Goal: Task Accomplishment & Management: Manage account settings

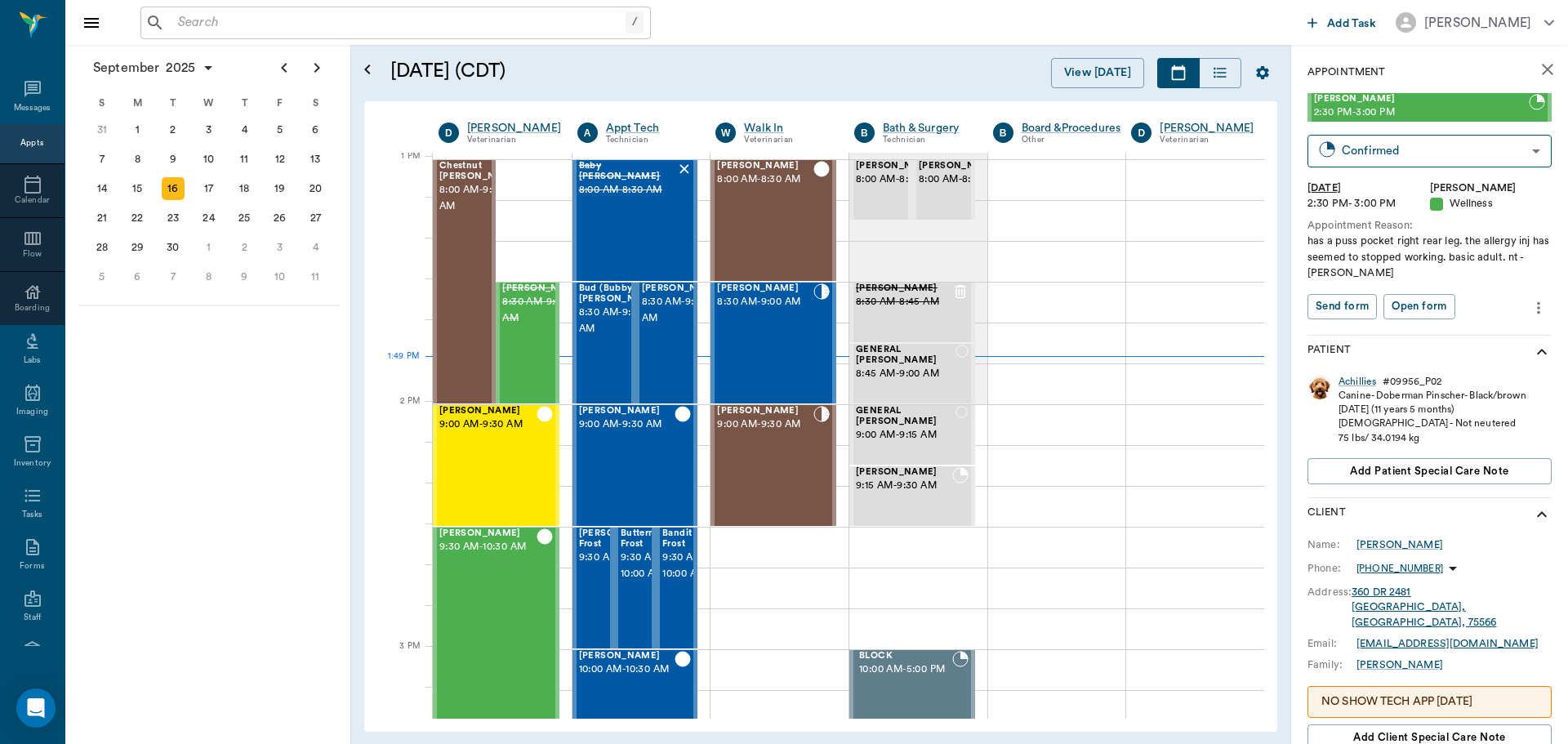
scroll to position [1228, 0]
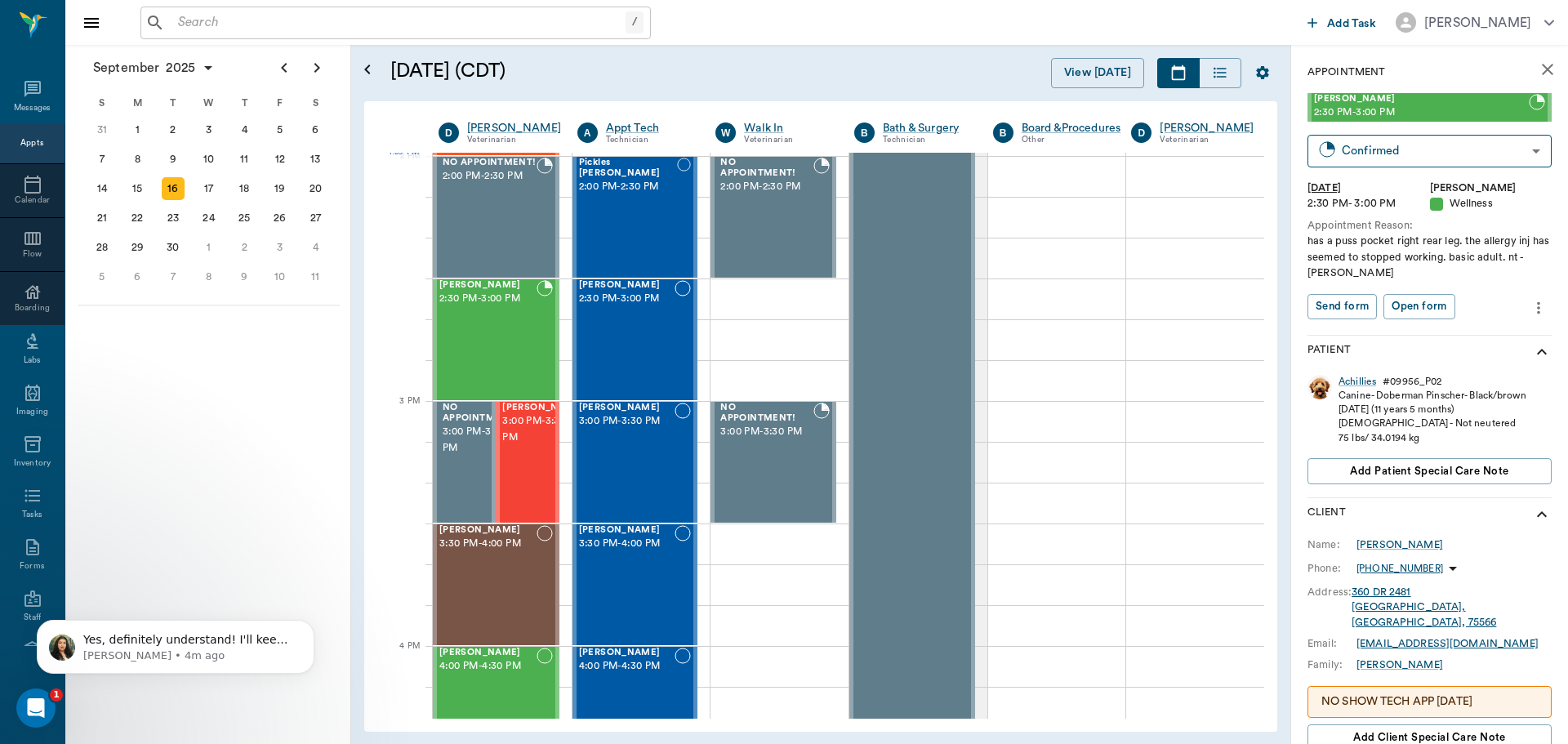
click at [352, 24] on input "text" at bounding box center [398, 23] width 454 height 23
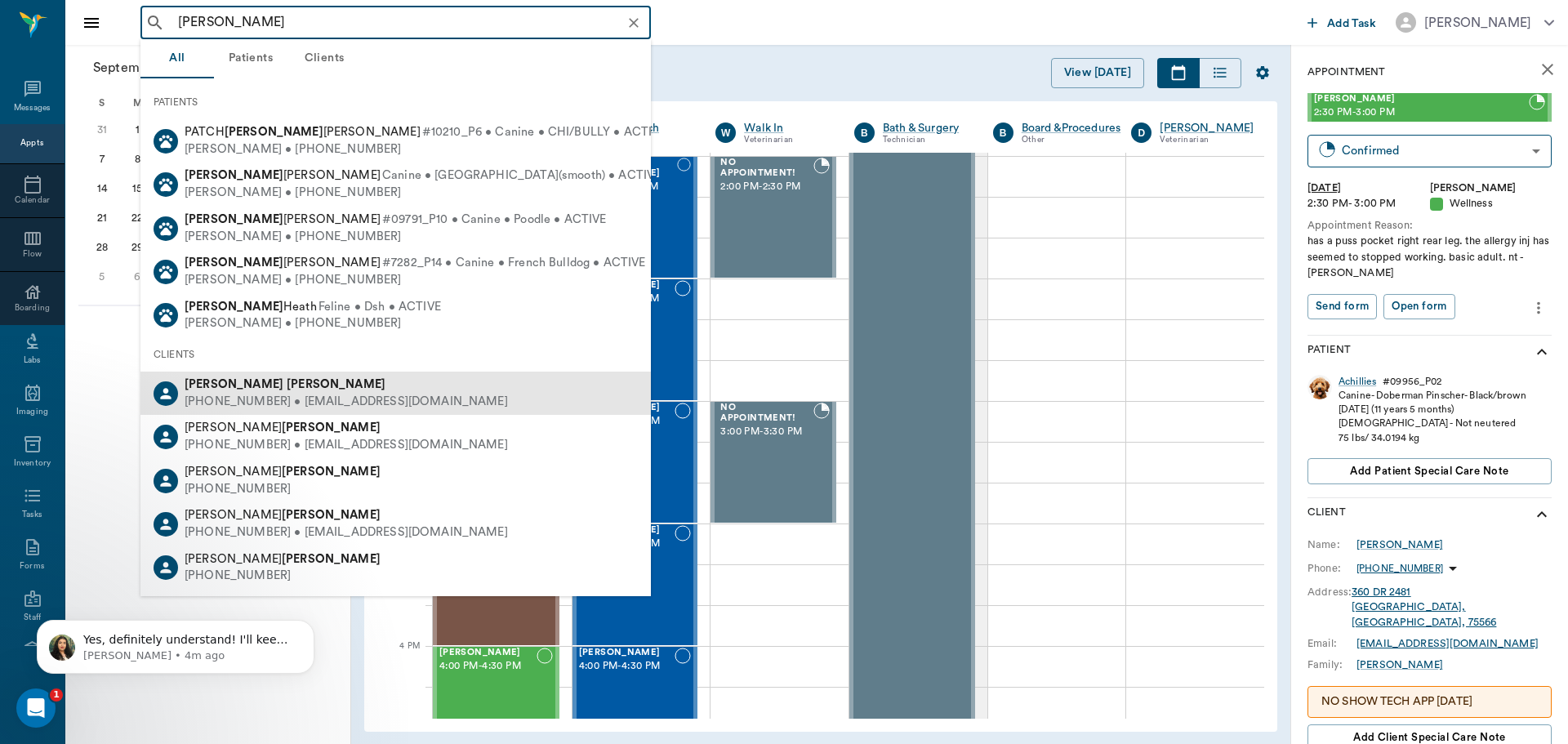
click at [287, 389] on b "[PERSON_NAME]" at bounding box center [336, 384] width 99 height 12
type input "fiona adams"
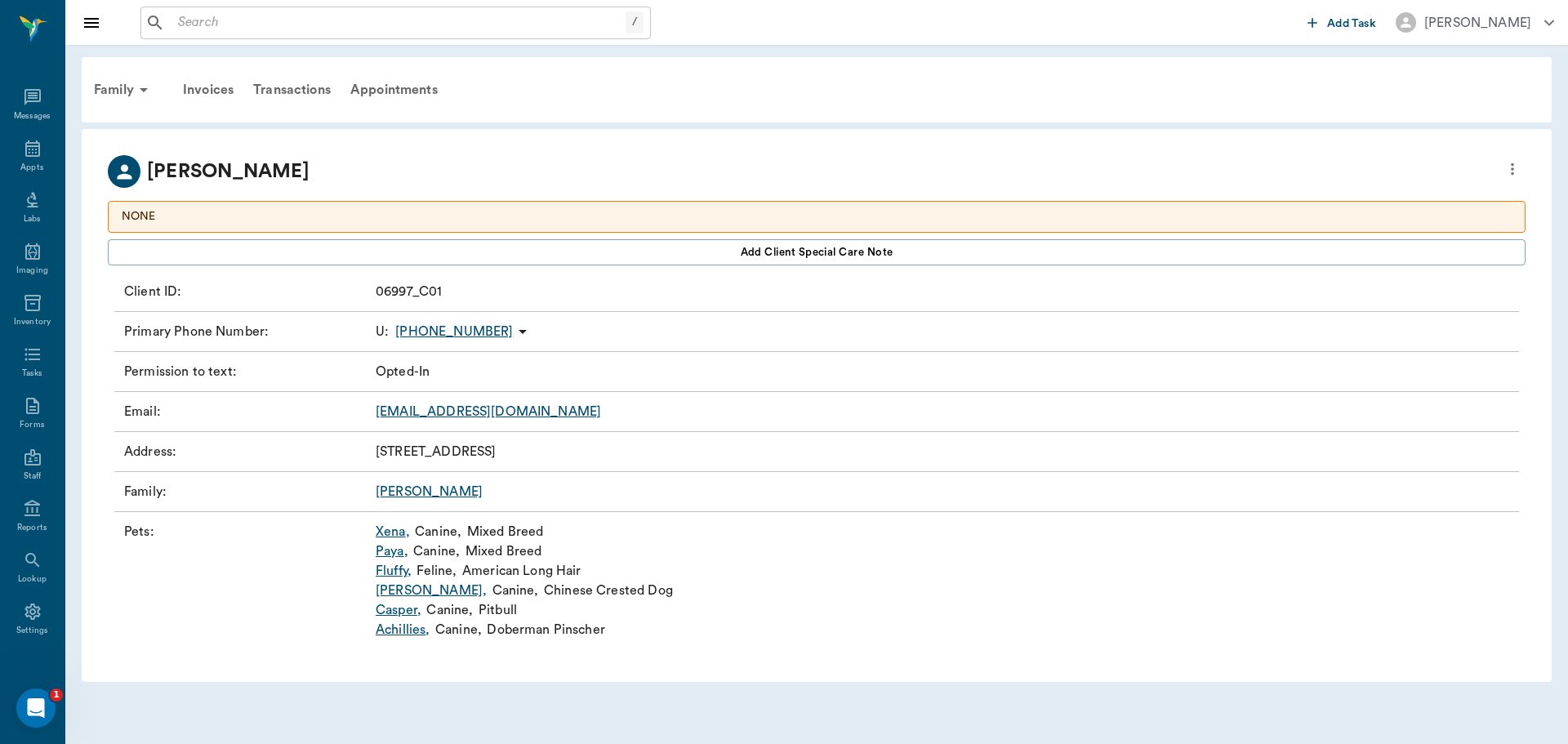
click at [394, 533] on link "Xena ," at bounding box center [392, 531] width 35 height 19
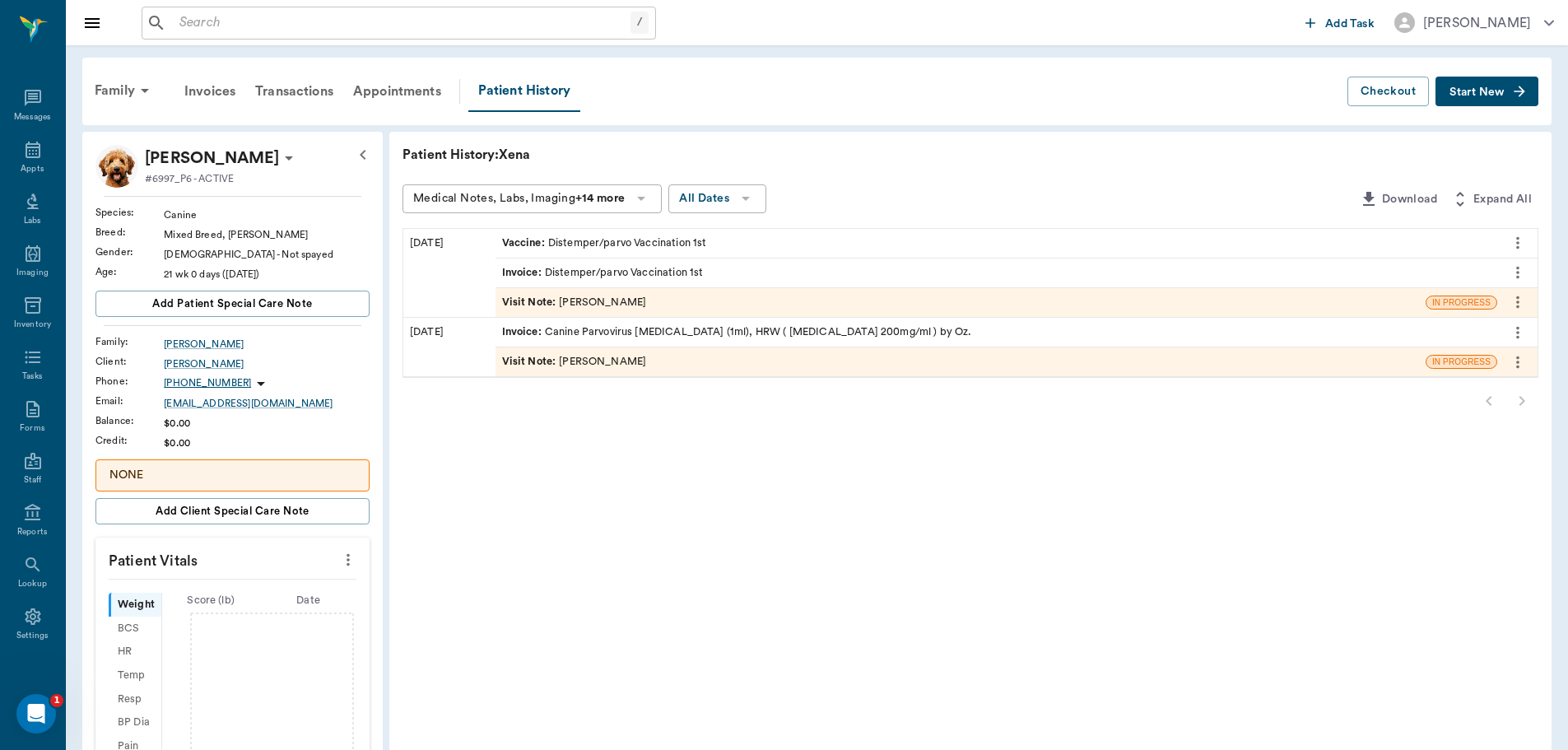
click at [665, 267] on div "Invoice : Distemper/parvo Vaccination 1st" at bounding box center [602, 273] width 202 height 15
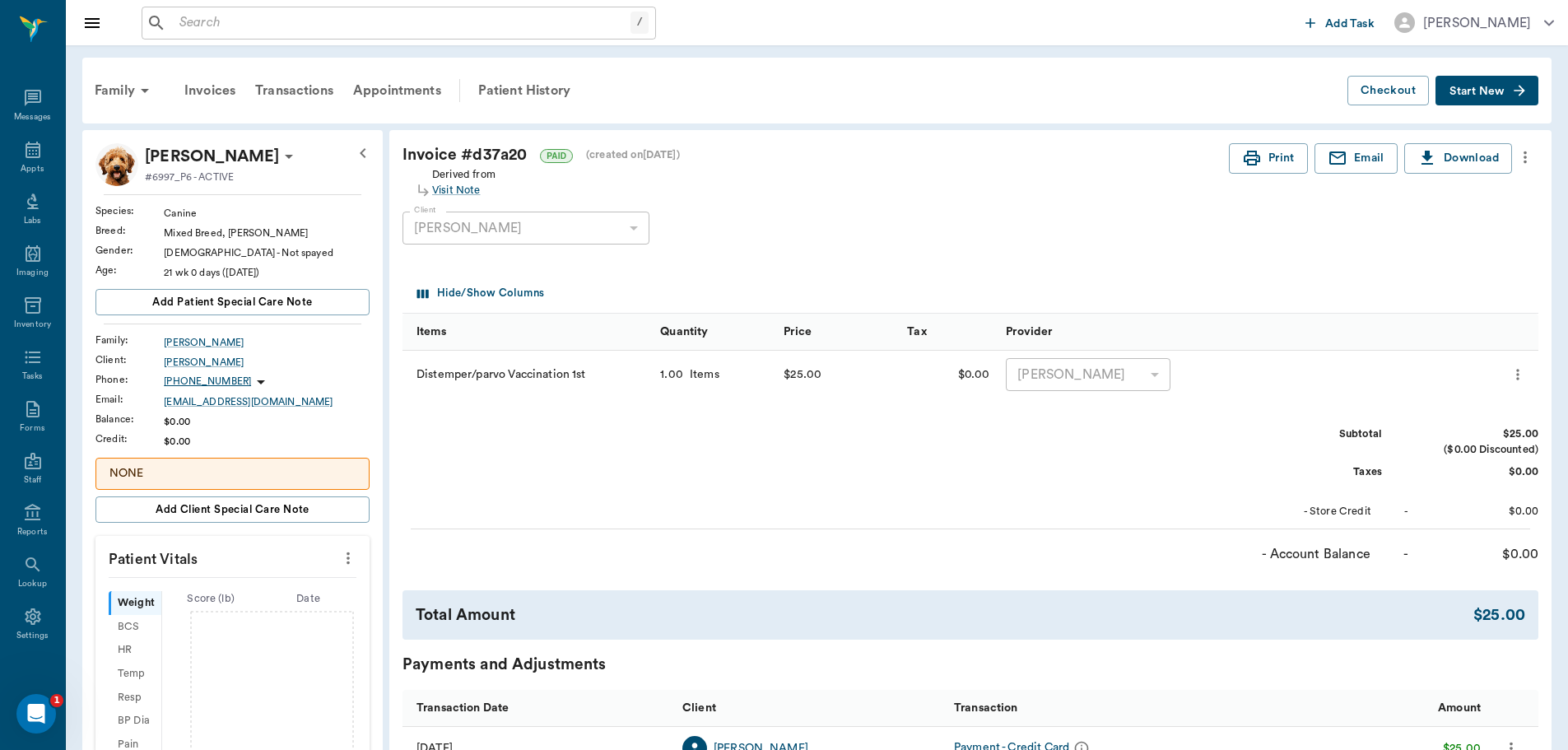
drag, startPoint x: 26, startPoint y: 170, endPoint x: 53, endPoint y: 173, distance: 27.2
click at [27, 170] on div "Appts" at bounding box center [32, 169] width 23 height 12
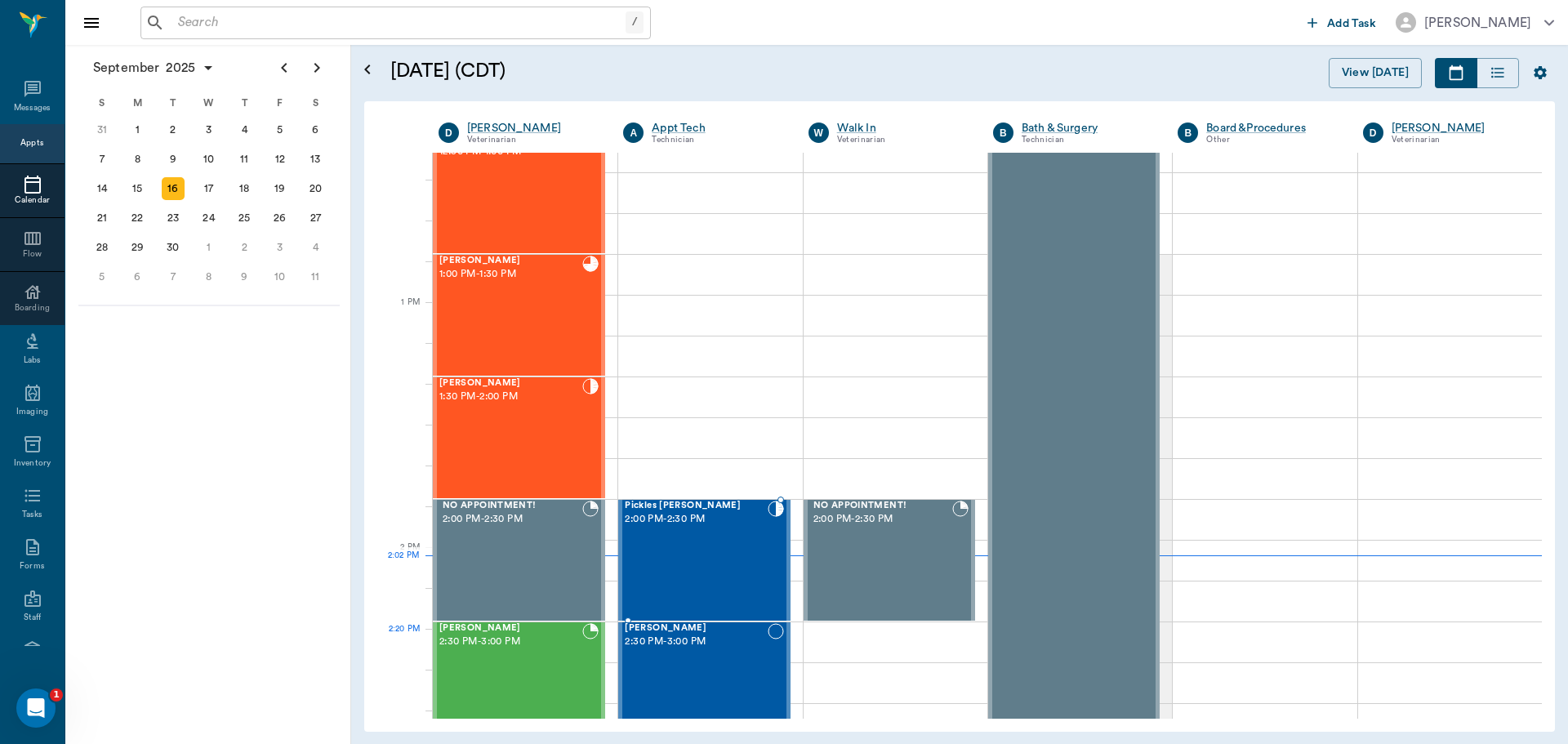
scroll to position [1145, 0]
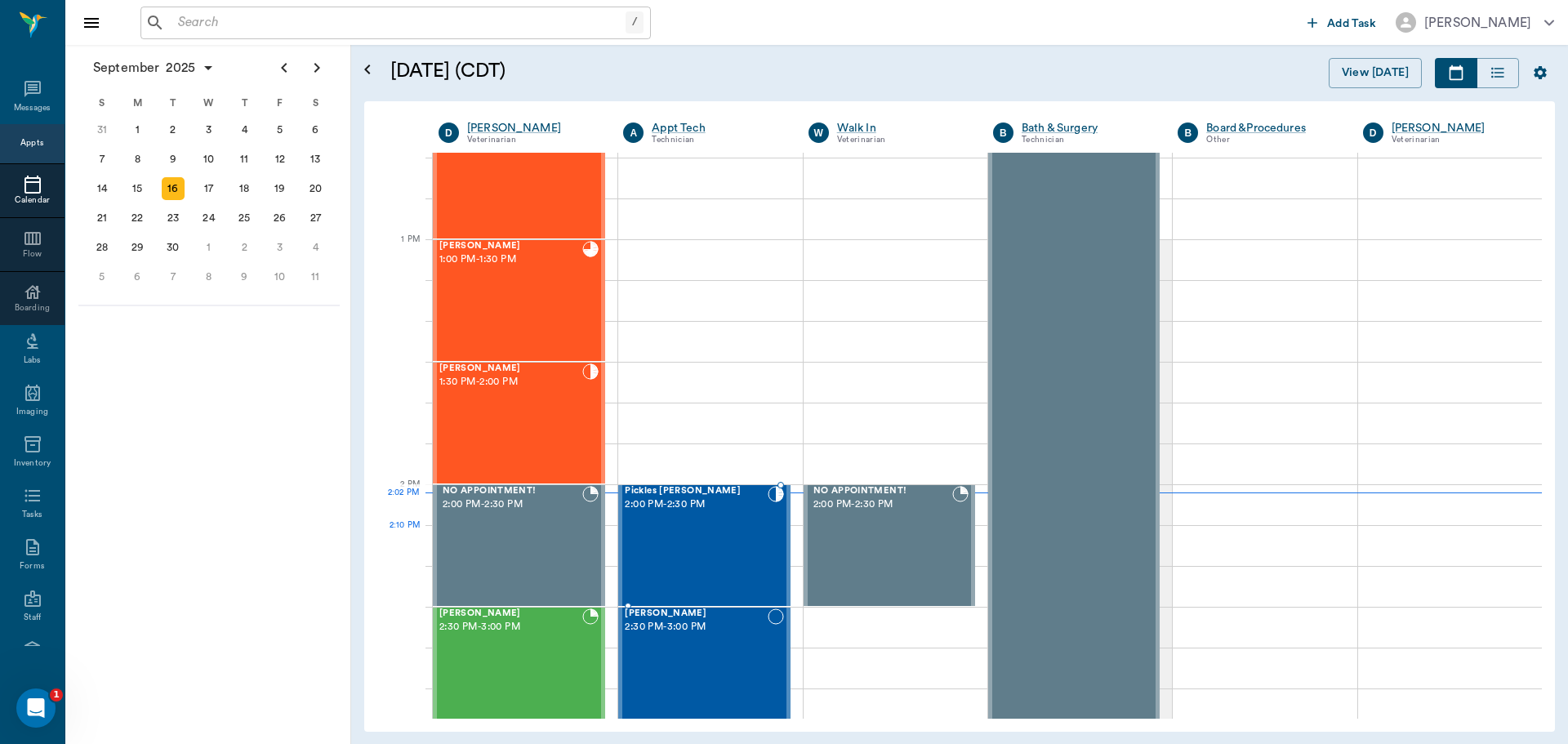
click at [727, 533] on div "Pickles Perkins 2:00 PM - 2:30 PM" at bounding box center [696, 545] width 142 height 119
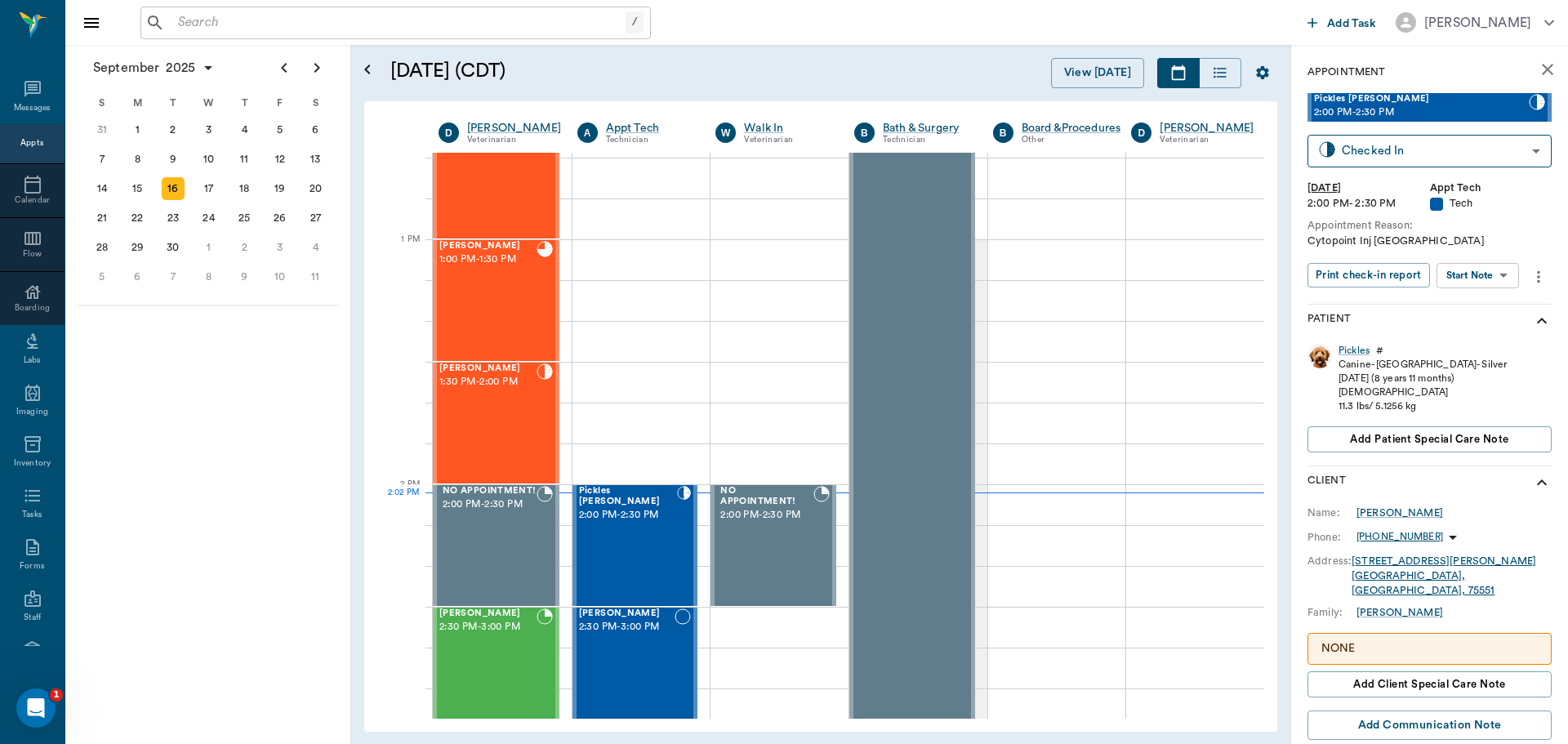
click at [1506, 266] on body "/ ​ Add Task Dr. Bert Ellsworth Nectar Messages Appts Calendar Flow Boarding La…" at bounding box center [784, 372] width 1568 height 744
click at [1492, 312] on li "Start SOAP" at bounding box center [1478, 309] width 113 height 27
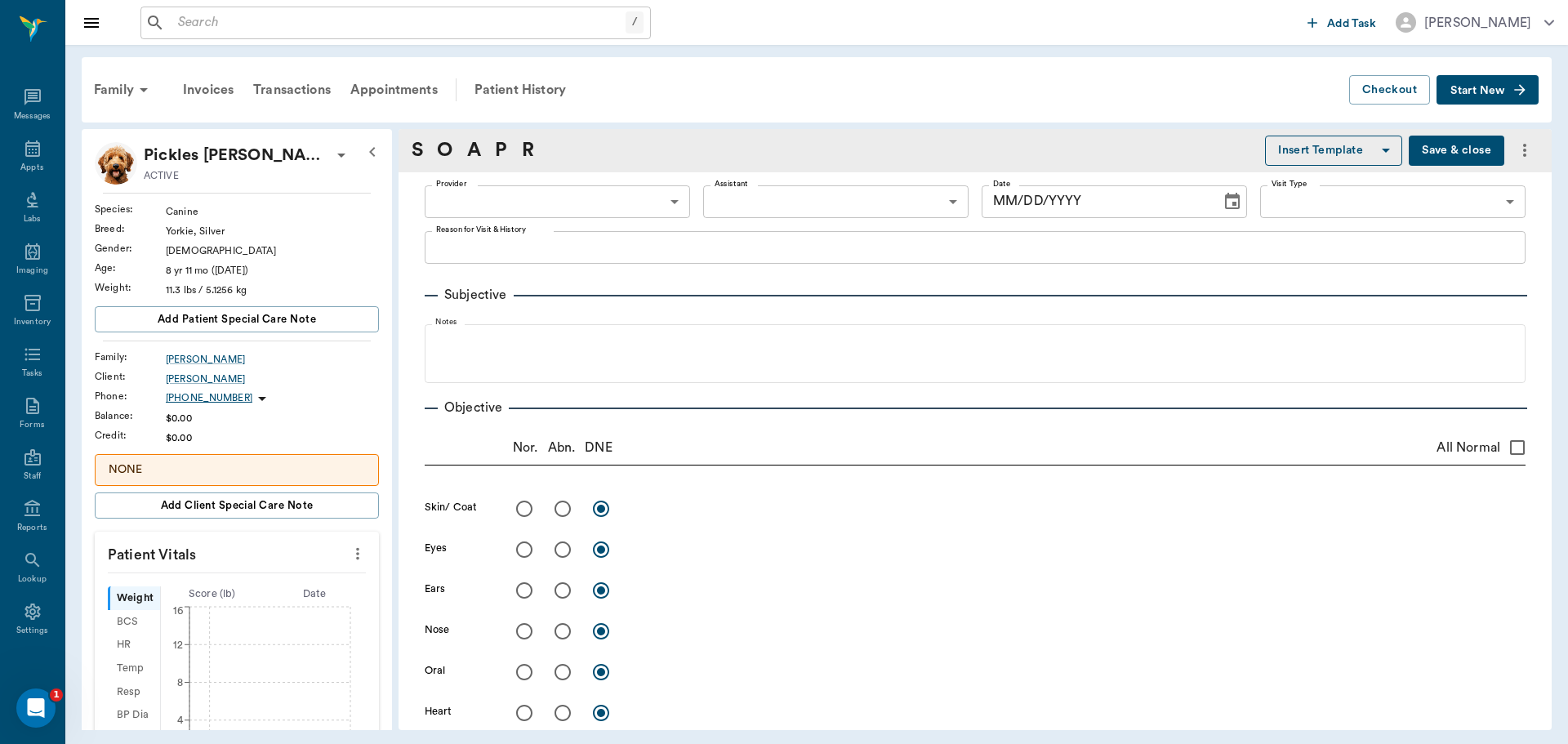
type input "63ec2f075fda476ae8351a4c"
type input "65d2be4f46e3a538d89b8c1a"
type textarea "Cytopoint Inj Caryn"
type input "[DATE]"
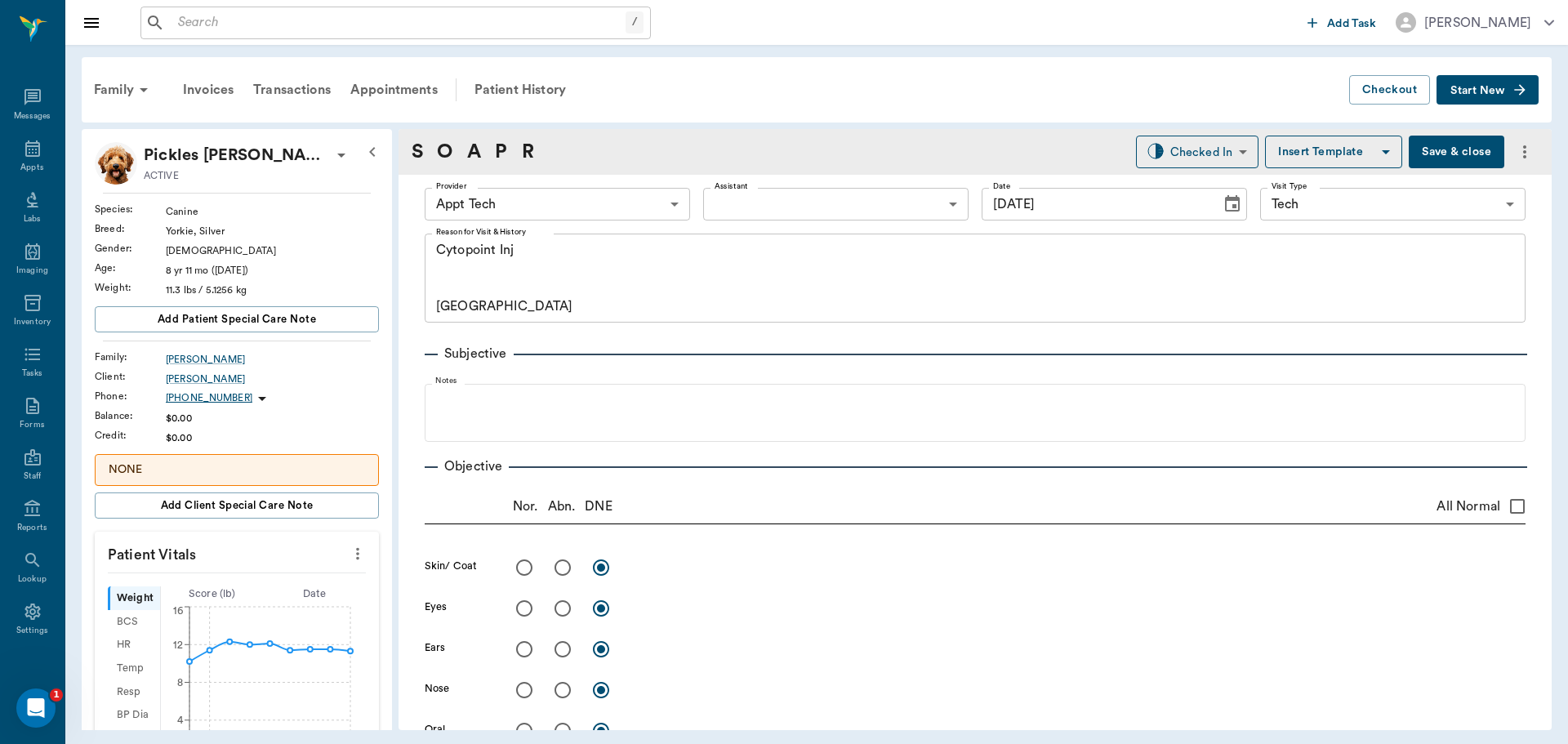
click at [345, 563] on button "more" at bounding box center [358, 553] width 26 height 28
click at [290, 584] on span "Enter Vitals" at bounding box center [277, 582] width 137 height 17
click at [264, 590] on input "text" at bounding box center [236, 602] width 142 height 33
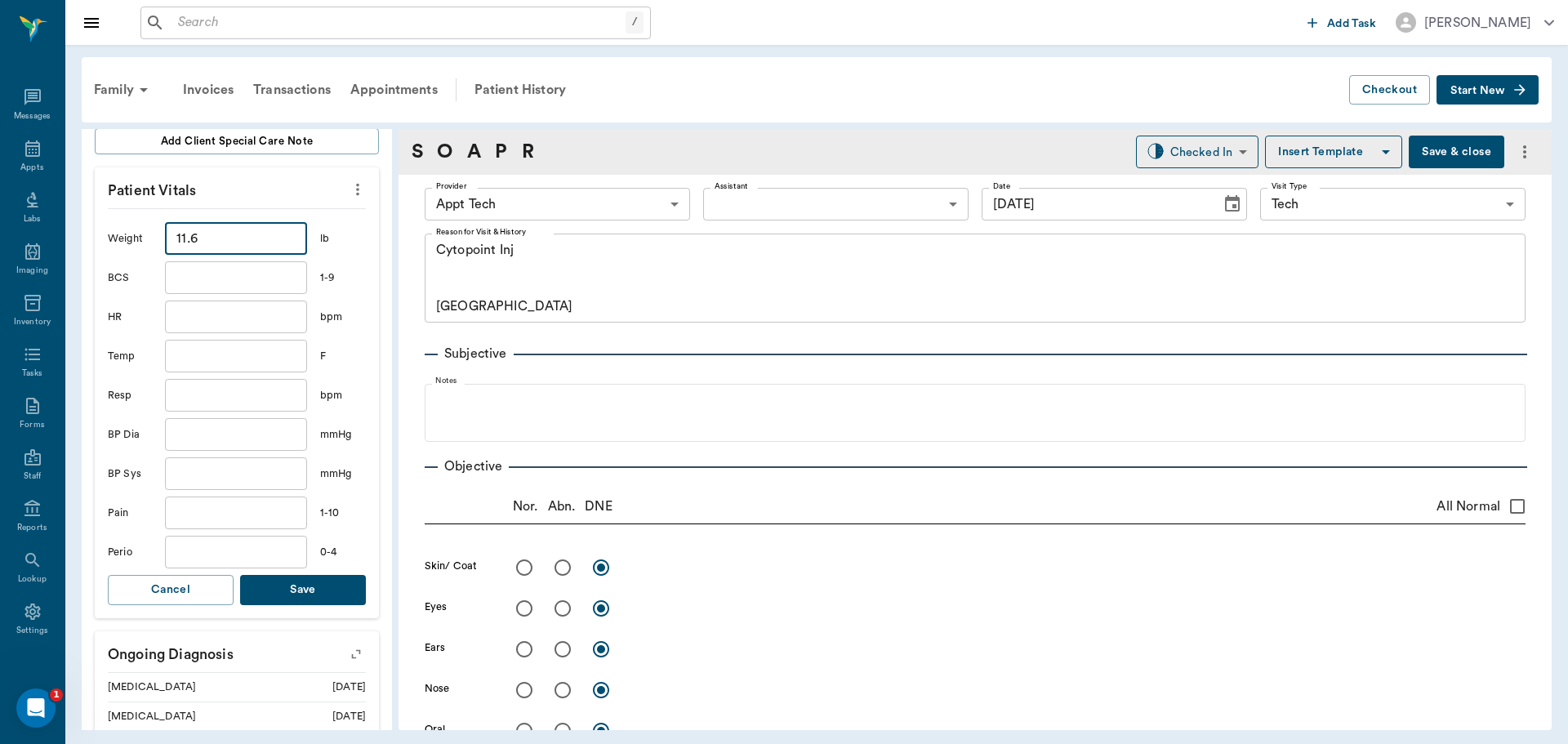
scroll to position [326, 0]
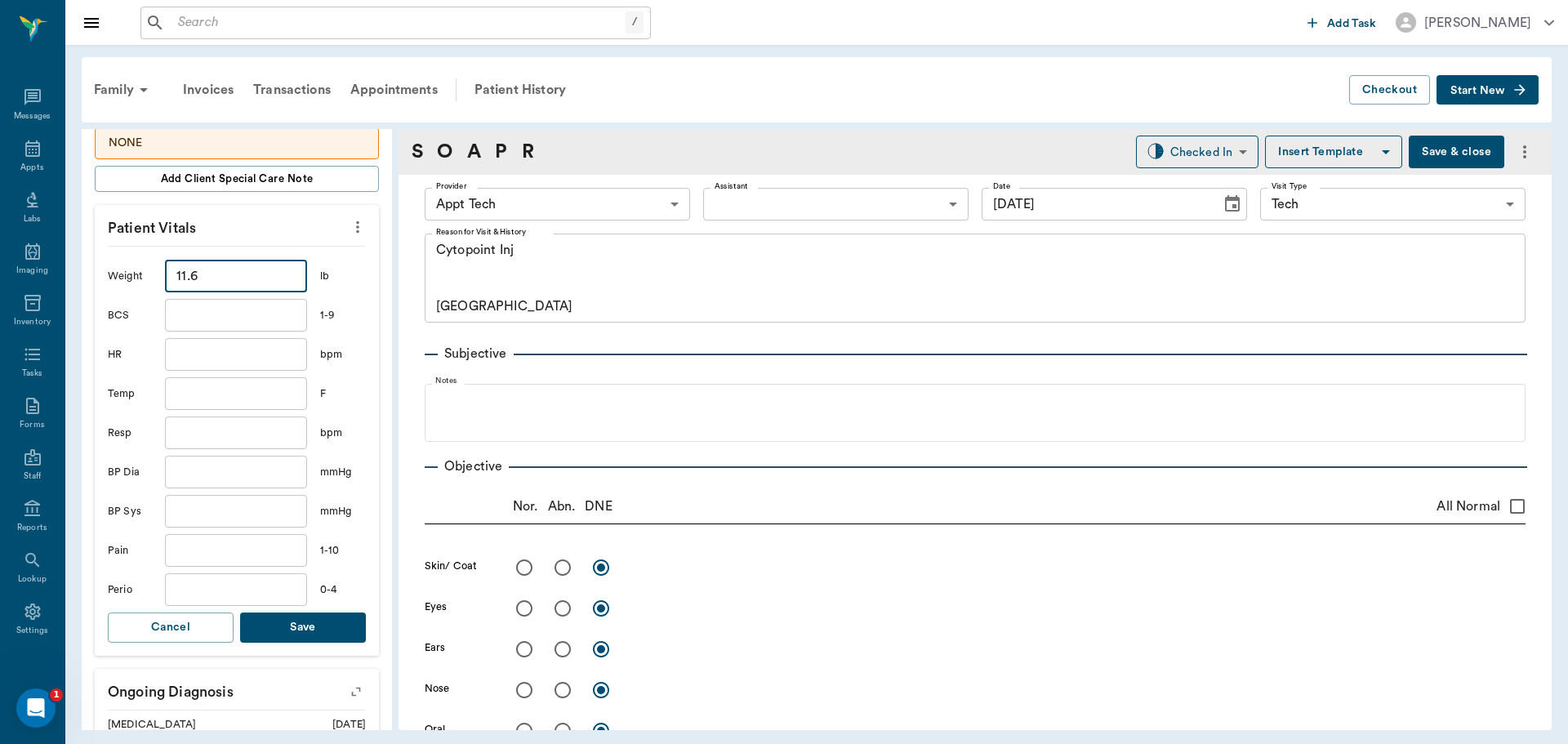
type input "11.6"
drag, startPoint x: 321, startPoint y: 635, endPoint x: 584, endPoint y: 321, distance: 409.6
click at [321, 634] on button "Save" at bounding box center [303, 627] width 126 height 30
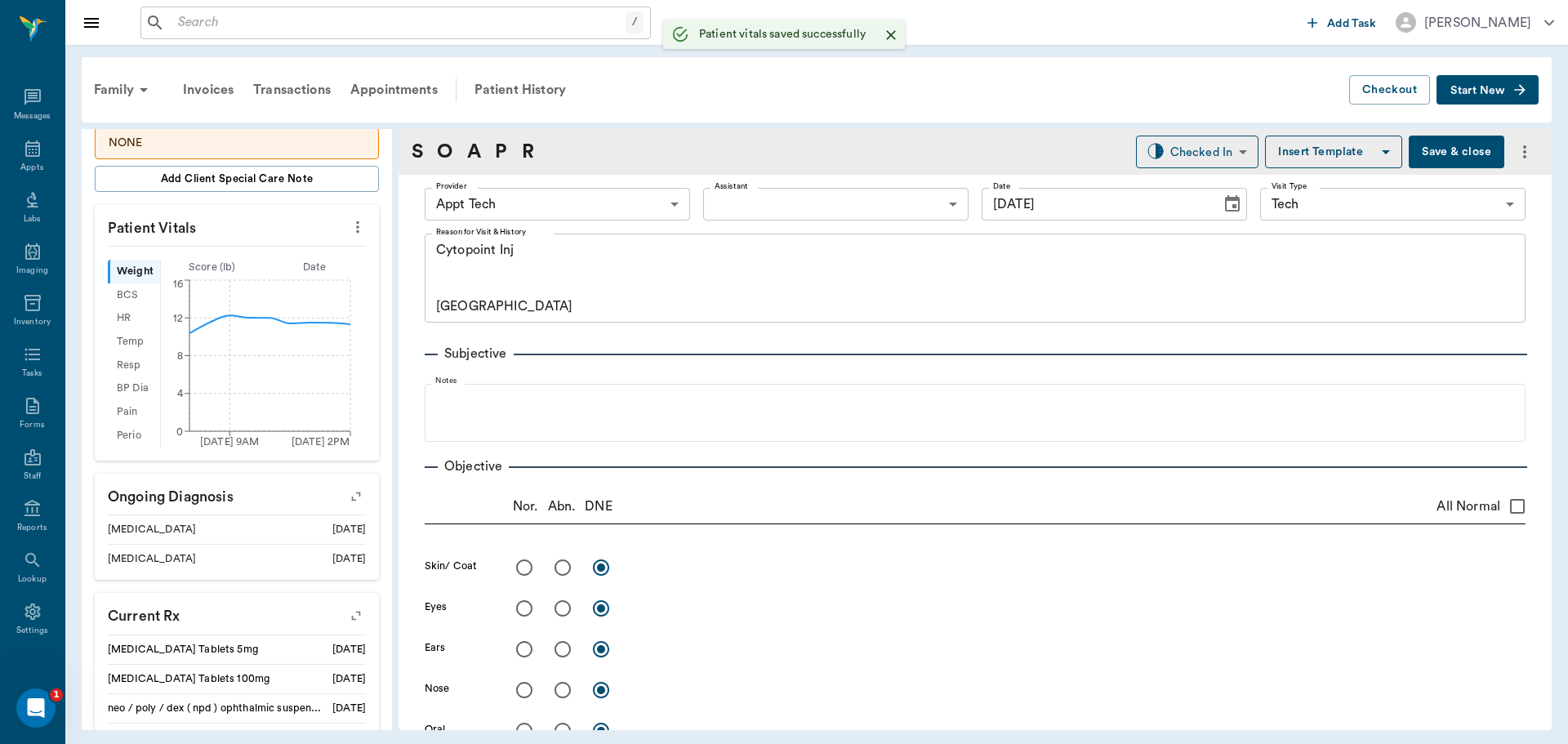
click at [612, 197] on body "/ ​ Add Task Dr. Bert Ellsworth Nectar Messages Appts Labs Imaging Inventory Ta…" at bounding box center [784, 372] width 1568 height 744
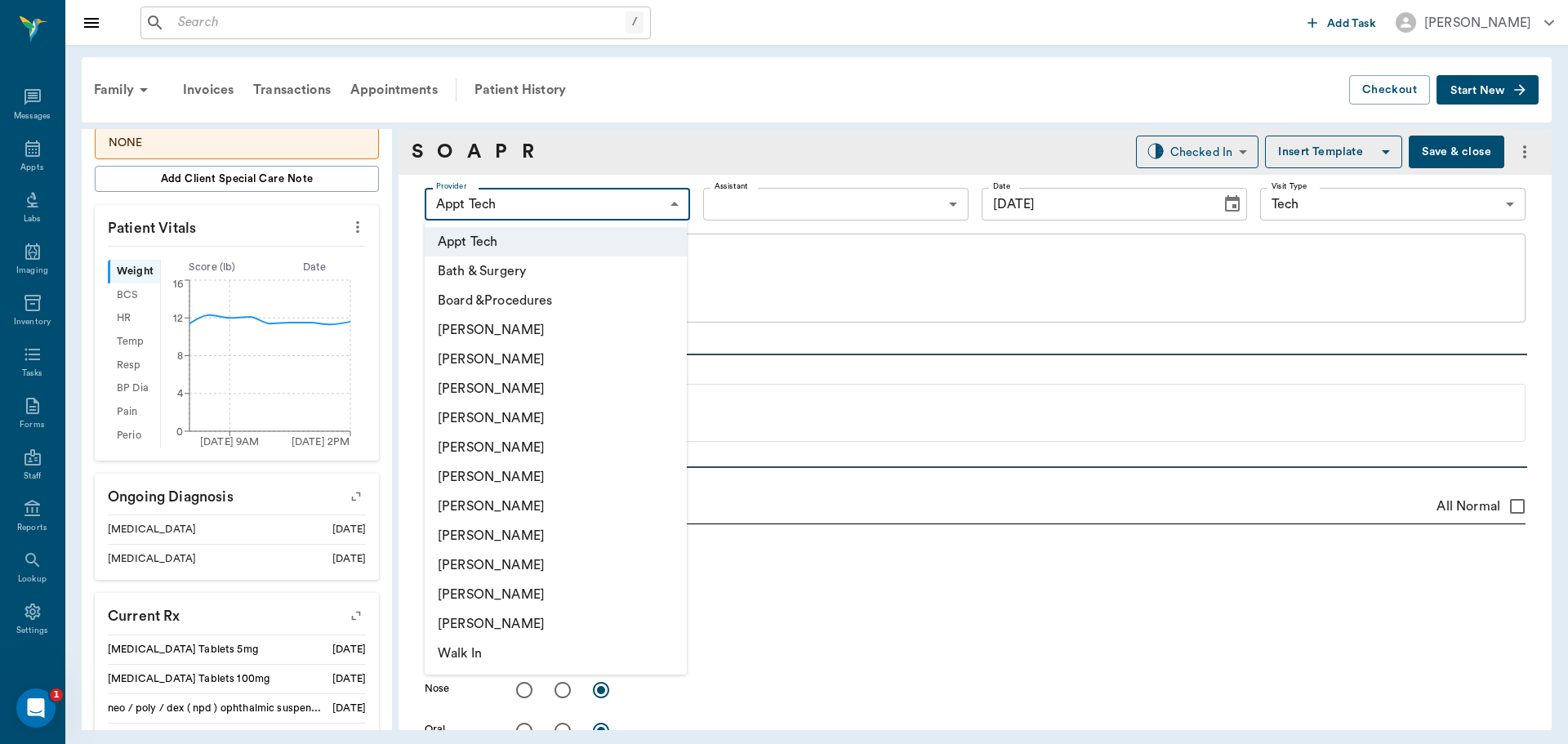
click at [627, 513] on li "Hunter Graves" at bounding box center [556, 506] width 262 height 30
type input "682b670d8bdc6f7f8feef3db"
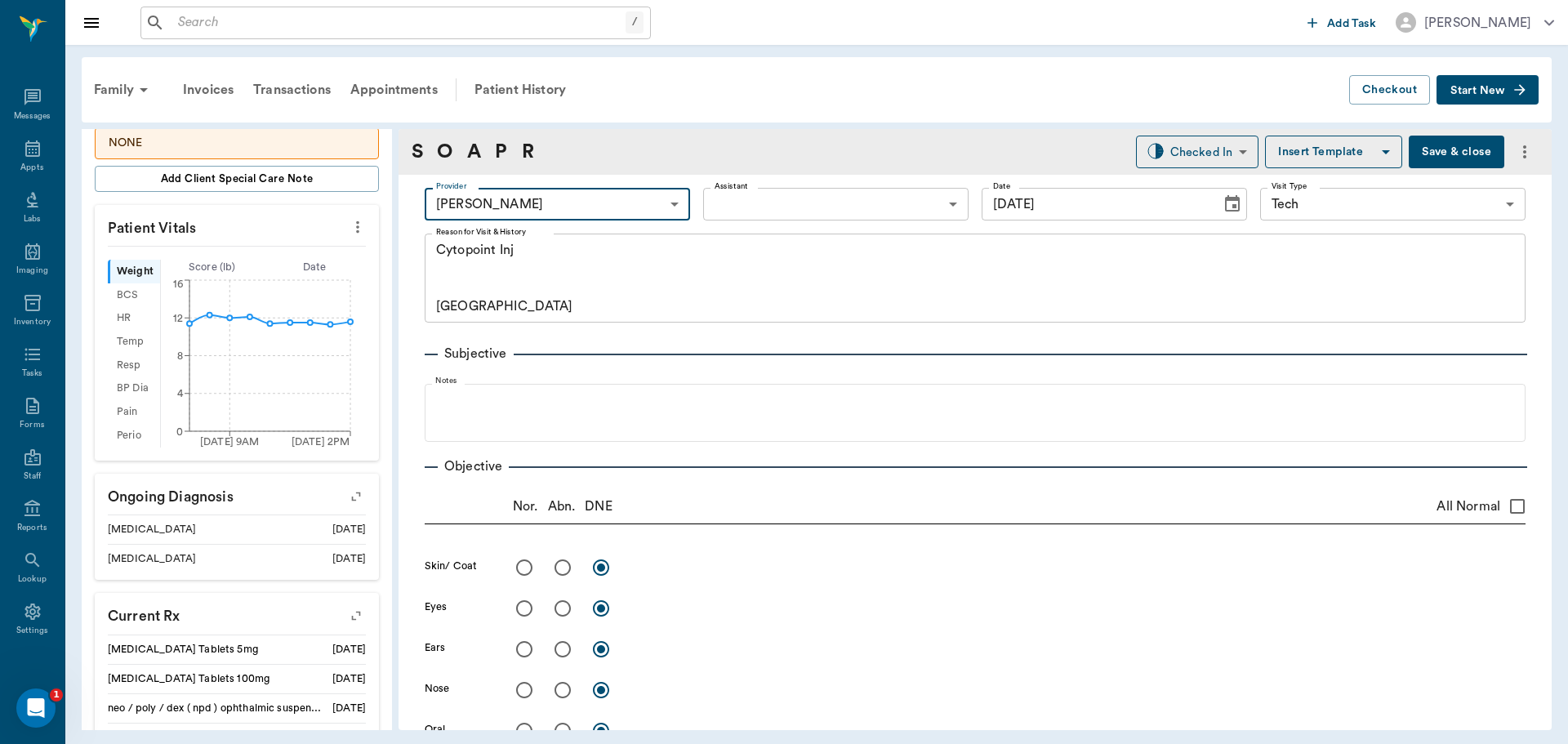
click at [765, 188] on body "/ ​ Add Task Dr. Bert Ellsworth Nectar Messages Appts Labs Imaging Inventory Ta…" at bounding box center [784, 372] width 1568 height 744
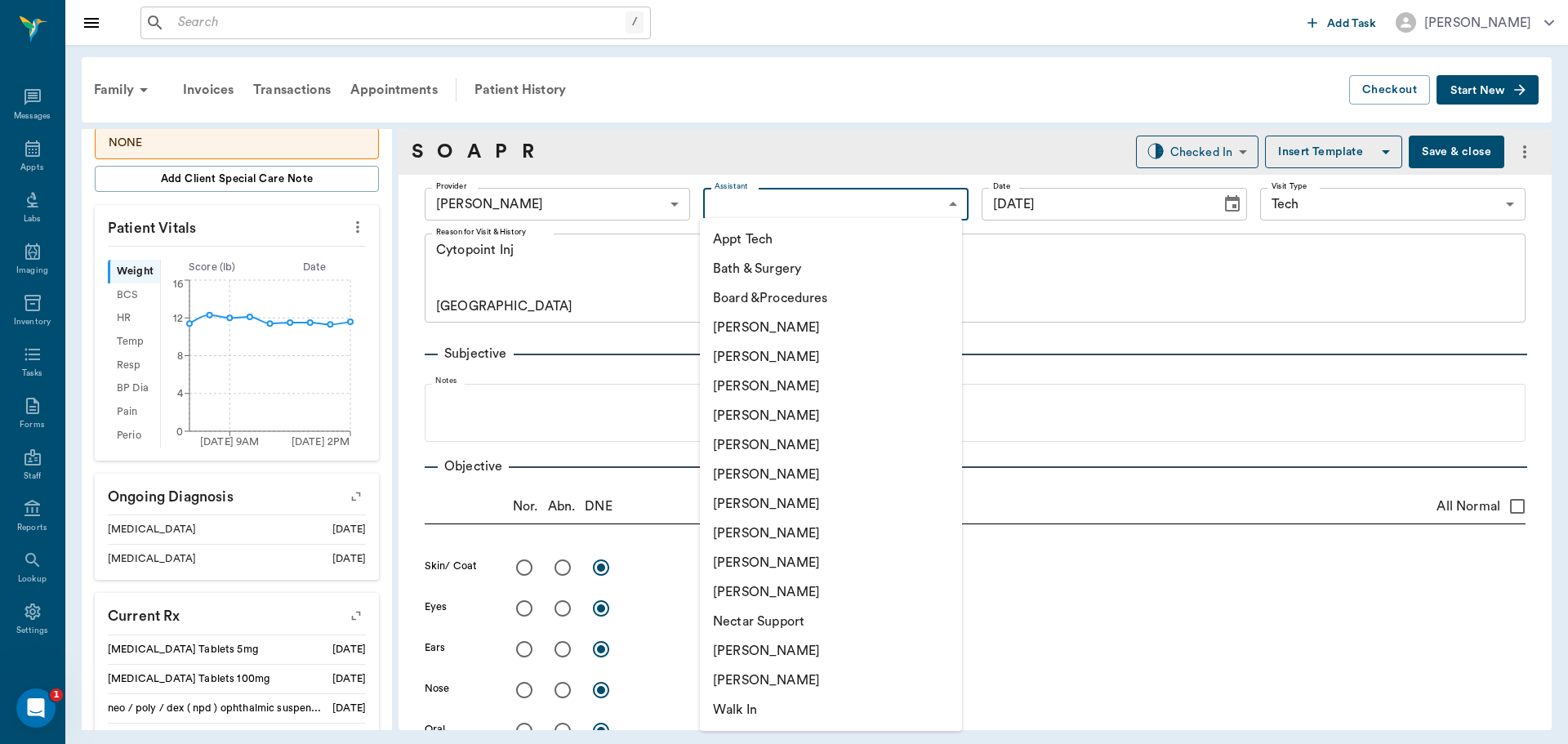
click at [782, 265] on li "Bath & Surgery" at bounding box center [831, 268] width 262 height 30
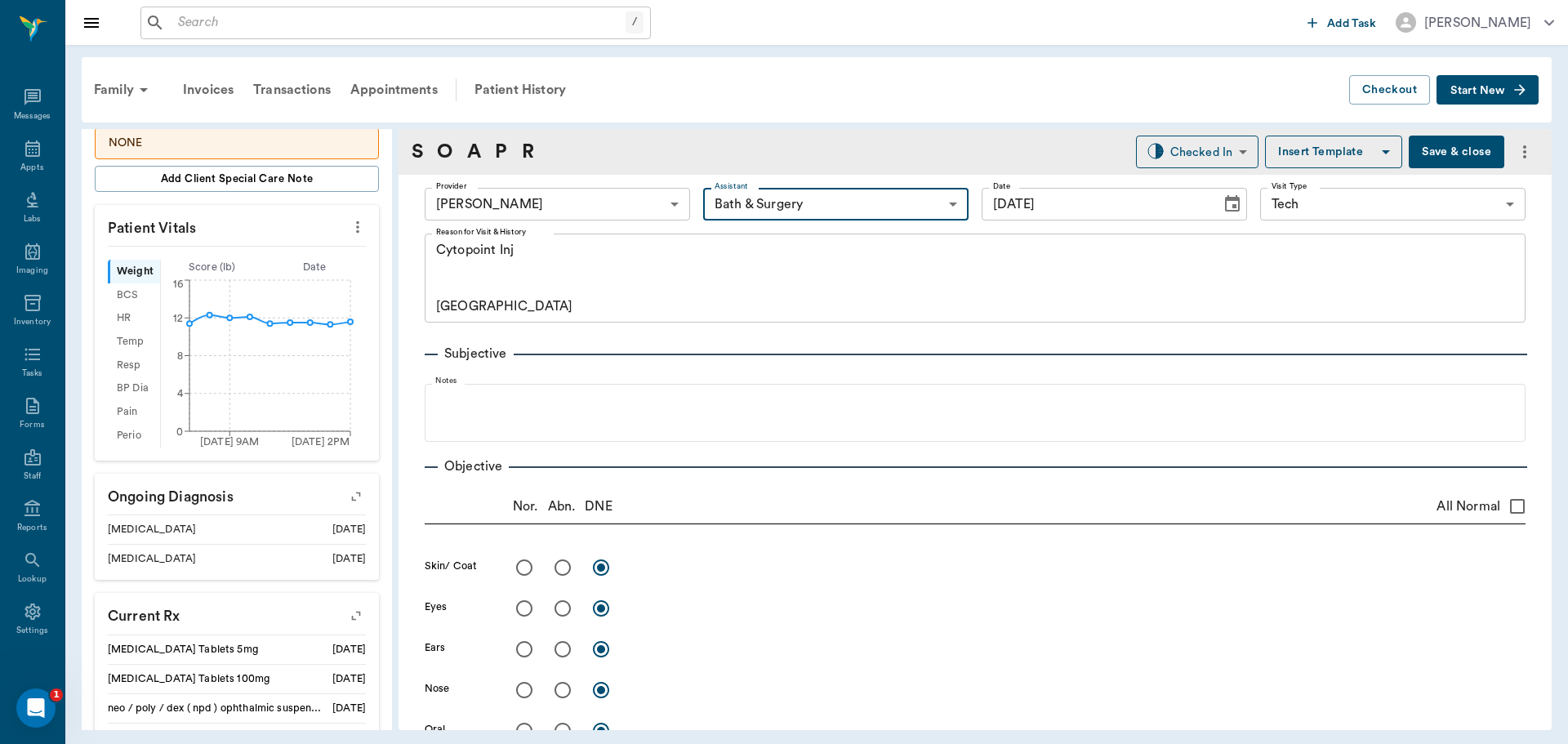
click at [765, 205] on body "/ ​ Add Task Dr. Bert Ellsworth Nectar Messages Appts Labs Imaging Inventory Ta…" at bounding box center [784, 372] width 1568 height 744
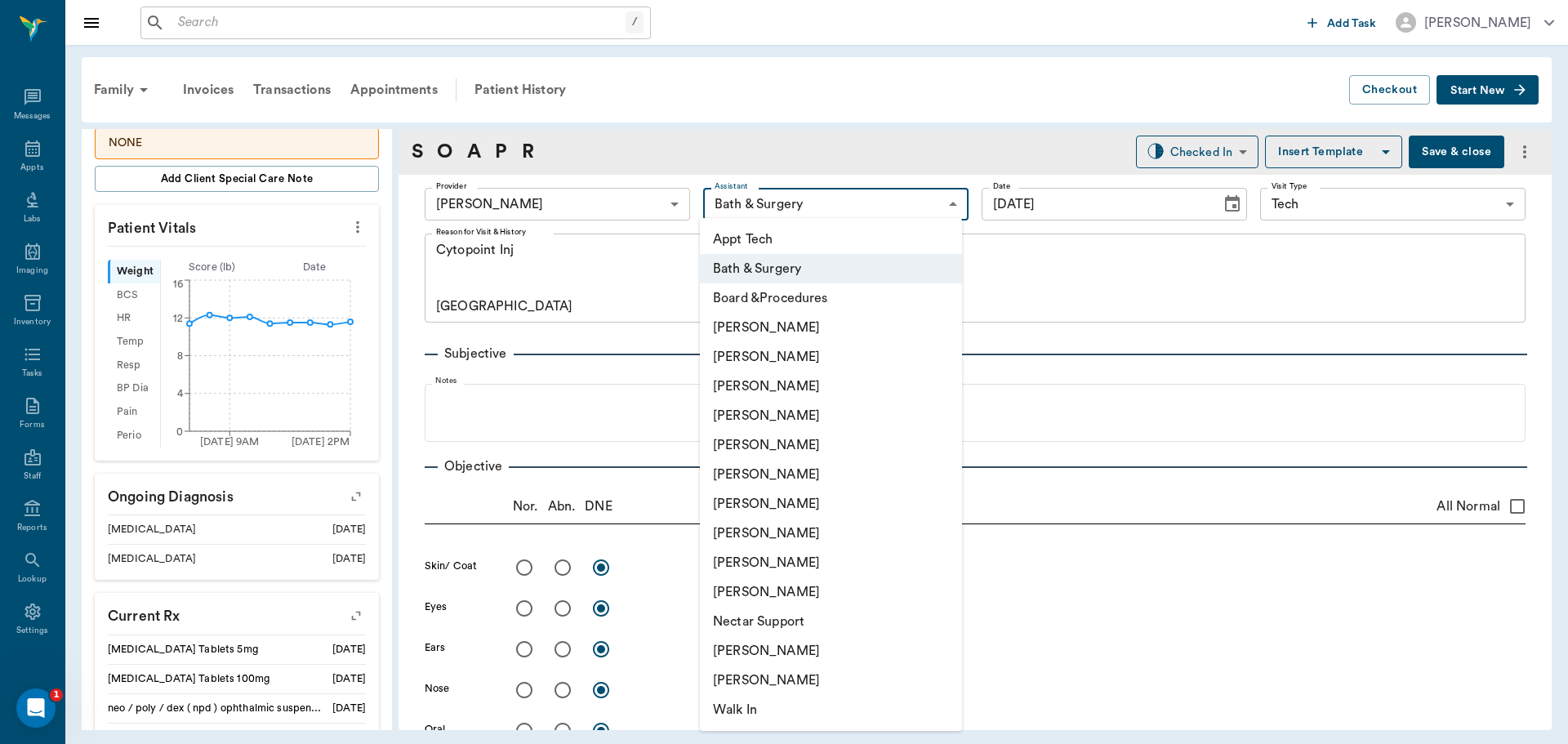
click at [773, 238] on li "Appt Tech" at bounding box center [831, 239] width 262 height 30
type input "63ec2f075fda476ae8351a4c"
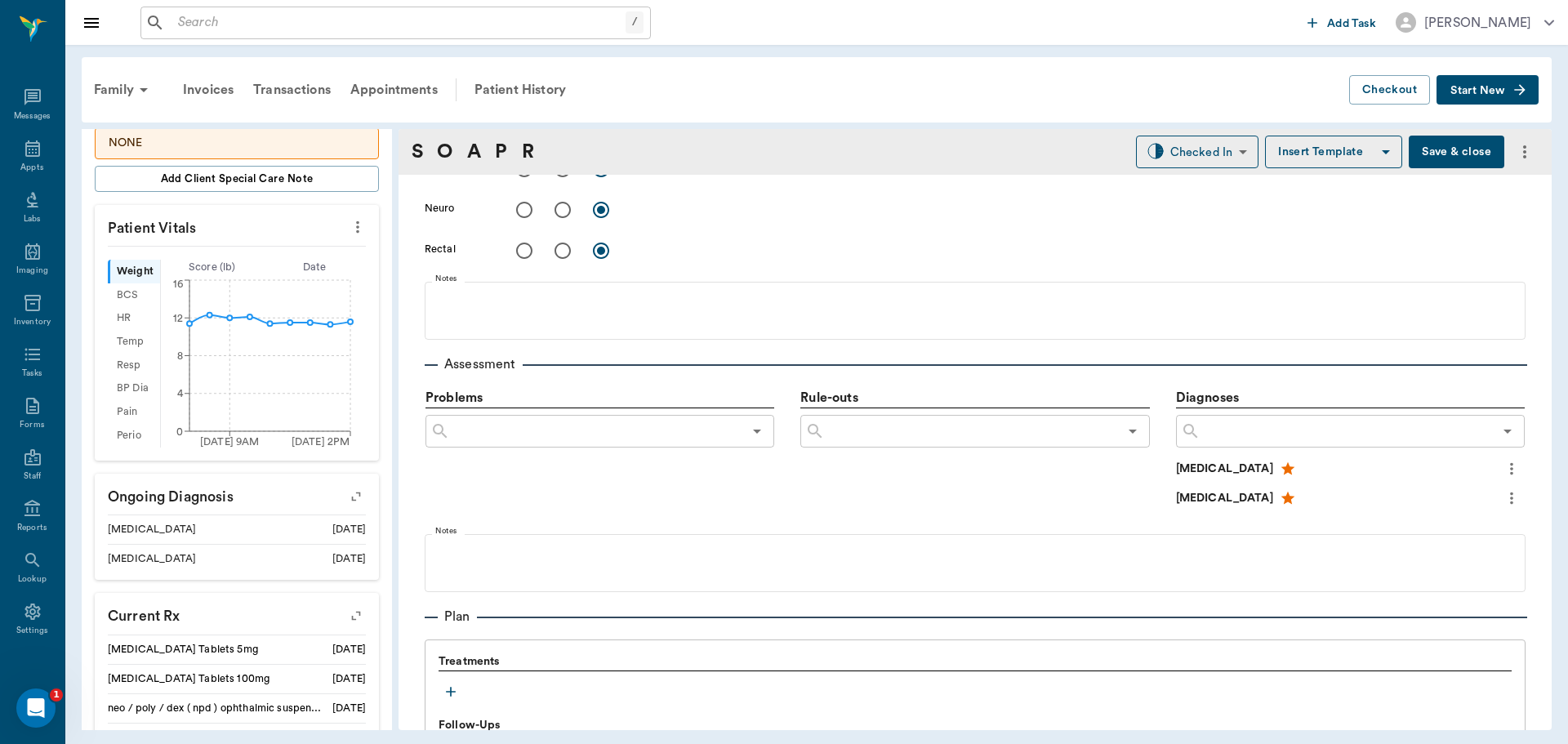
scroll to position [898, 0]
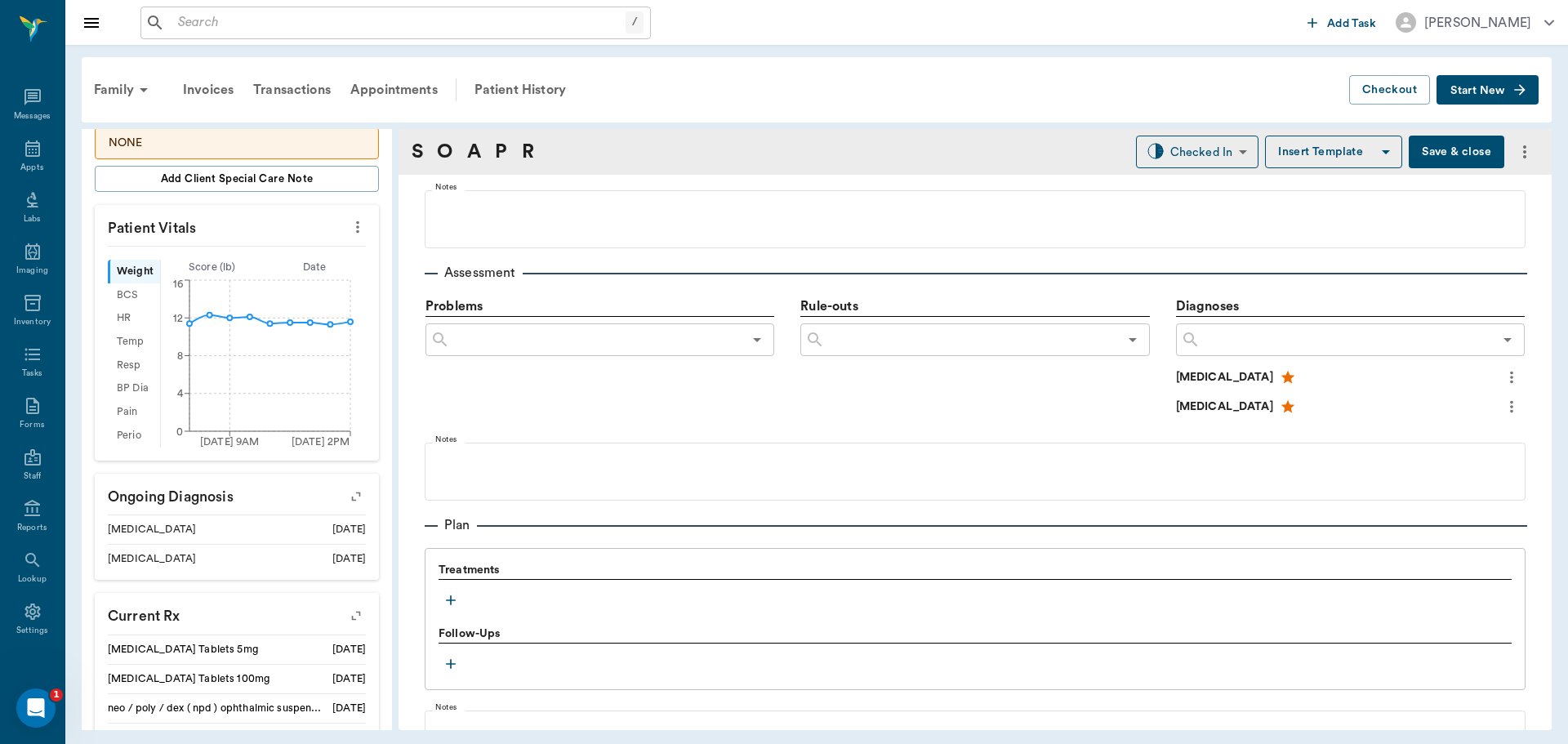
click at [453, 605] on icon "button" at bounding box center [450, 599] width 16 height 16
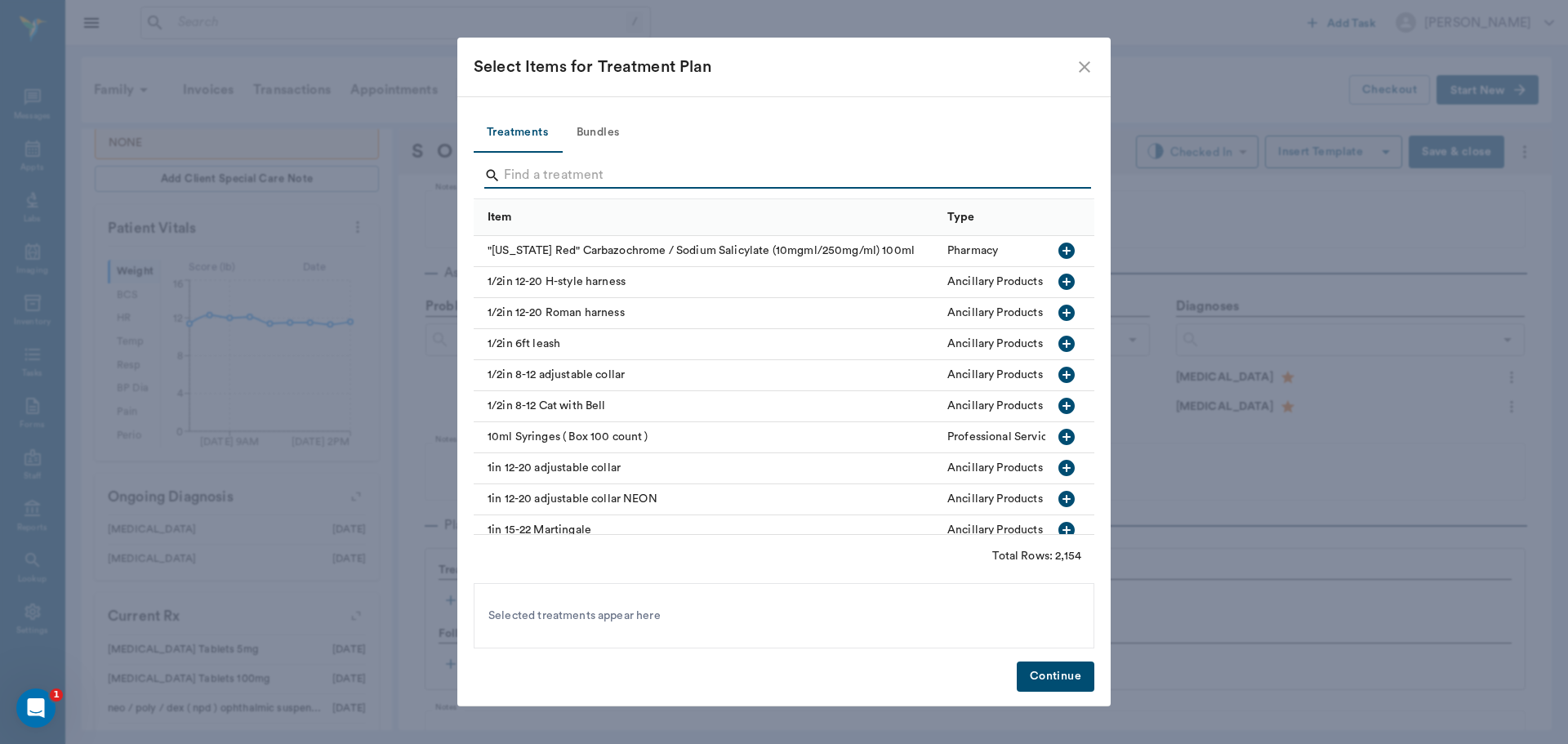
click at [627, 178] on input "Search" at bounding box center [785, 175] width 562 height 26
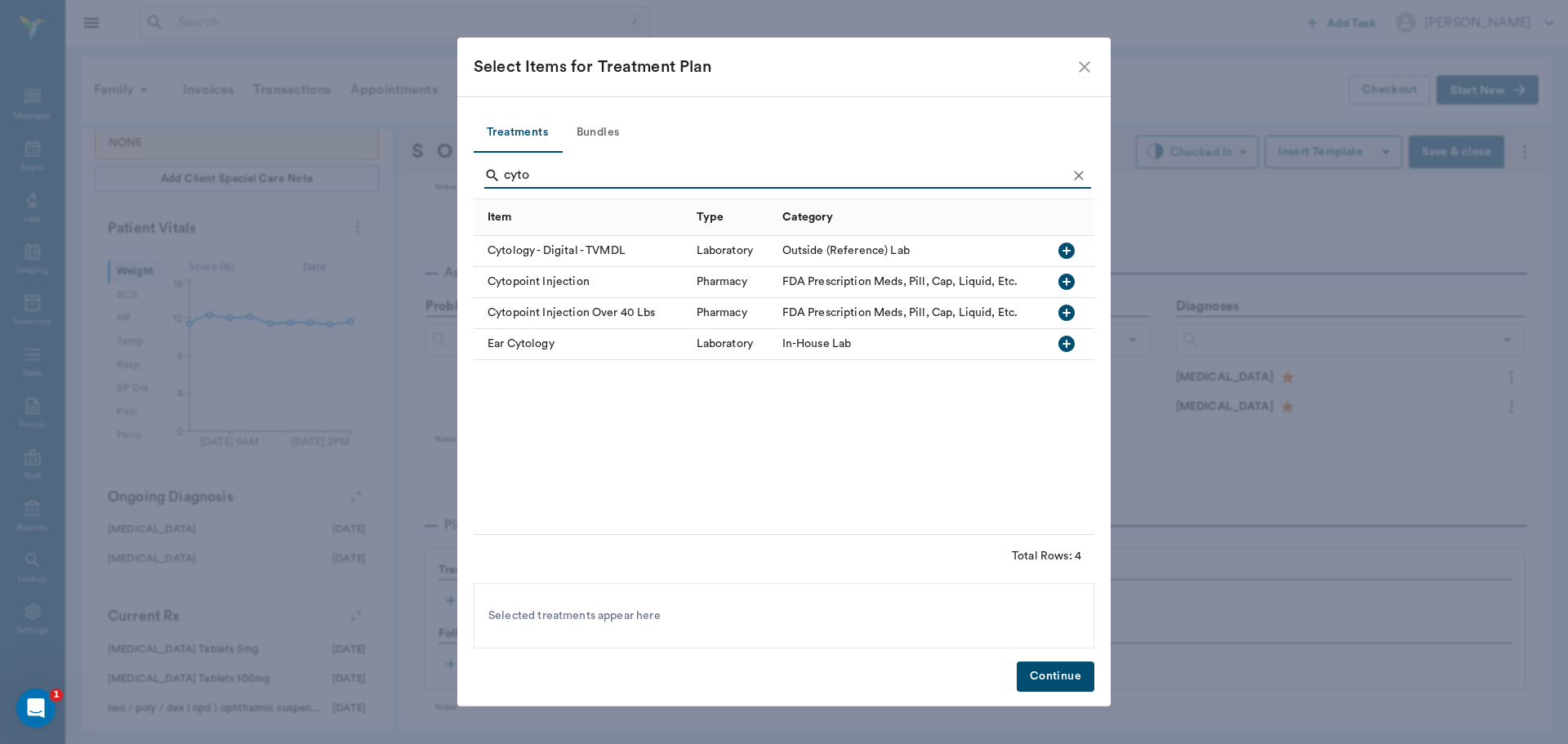
type input "cyto"
click at [1061, 276] on icon "button" at bounding box center [1066, 282] width 19 height 19
click at [1056, 670] on button "Continue" at bounding box center [1055, 676] width 78 height 30
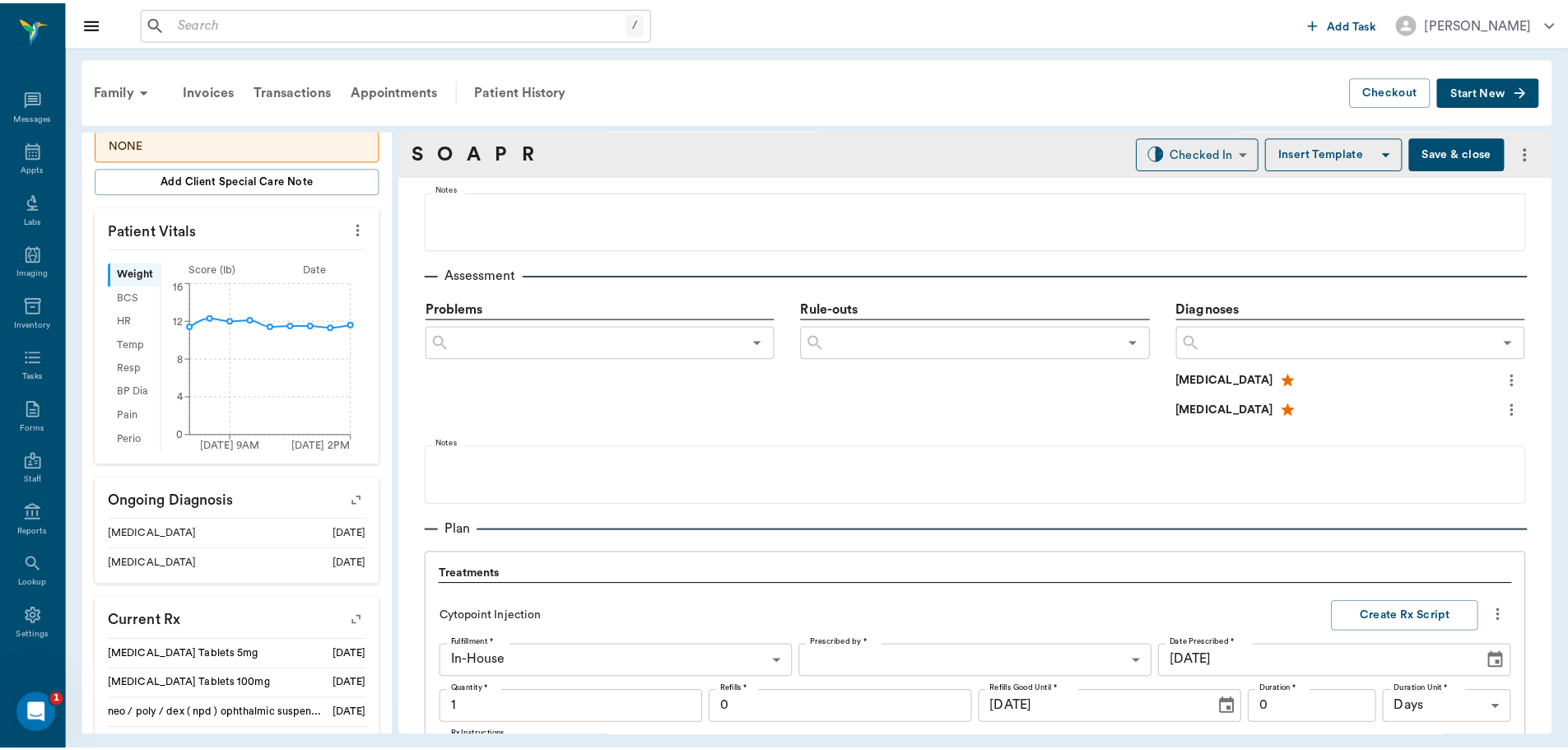
scroll to position [1273, 0]
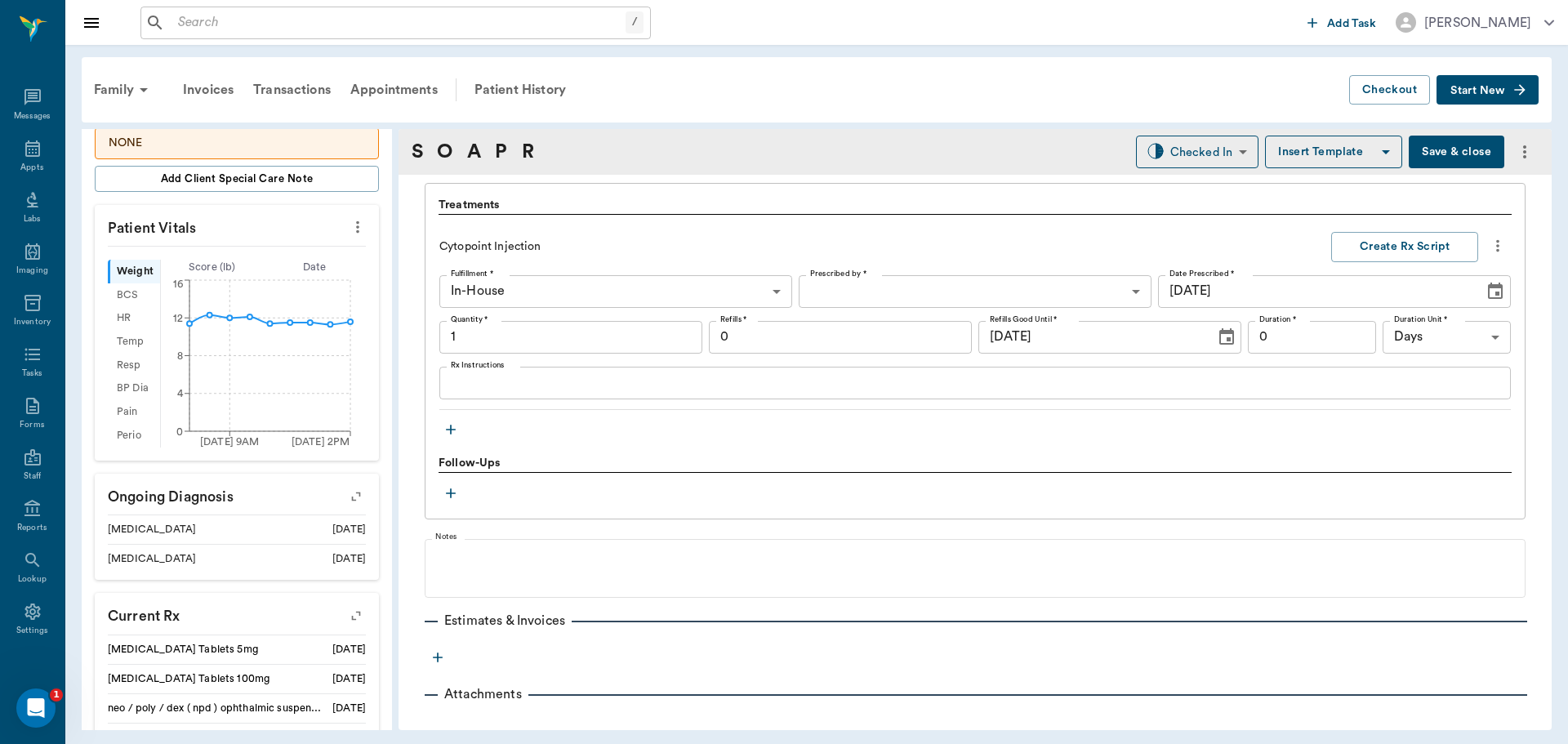
drag, startPoint x: 515, startPoint y: 89, endPoint x: 539, endPoint y: 112, distance: 33.2
click at [515, 89] on div "Patient History" at bounding box center [519, 90] width 111 height 39
type input "1.00"
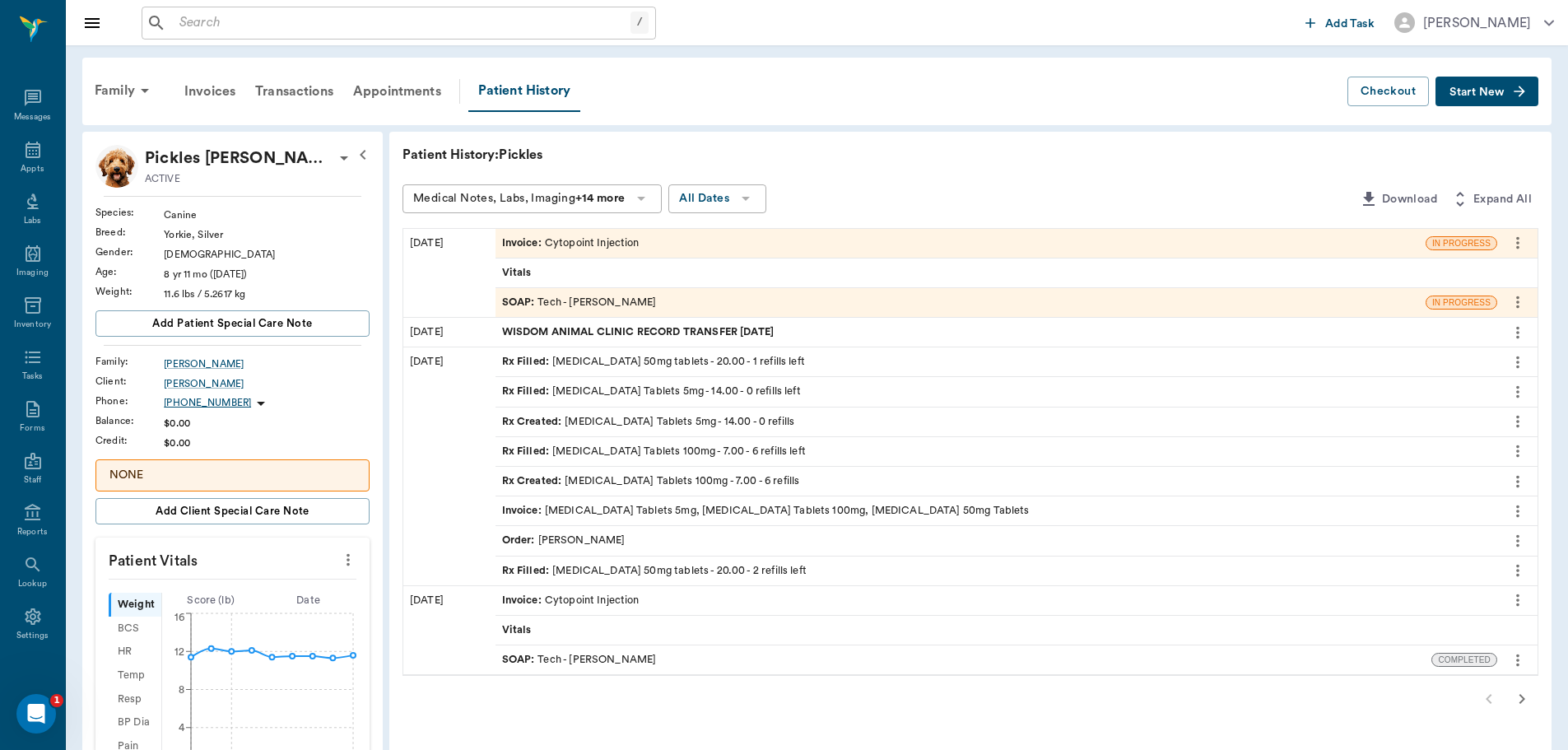
click at [772, 608] on div "Invoice : Cytopoint Injection" at bounding box center [995, 601] width 1001 height 29
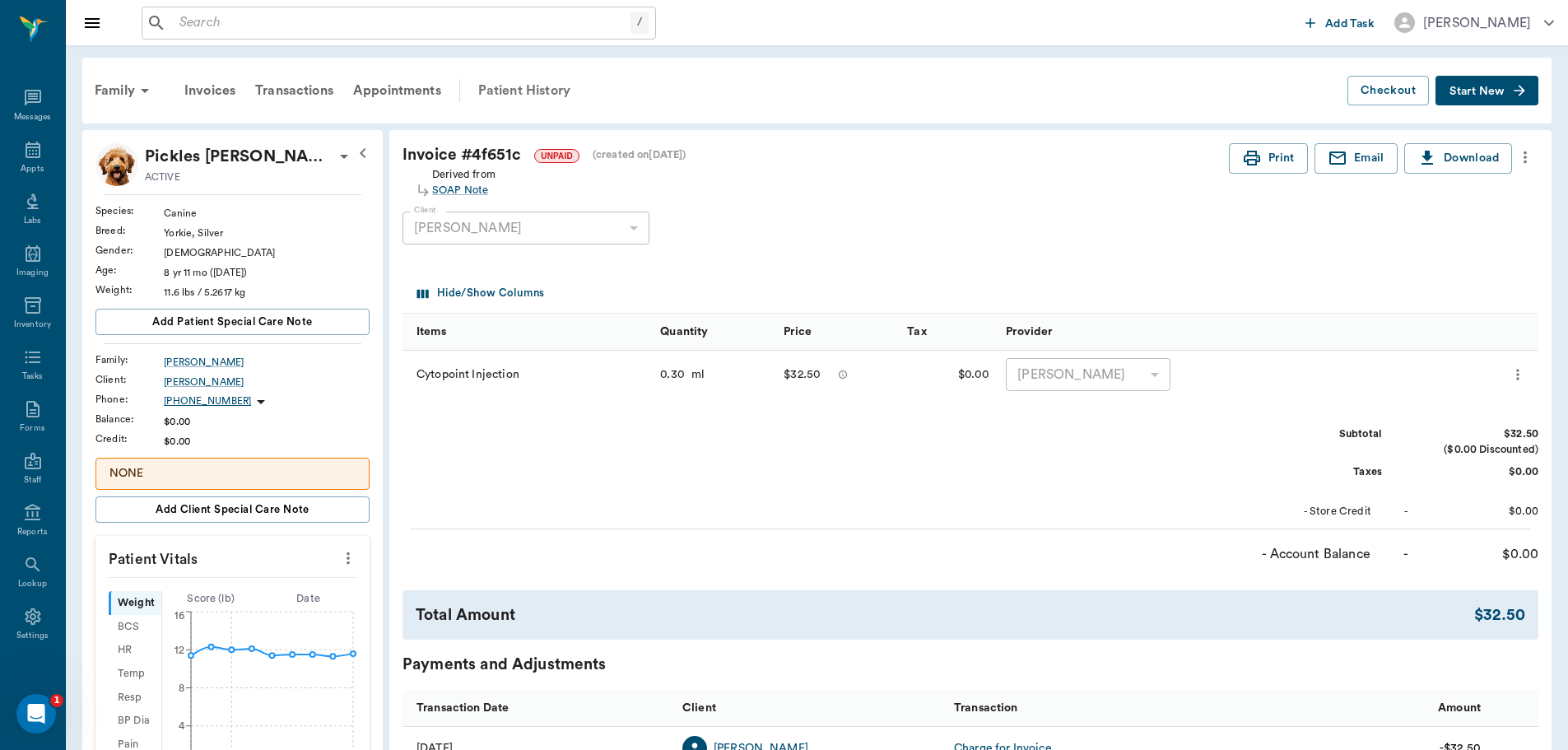
click at [509, 92] on div "Patient History" at bounding box center [523, 90] width 112 height 39
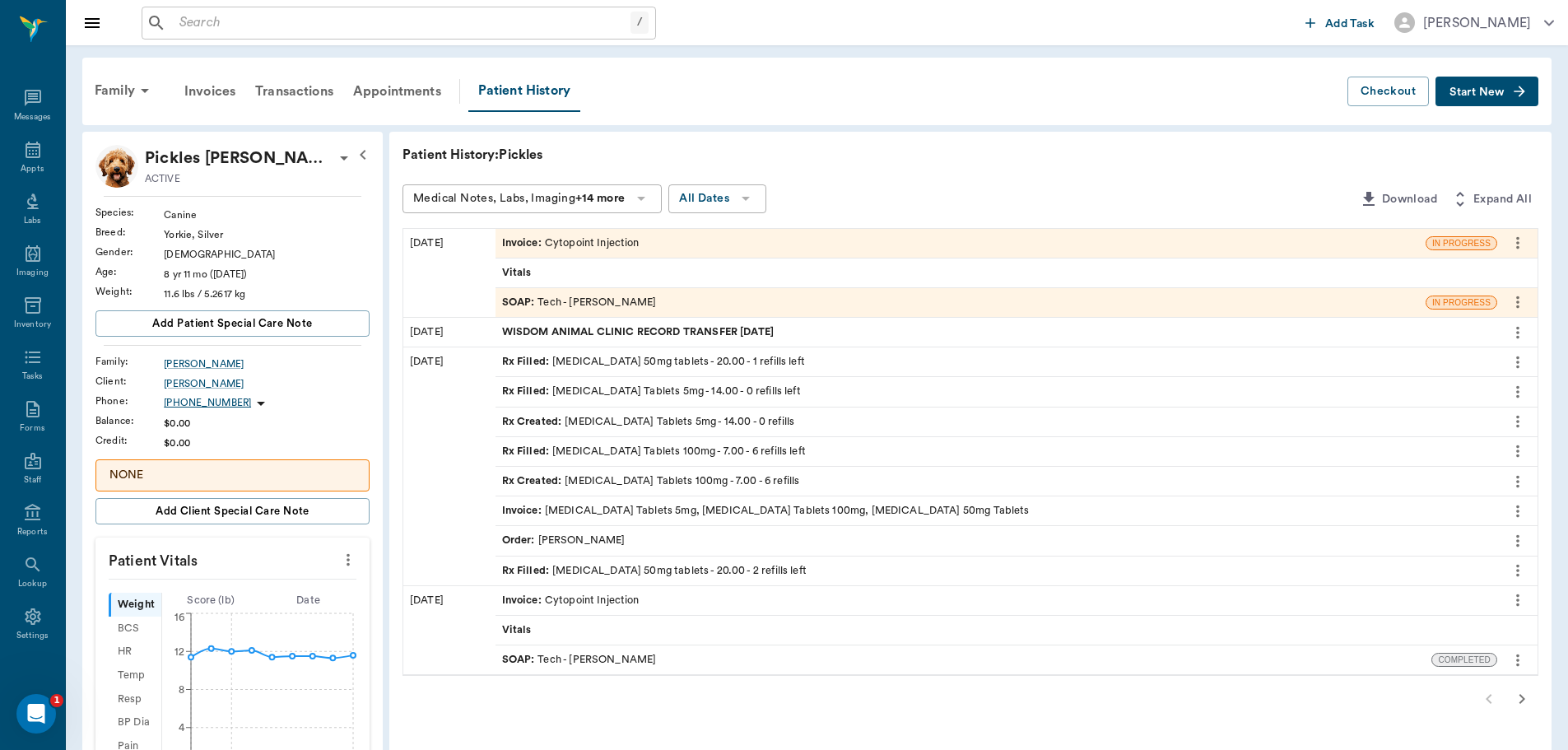
click at [613, 295] on div "SOAP : Tech - Hunter Graves" at bounding box center [579, 303] width 155 height 15
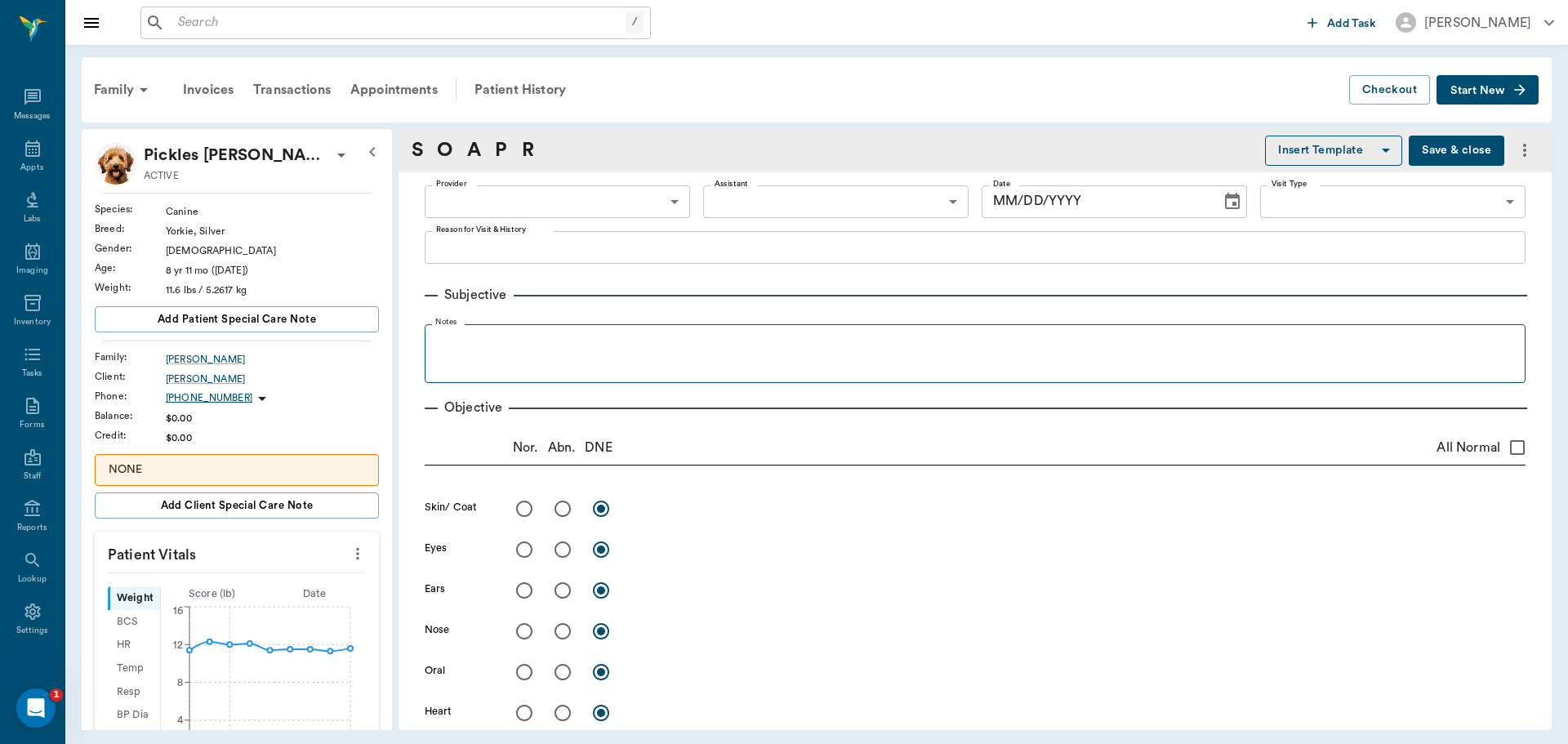
type input "682b670d8bdc6f7f8feef3db"
type input "63ec2f075fda476ae8351a4c"
type input "65d2be4f46e3a538d89b8c1a"
type textarea "Cytopoint Inj Caryn"
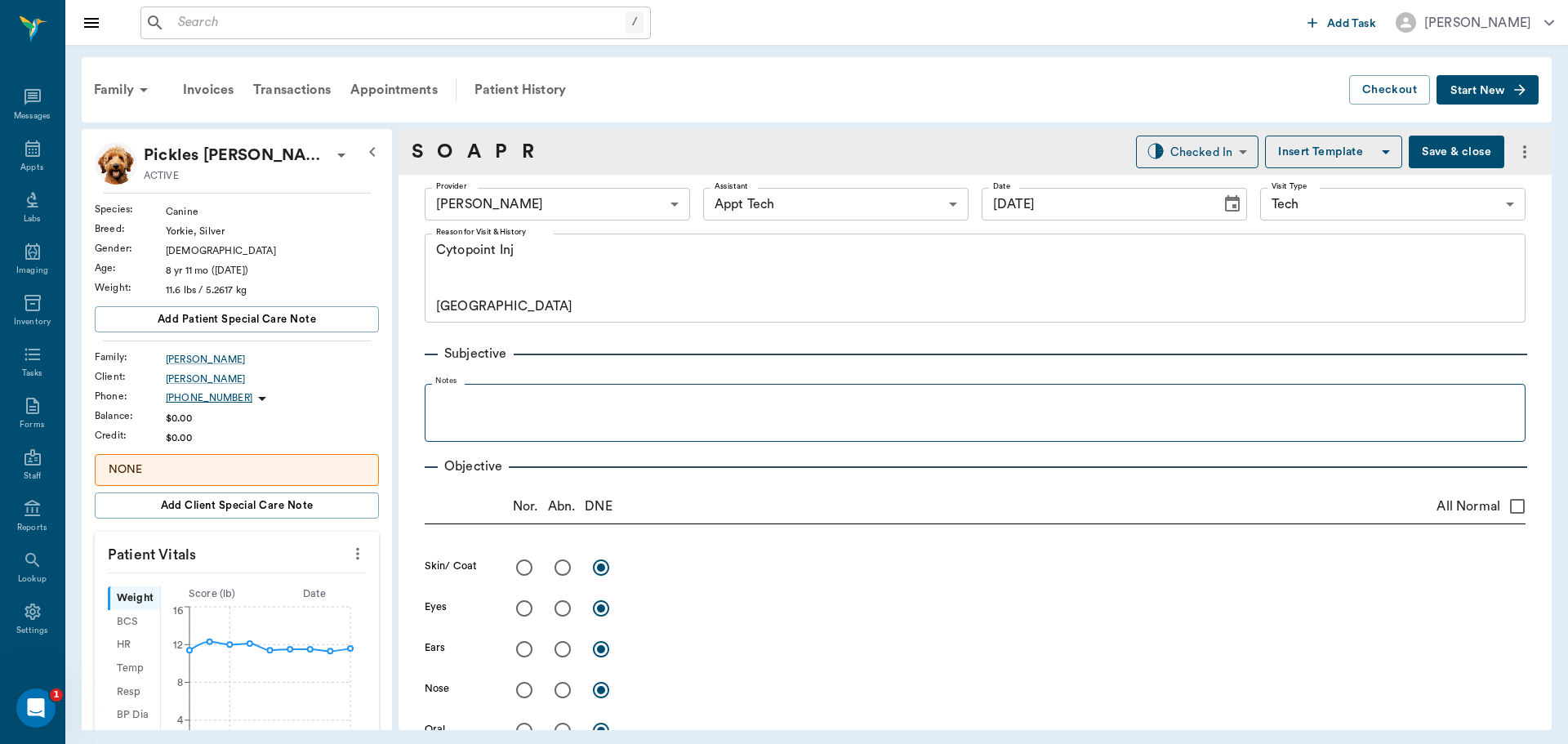
type input "[DATE]"
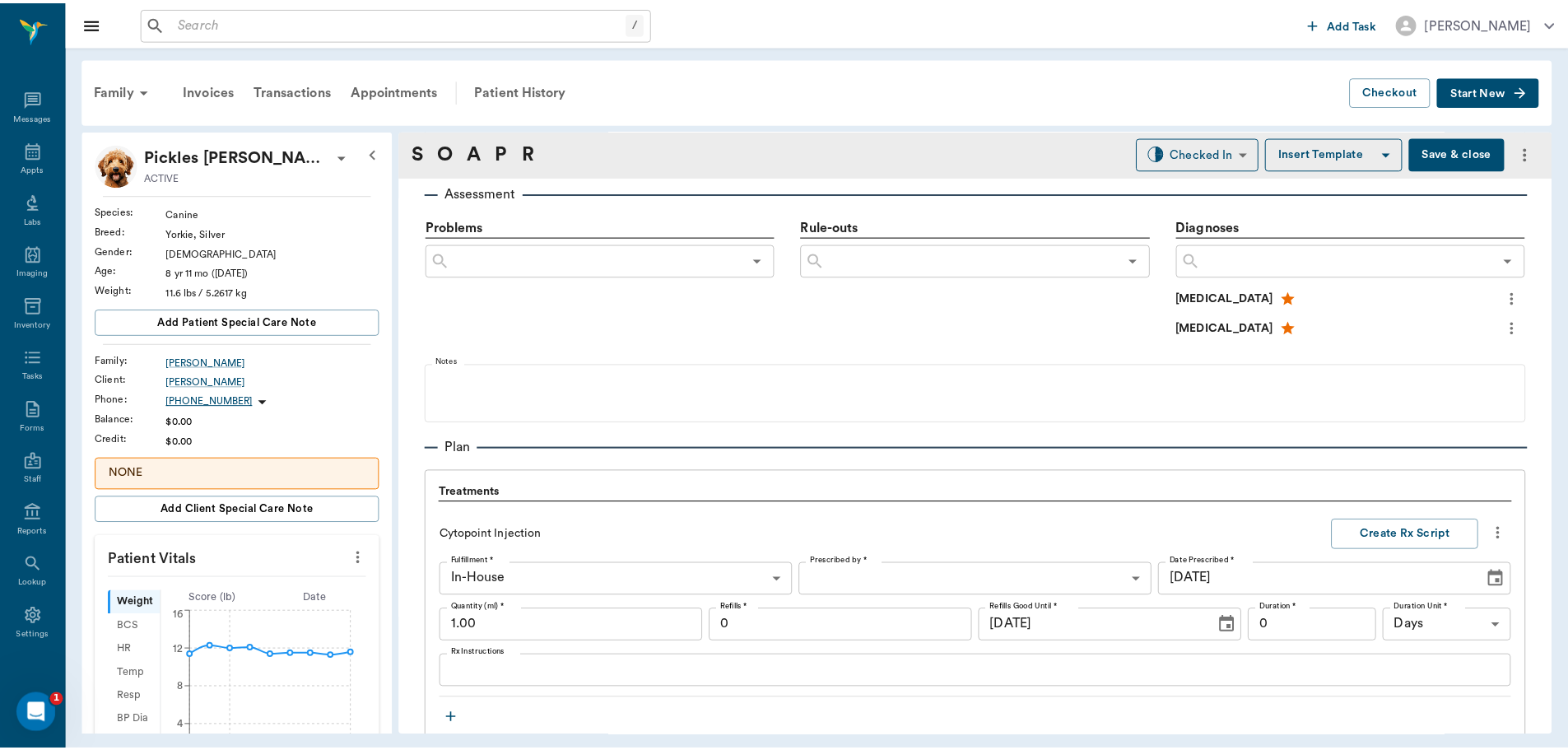
scroll to position [1312, 0]
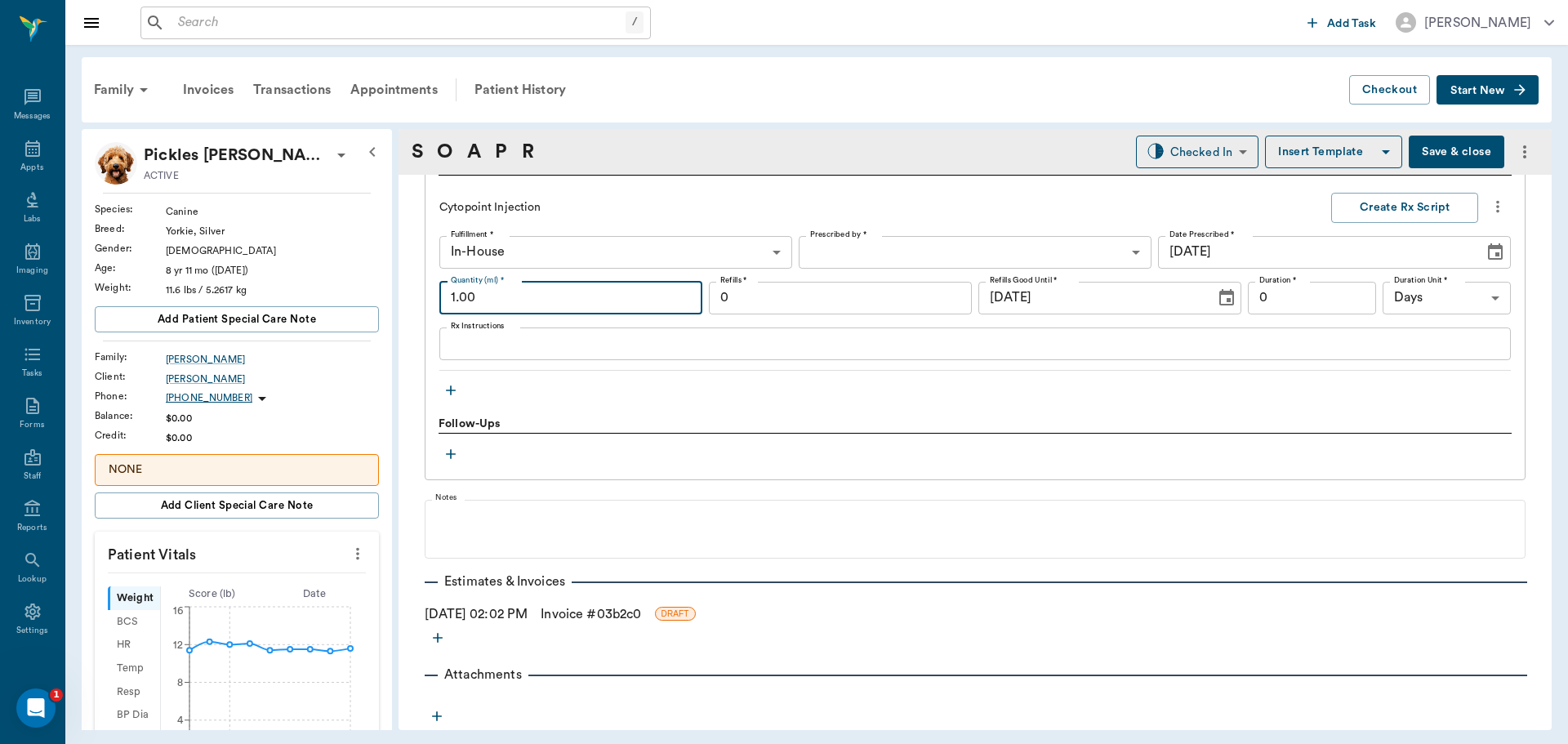
click at [529, 292] on input "1.00" at bounding box center [571, 298] width 263 height 33
type input "0.30"
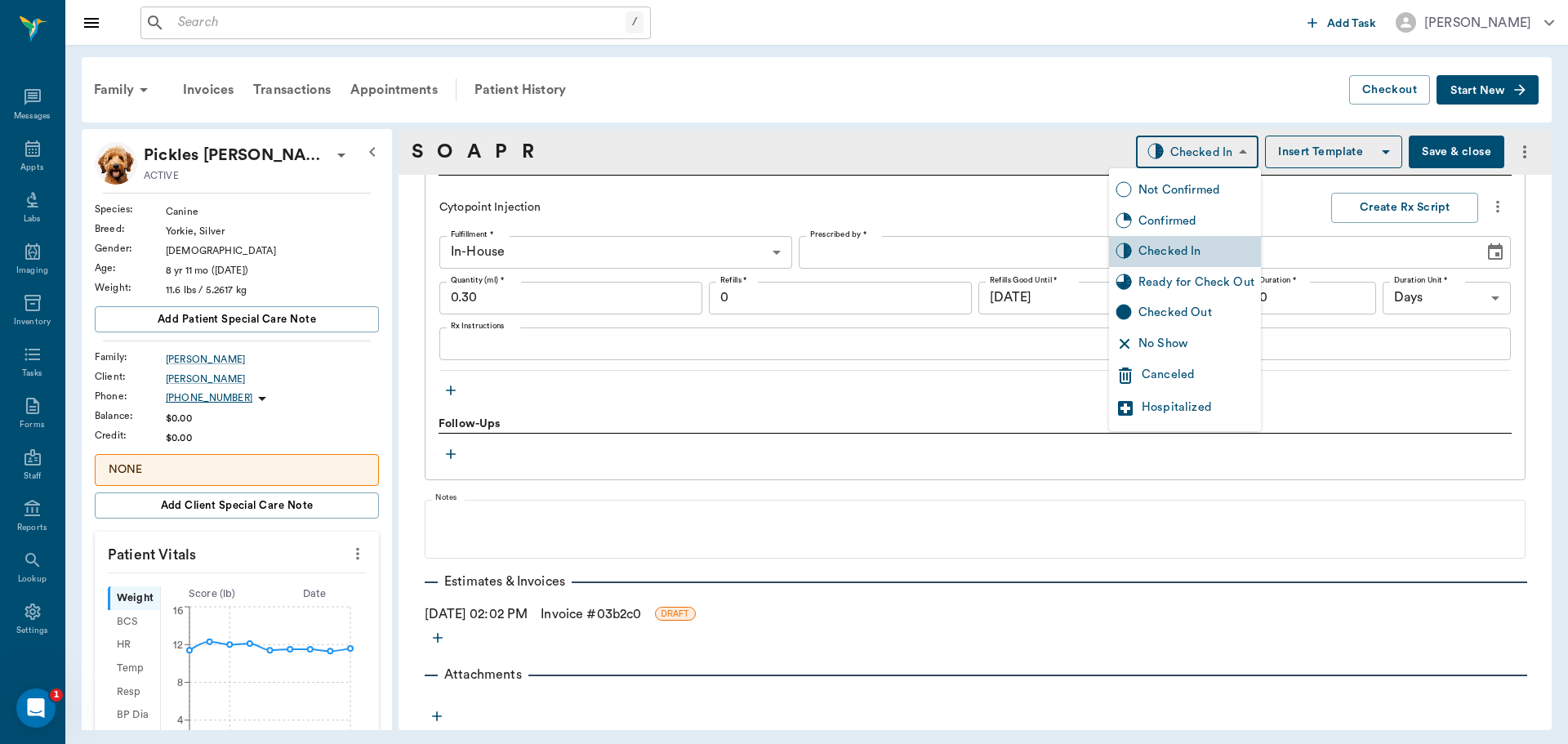
click at [1172, 144] on body "/ ​ Add Task Dr. Bert Ellsworth Nectar Messages Appts Labs Imaging Inventory Ta…" at bounding box center [784, 372] width 1568 height 744
click at [1180, 286] on div "Ready for Check Out" at bounding box center [1196, 282] width 116 height 18
type input "READY_TO_CHECKOUT"
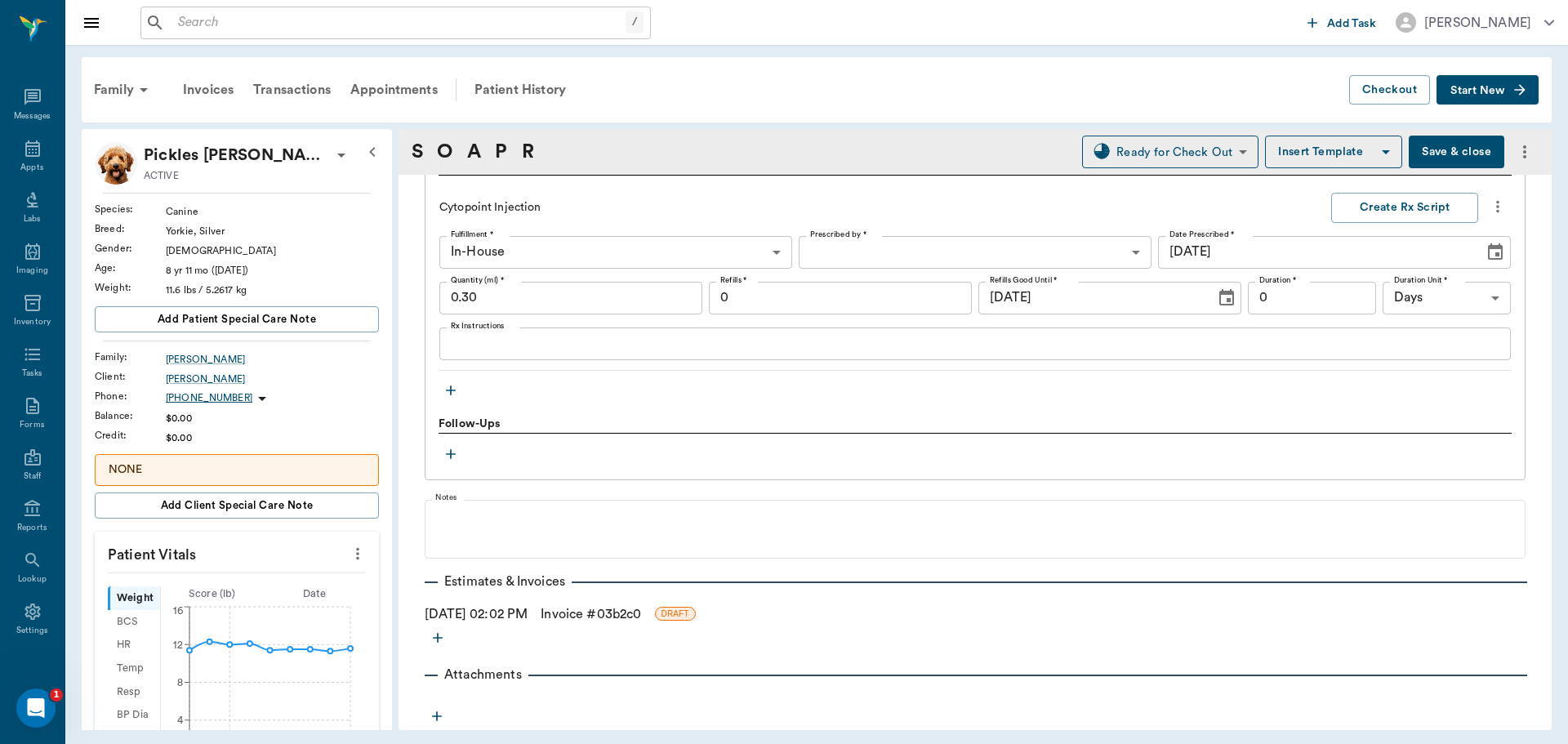
click at [584, 616] on link "Invoice # 03b2c0" at bounding box center [590, 614] width 101 height 19
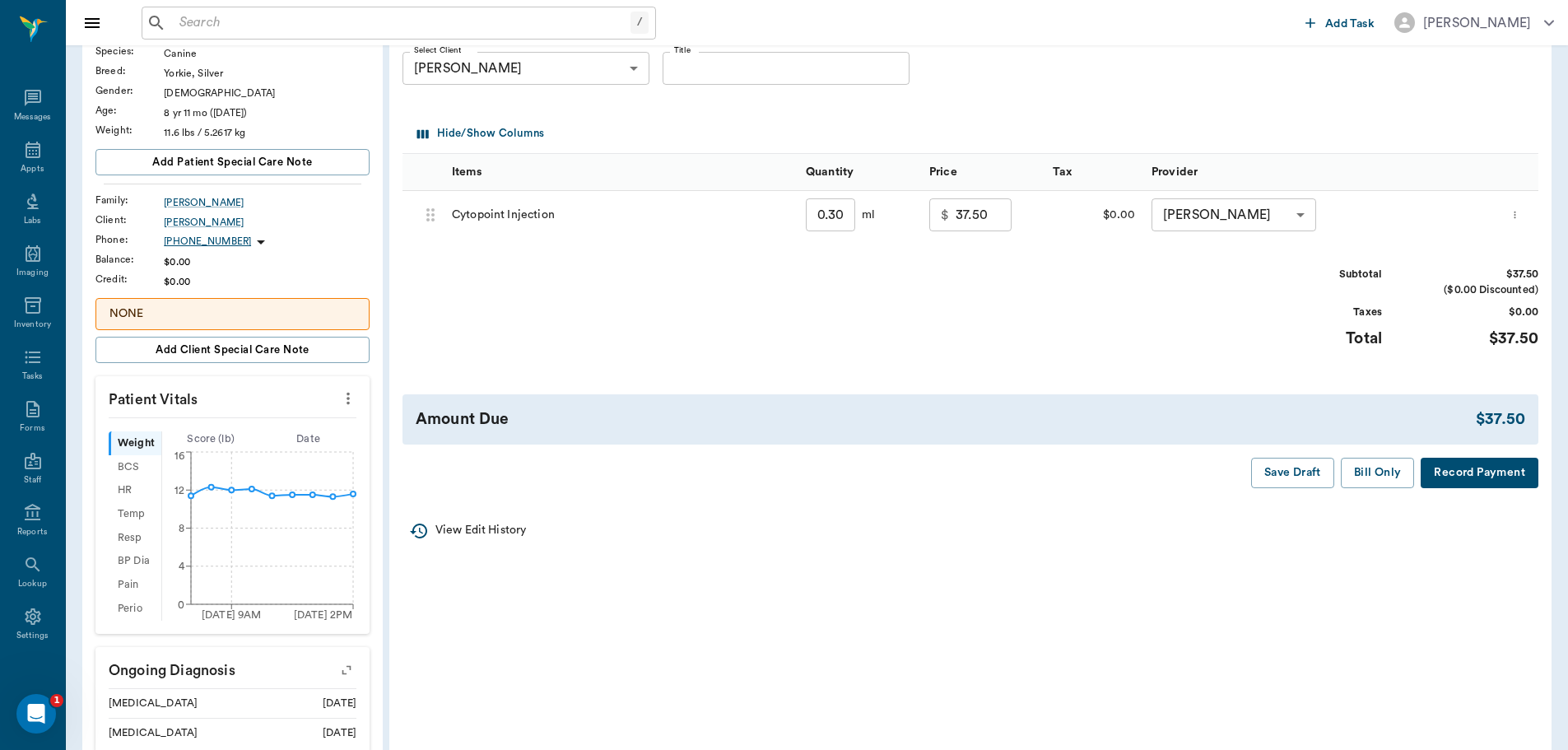
scroll to position [164, 0]
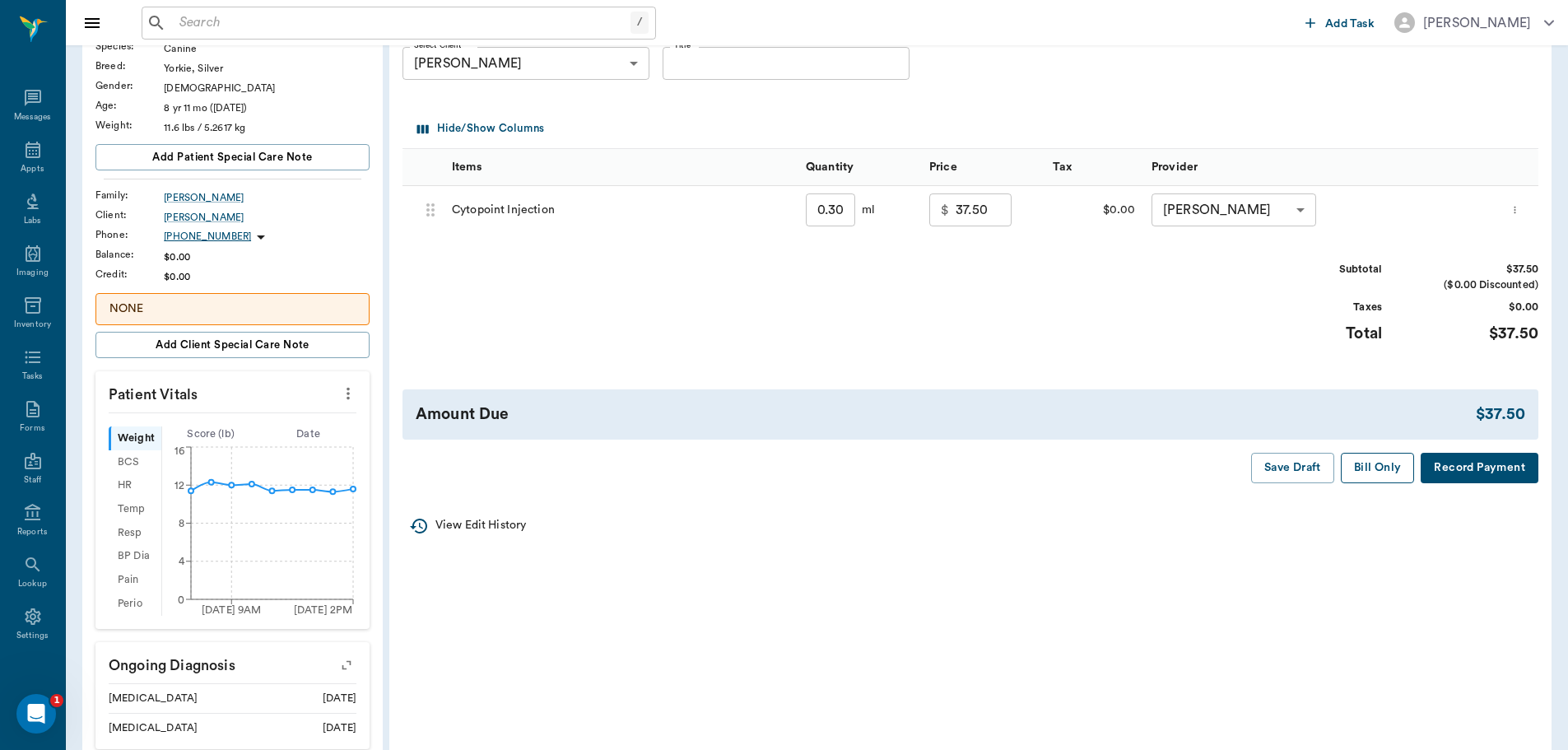
click at [1380, 464] on button "Bill Only" at bounding box center [1377, 468] width 74 height 31
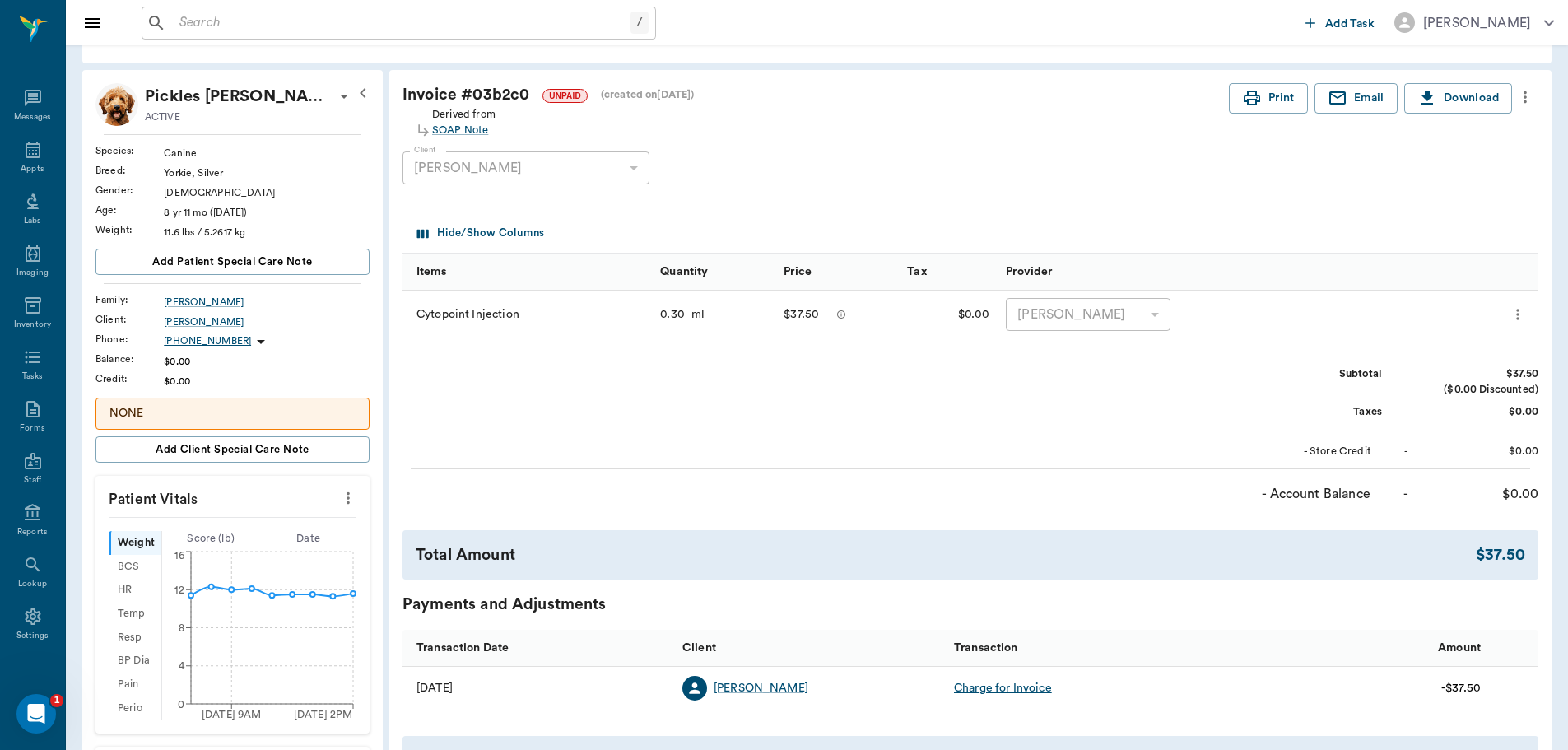
scroll to position [0, 0]
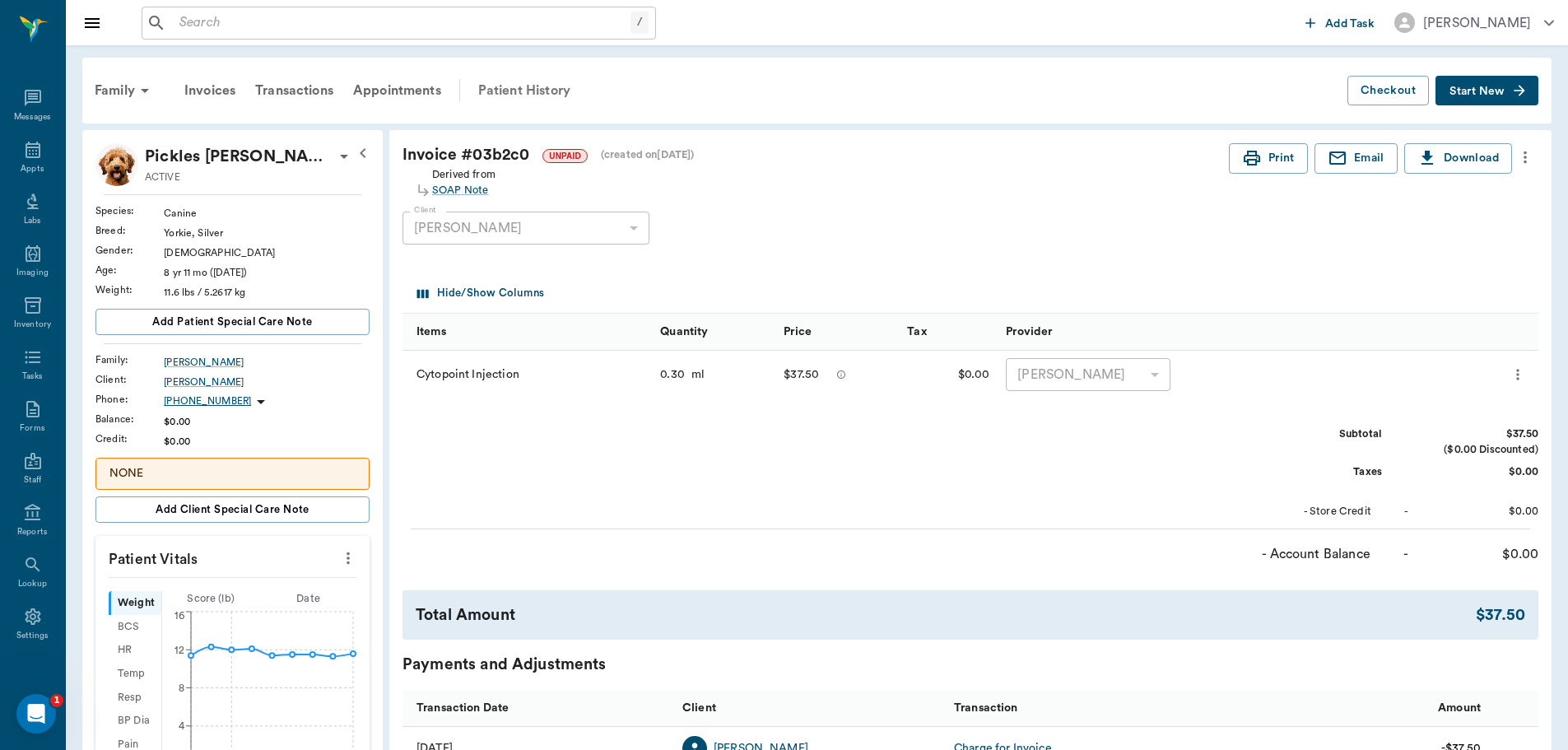
drag, startPoint x: 532, startPoint y: 83, endPoint x: 562, endPoint y: 97, distance: 33.1
click at [532, 83] on div "Patient History" at bounding box center [523, 90] width 112 height 39
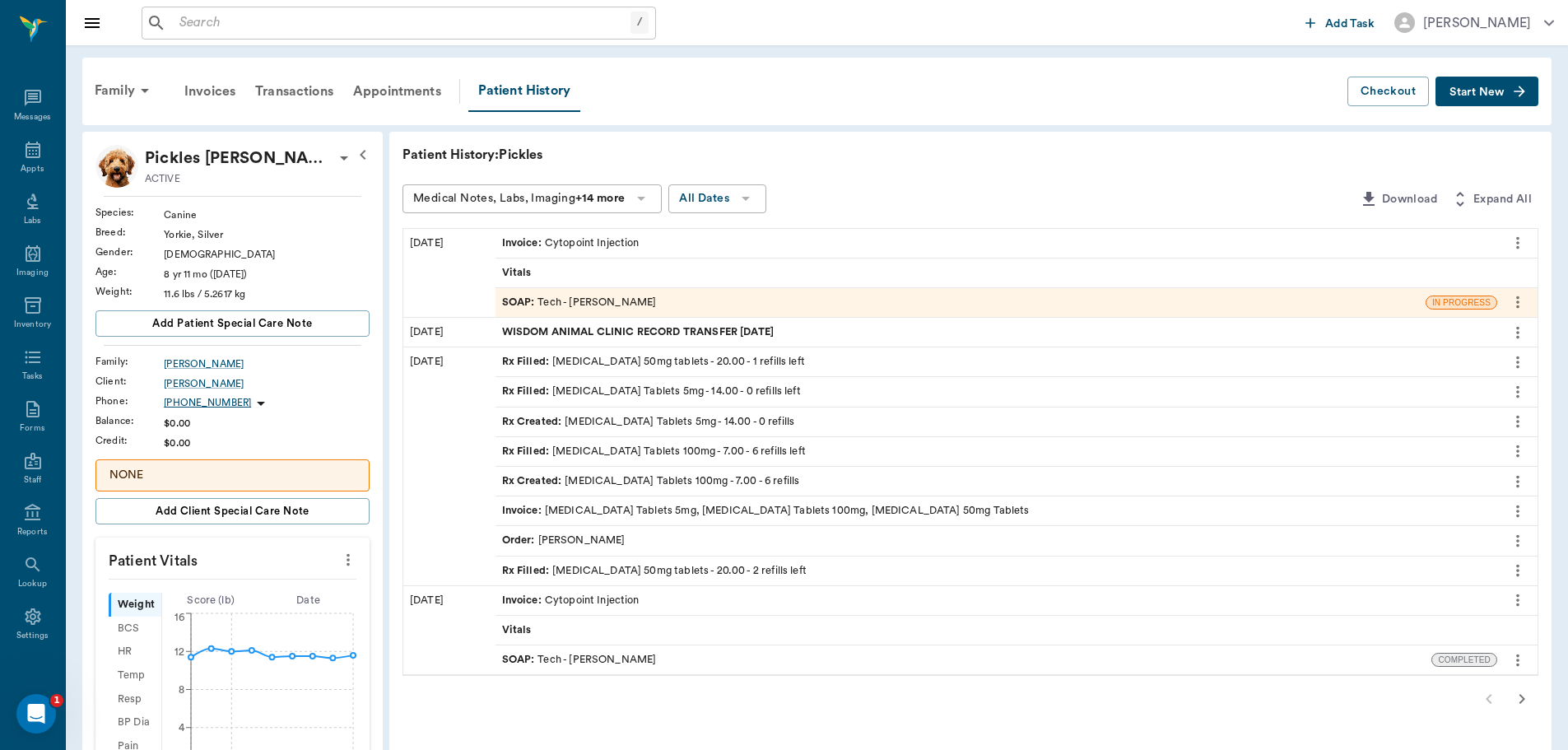
scroll to position [83, 0]
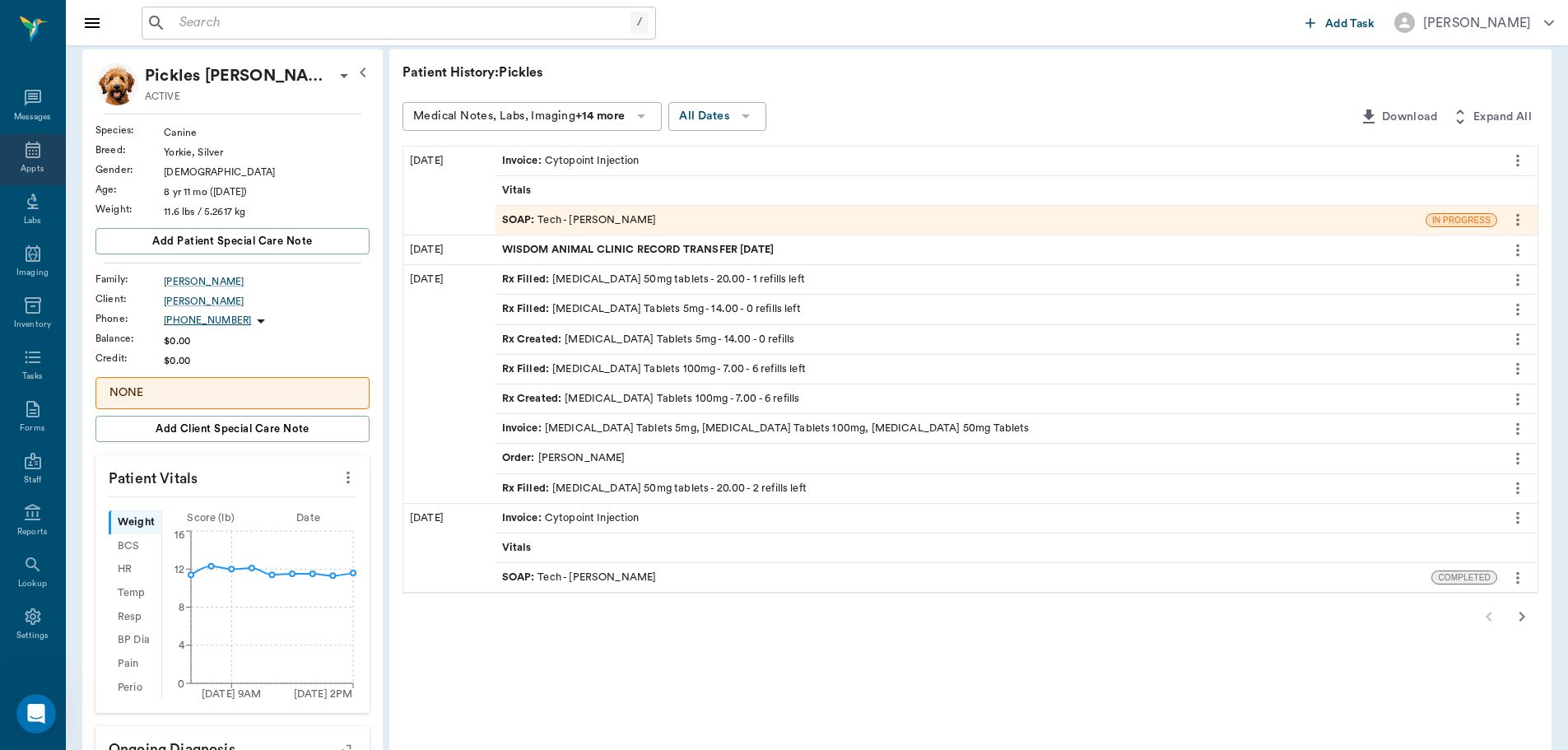
click at [3, 166] on div "Appts" at bounding box center [32, 159] width 65 height 52
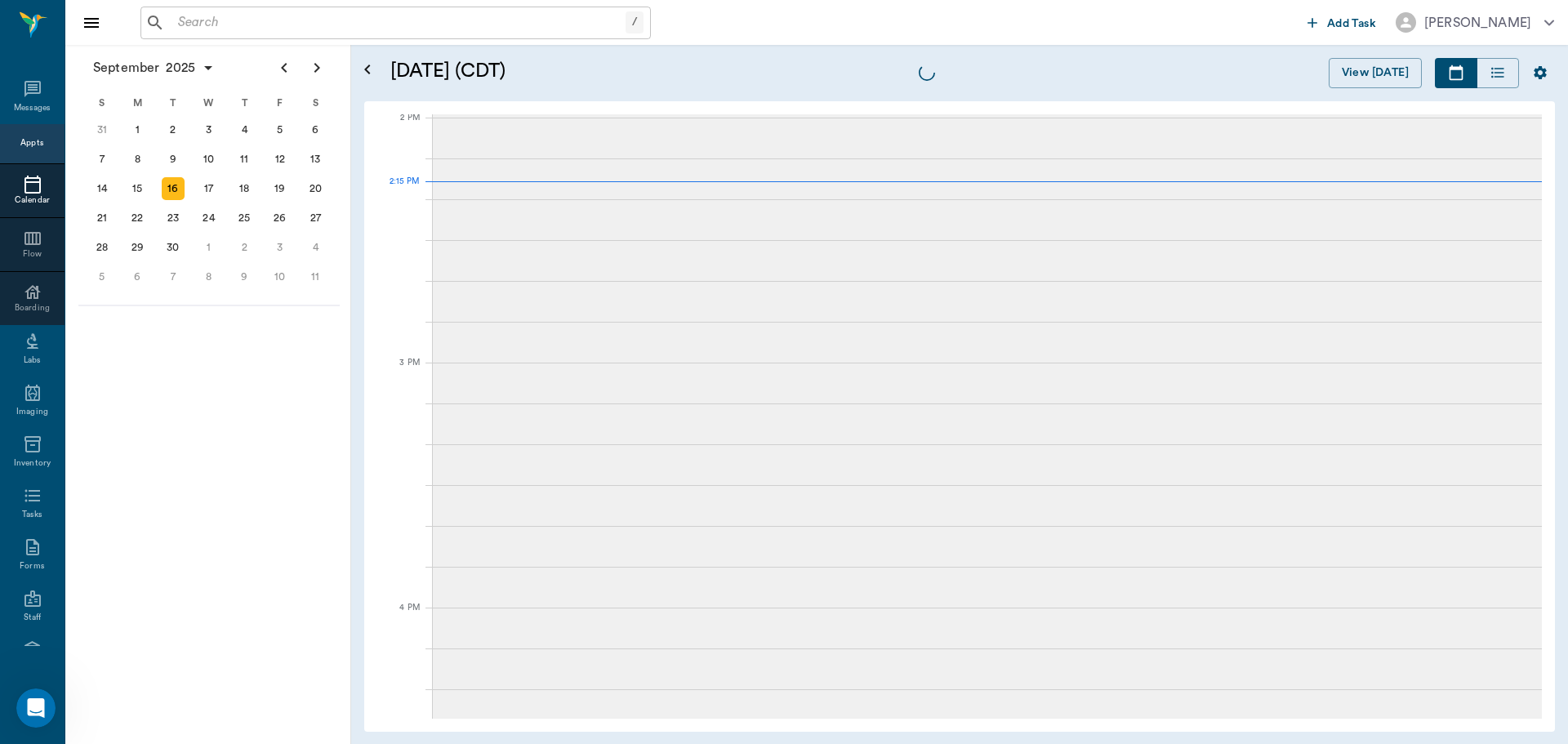
scroll to position [1470, 0]
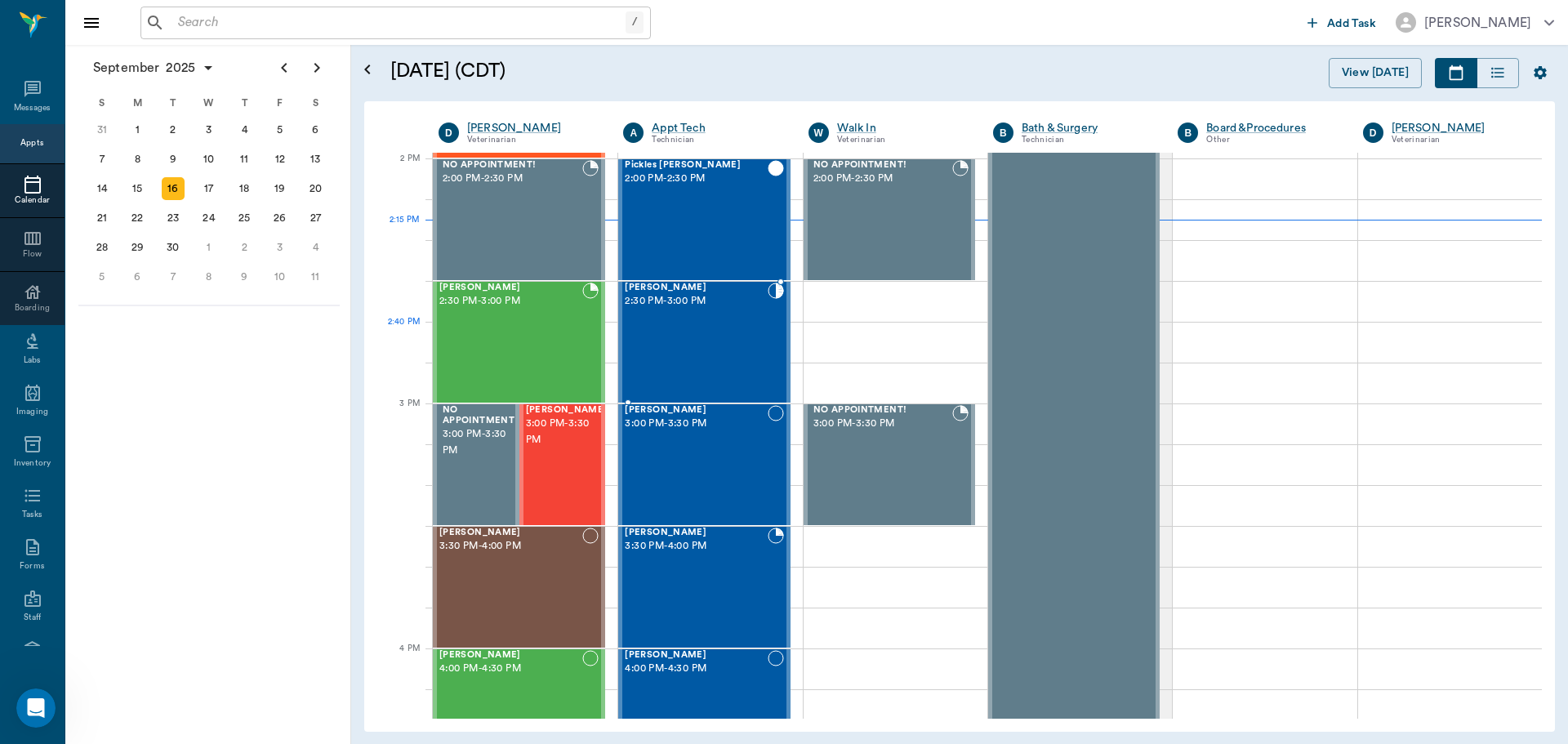
click at [724, 353] on div "Tank Middleton 2:30 PM - 3:00 PM" at bounding box center [696, 342] width 142 height 119
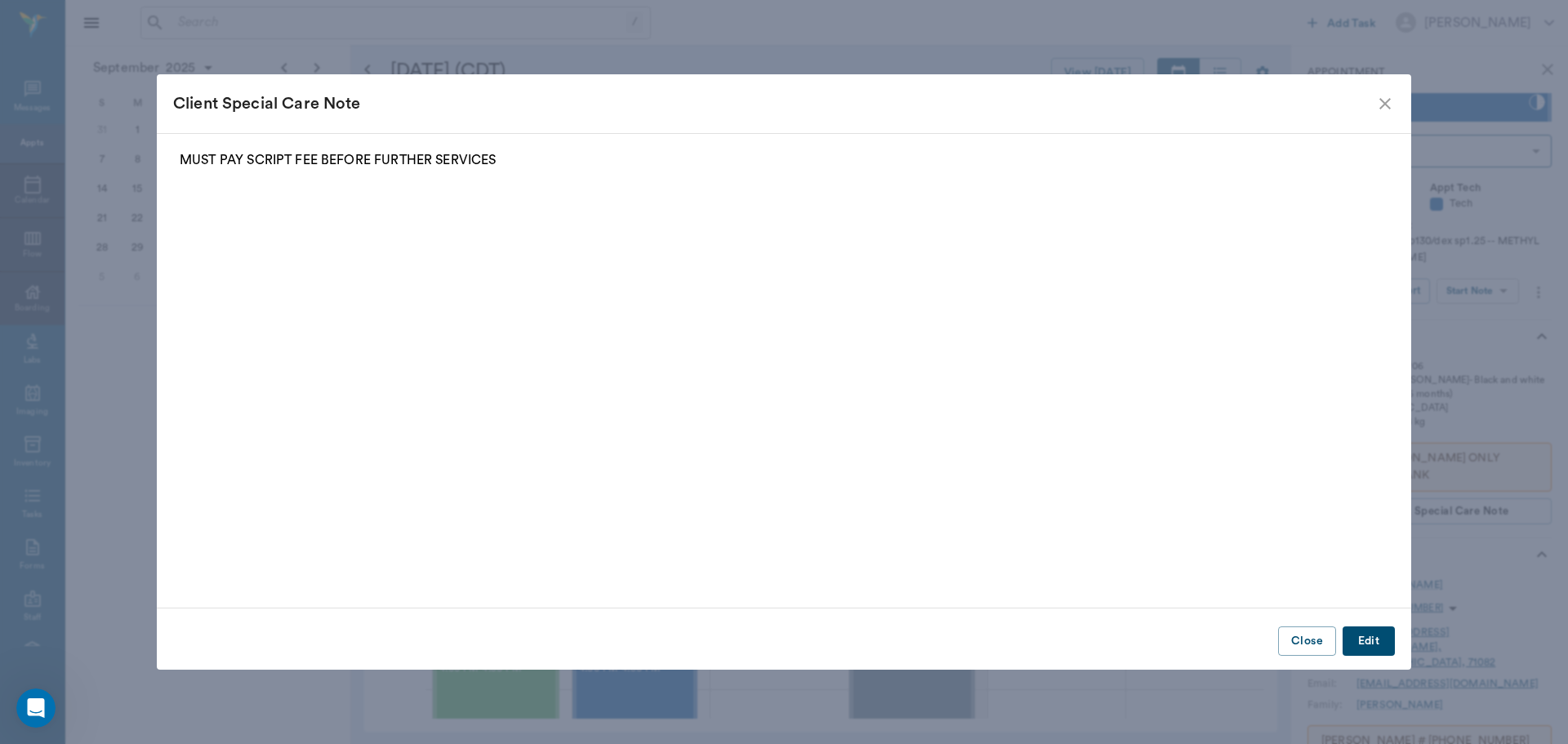
click at [1384, 107] on icon "close" at bounding box center [1384, 103] width 19 height 19
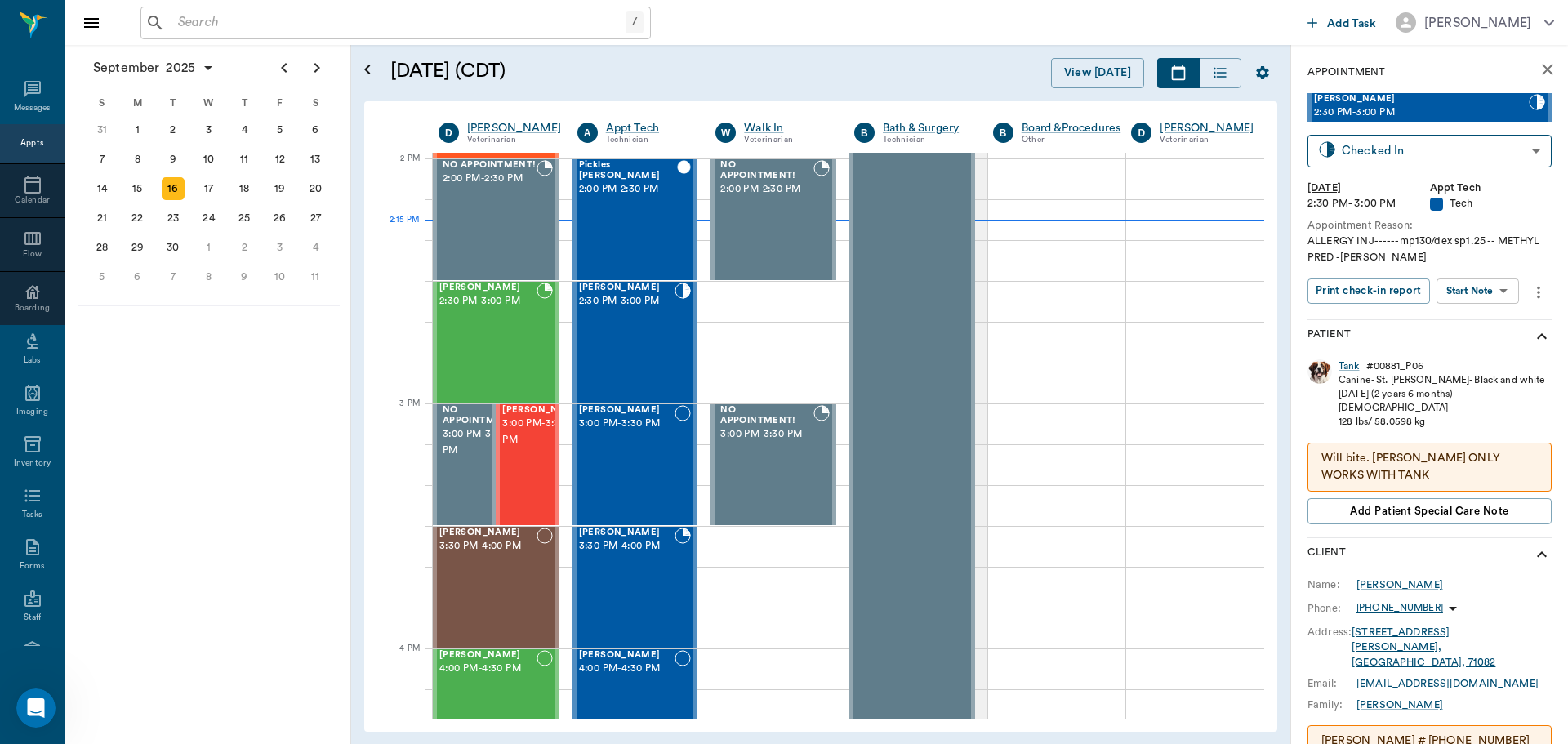
click at [1495, 287] on body "/ ​ Add Task Dr. Bert Ellsworth Nectar Messages Appts Calendar Flow Boarding La…" at bounding box center [784, 372] width 1568 height 744
click at [1476, 324] on button "Start SOAP" at bounding box center [1460, 325] width 56 height 19
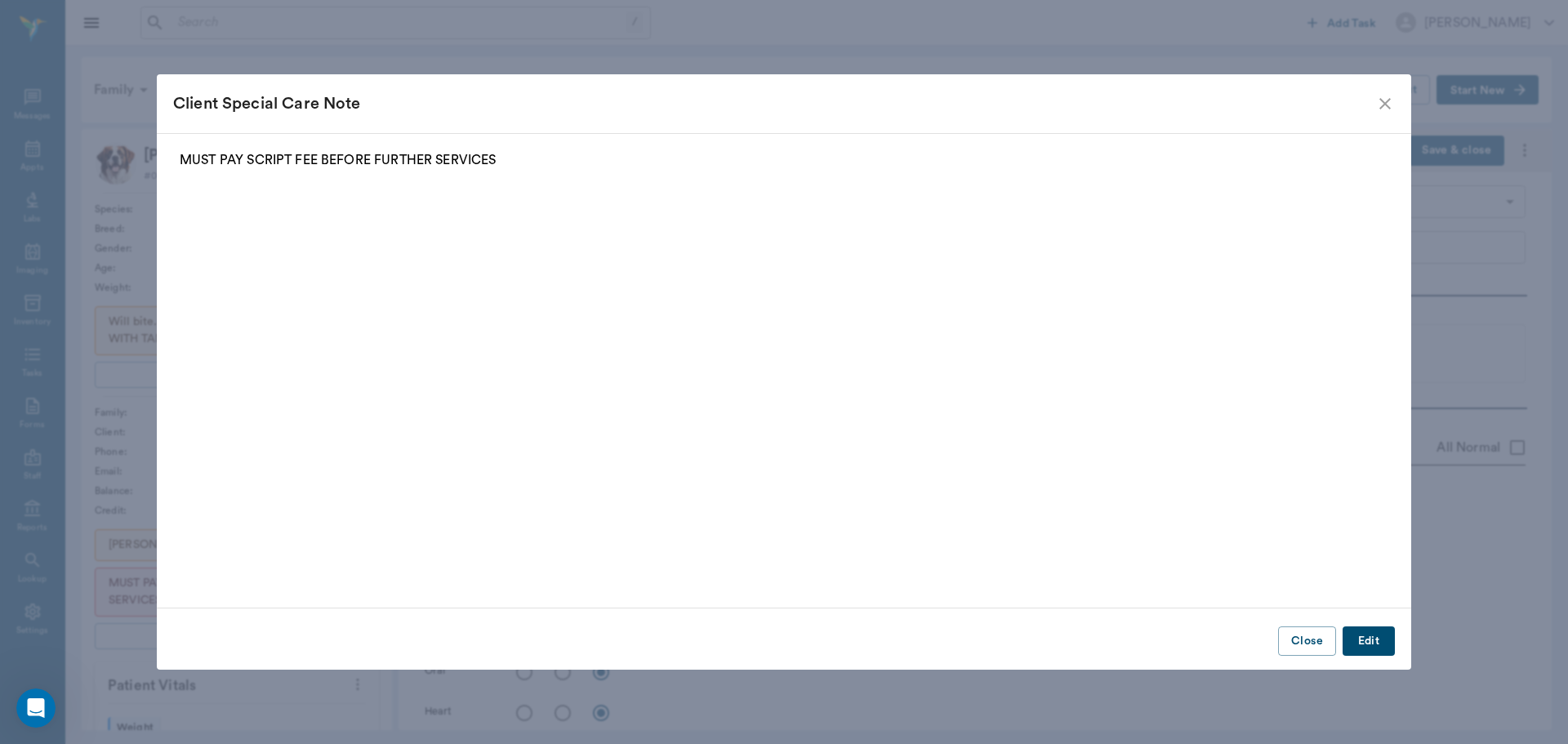
type input "63ec2f075fda476ae8351a4c"
type input "65d2be4f46e3a538d89b8c1a"
type textarea "ALLERGY INJ------mp130/dex sp1.25 -- METHYL PRED -LORY"
type input "[DATE]"
click at [1391, 100] on icon "close" at bounding box center [1384, 103] width 19 height 19
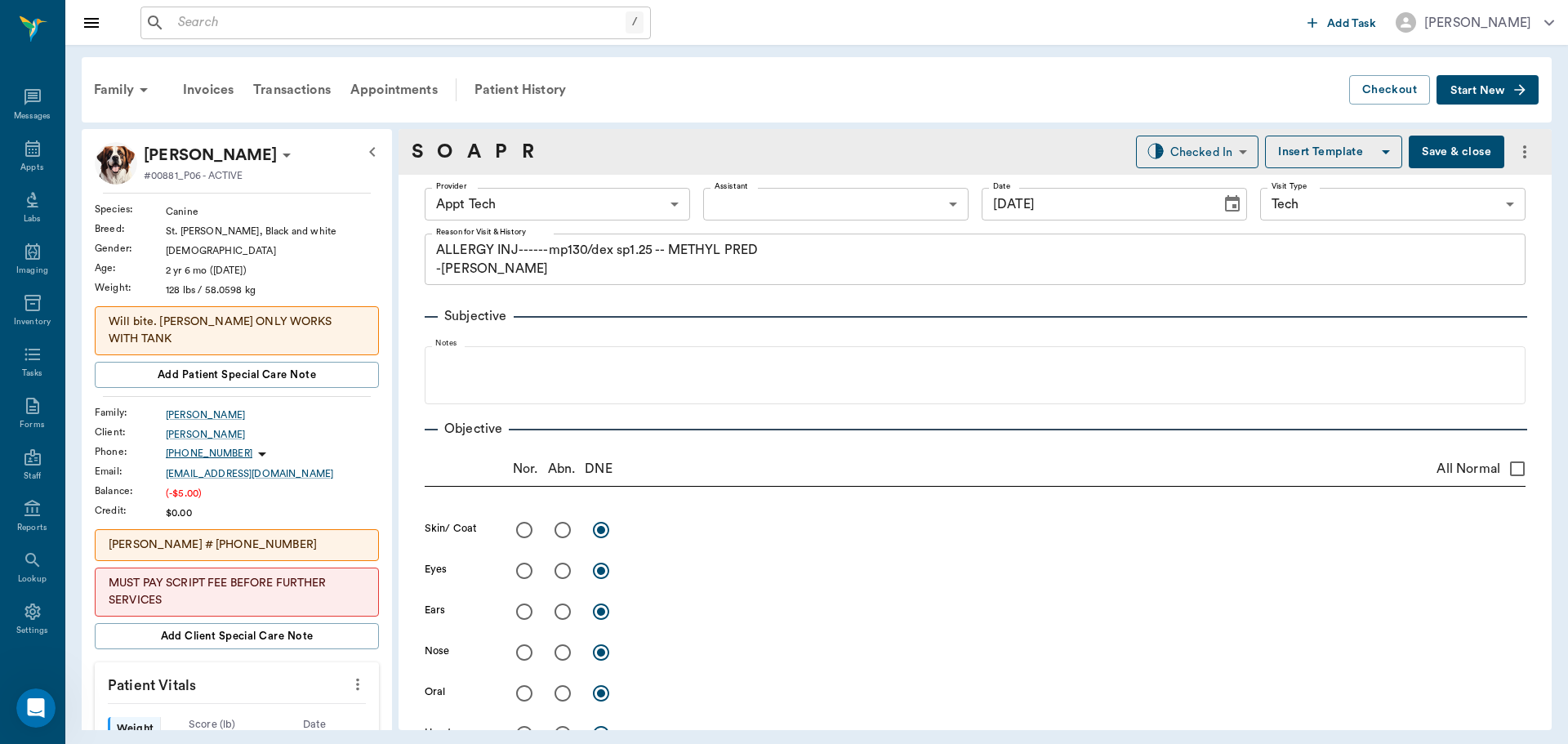
click at [566, 183] on div "Provider Appt Tech 63ec2f075fda476ae8351a4c Provider Assistant ​ Assistant Date…" at bounding box center [975, 205] width 1101 height 59
click at [566, 199] on body "/ ​ Add Task Dr. Bert Ellsworth Nectar Messages Appts Labs Imaging Inventory Ta…" at bounding box center [784, 372] width 1568 height 744
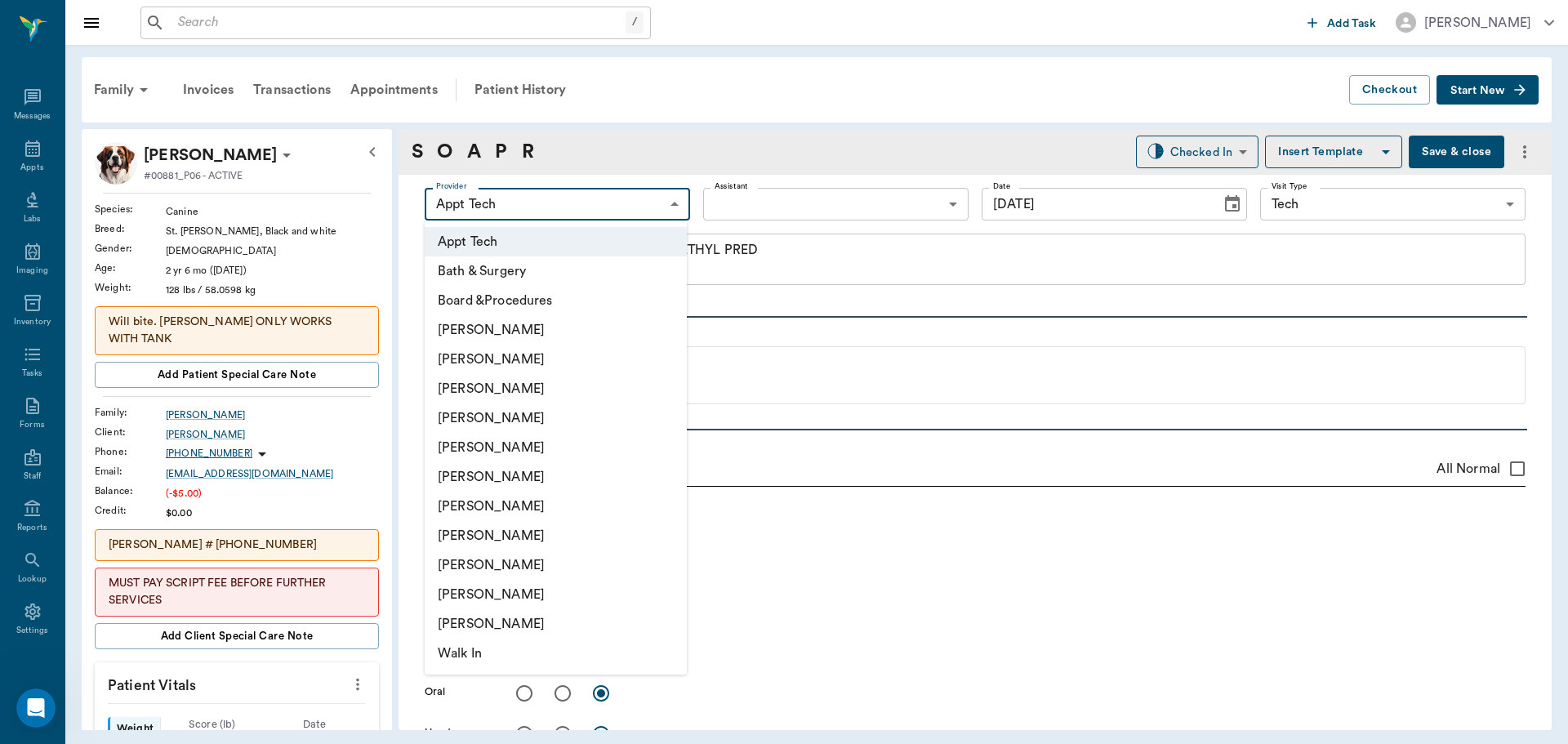
click at [553, 380] on li "[PERSON_NAME]" at bounding box center [556, 388] width 262 height 30
type input "642ef10e332a41444de2bad1"
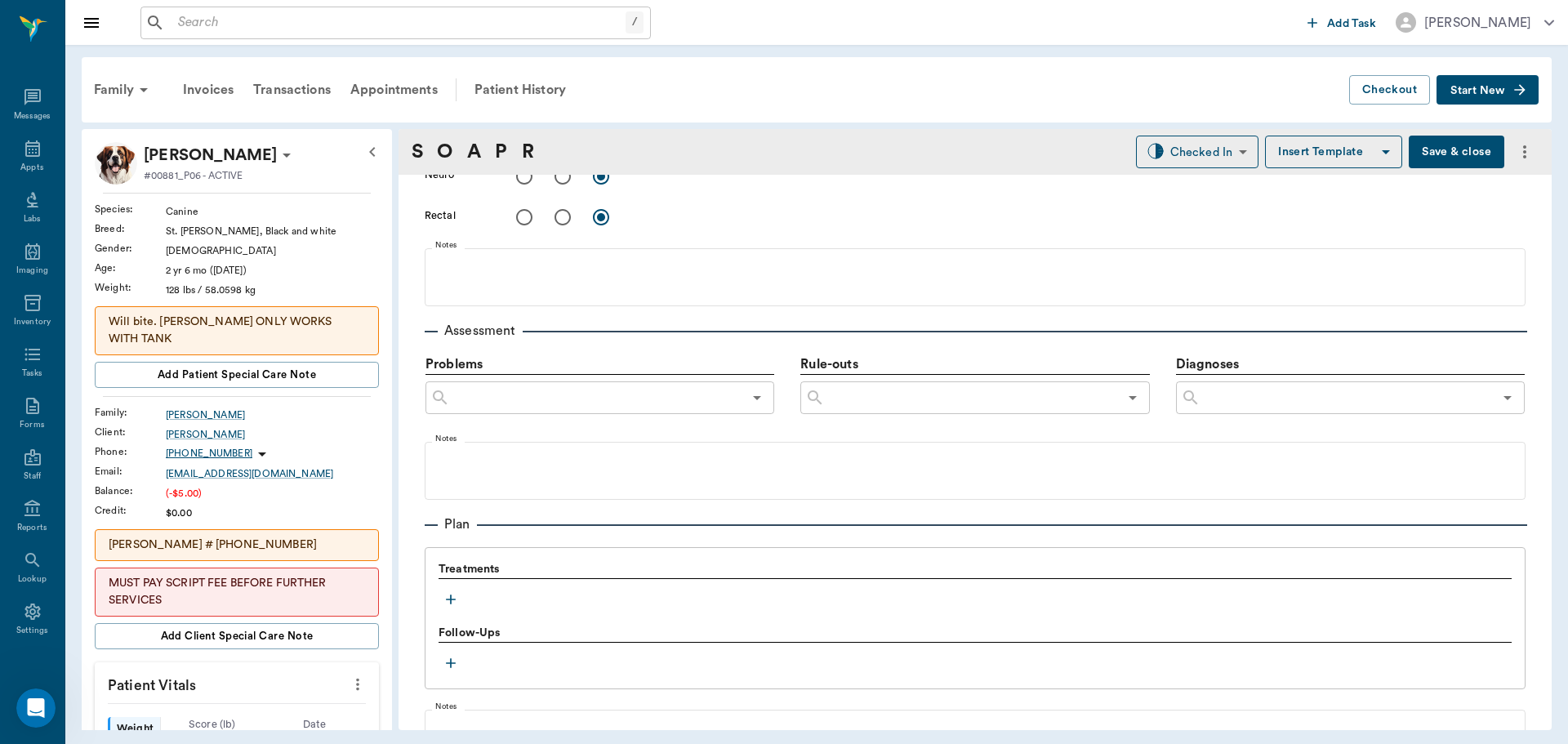
scroll to position [992, 0]
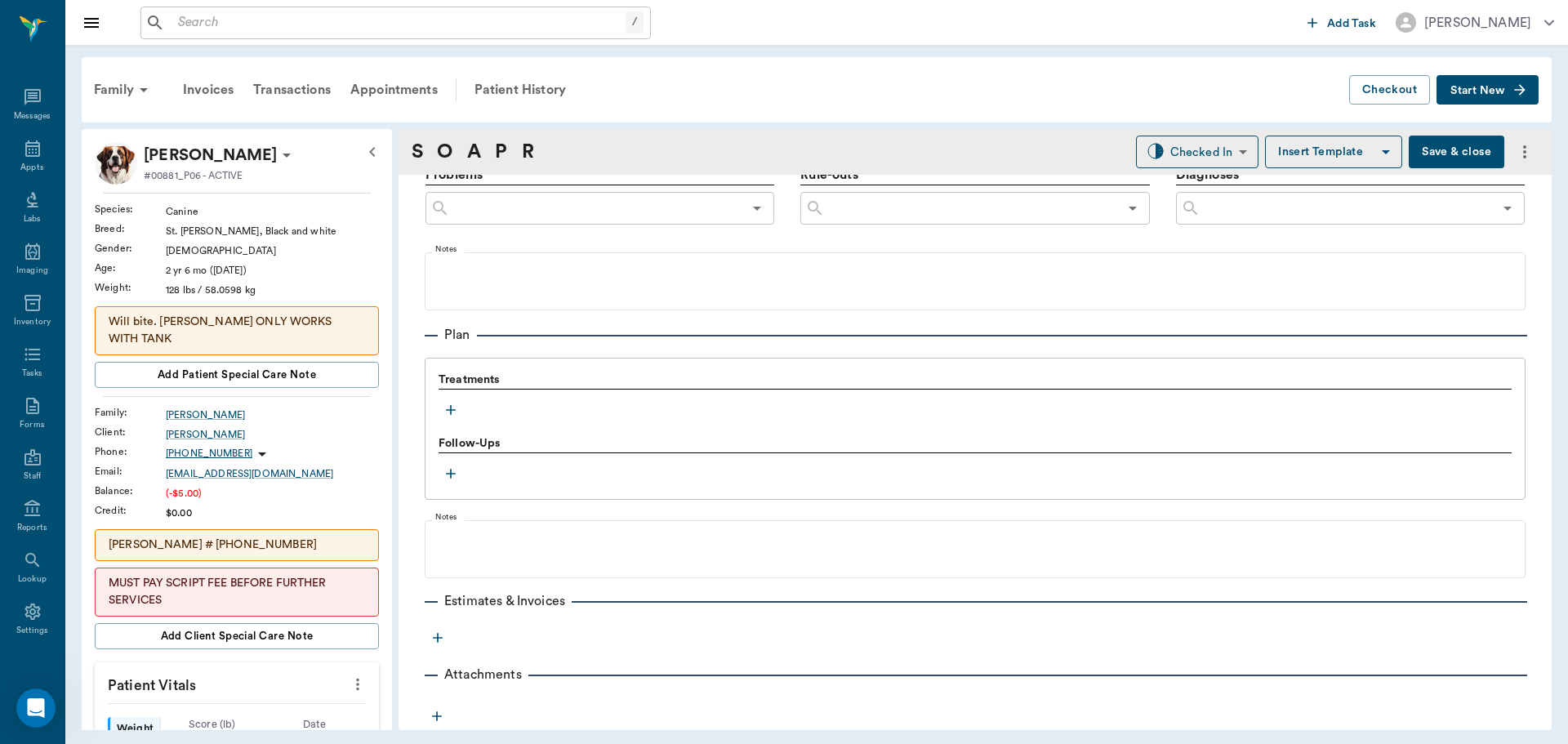
click at [449, 409] on icon "button" at bounding box center [450, 409] width 16 height 16
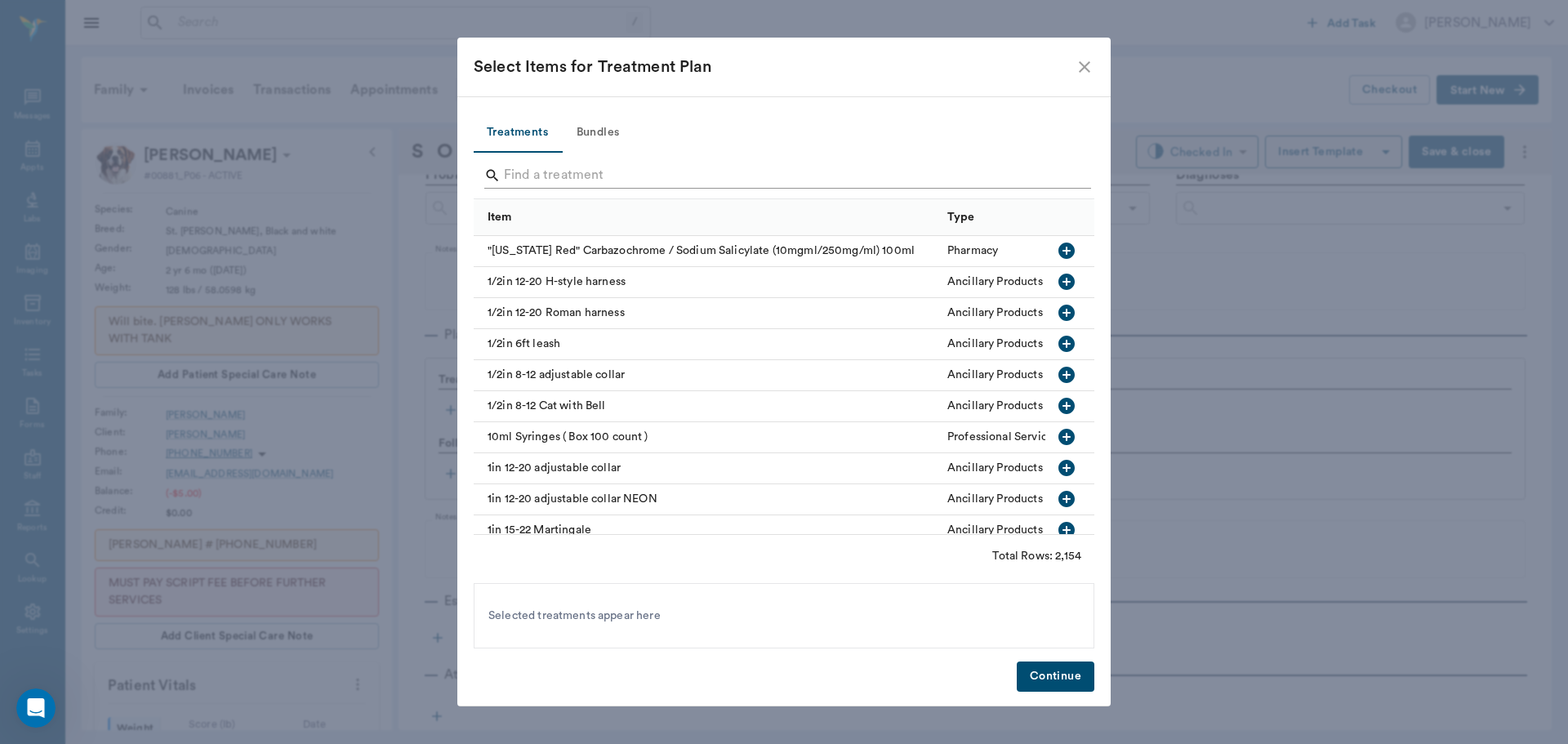
click at [598, 171] on input "Search" at bounding box center [785, 175] width 562 height 26
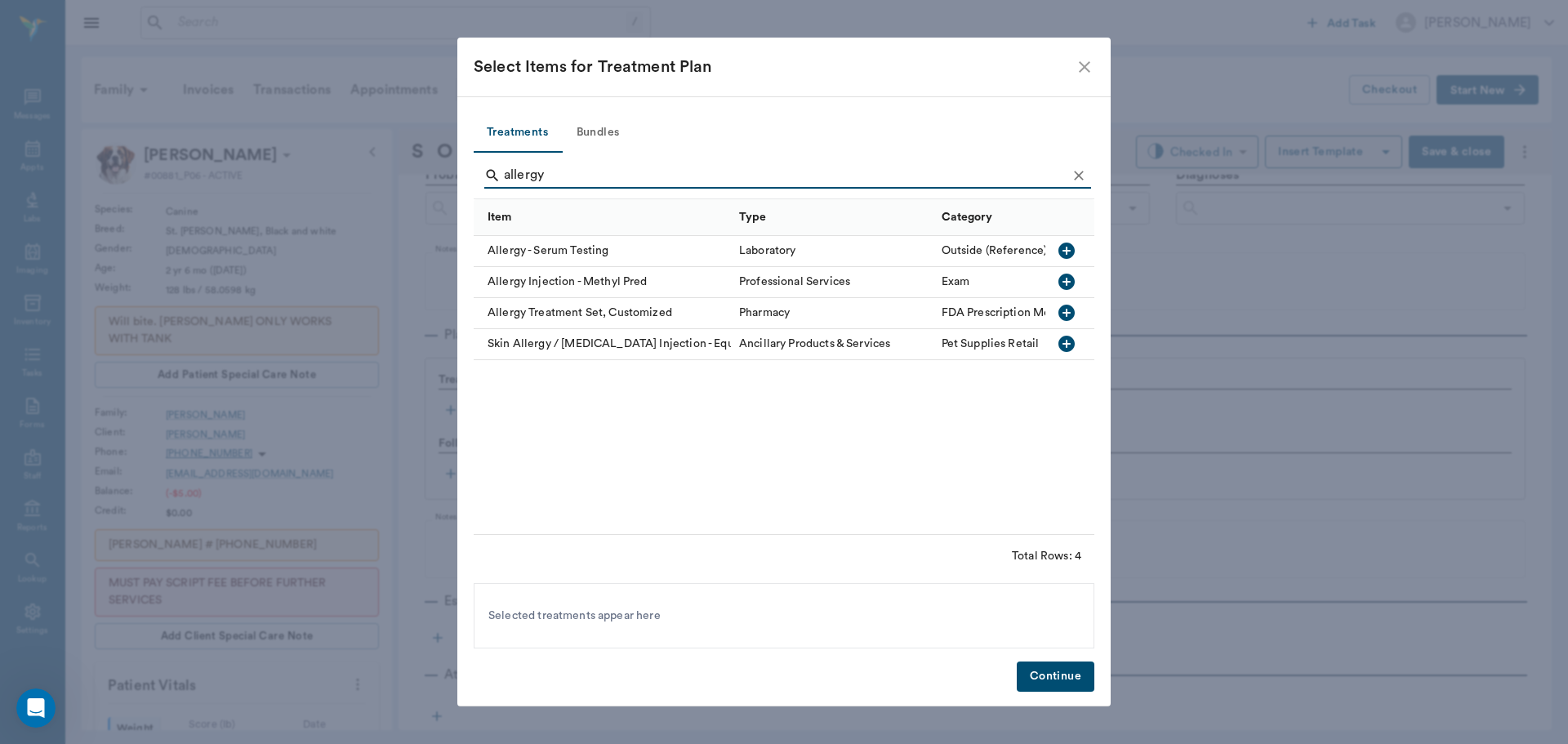
type input "allergy"
click at [1061, 274] on icon "button" at bounding box center [1066, 282] width 19 height 19
click at [1053, 687] on button "Continue" at bounding box center [1055, 676] width 78 height 30
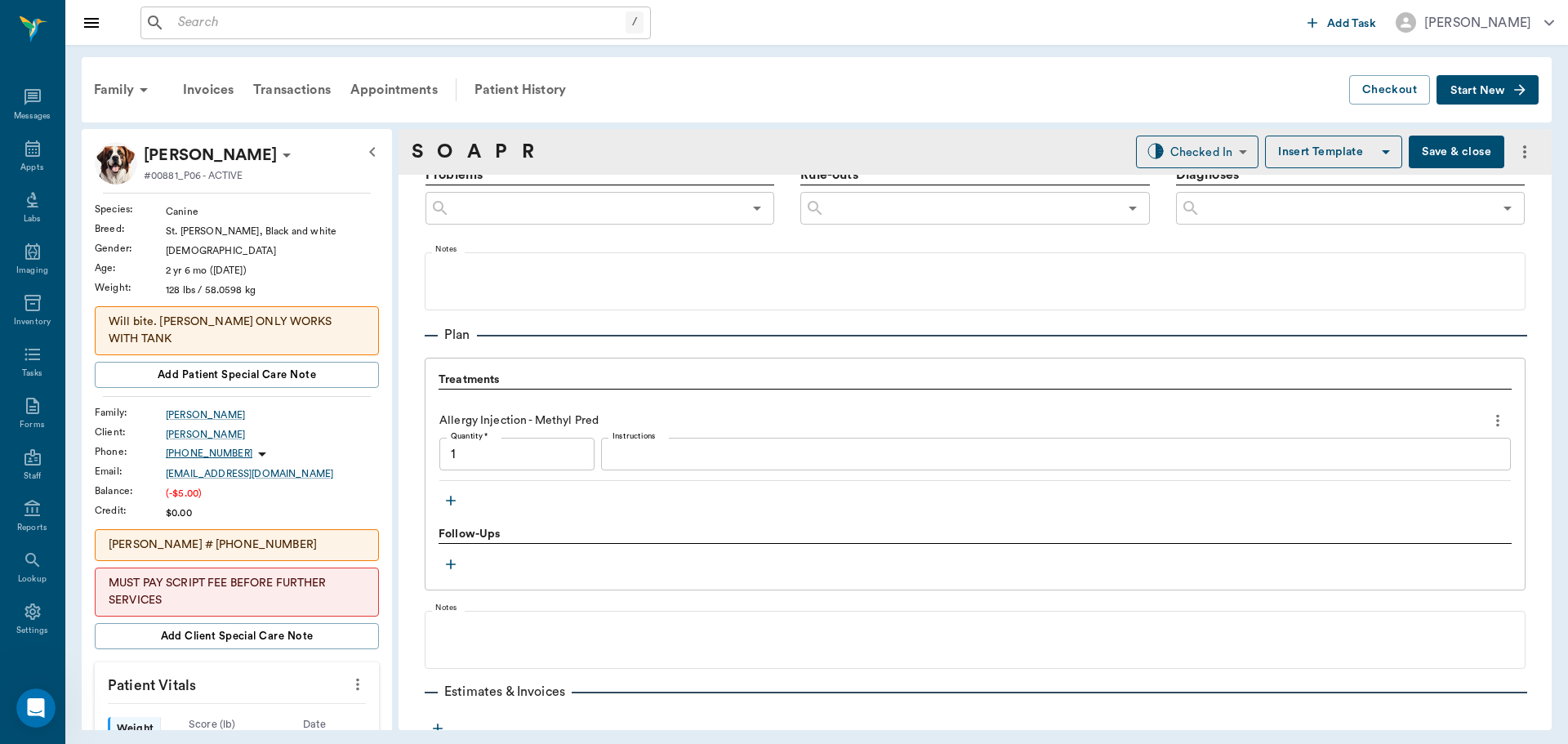
type input "1.00"
click at [755, 440] on div "x Instructions" at bounding box center [1056, 454] width 910 height 33
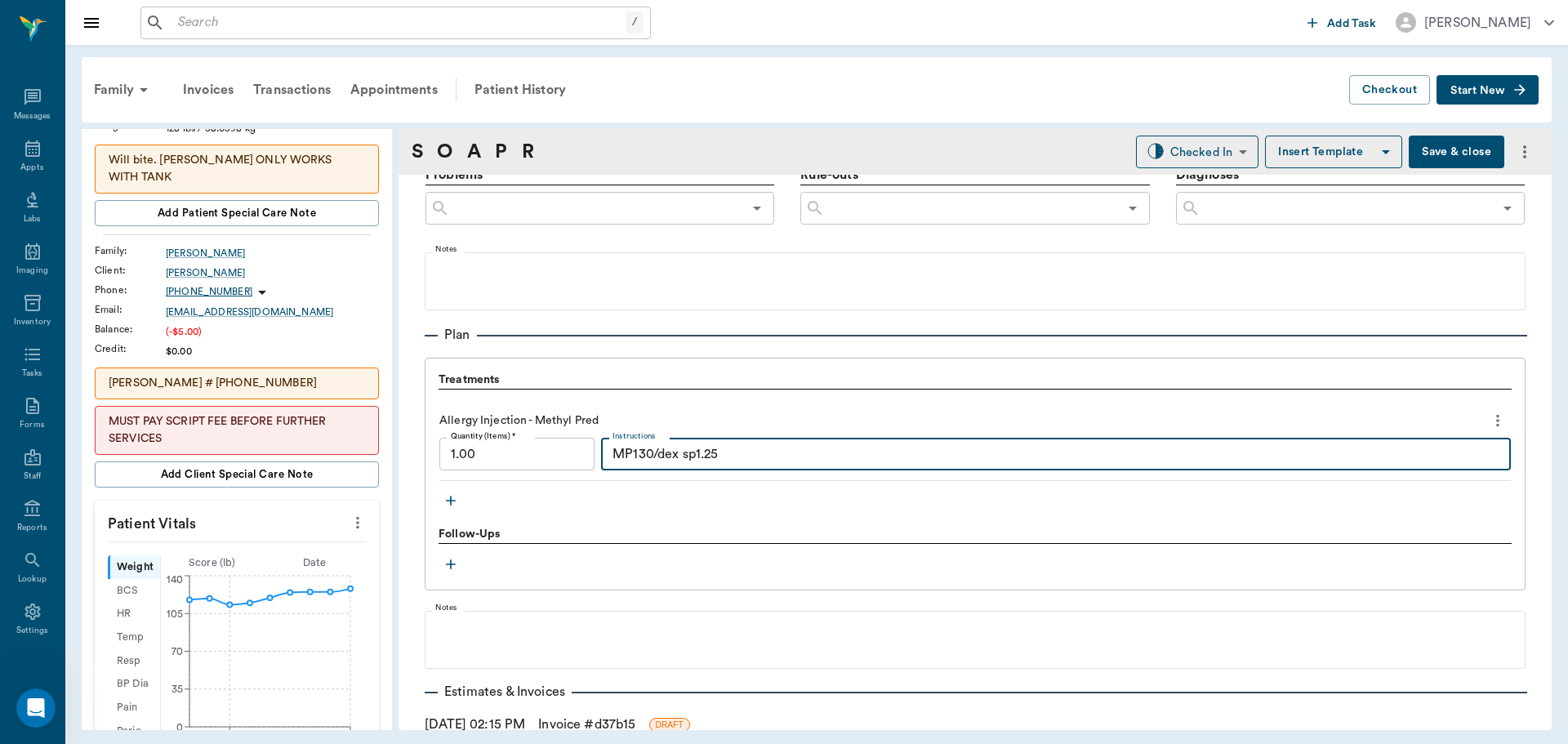
scroll to position [163, 0]
type textarea "MP130/dex sp1.25"
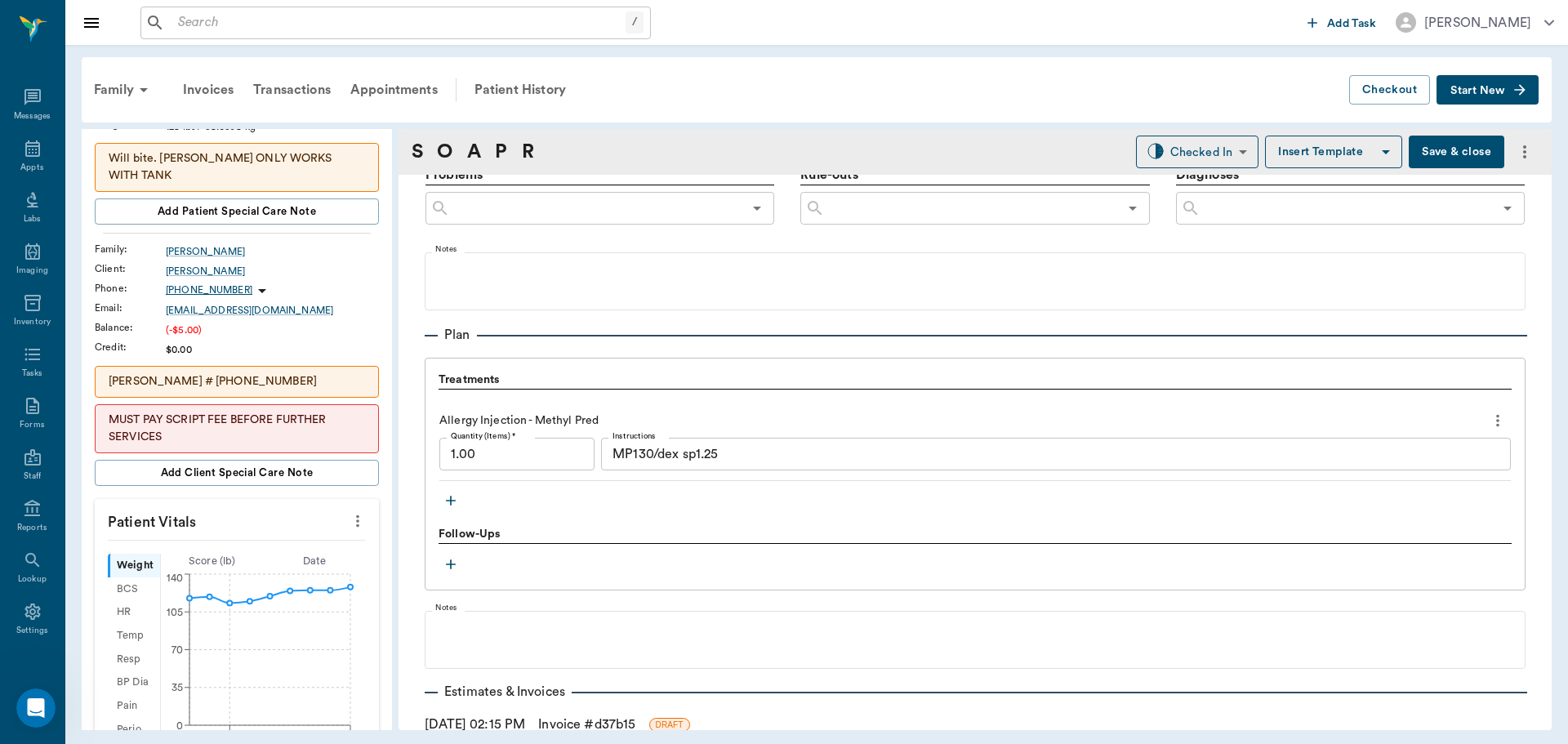
click at [349, 512] on icon "more" at bounding box center [357, 521] width 18 height 19
click at [278, 536] on span "Enter Vitals" at bounding box center [277, 532] width 137 height 17
click at [272, 554] on input "text" at bounding box center [236, 570] width 142 height 33
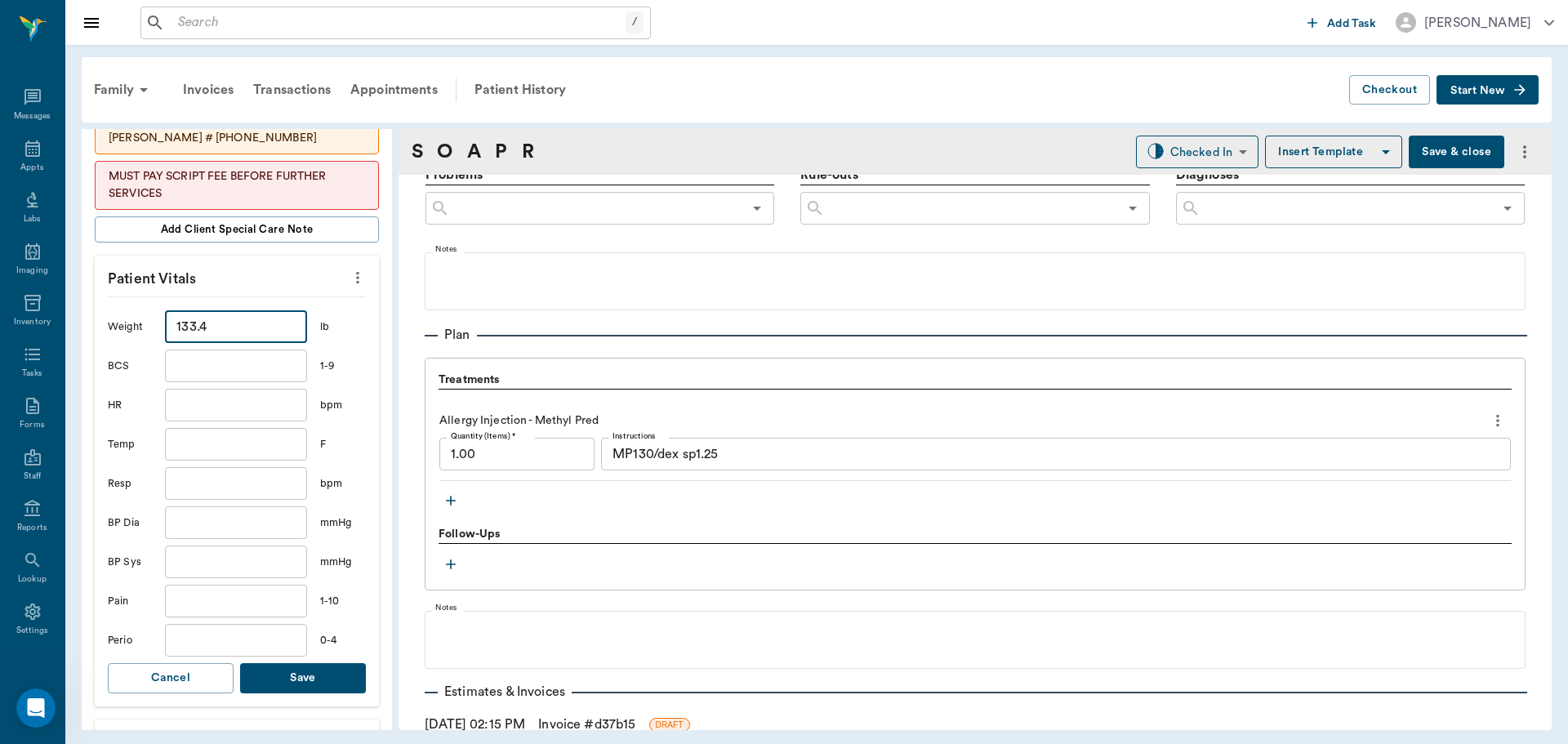
scroll to position [408, 0]
type input "133.4"
click at [320, 661] on button "Save" at bounding box center [303, 676] width 126 height 30
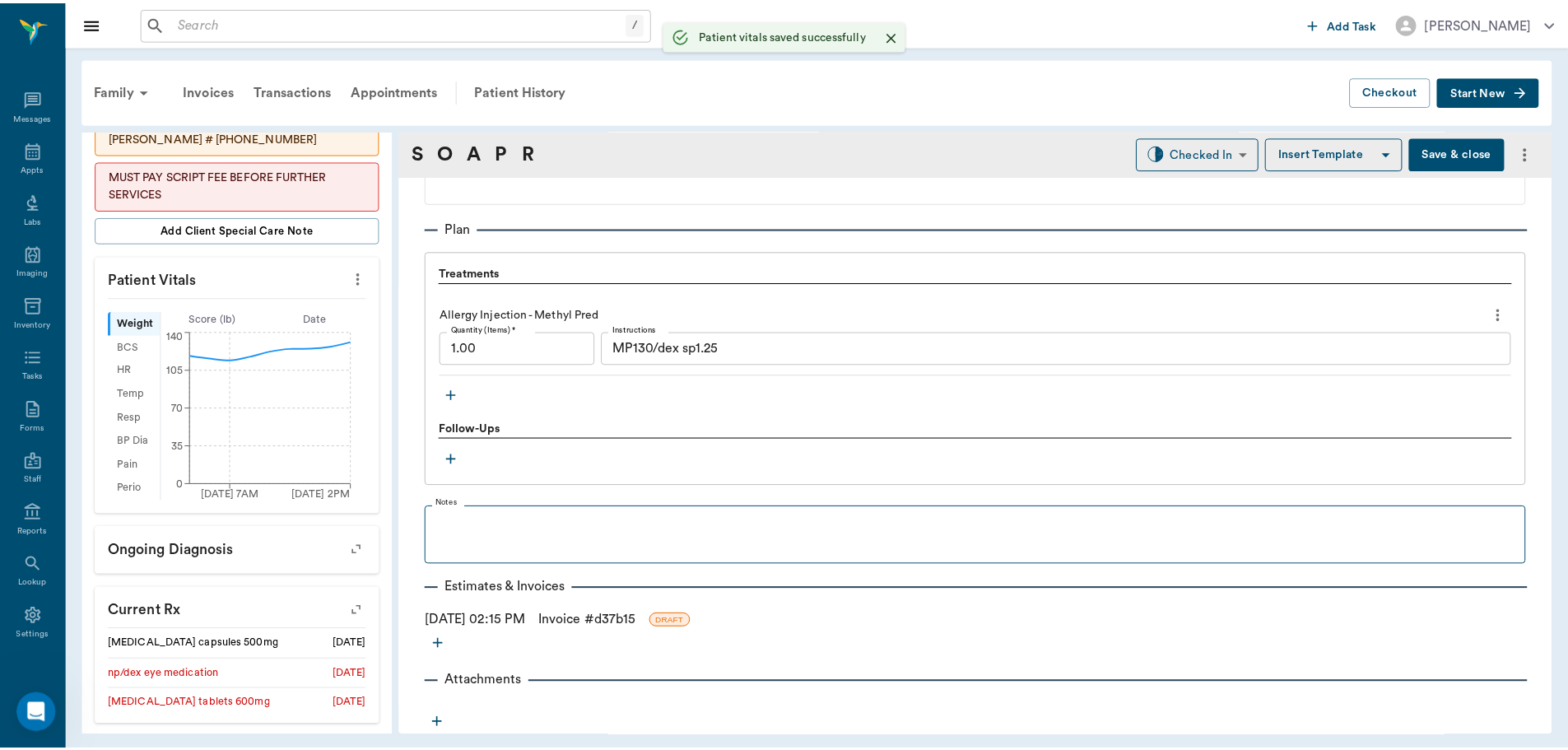
scroll to position [1111, 0]
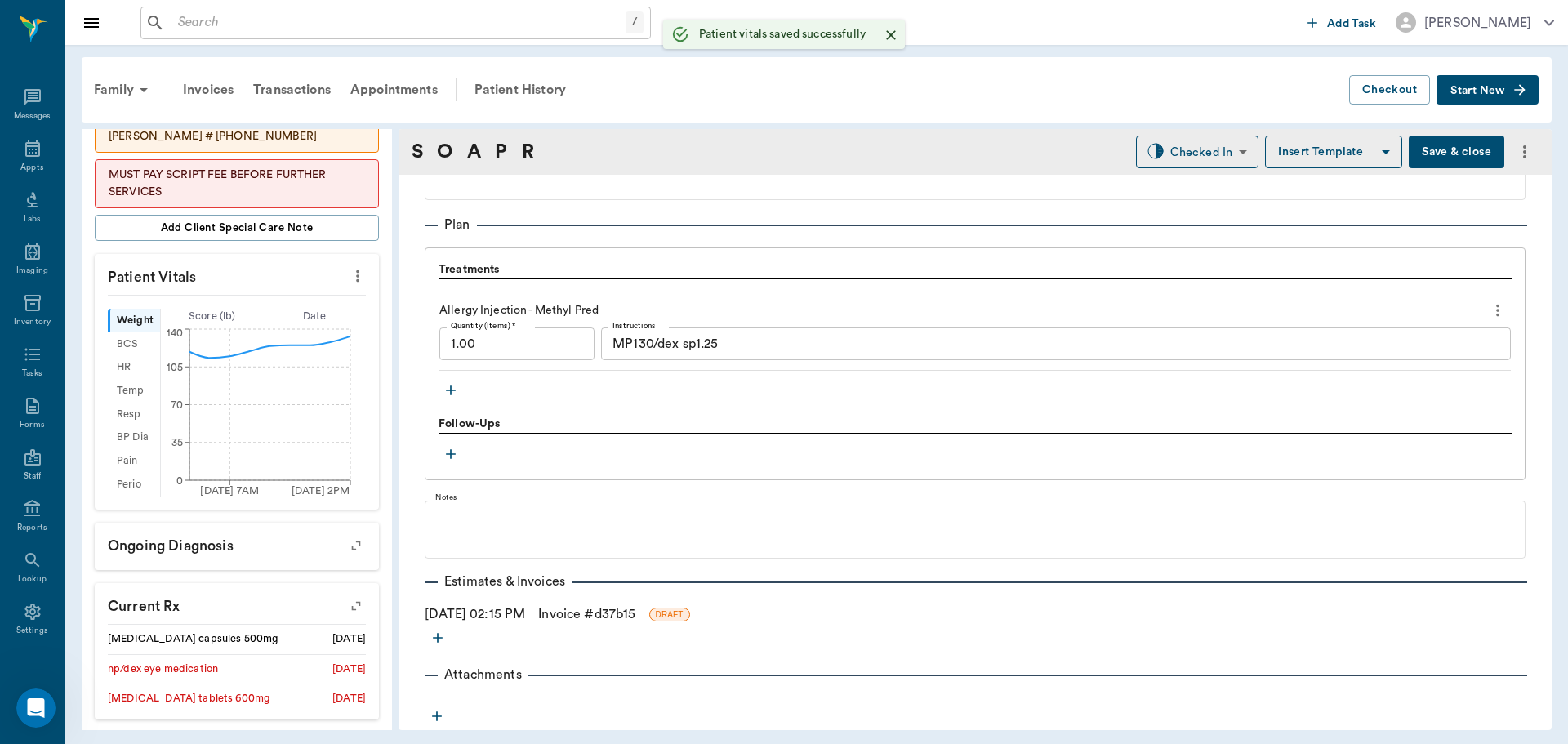
click at [635, 604] on link "Invoice # d37b15" at bounding box center [586, 614] width 97 height 19
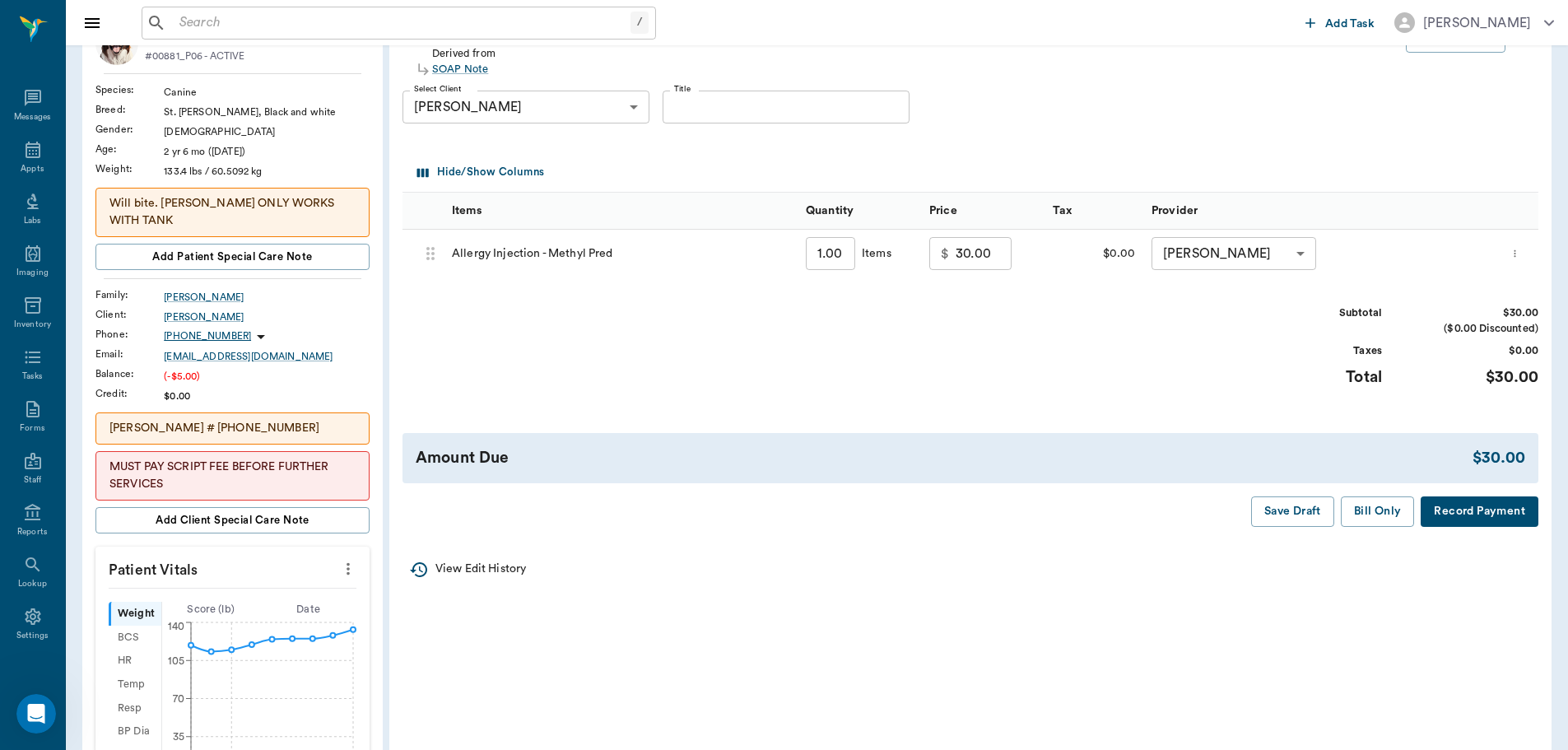
scroll to position [164, 0]
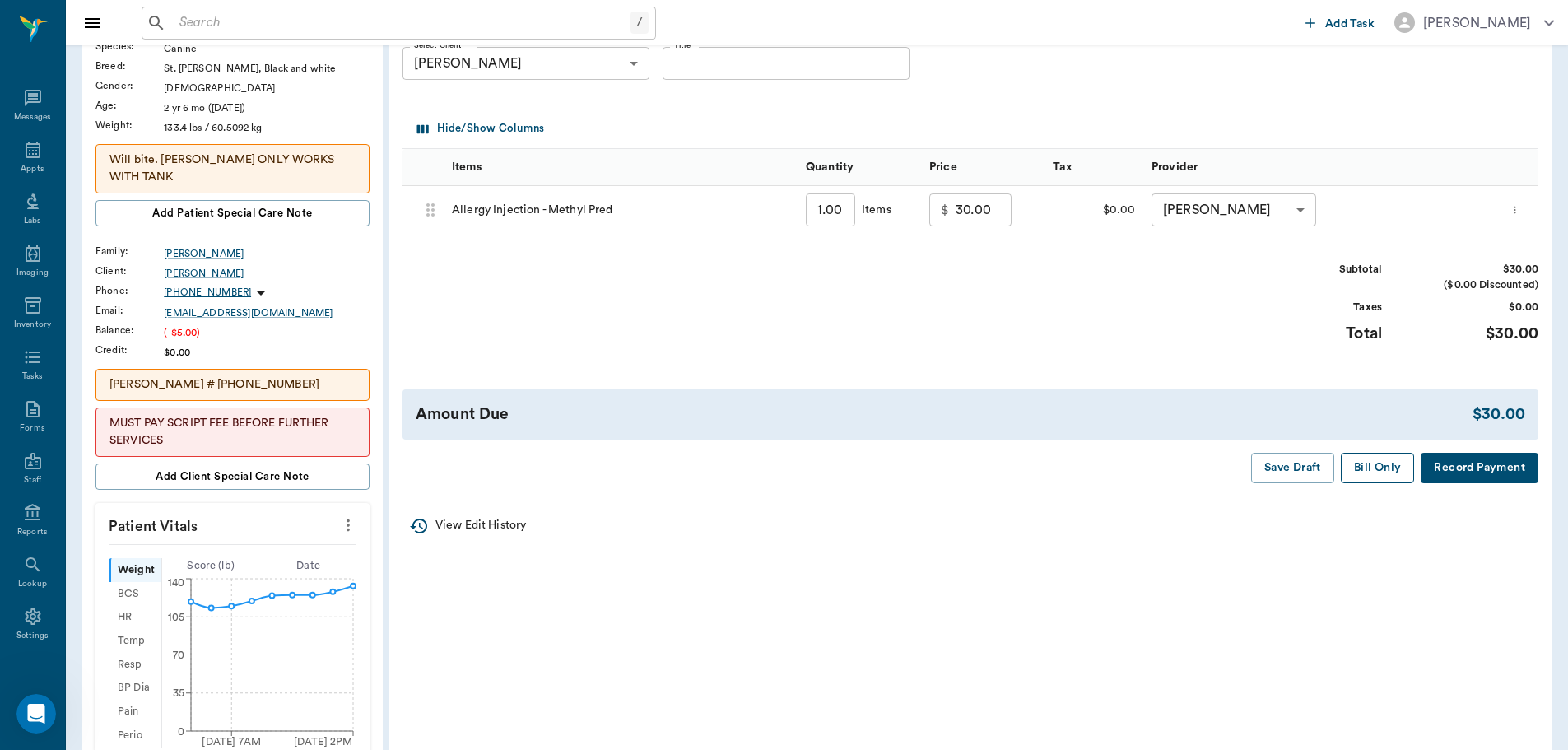
click at [1365, 472] on button "Bill Only" at bounding box center [1377, 468] width 74 height 31
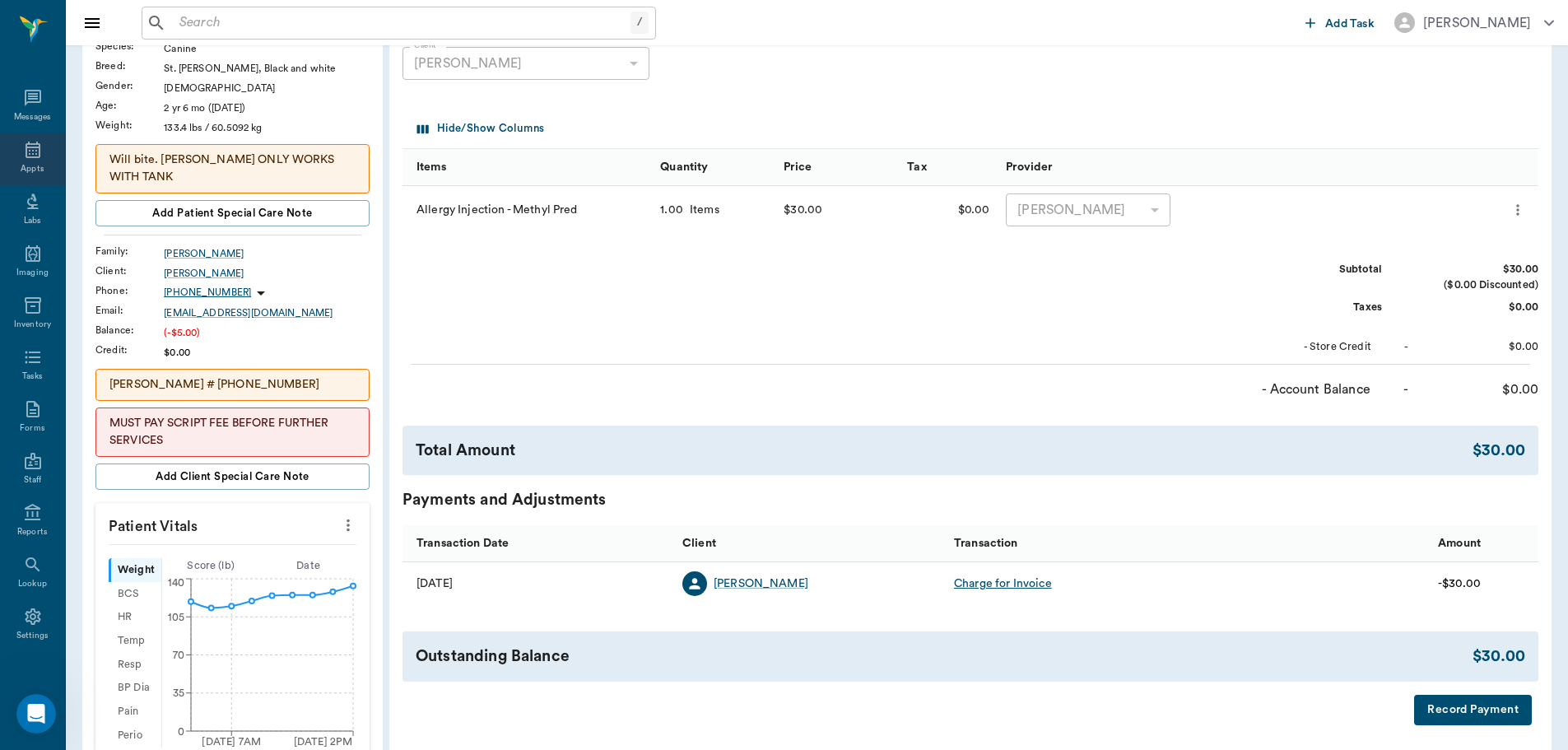
click at [16, 159] on div "Appts" at bounding box center [32, 159] width 65 height 52
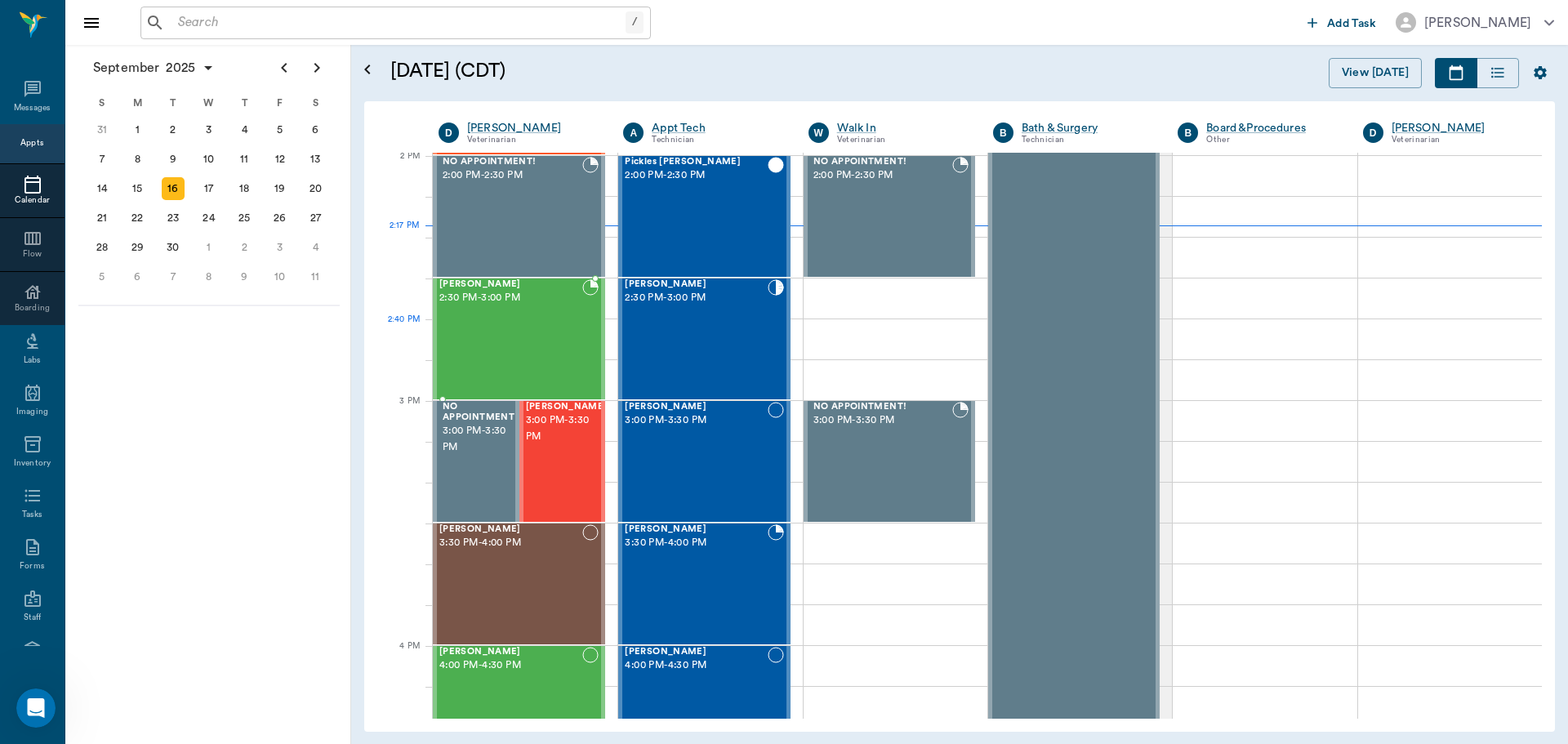
scroll to position [1473, 0]
click at [548, 341] on div "Achillies Adams 2:30 PM - 3:00 PM" at bounding box center [511, 339] width 143 height 119
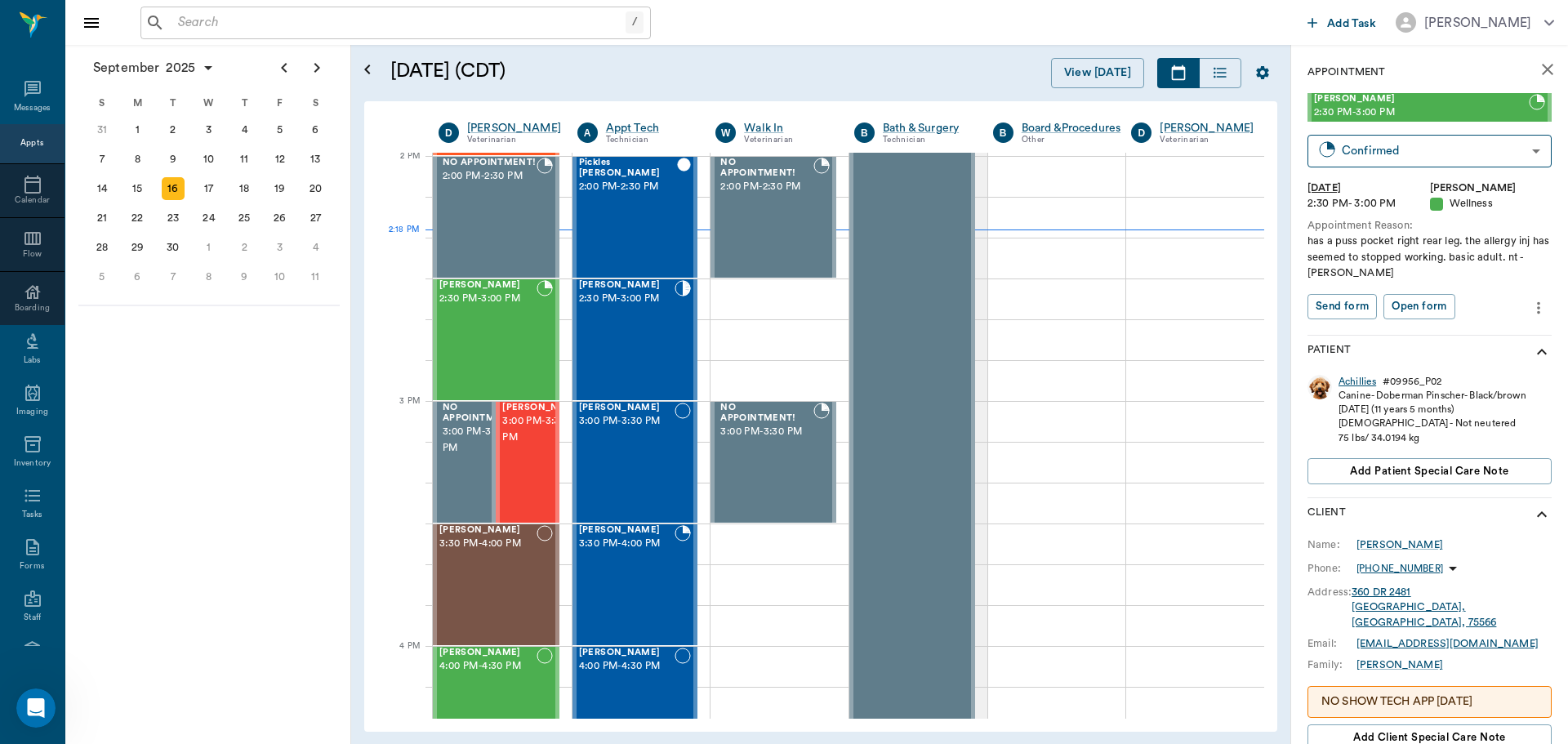
click at [1351, 383] on div "Achillies" at bounding box center [1357, 381] width 37 height 14
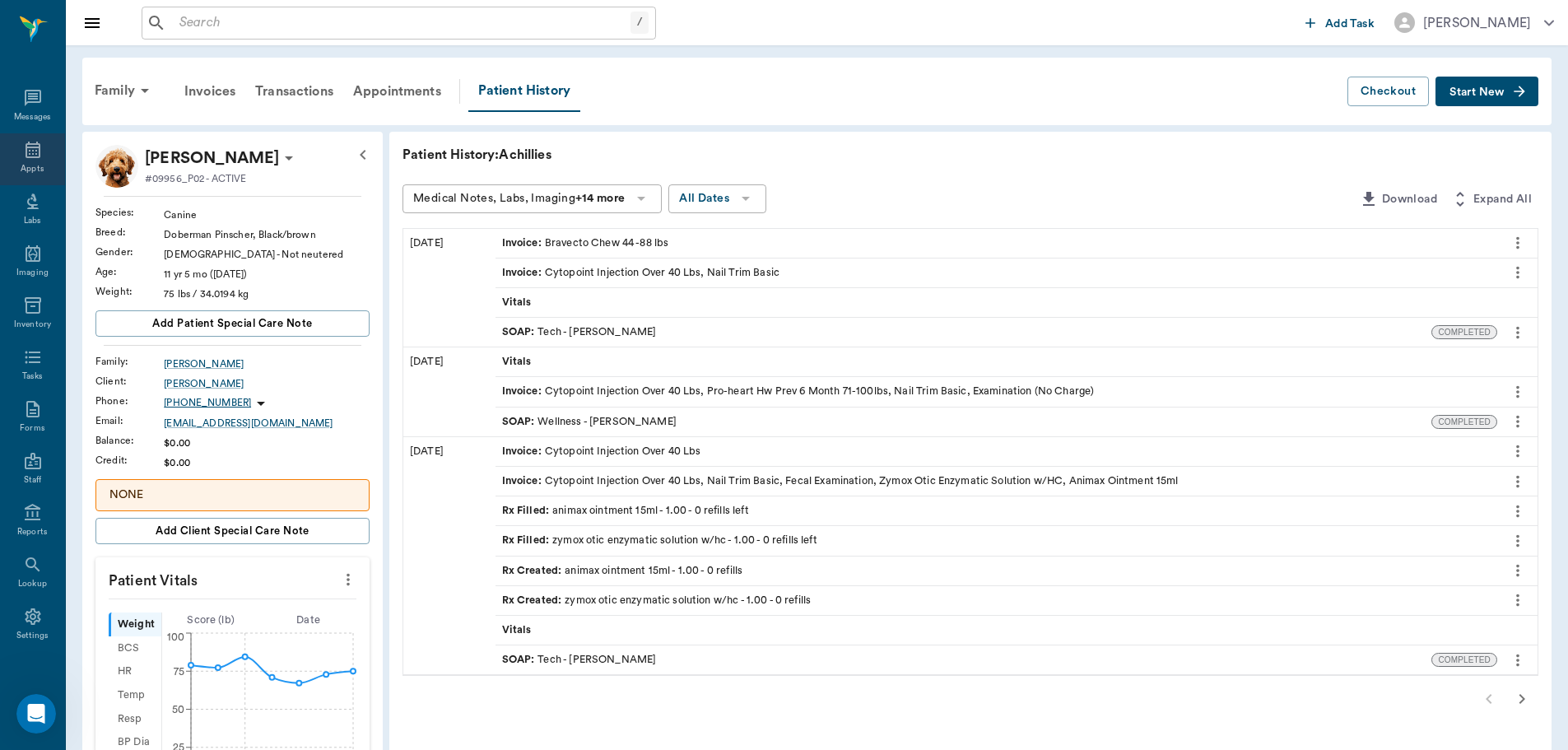
click at [27, 167] on div "Appts" at bounding box center [32, 169] width 23 height 12
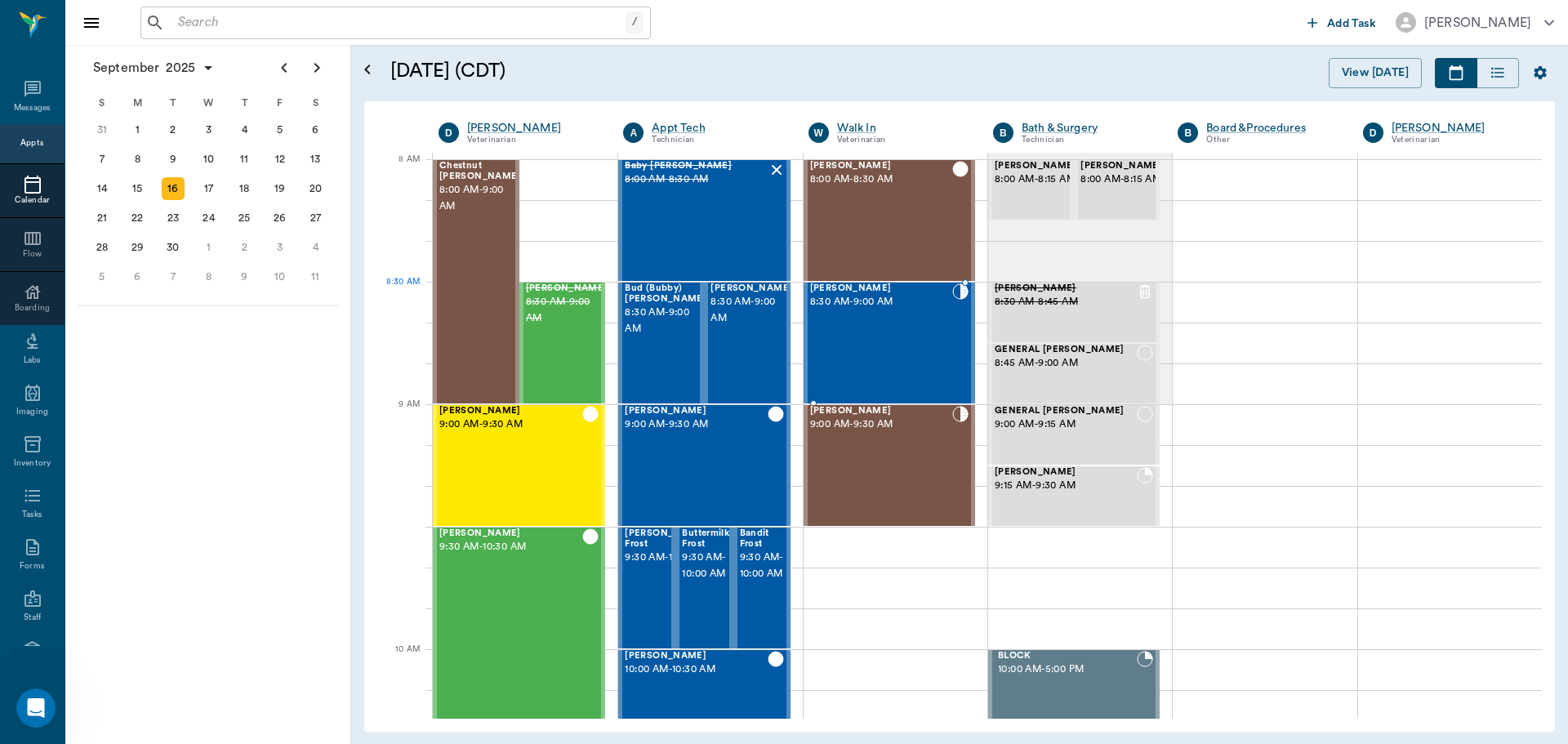
click at [827, 287] on span "[PERSON_NAME]" at bounding box center [881, 288] width 142 height 11
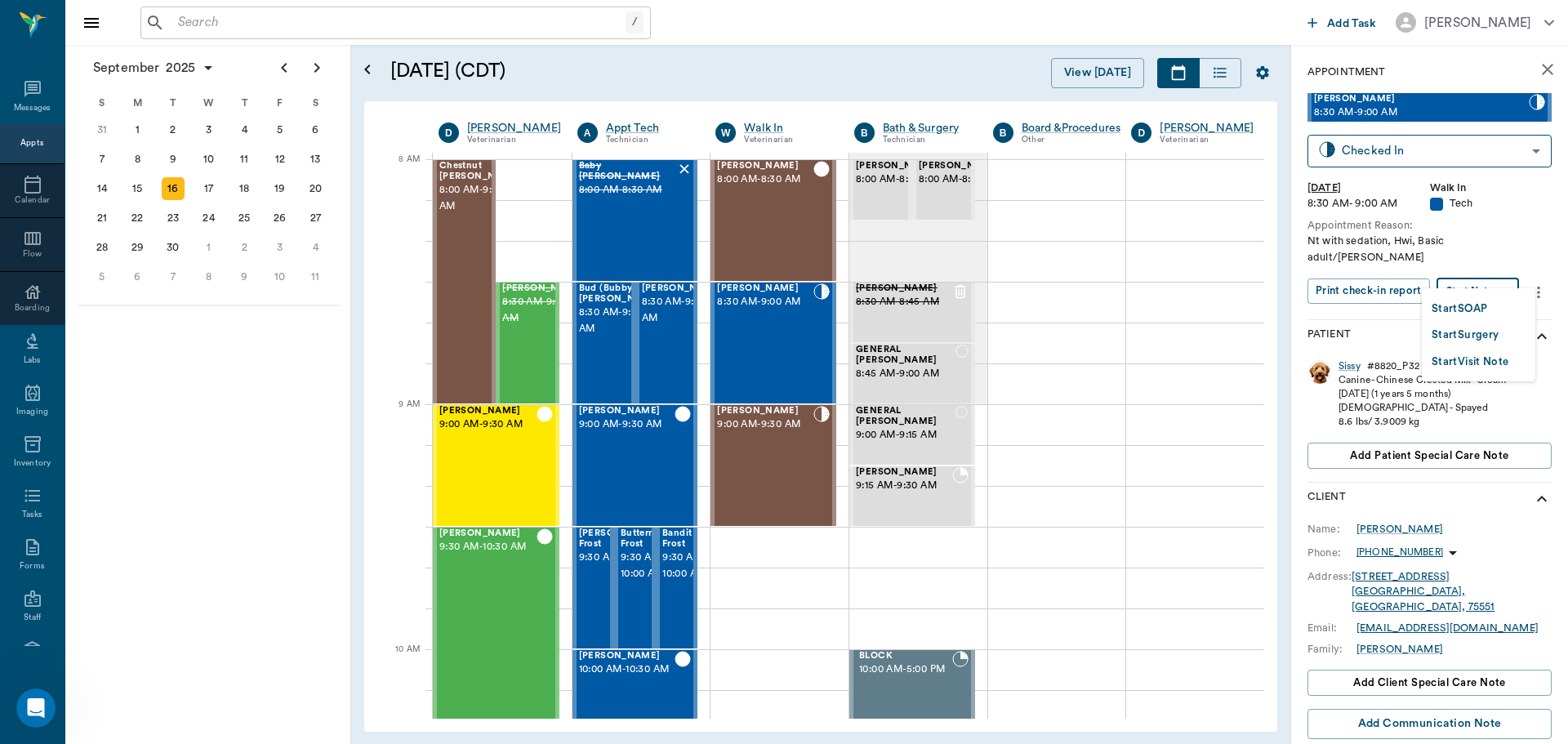
click at [1490, 270] on body "/ ​ Add Task Dr. Bert Ellsworth Nectar Messages Appts Calendar Flow Boarding La…" at bounding box center [784, 372] width 1568 height 744
click at [1484, 298] on li "Start SOAP" at bounding box center [1478, 309] width 113 height 27
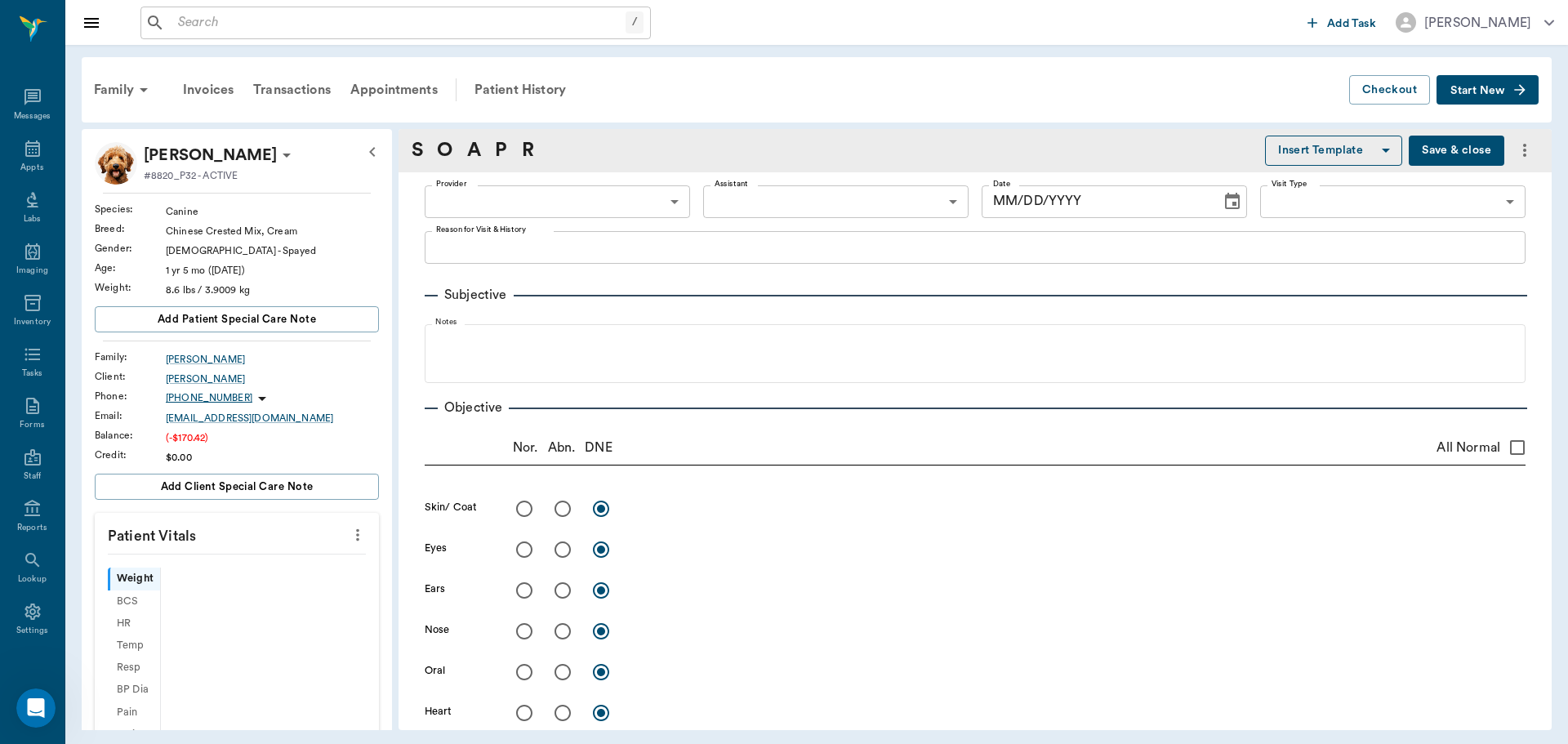
type input "63ee68728bdb516679580557"
type input "65d2be4f46e3a538d89b8c1a"
type textarea "Nt with sedation, Hwi, Basic adult/Lisa"
type input "[DATE]"
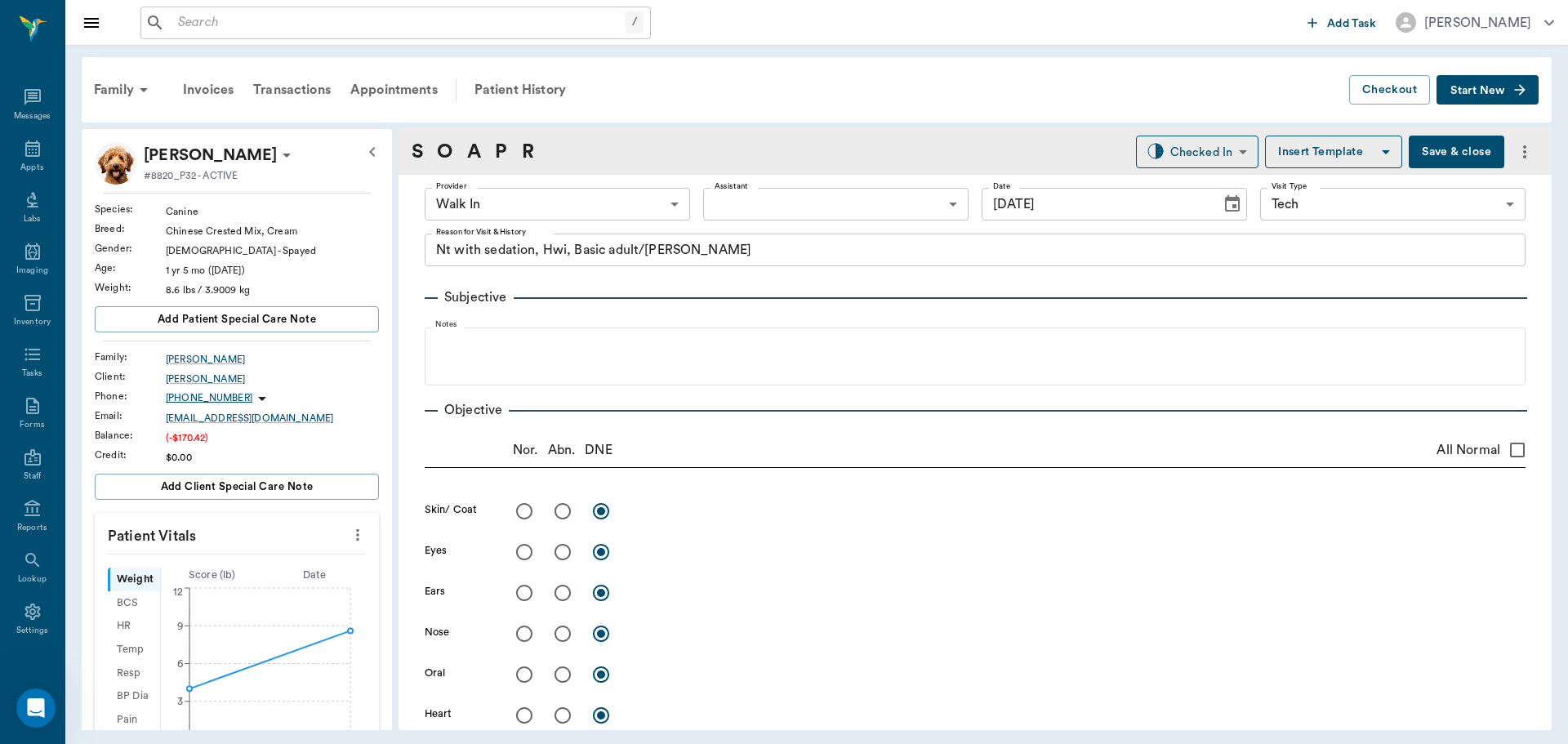
click at [348, 533] on icon "more" at bounding box center [357, 534] width 18 height 19
click at [251, 562] on span "Enter Vitals" at bounding box center [277, 563] width 137 height 17
click at [206, 577] on input "text" at bounding box center [236, 583] width 142 height 33
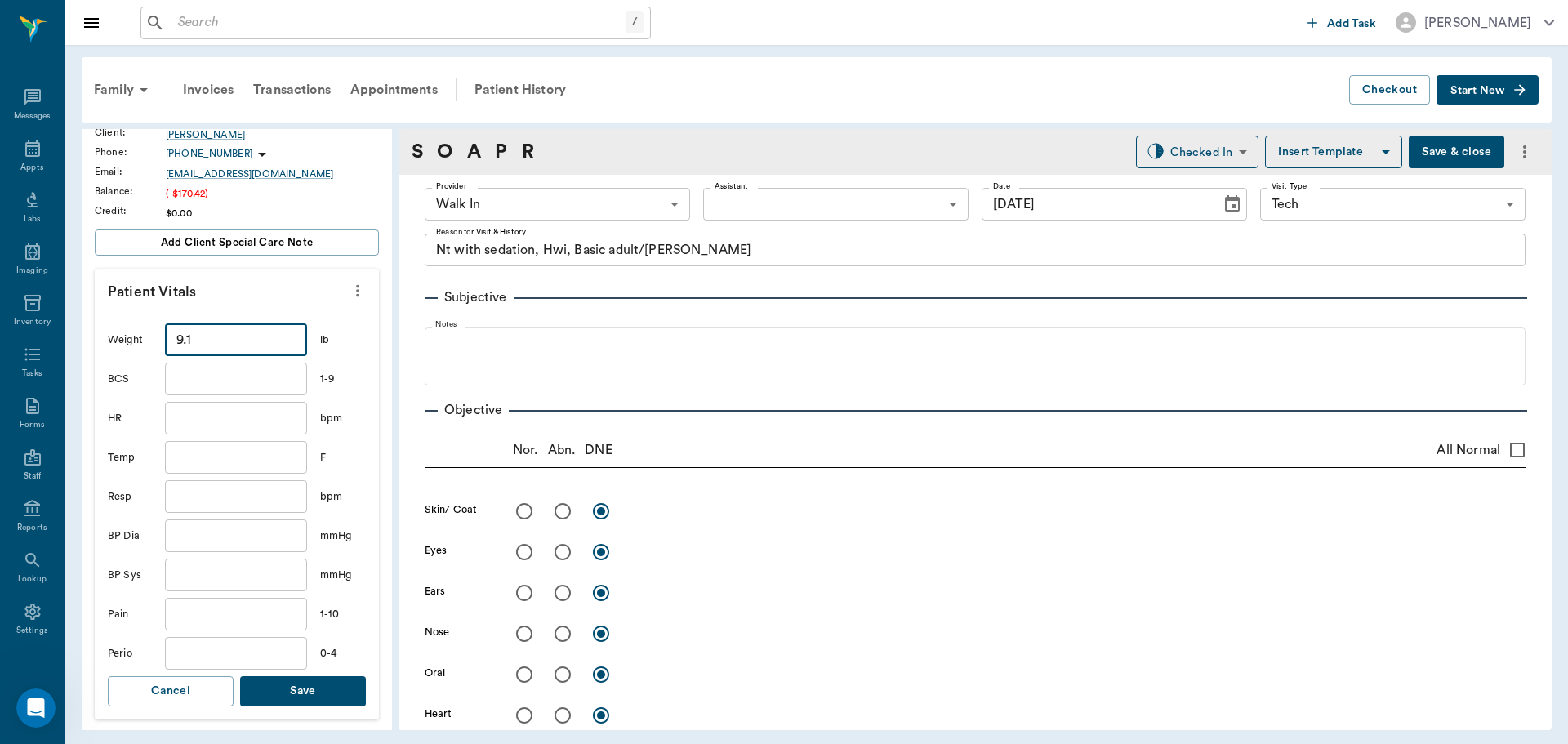
scroll to position [245, 0]
type input "9.1"
click at [304, 687] on button "Save" at bounding box center [303, 691] width 126 height 30
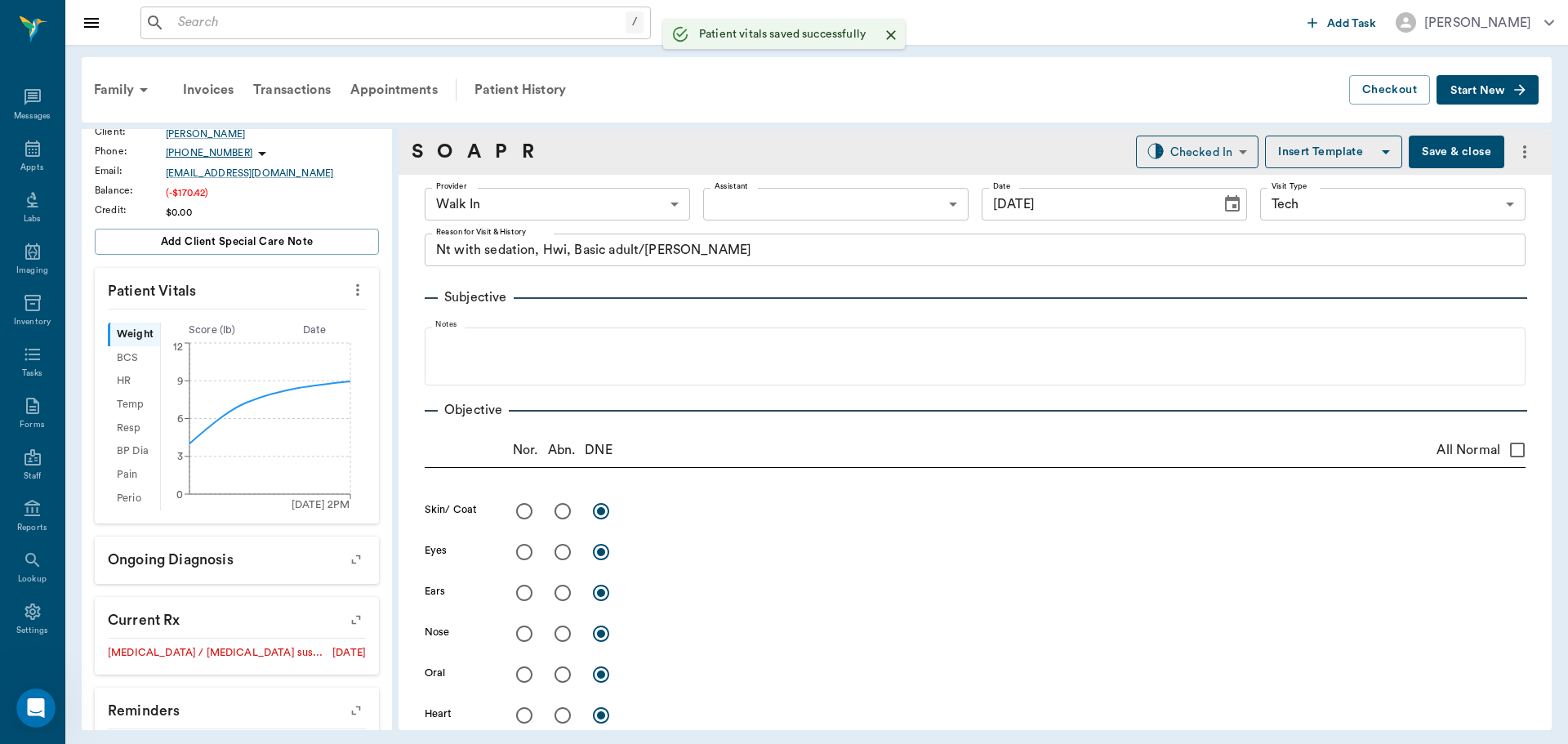
click at [546, 208] on body "/ ​ Add Task Dr. Bert Ellsworth Nectar Messages Appts Labs Imaging Inventory Ta…" at bounding box center [784, 372] width 1568 height 744
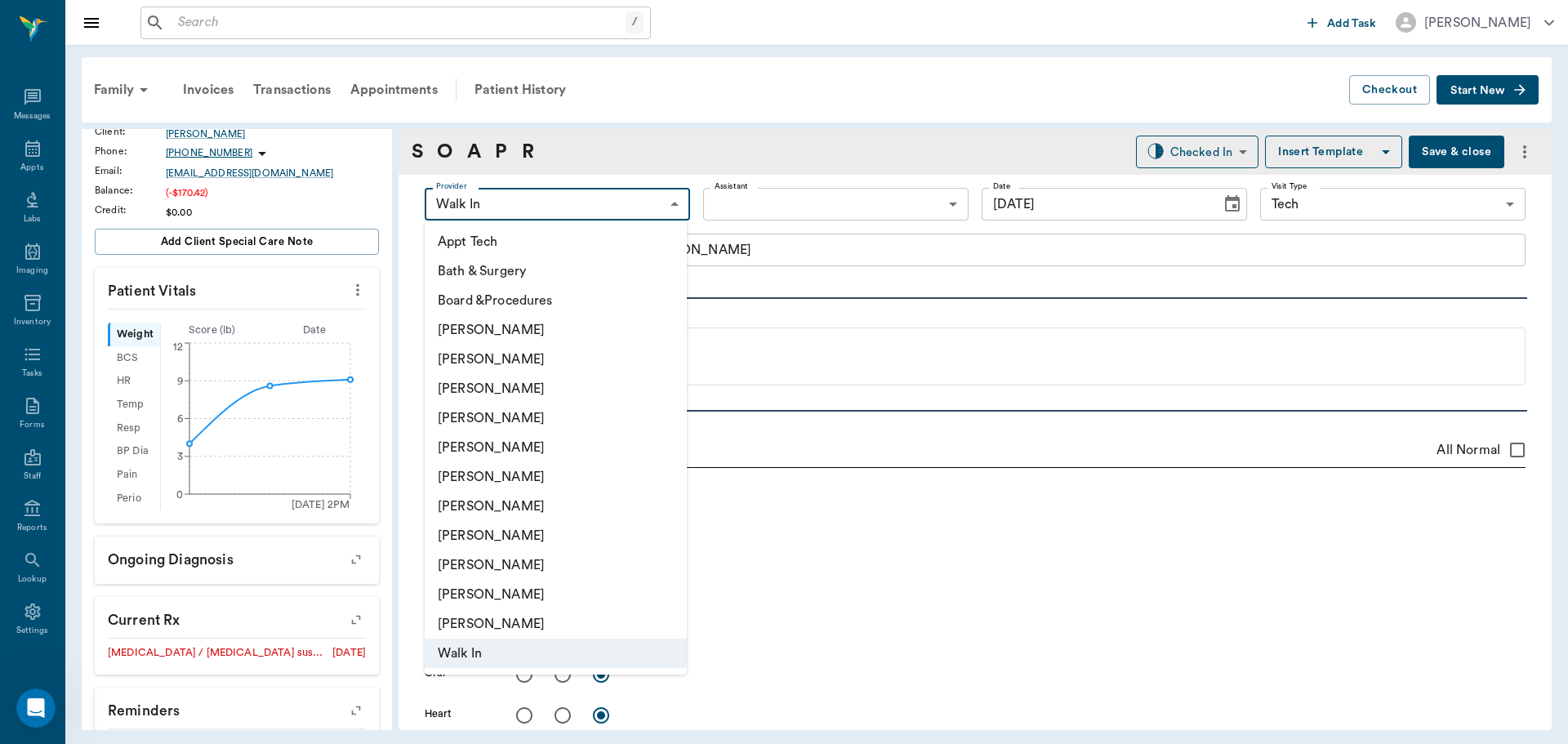
click at [523, 495] on li "Hunter Graves" at bounding box center [556, 506] width 262 height 30
type input "682b670d8bdc6f7f8feef3db"
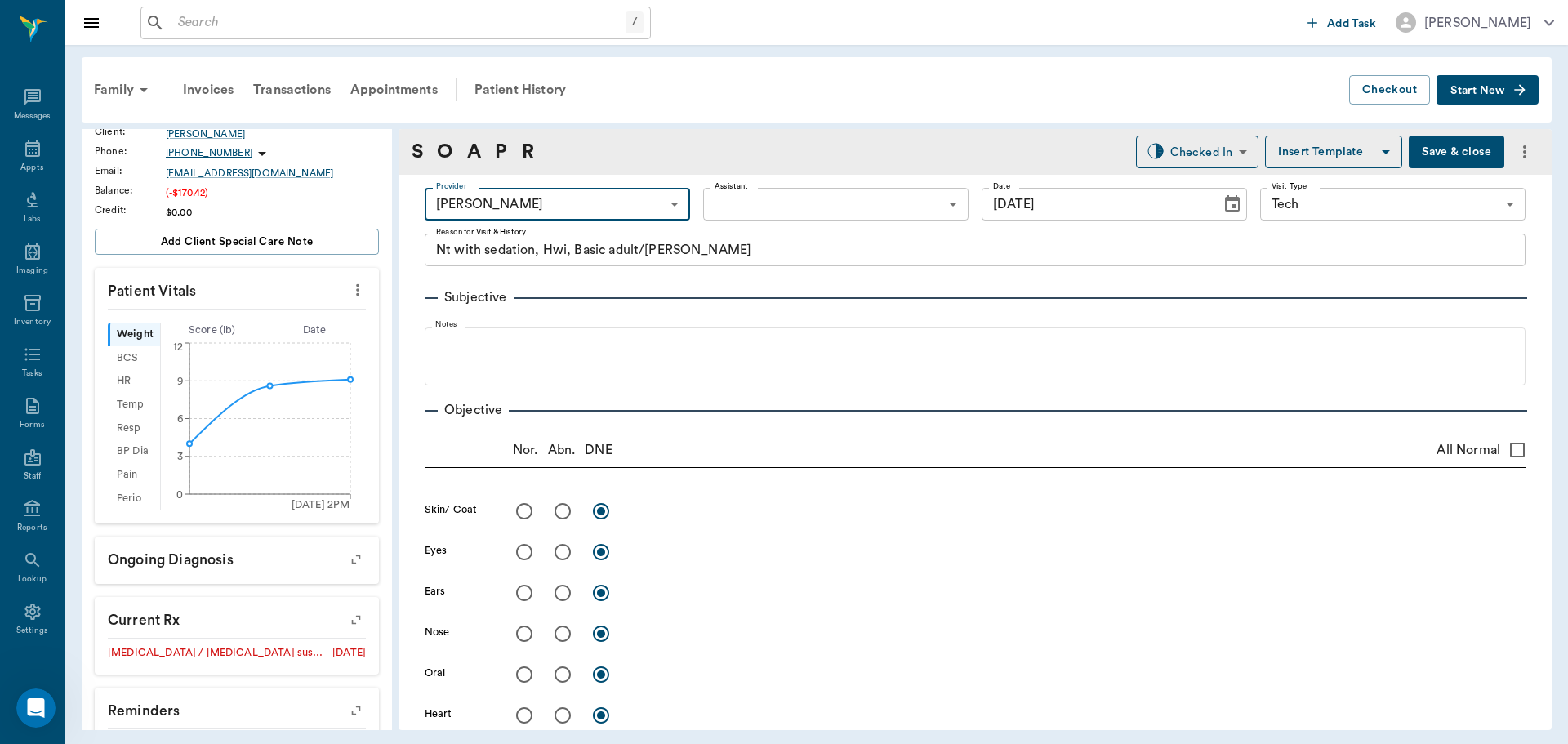
click at [770, 205] on body "/ ​ Add Task Dr. Bert Ellsworth Nectar Messages Appts Labs Imaging Inventory Ta…" at bounding box center [784, 372] width 1568 height 744
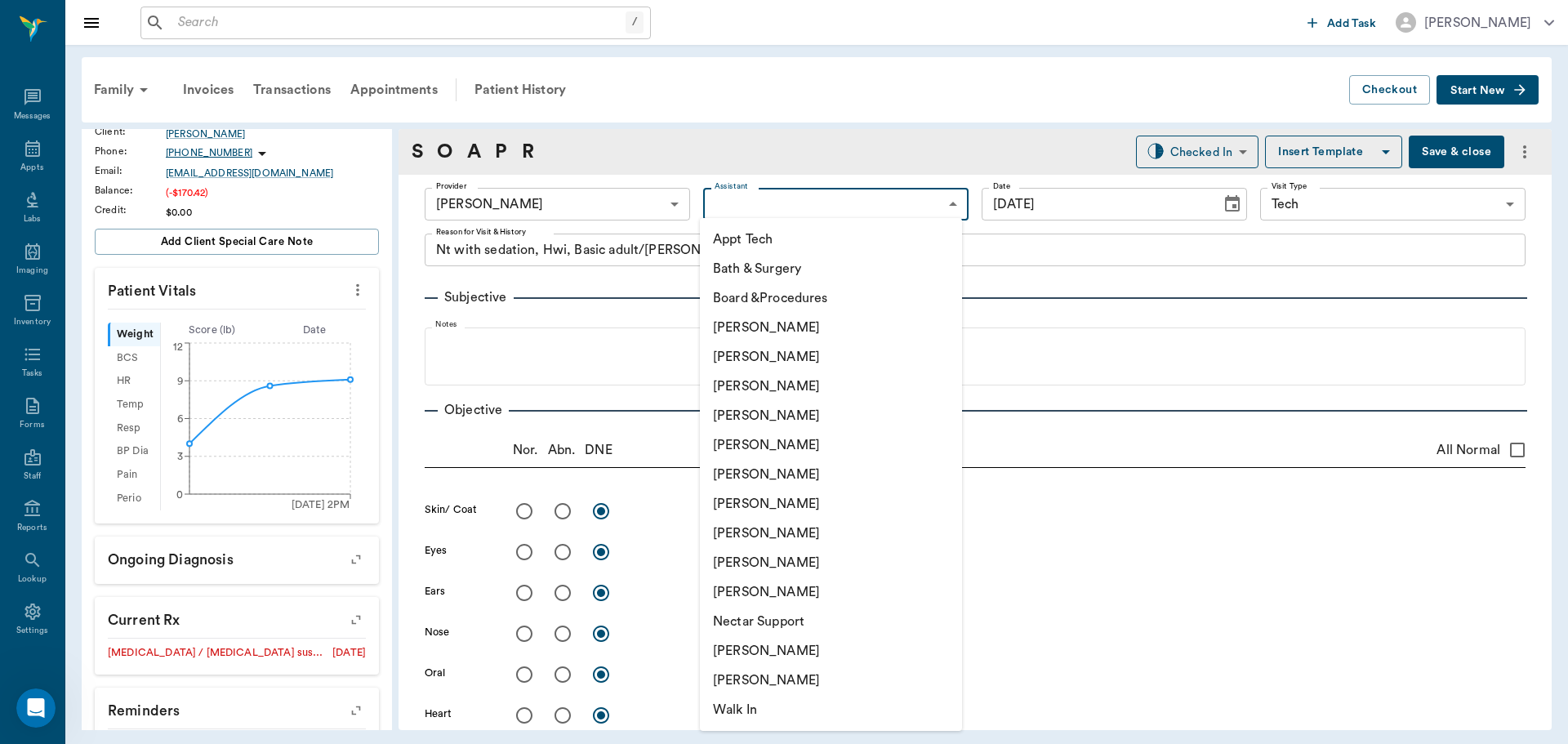
click at [773, 250] on li "Appt Tech" at bounding box center [831, 239] width 262 height 30
type input "63ec2f075fda476ae8351a4c"
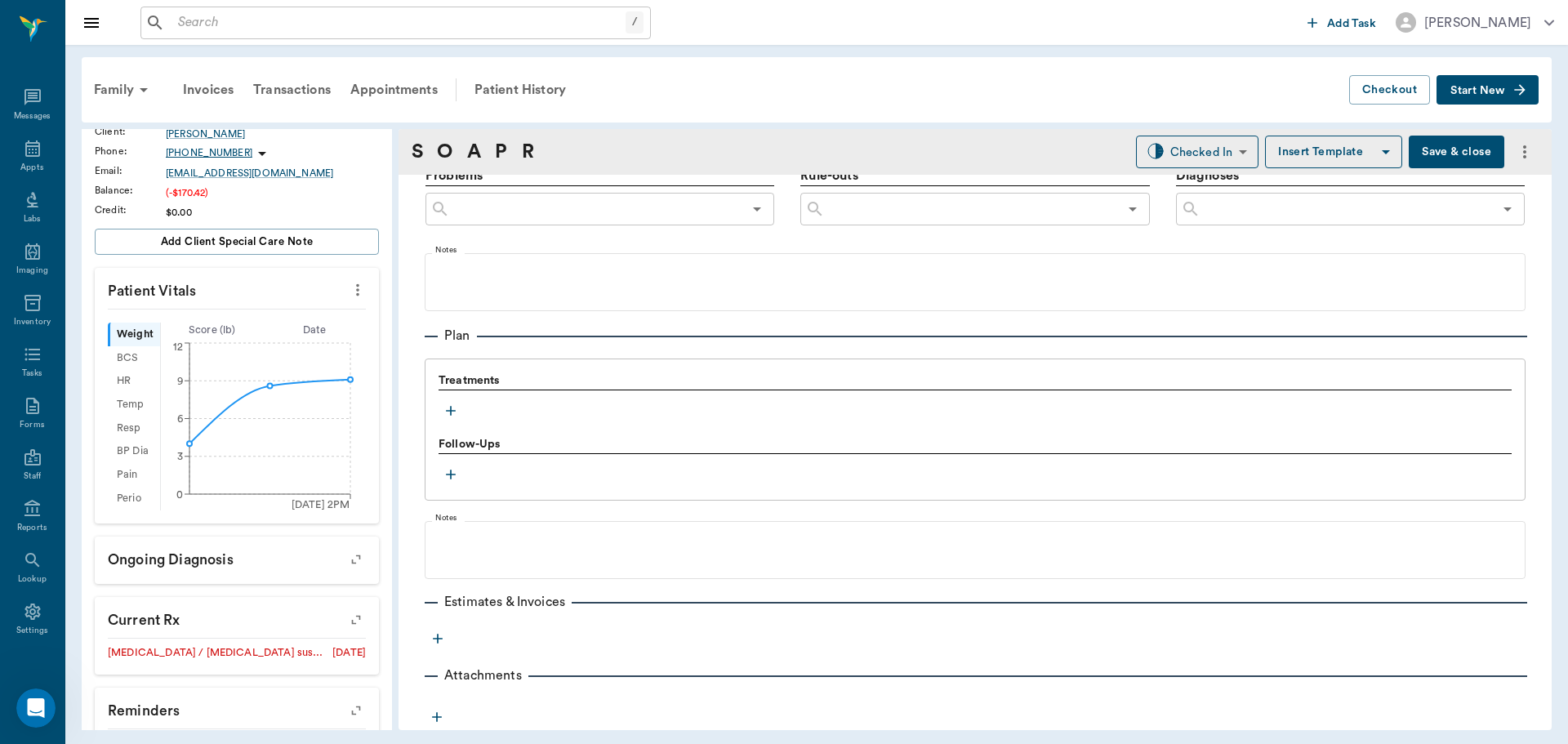
scroll to position [973, 0]
click at [457, 416] on icon "button" at bounding box center [450, 409] width 16 height 16
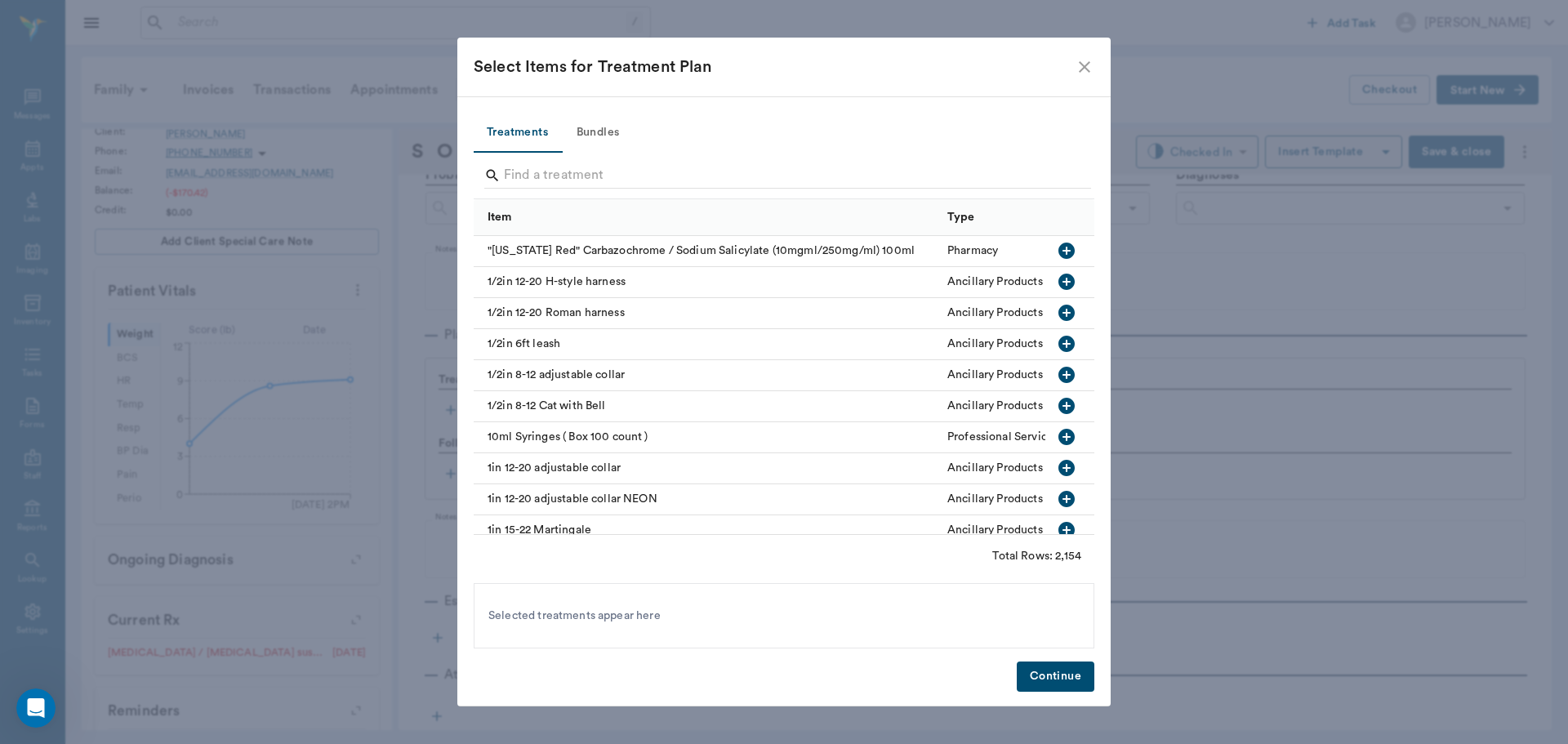
drag, startPoint x: 603, startPoint y: 125, endPoint x: 621, endPoint y: 152, distance: 32.4
click at [604, 125] on button "Bundles" at bounding box center [597, 133] width 74 height 39
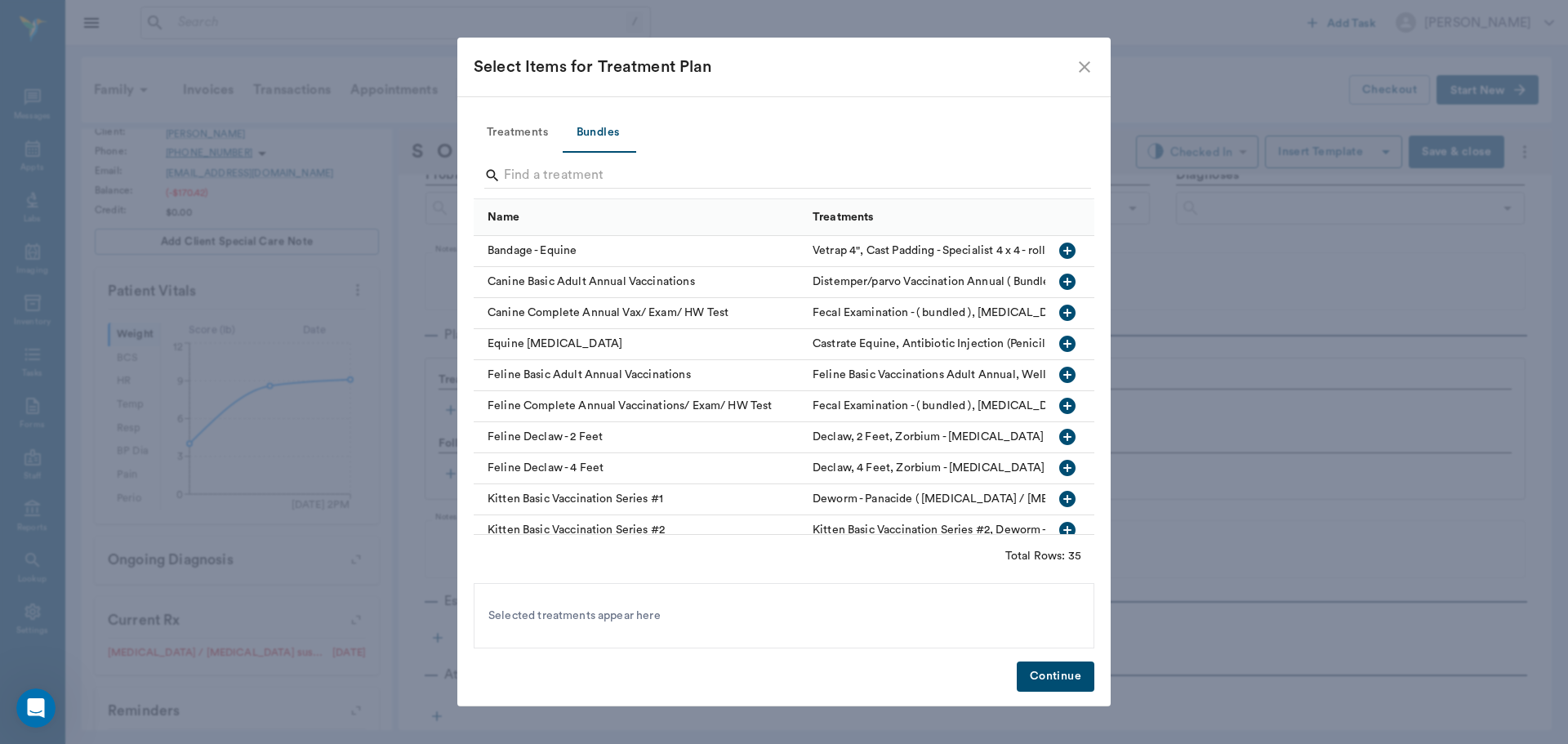
click at [612, 175] on input "Search" at bounding box center [785, 175] width 562 height 26
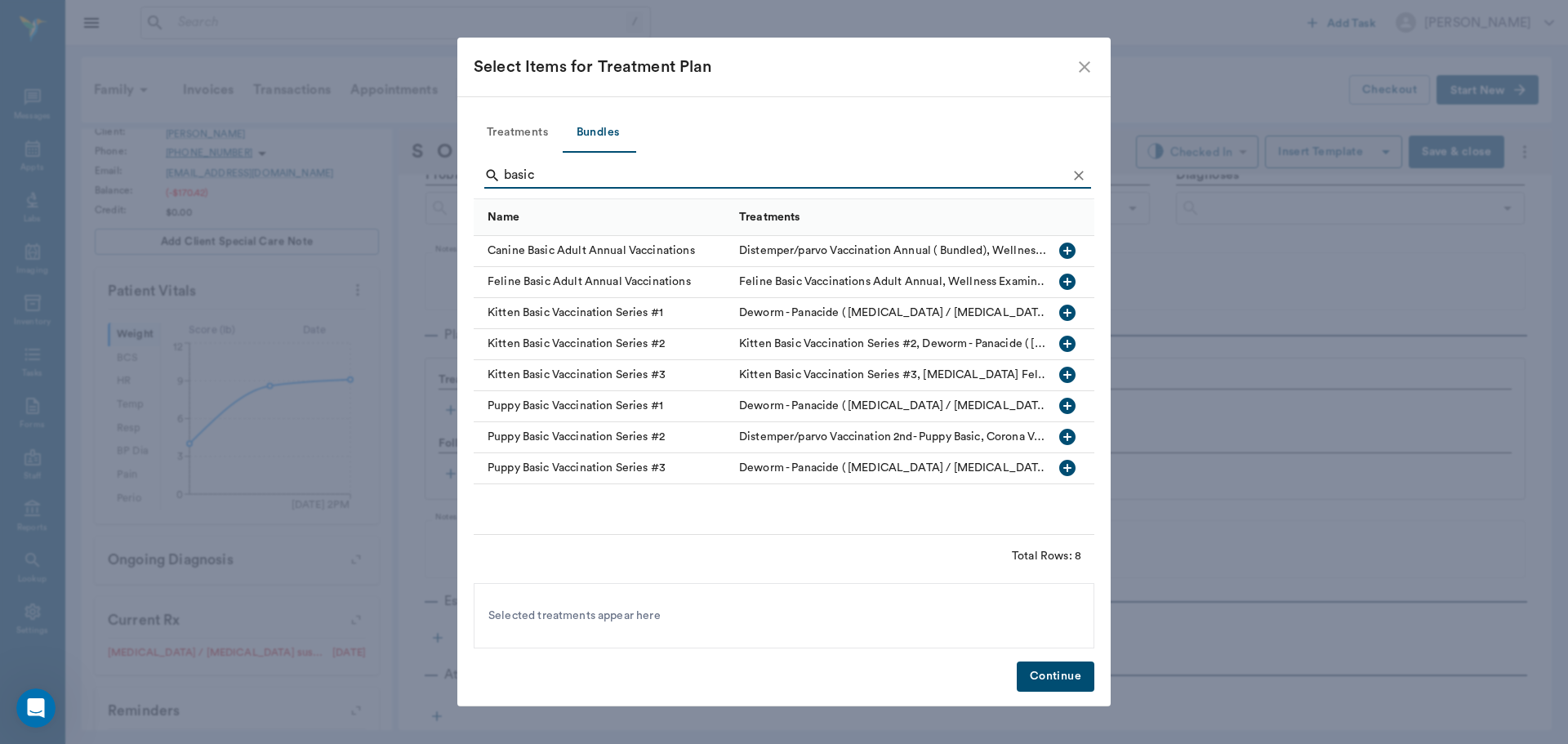
type input "basic"
click at [1066, 253] on icon "button" at bounding box center [1067, 250] width 16 height 16
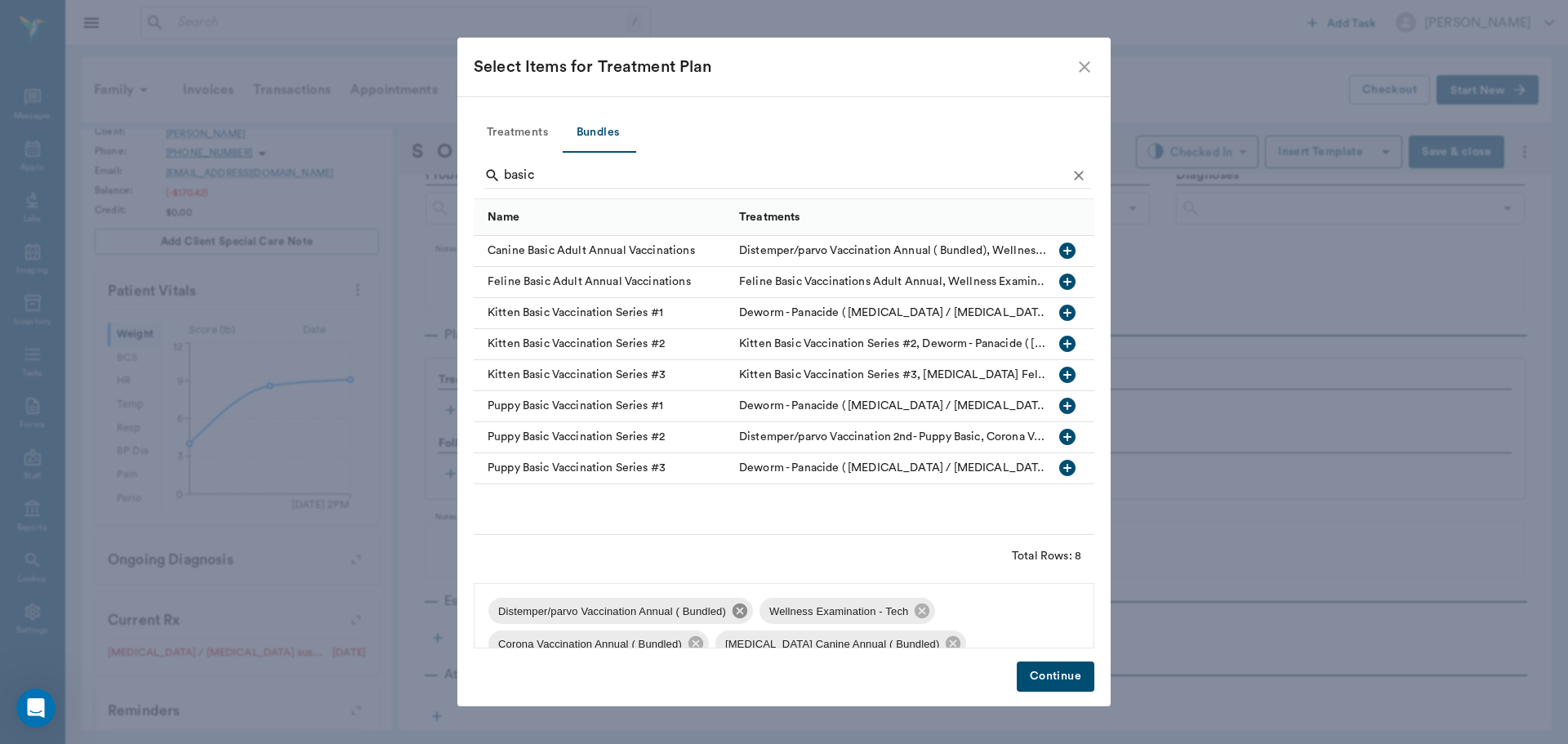
scroll to position [121, 0]
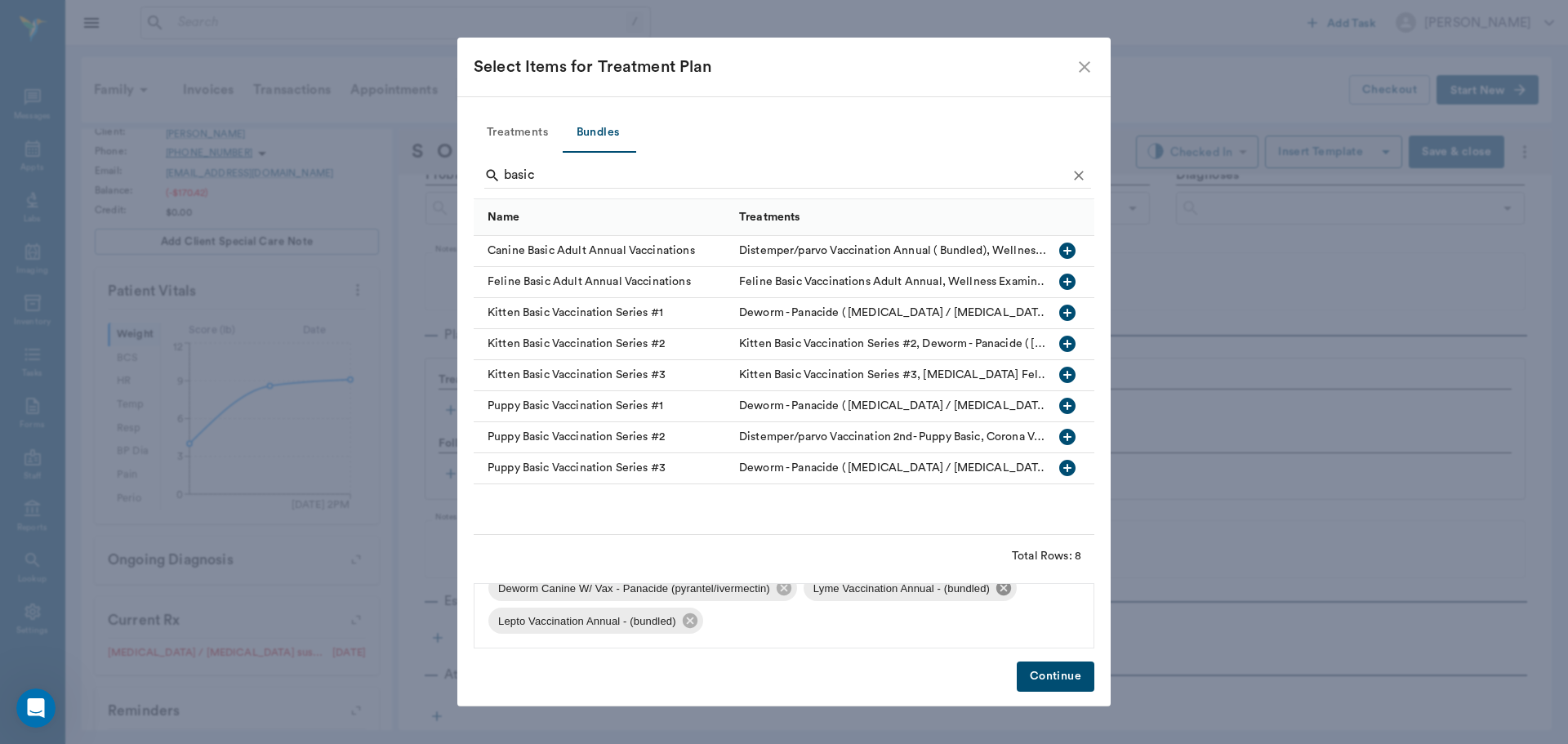
click at [1004, 592] on icon at bounding box center [1003, 588] width 14 height 14
click at [1006, 620] on icon at bounding box center [1004, 620] width 18 height 18
click at [1057, 682] on button "Continue" at bounding box center [1055, 676] width 78 height 30
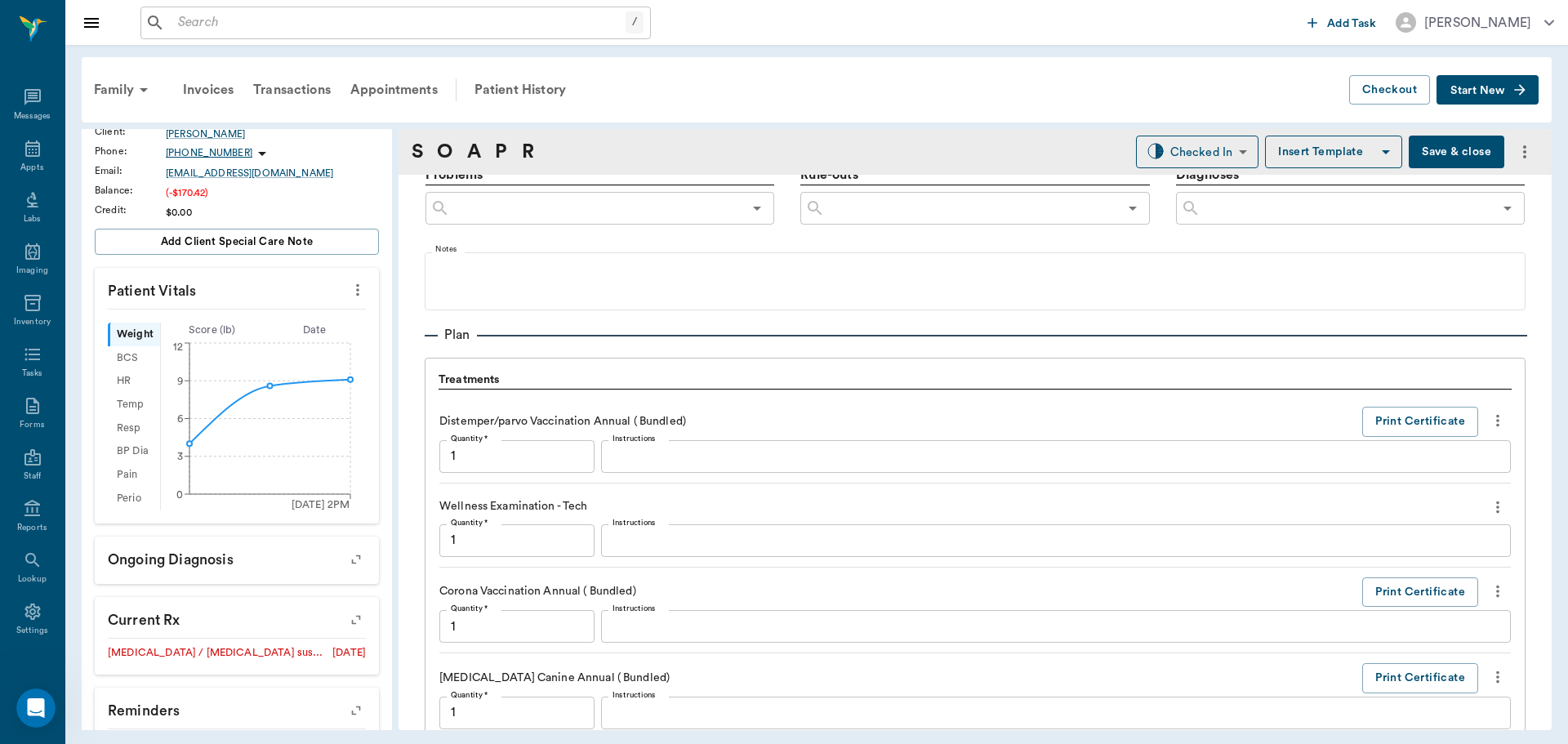
scroll to position [1560, 0]
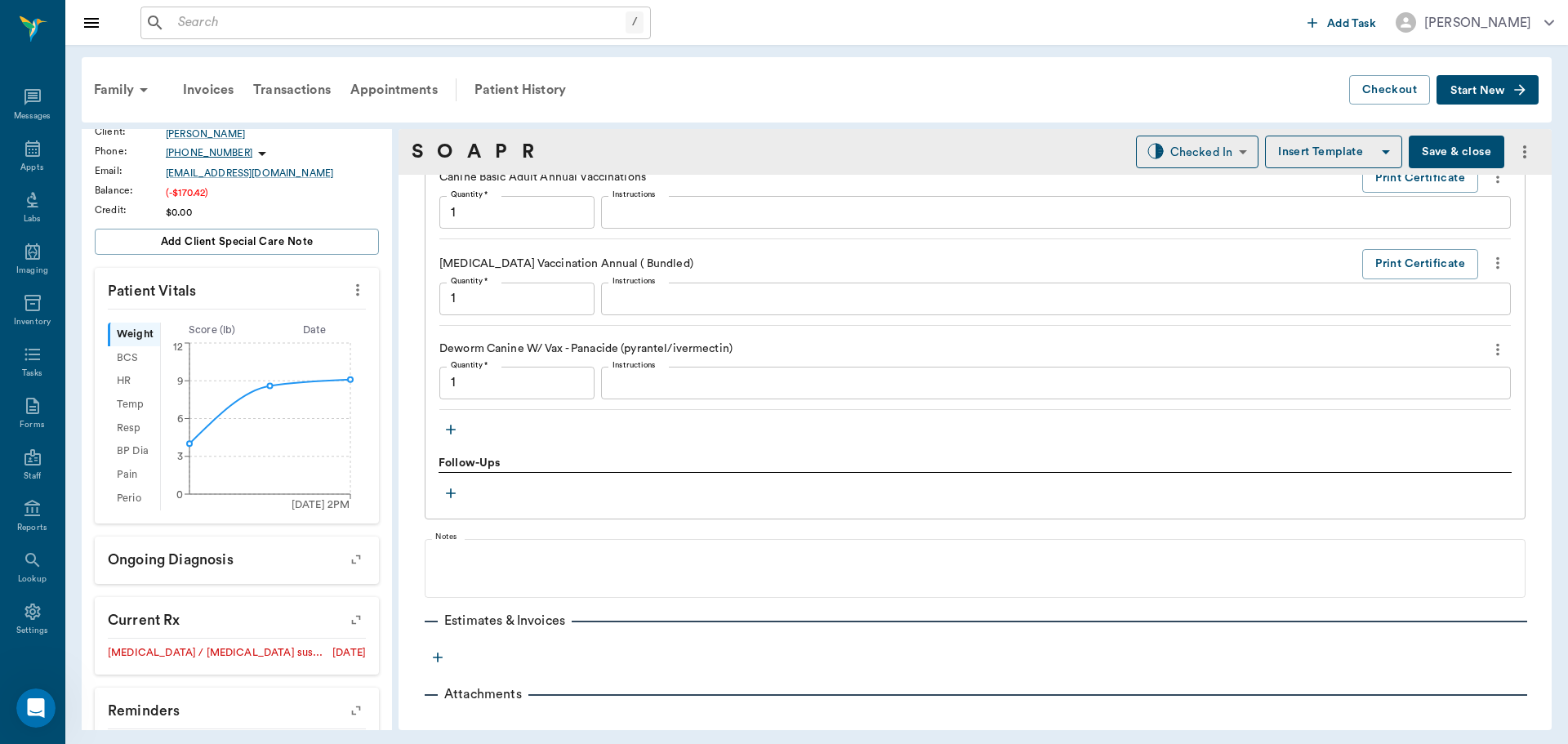
type input "1.00"
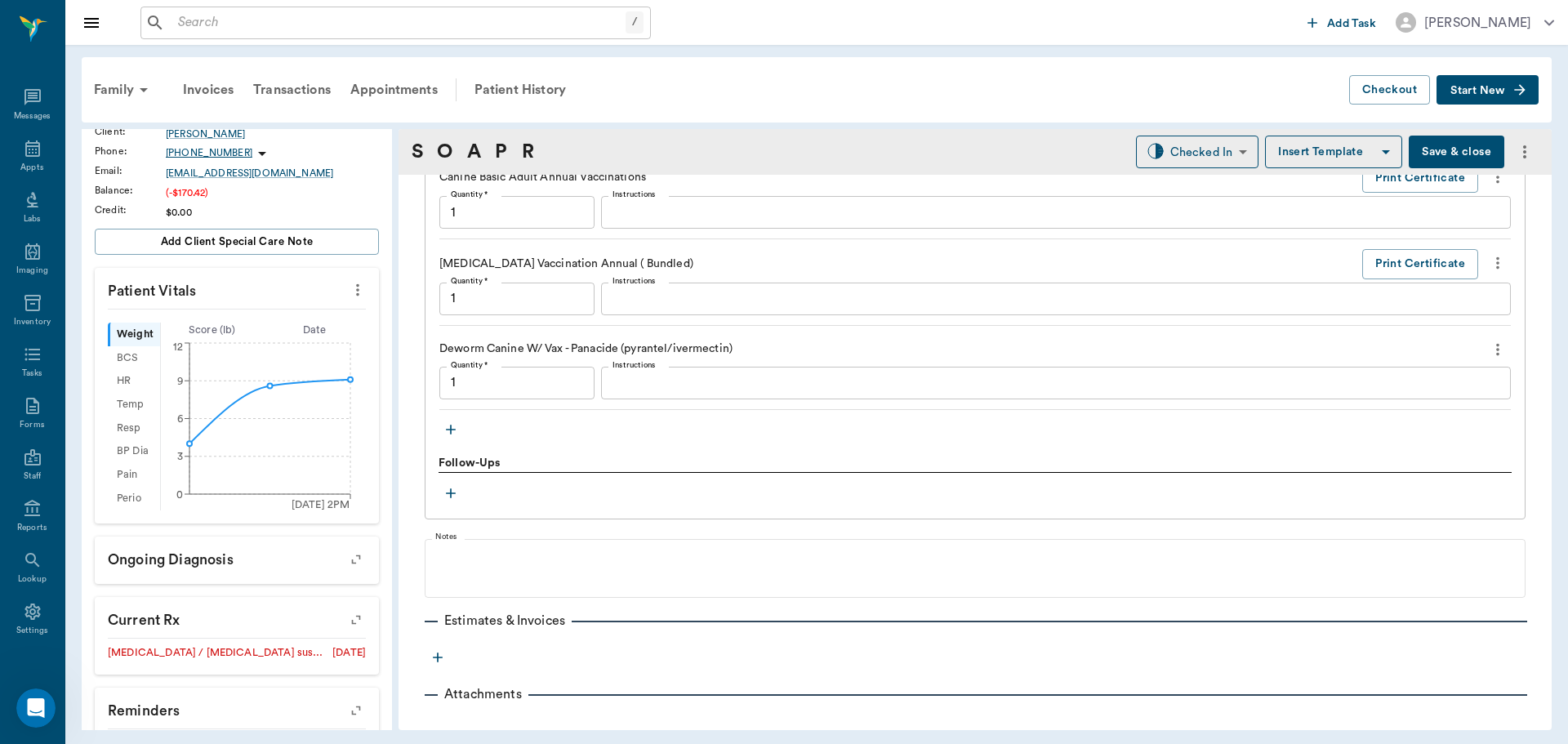
type input "1.00"
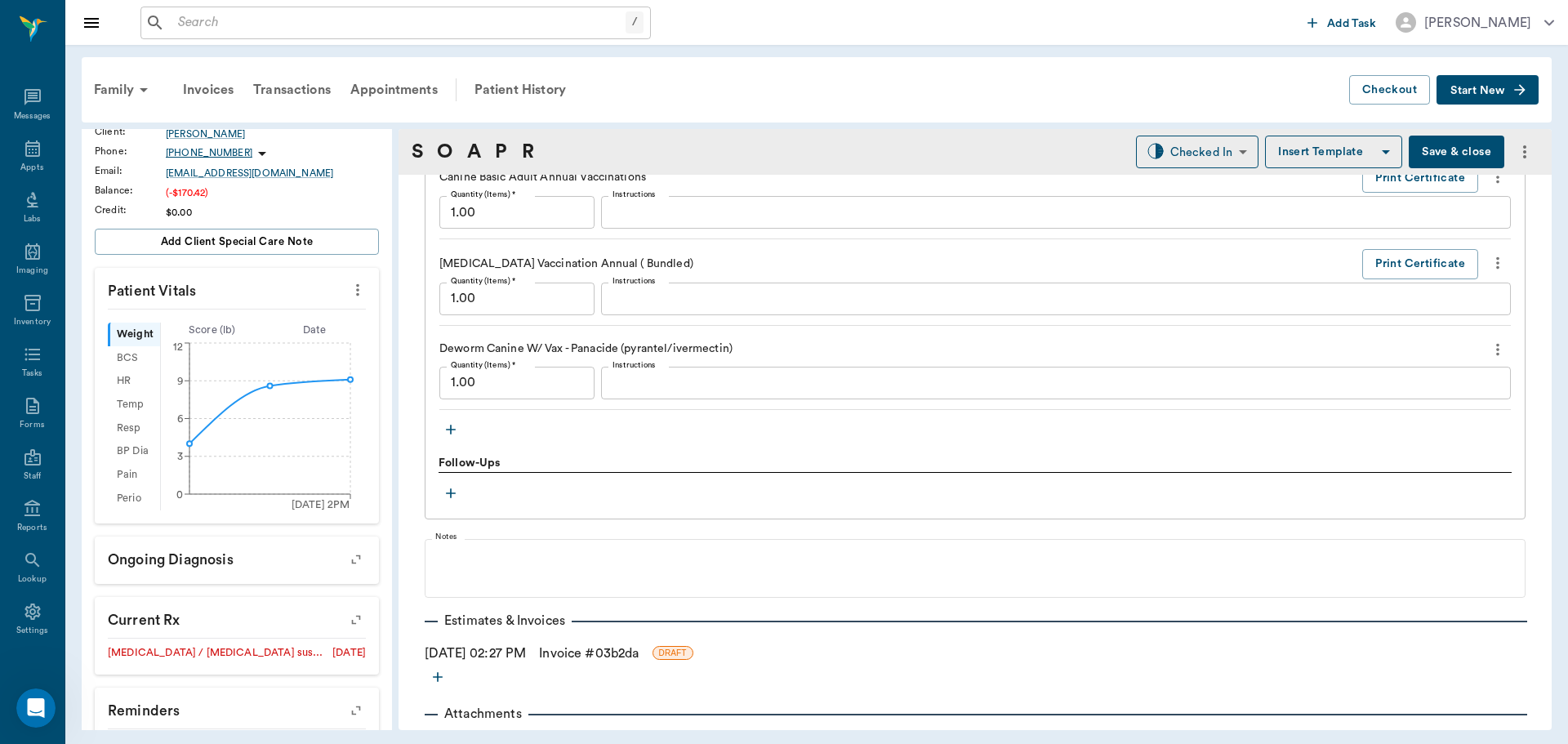
click at [460, 435] on button "button" at bounding box center [451, 429] width 25 height 25
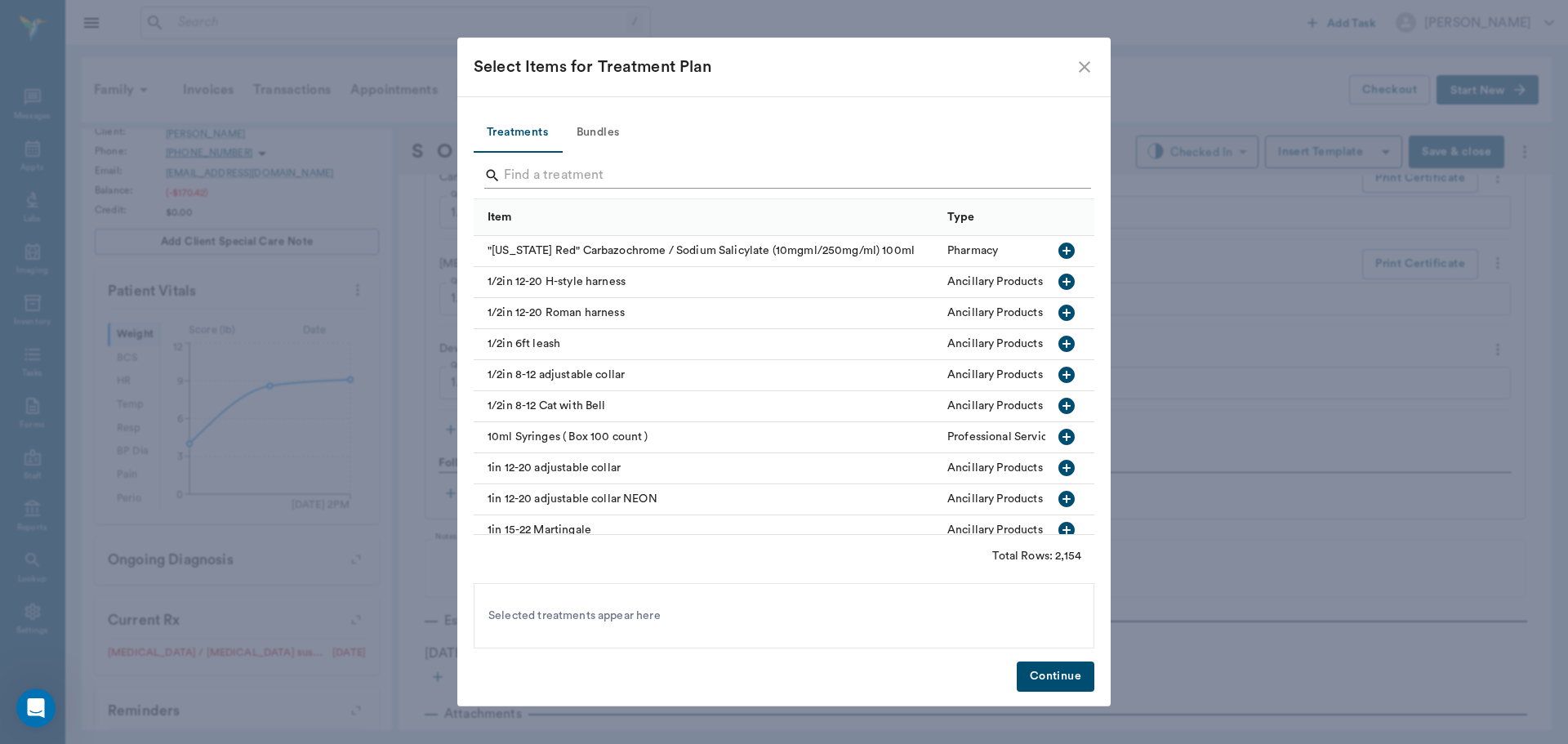
click at [624, 175] on input "Search" at bounding box center [785, 175] width 562 height 26
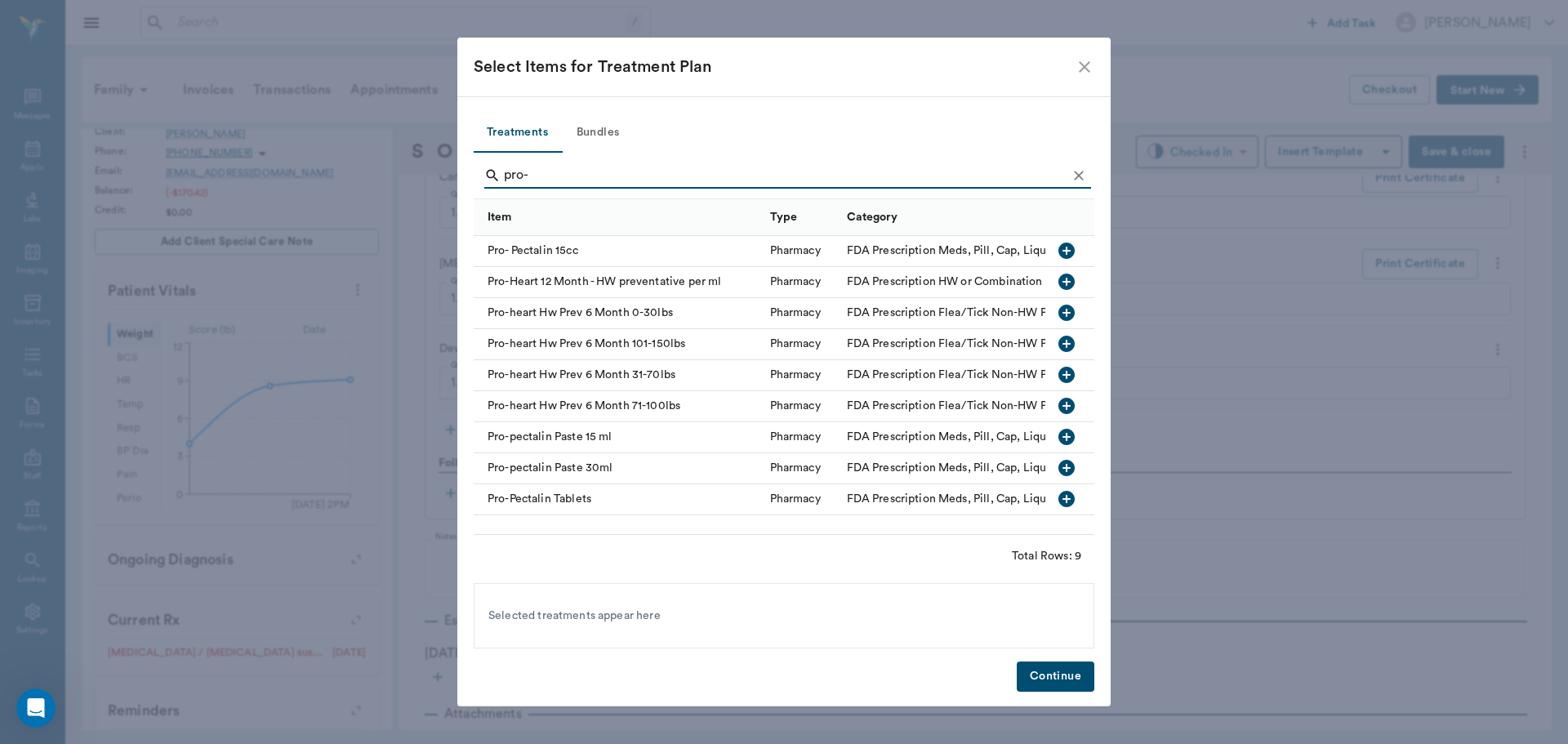
type input "pro-"
click at [1061, 311] on icon "button" at bounding box center [1066, 312] width 16 height 16
click at [1070, 178] on button "Clear" at bounding box center [1078, 175] width 25 height 25
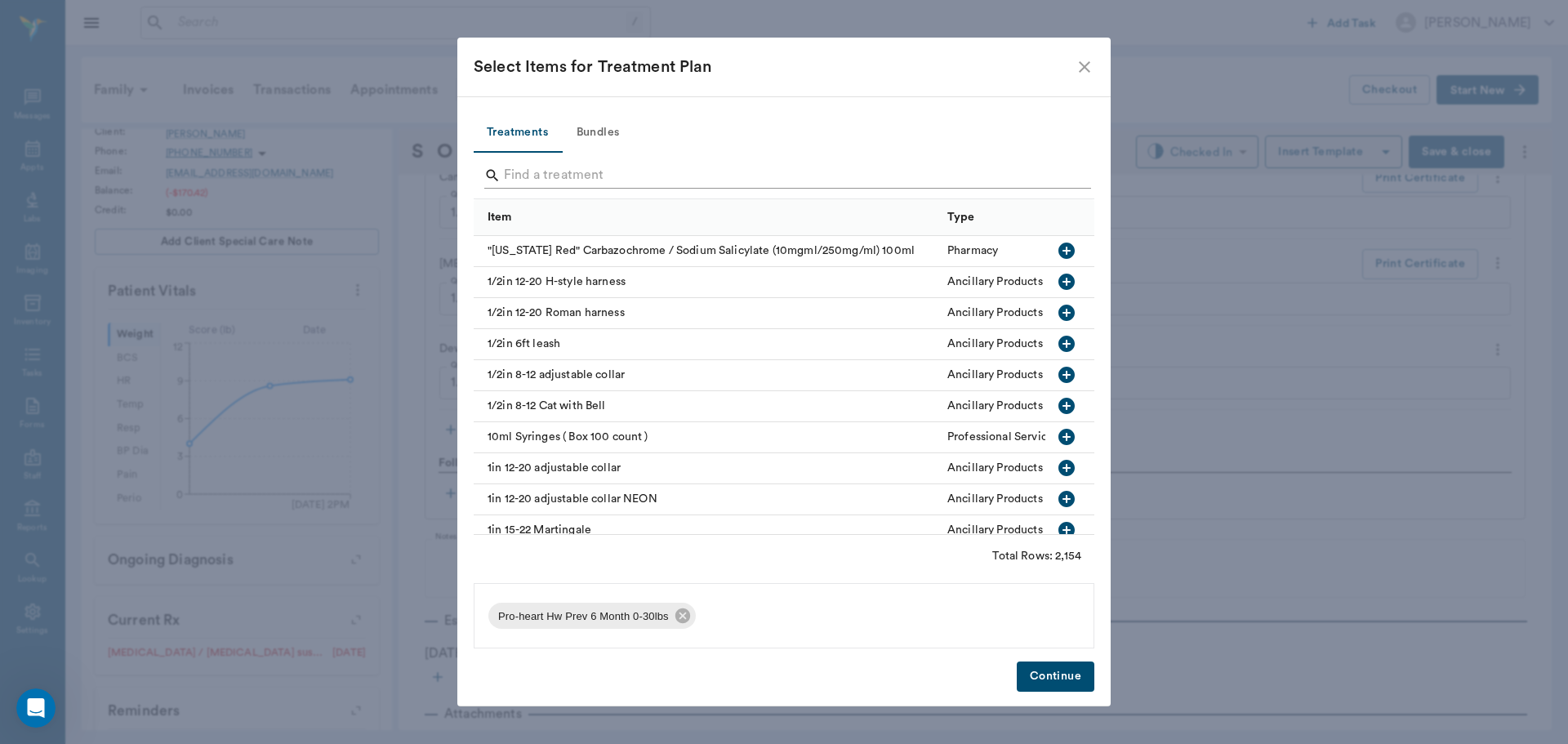
click at [1055, 176] on input "Search" at bounding box center [785, 175] width 562 height 26
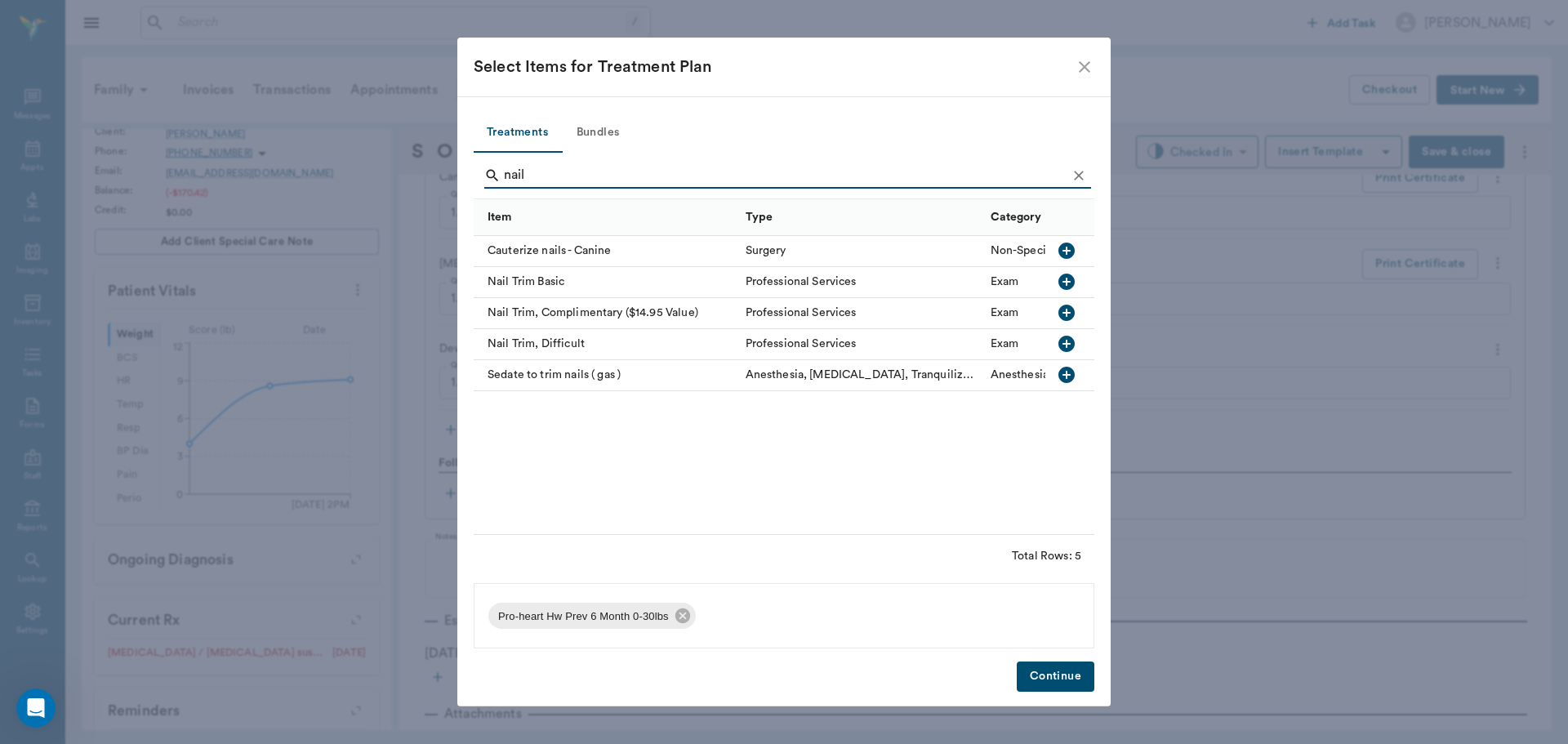
type input "nail"
click at [1066, 379] on icon "button" at bounding box center [1066, 375] width 19 height 19
click at [1049, 688] on button "Continue" at bounding box center [1055, 676] width 78 height 30
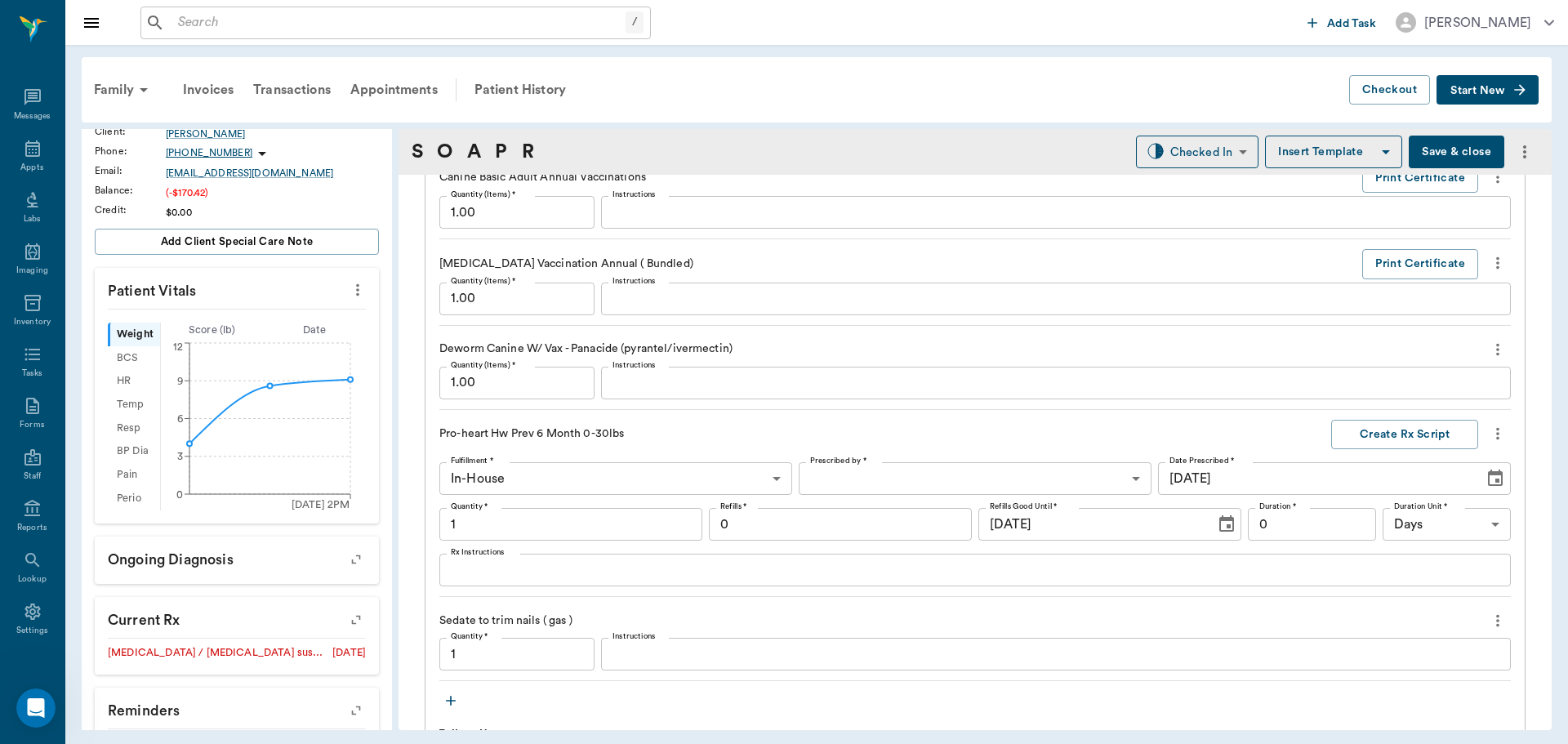
type input "1.00"
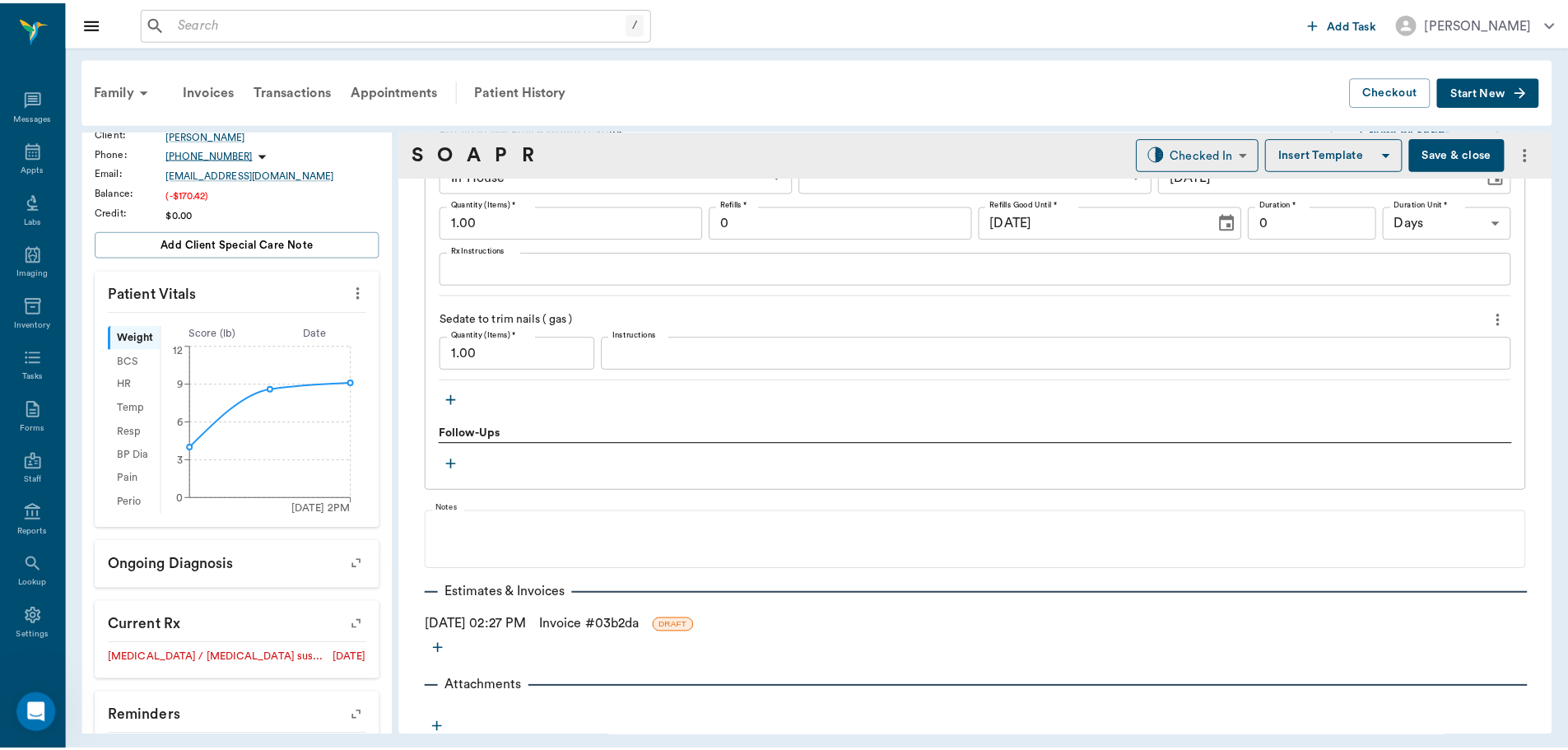
scroll to position [1885, 0]
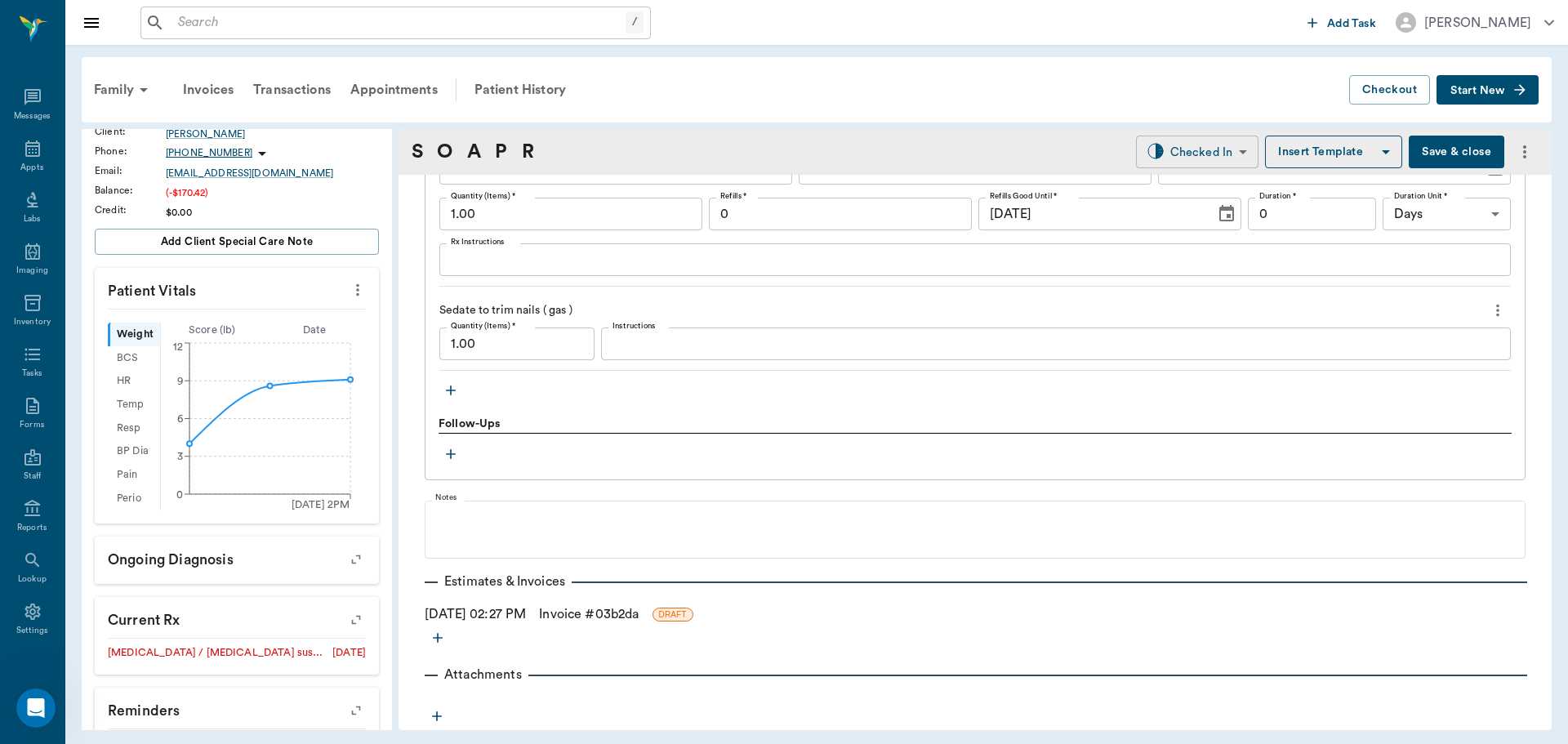
click at [1189, 156] on body "/ ​ Add Task Dr. Bert Ellsworth Nectar Messages Appts Labs Imaging Inventory Ta…" at bounding box center [784, 372] width 1568 height 744
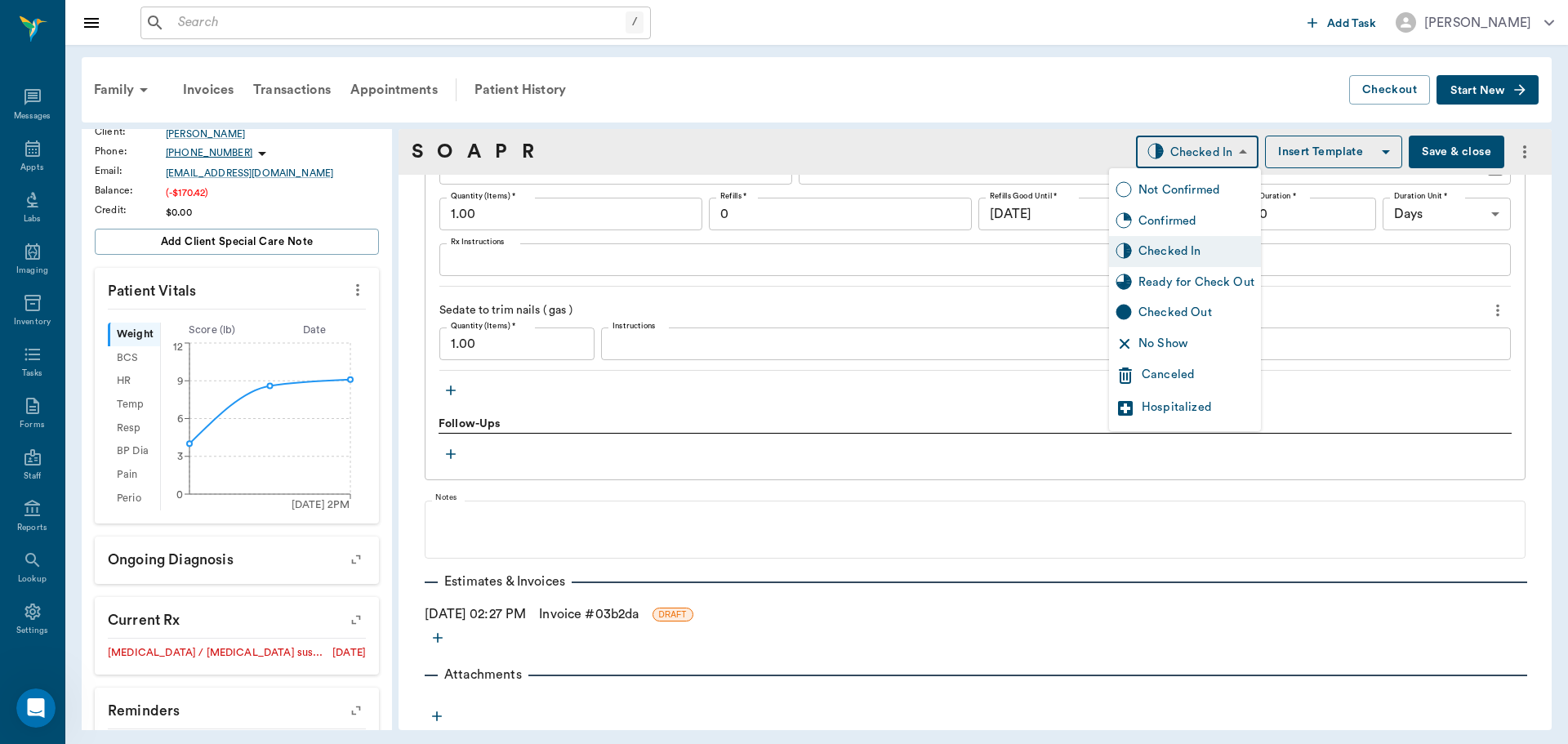
click at [1230, 282] on div "Ready for Check Out" at bounding box center [1196, 282] width 116 height 18
type input "READY_TO_CHECKOUT"
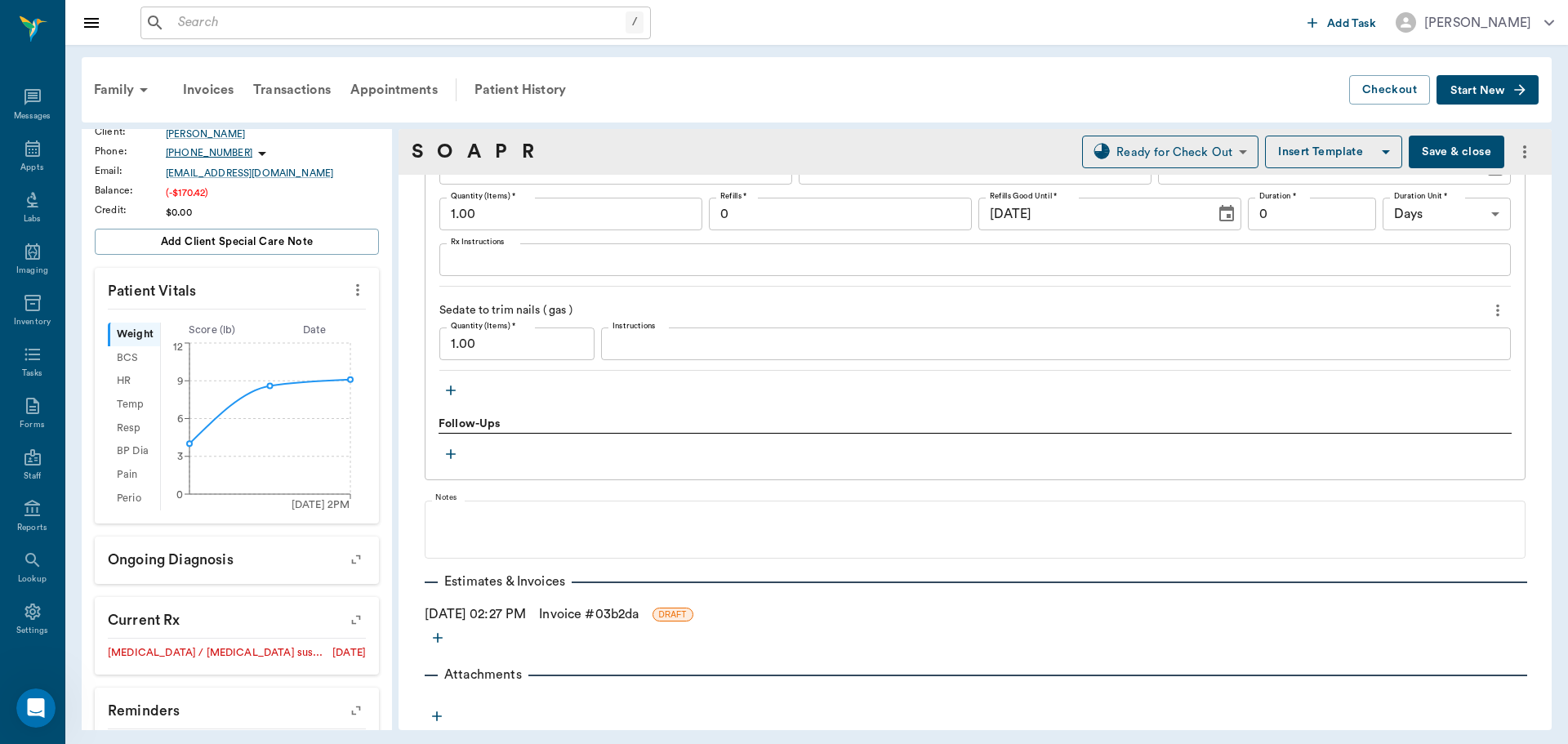
click at [592, 615] on link "Invoice # 03b2da" at bounding box center [589, 614] width 100 height 19
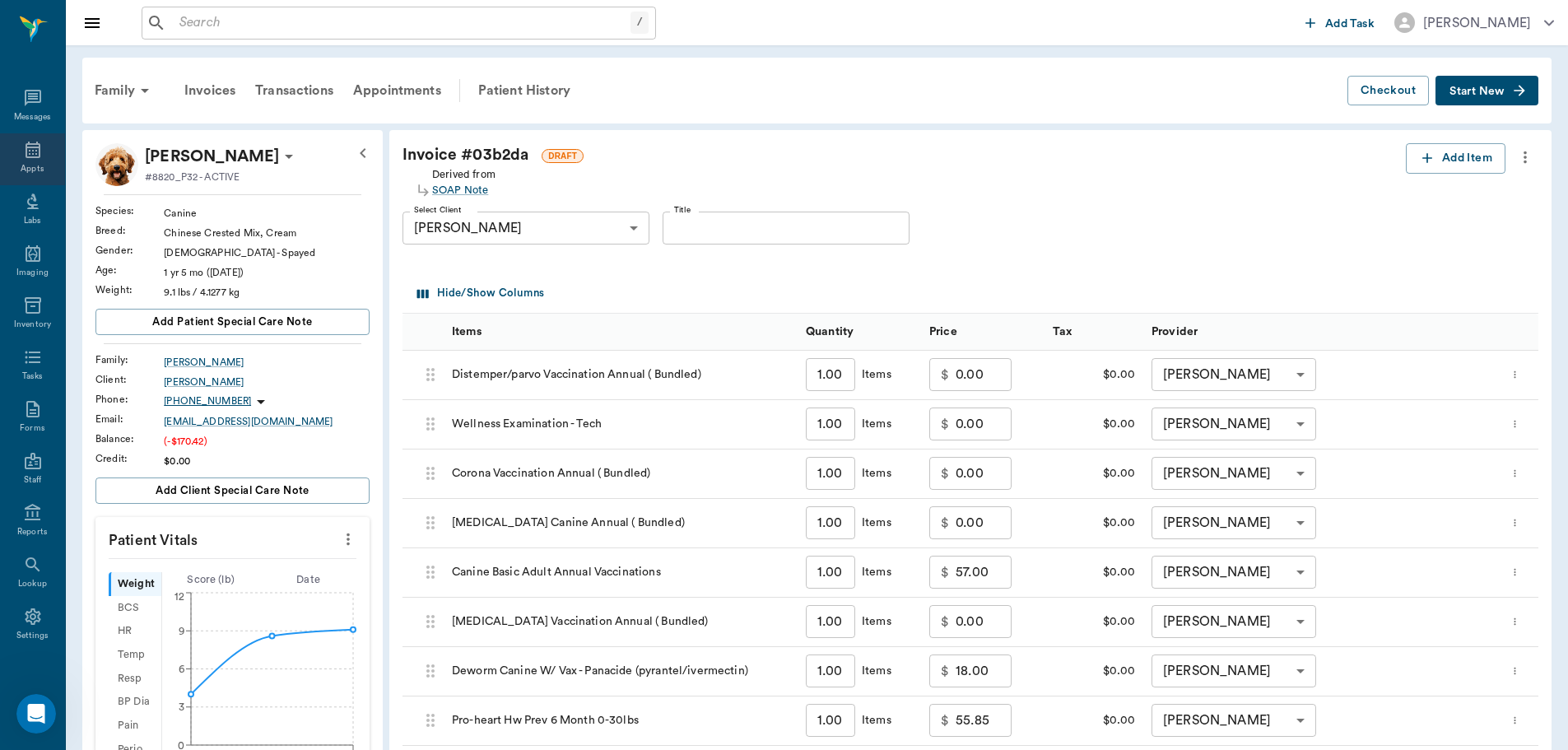
click at [23, 159] on icon at bounding box center [32, 149] width 20 height 20
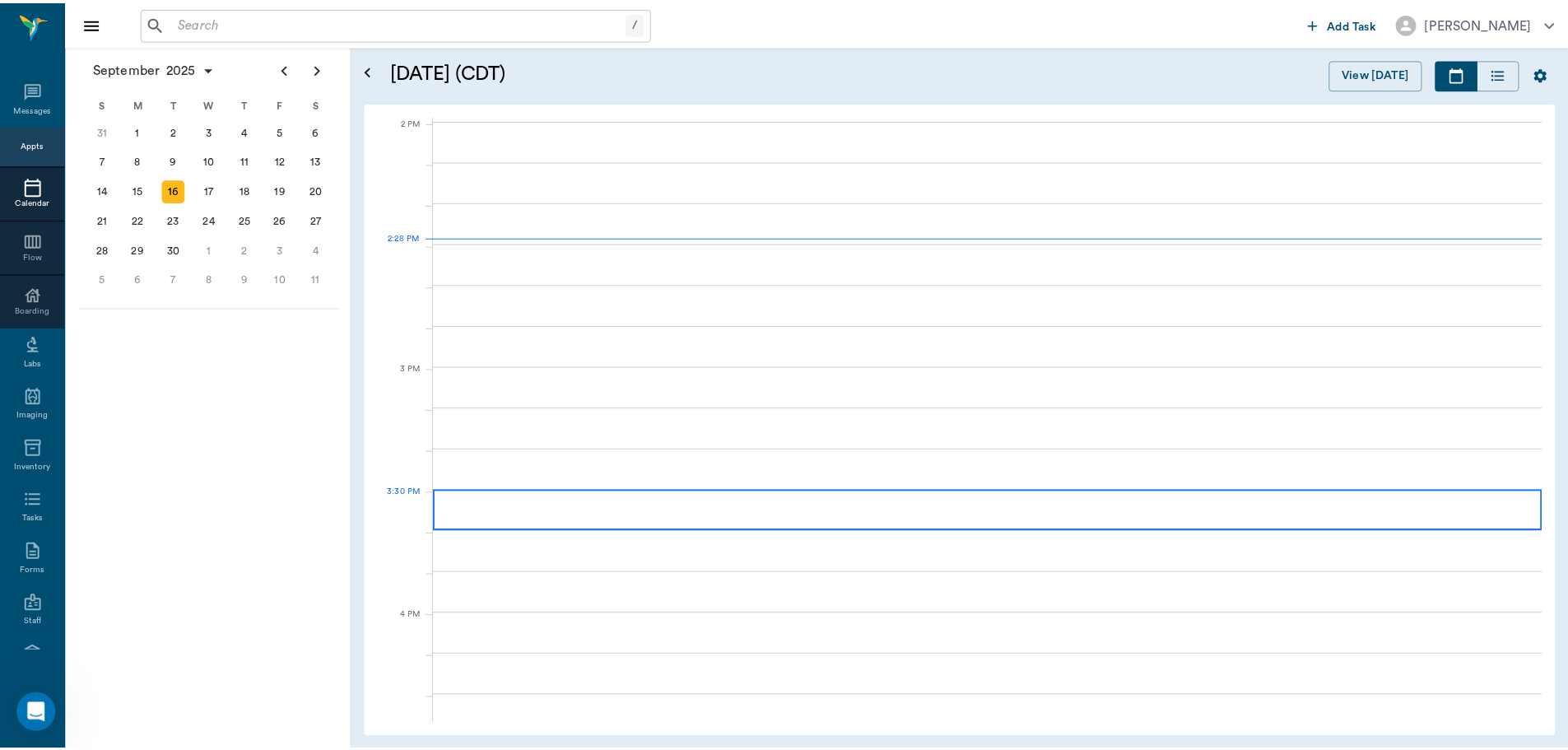
scroll to position [1481, 0]
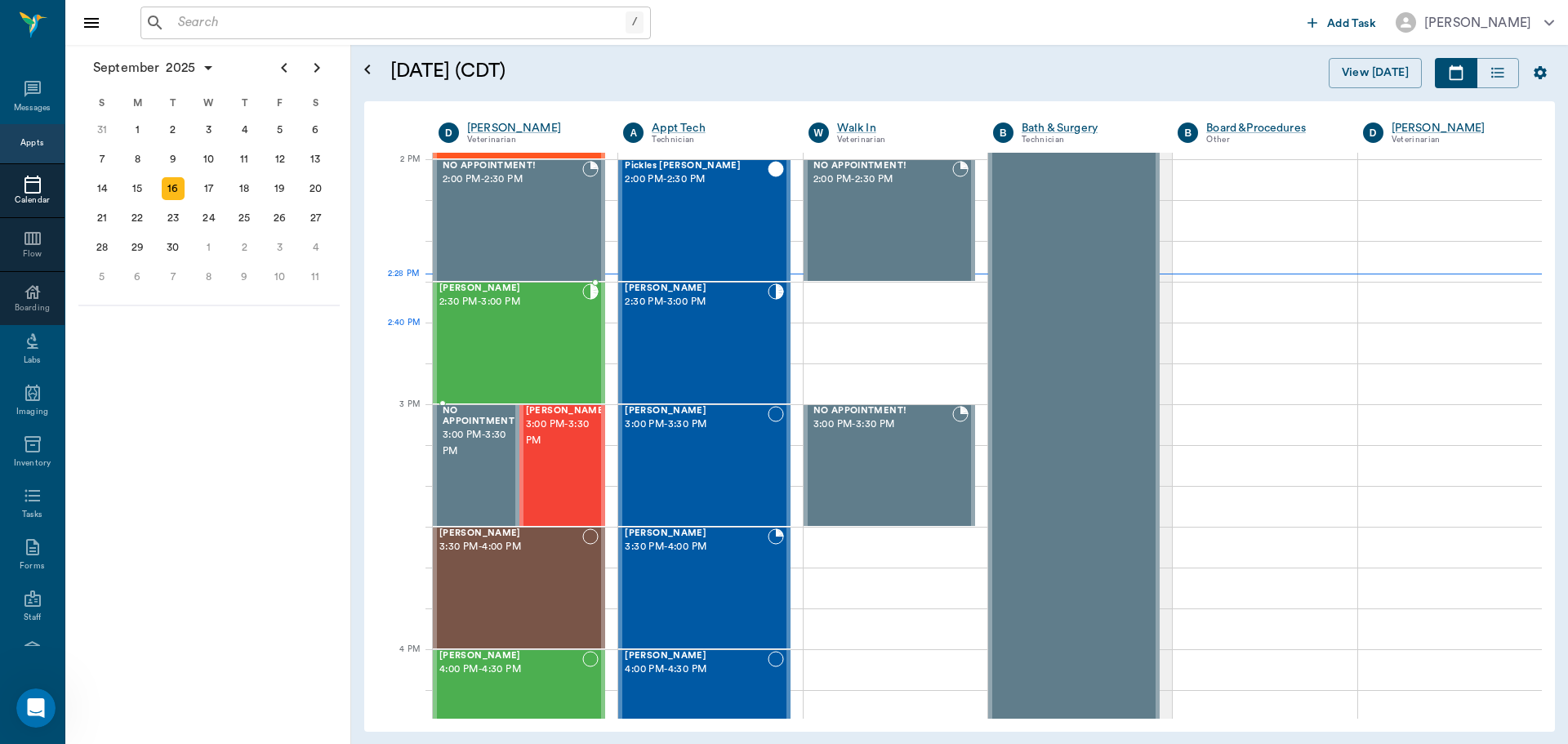
click at [558, 323] on div "Achillies Adams 2:30 PM - 3:00 PM" at bounding box center [511, 342] width 143 height 119
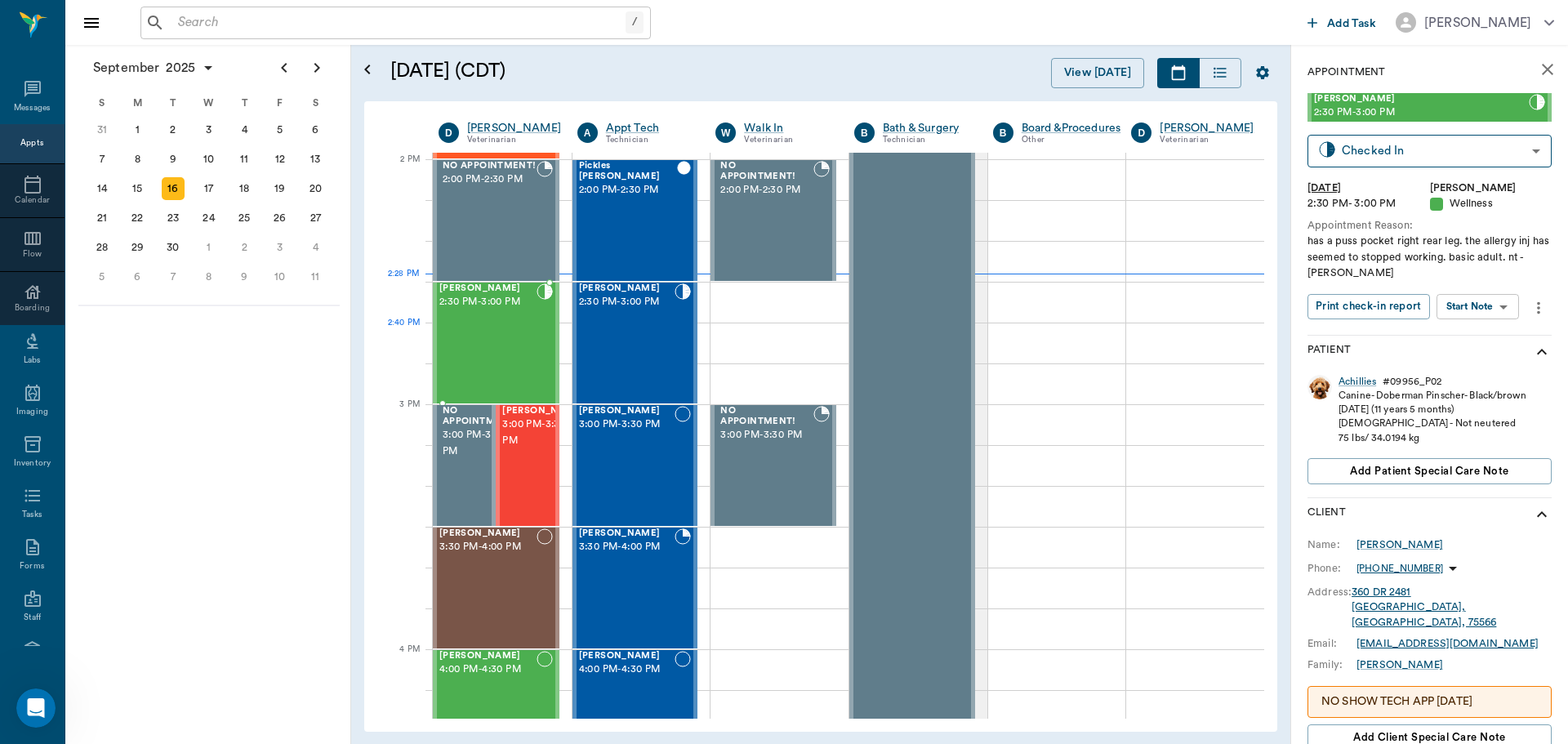
click at [496, 334] on div "Achillies Adams 2:30 PM - 3:00 PM" at bounding box center [488, 342] width 97 height 119
click at [1369, 381] on div "Achillies" at bounding box center [1357, 381] width 37 height 14
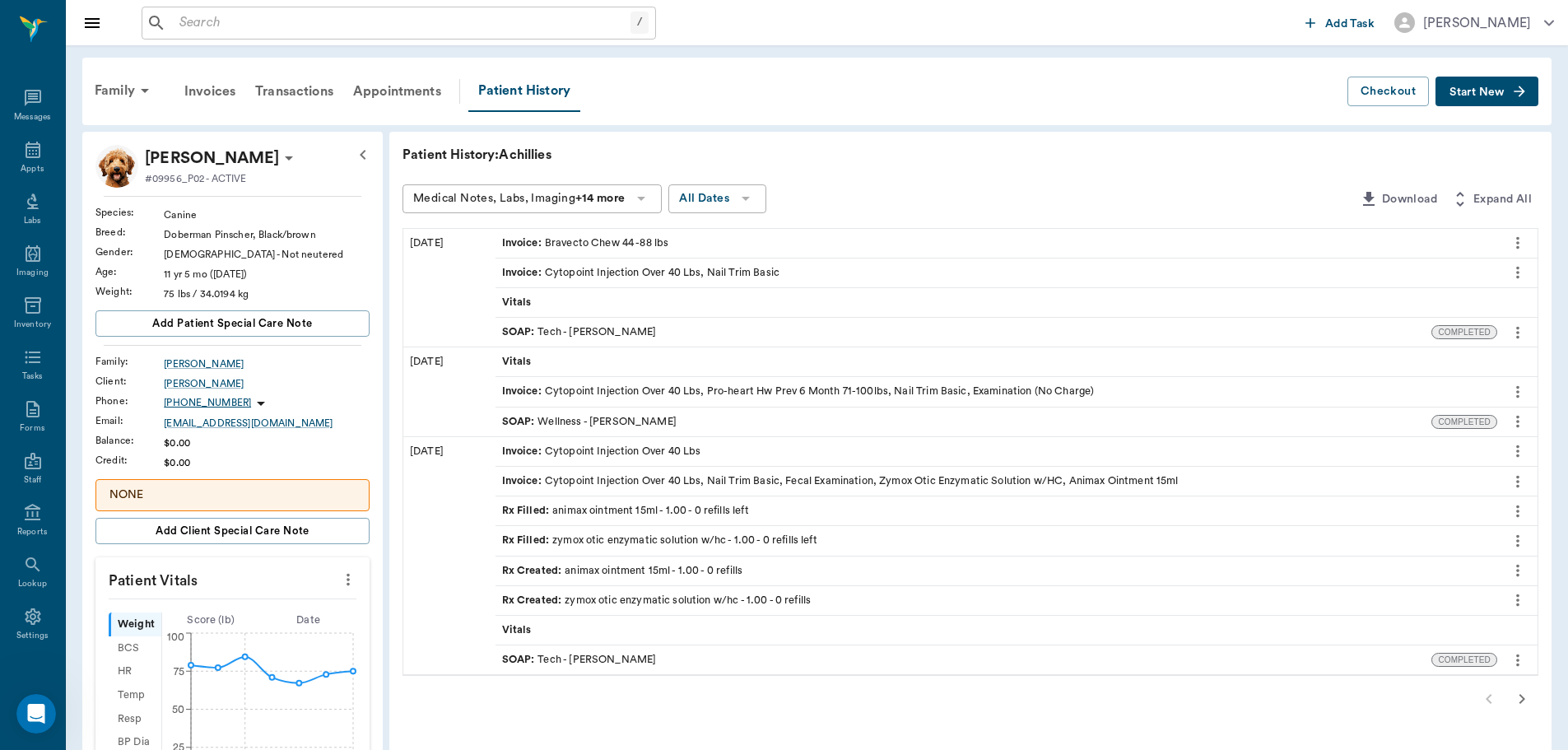
click at [1522, 701] on icon "button" at bounding box center [1522, 699] width 6 height 10
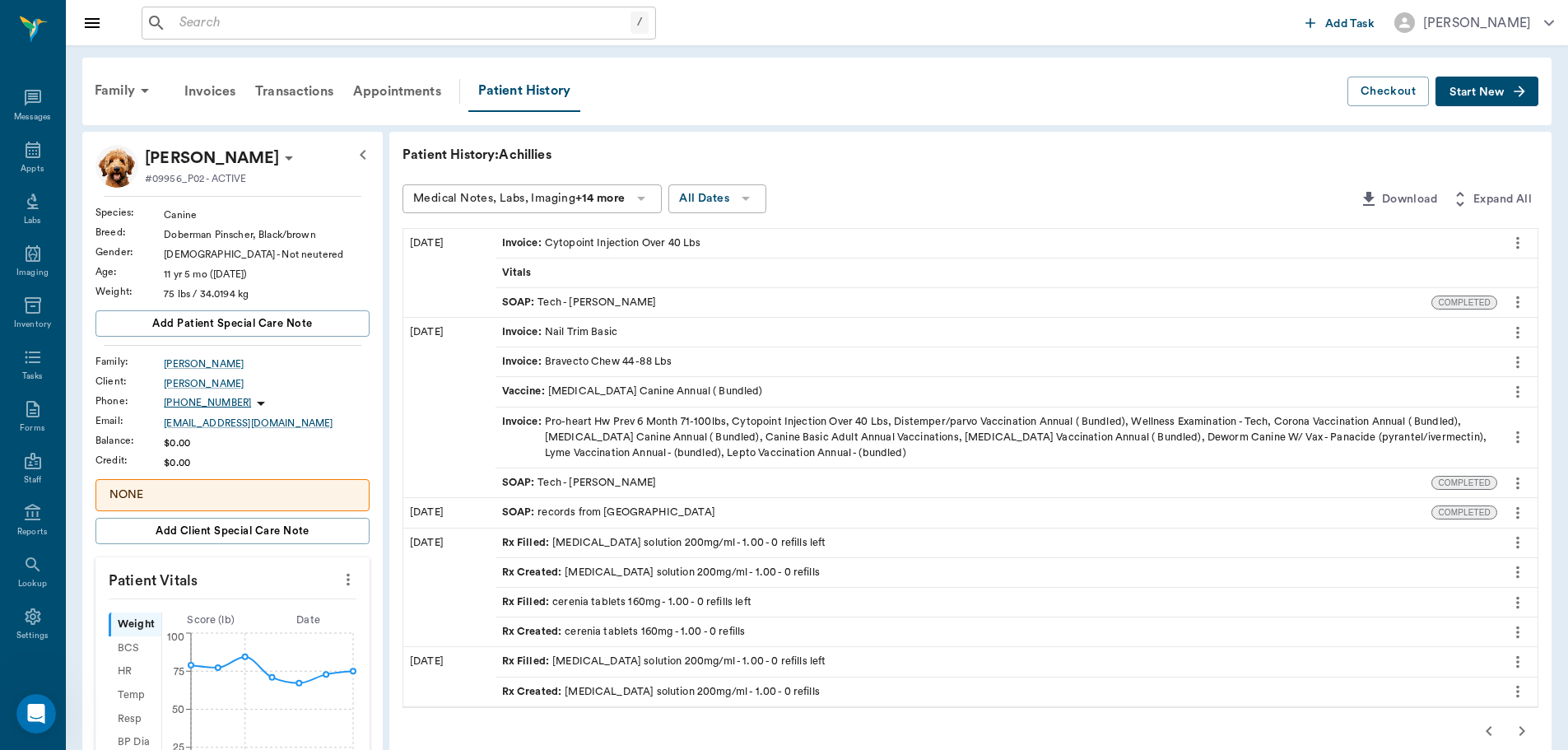
click at [1525, 733] on icon "button" at bounding box center [1521, 730] width 20 height 20
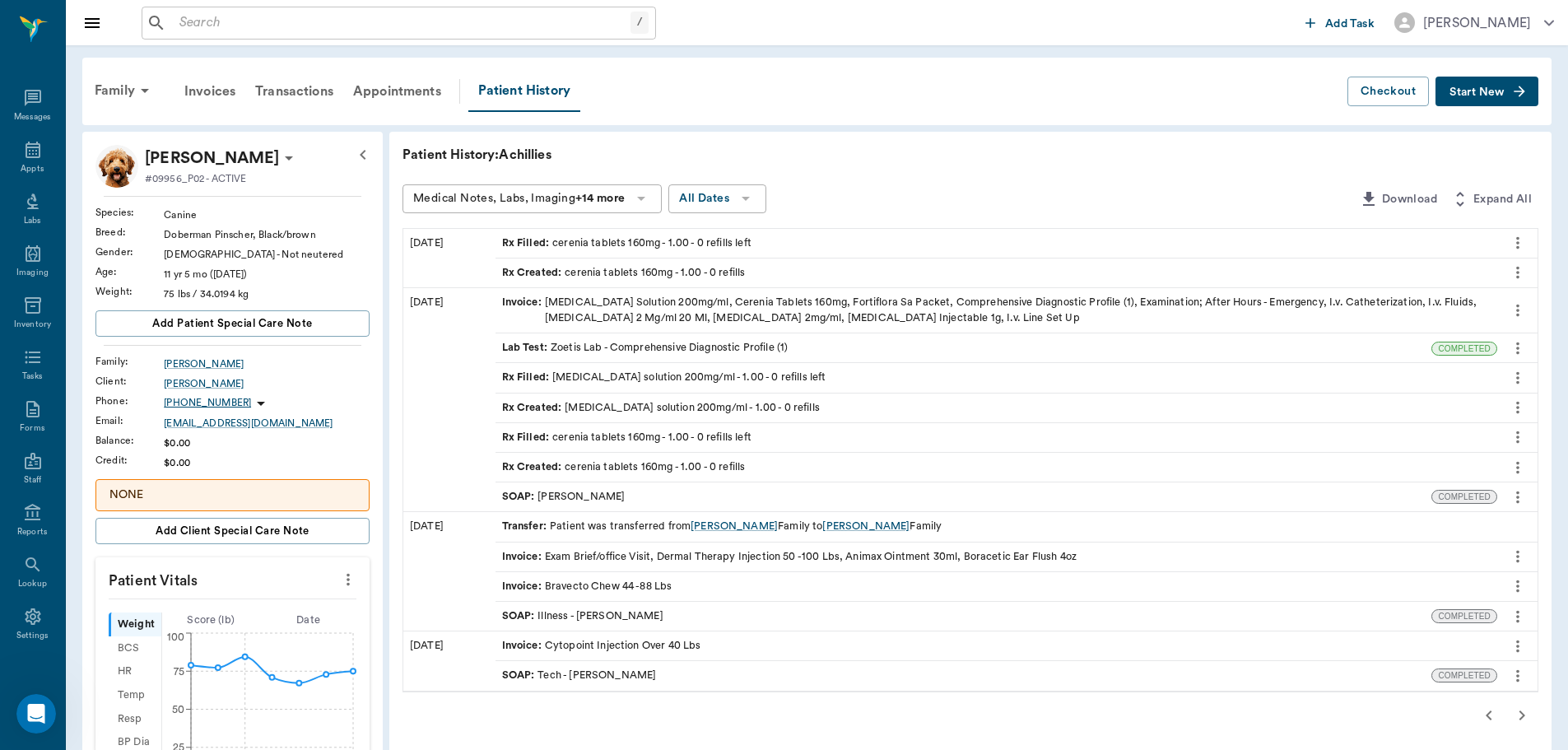
click at [1484, 722] on icon "button" at bounding box center [1488, 715] width 20 height 20
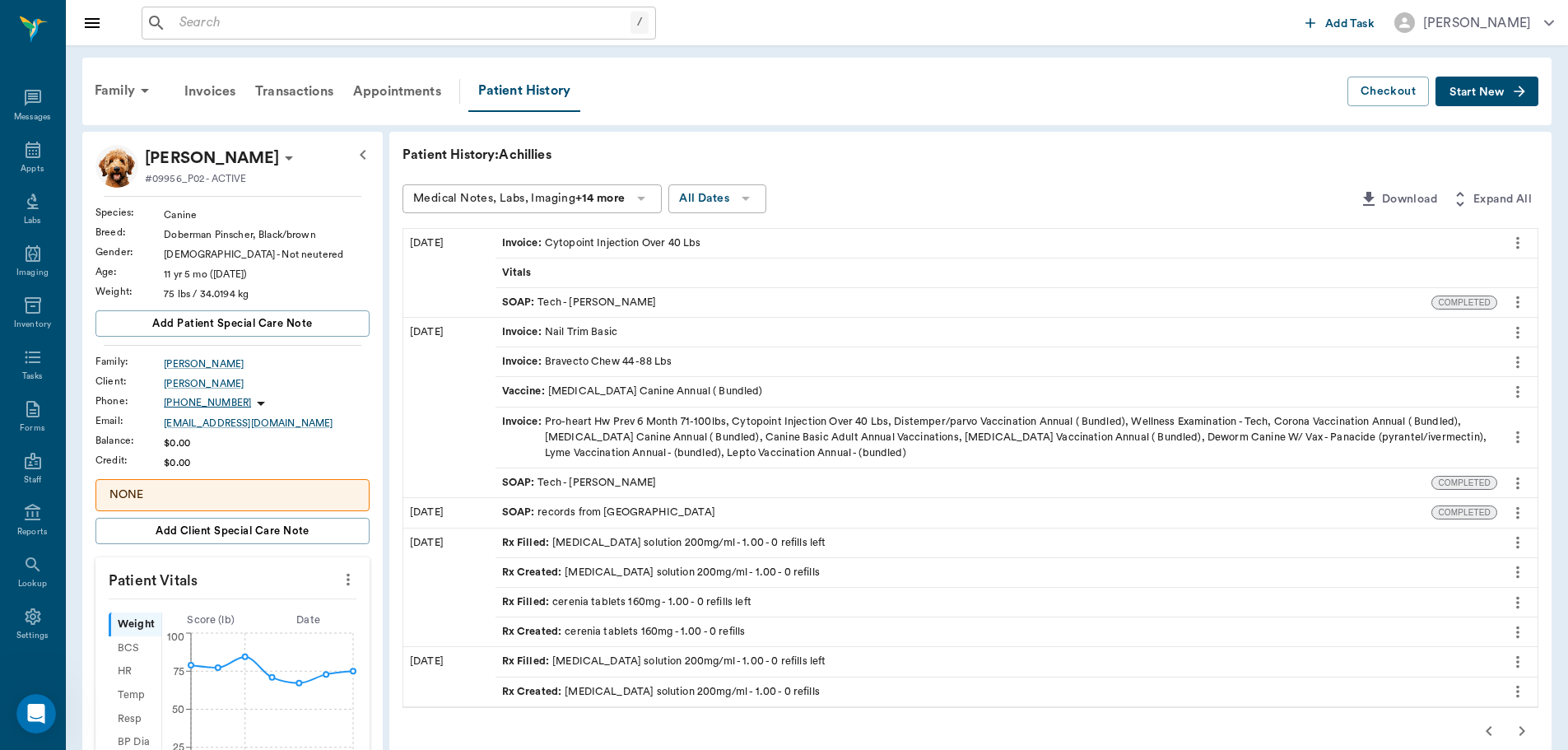
click at [539, 36] on div "/ ​" at bounding box center [399, 23] width 515 height 33
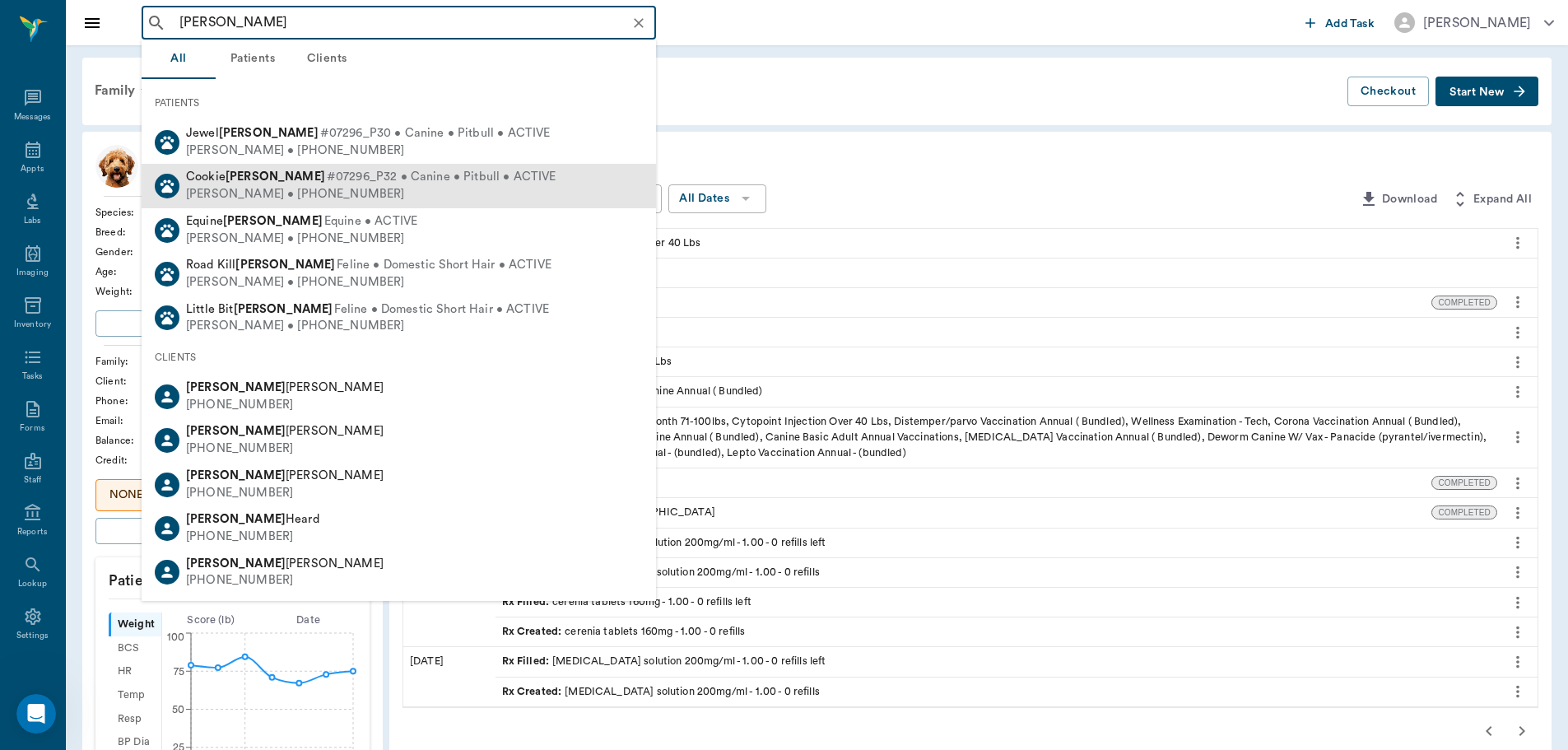
click at [326, 183] on span "#07296_P32 • Canine • Pitbull • ACTIVE" at bounding box center [441, 177] width 229 height 17
type input "michelle cio"
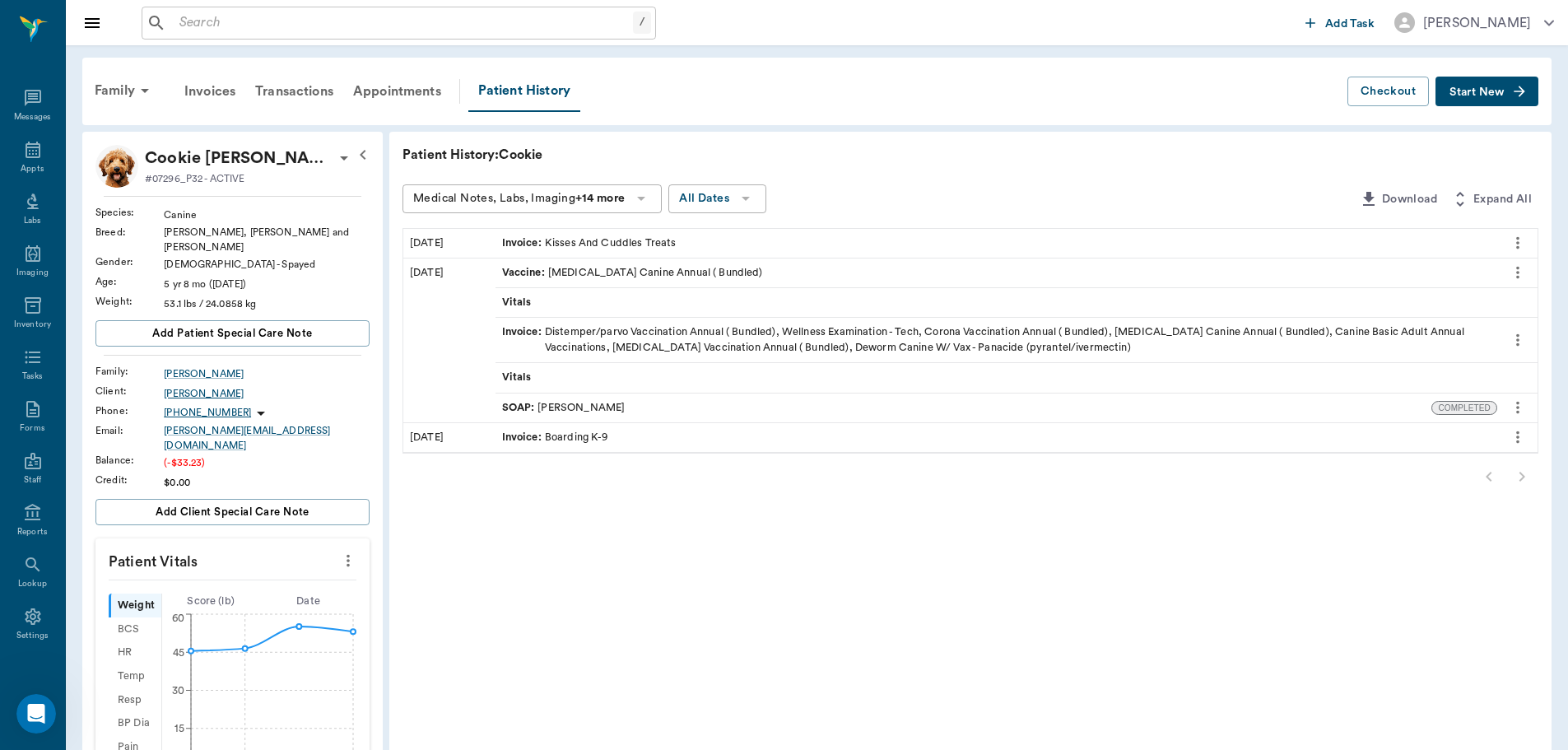
click at [194, 386] on div "Michele Ciomperlik" at bounding box center [266, 393] width 205 height 14
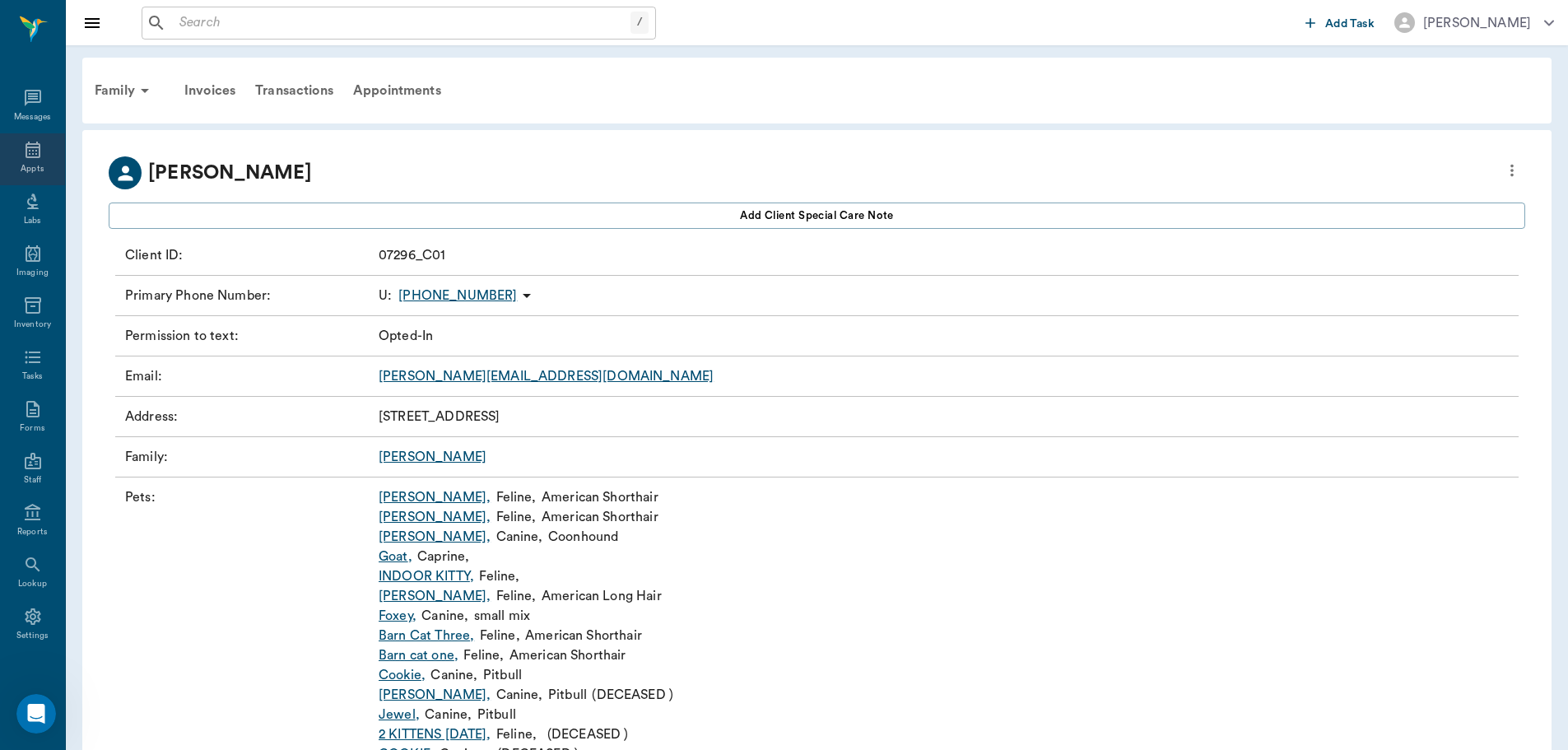
click at [32, 161] on div "Appts" at bounding box center [32, 159] width 65 height 52
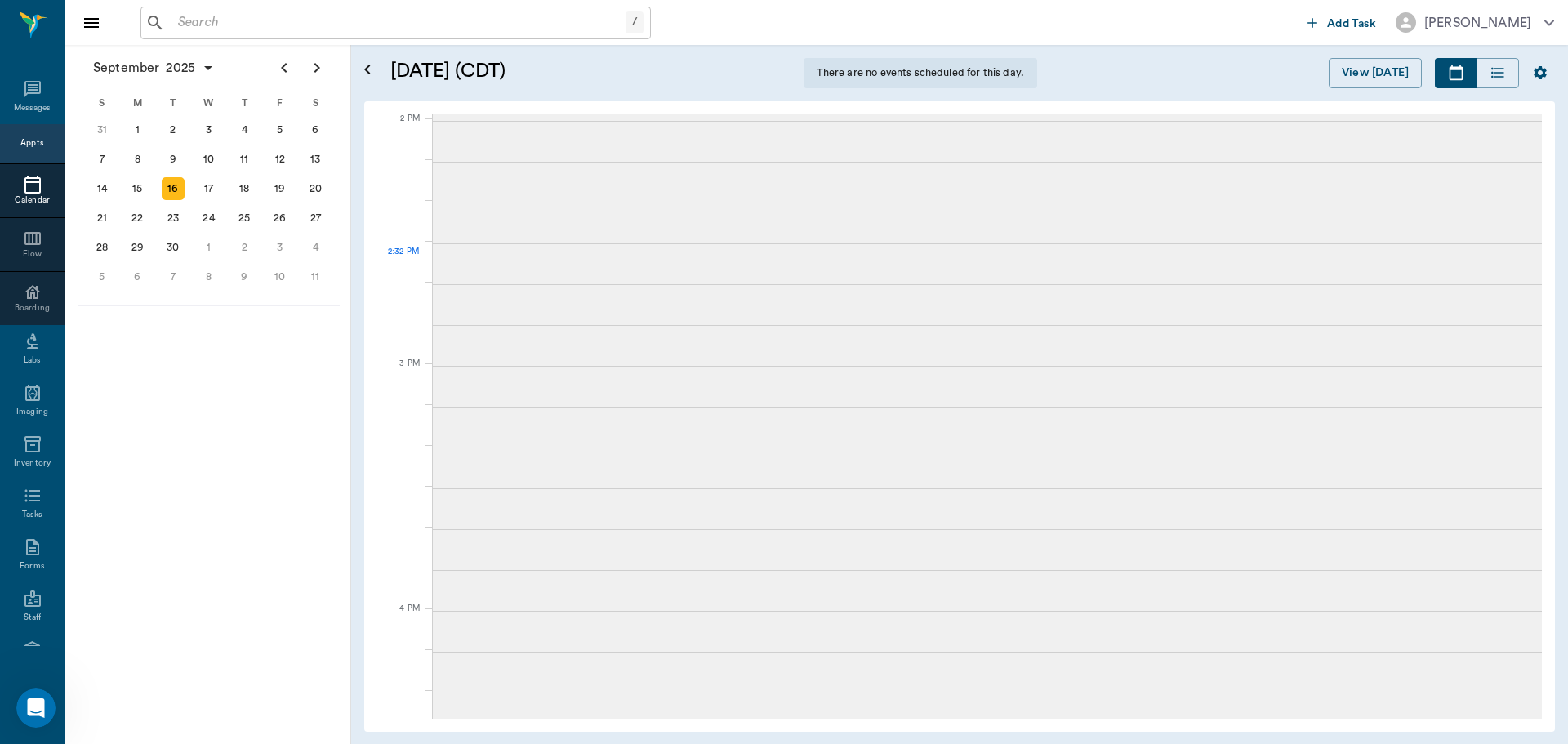
scroll to position [1472, 0]
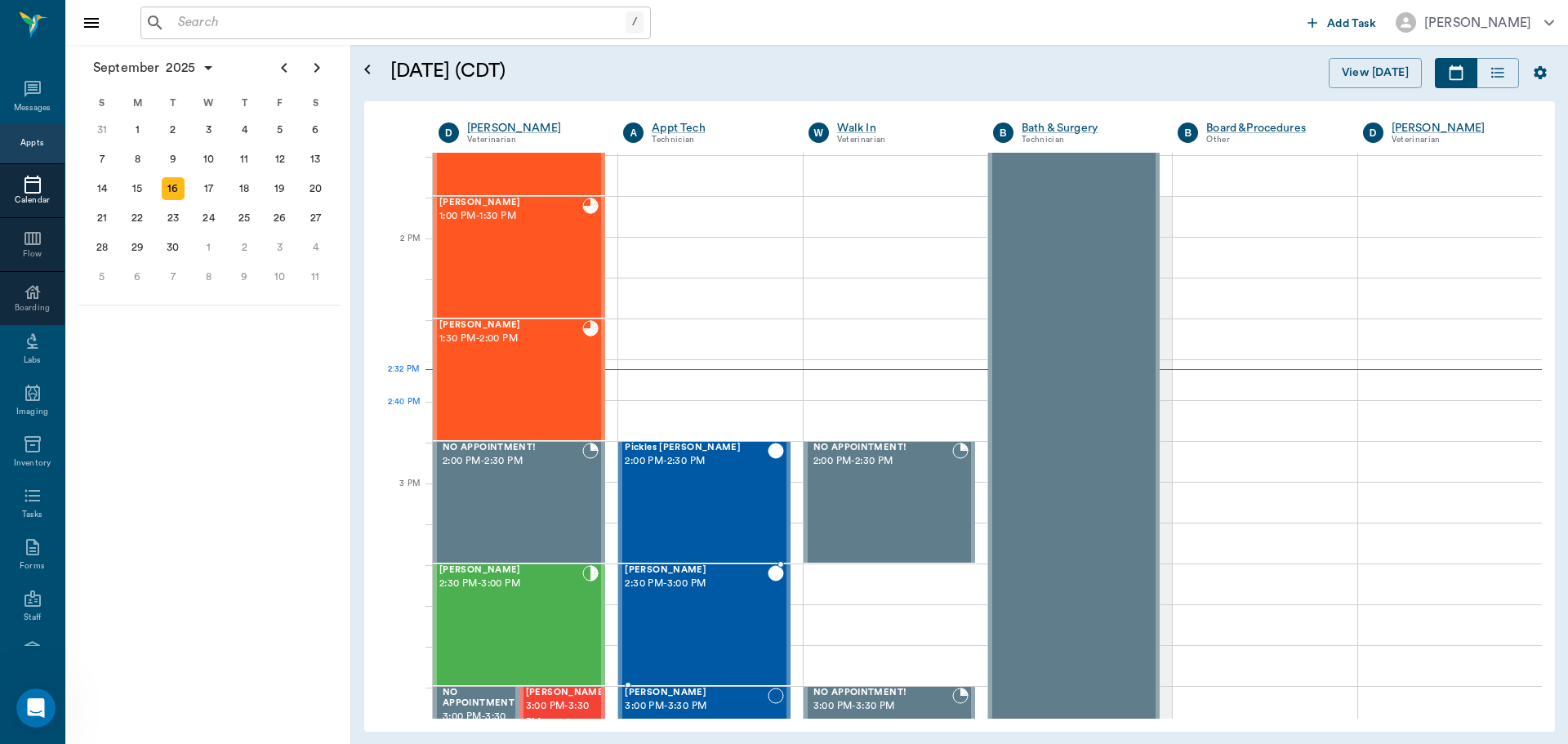
scroll to position [1391, 0]
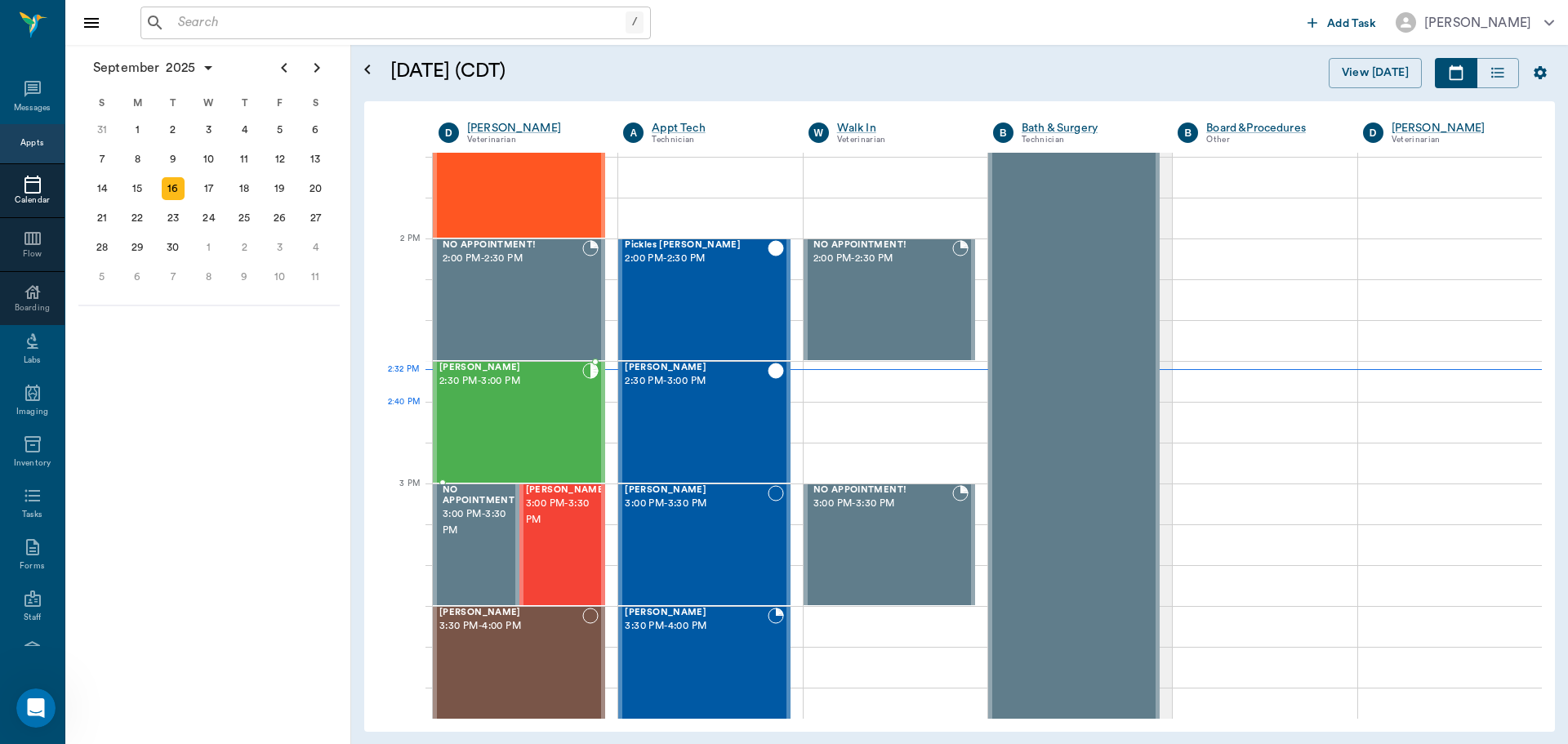
click at [537, 415] on div "[PERSON_NAME] 2:30 PM - 3:00 PM" at bounding box center [511, 422] width 143 height 119
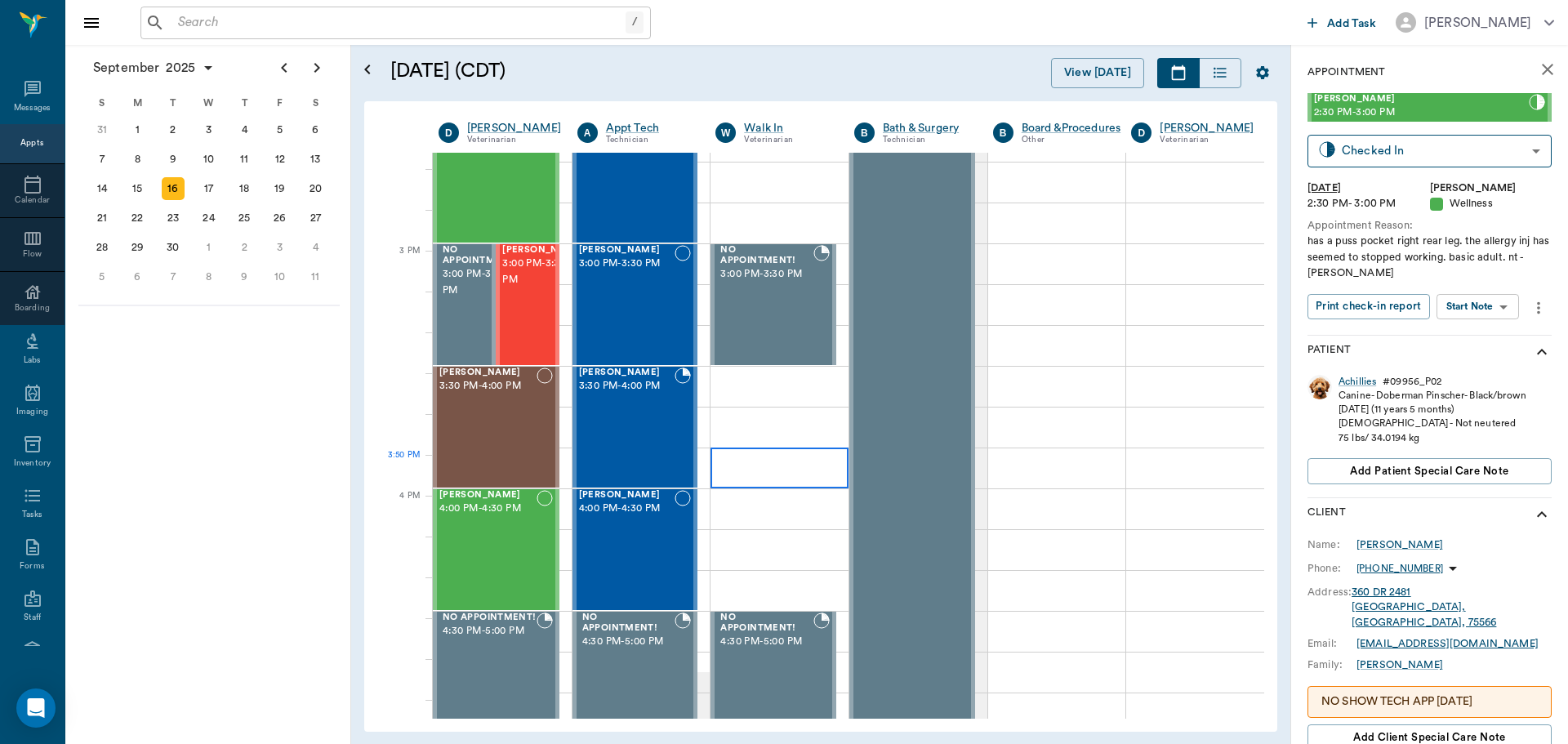
scroll to position [1635, 0]
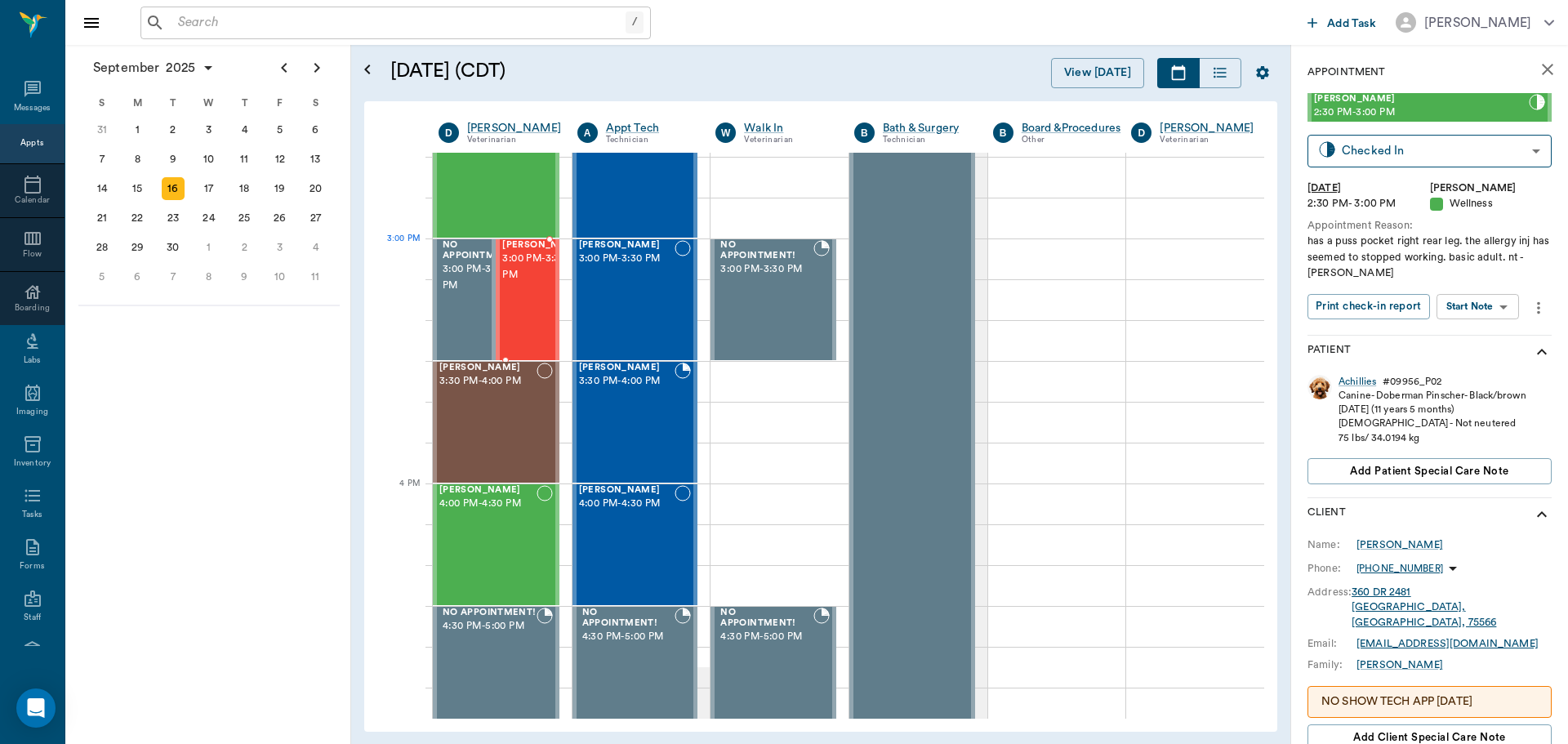
click at [521, 250] on span "[PERSON_NAME]" at bounding box center [543, 245] width 82 height 11
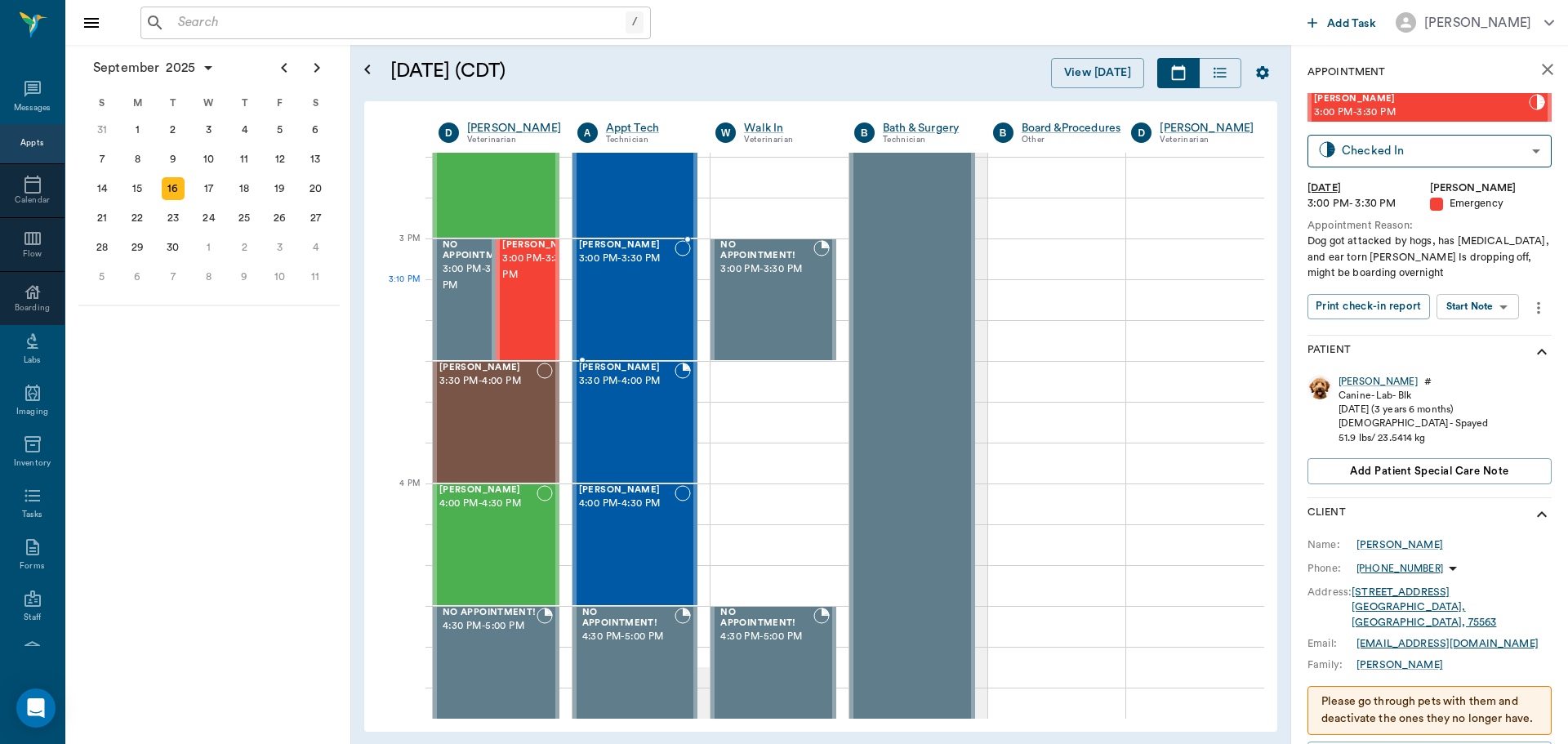
click at [636, 311] on div "Hayley Smith 3:00 PM - 3:30 PM" at bounding box center [628, 299] width 96 height 119
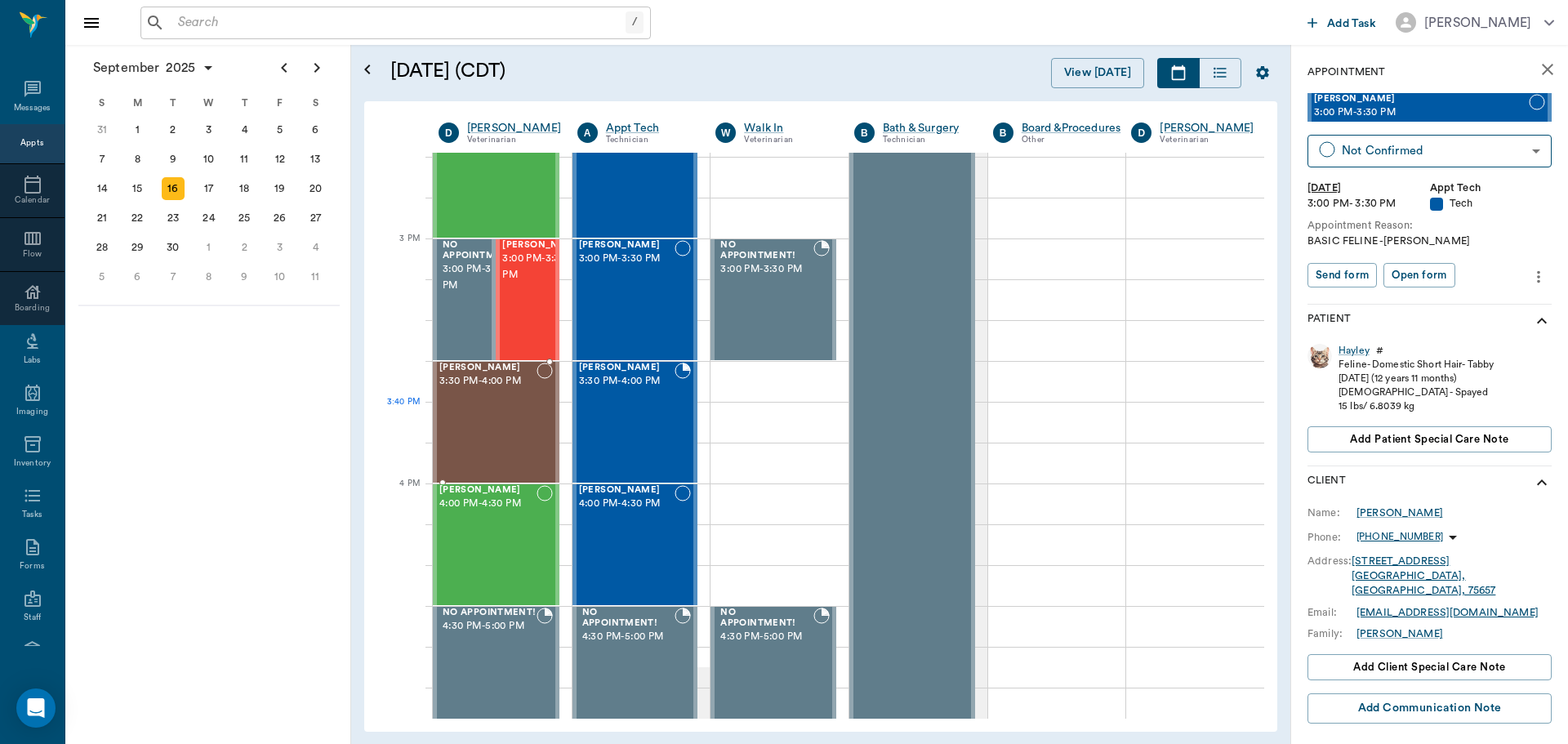
click at [488, 428] on div "Clarice BONINE 3:30 PM - 4:00 PM" at bounding box center [488, 422] width 97 height 119
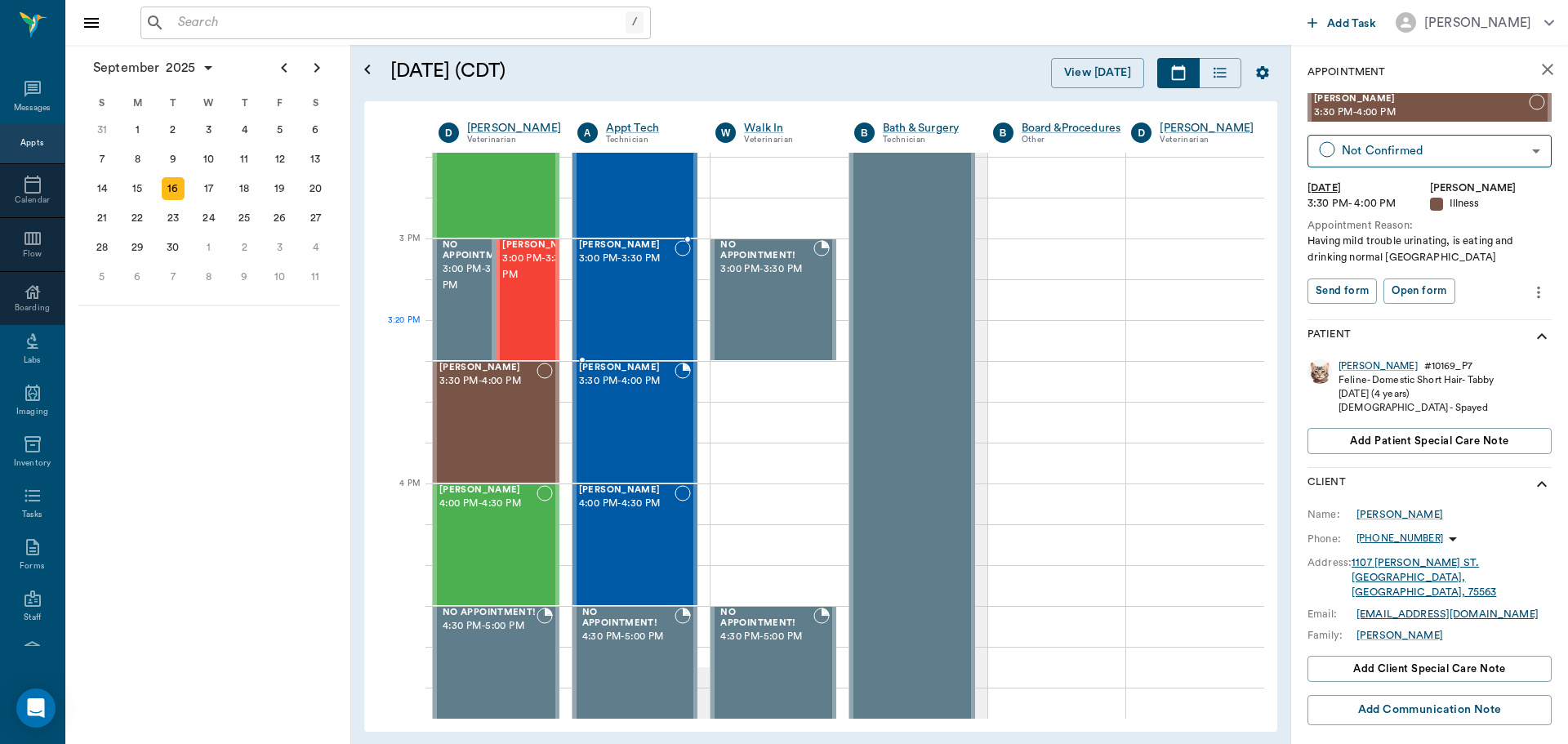
click at [644, 331] on div "Hayley Smith 3:00 PM - 3:30 PM" at bounding box center [628, 299] width 96 height 119
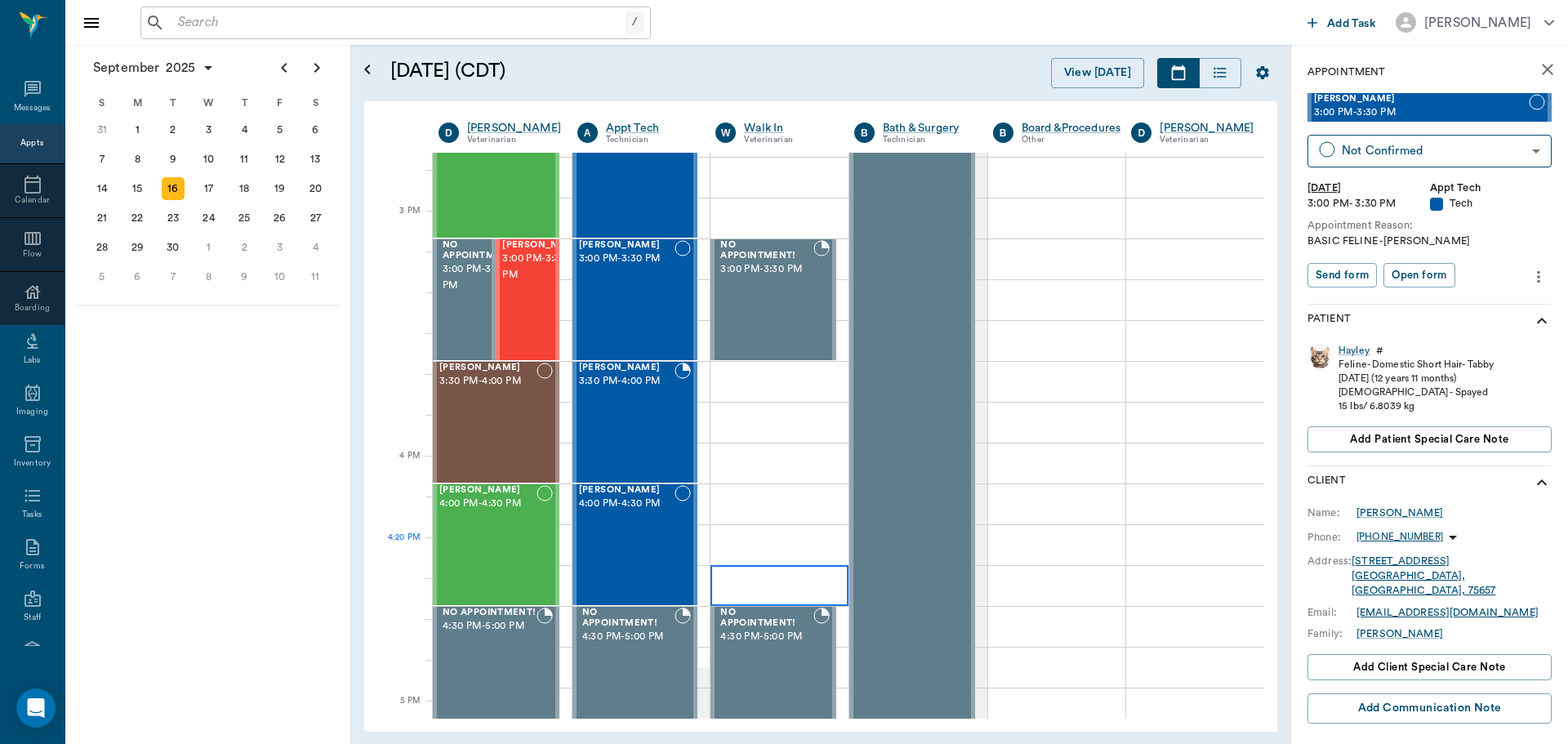
scroll to position [1798, 0]
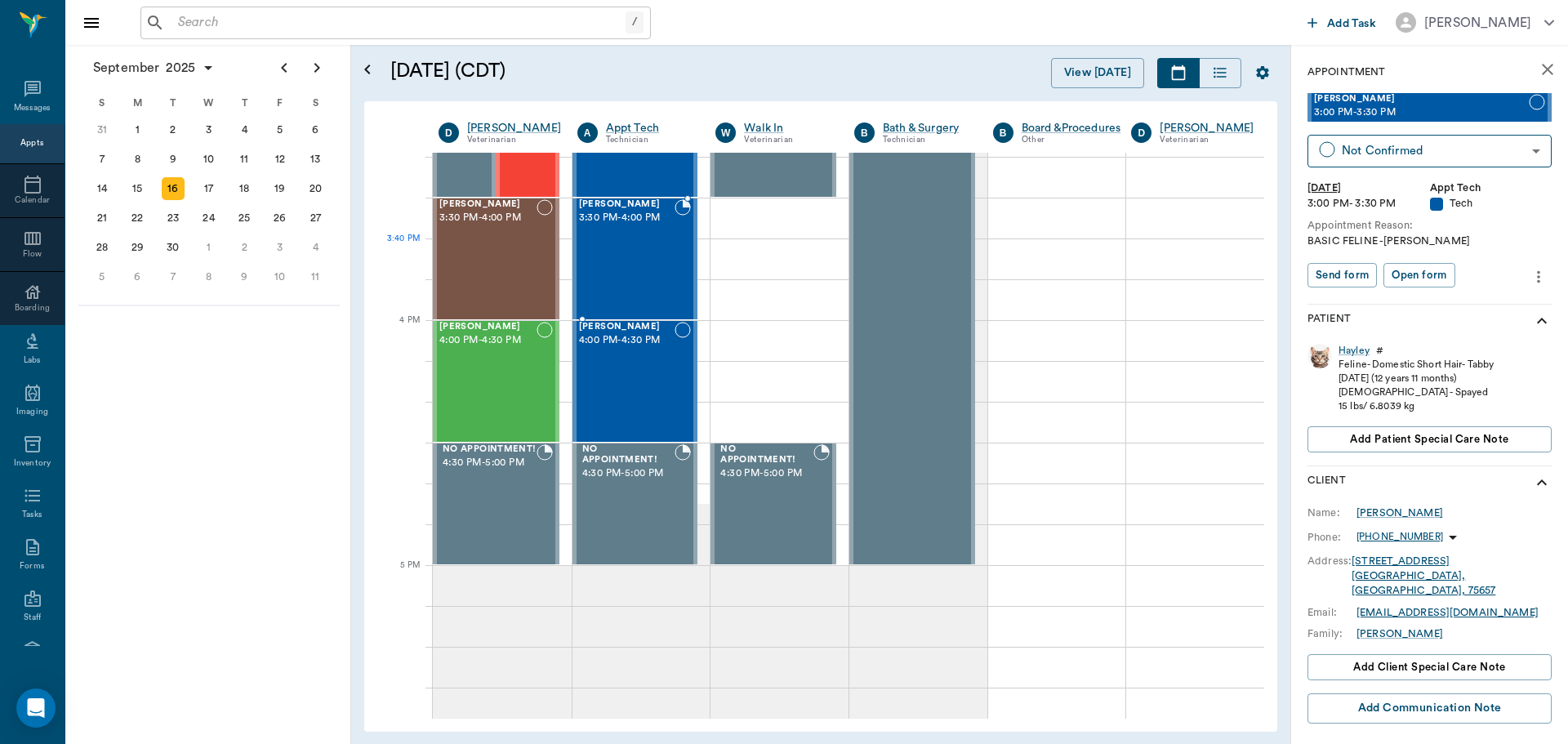
click at [634, 260] on div "Blitz Middleton 3:30 PM - 4:00 PM" at bounding box center [628, 259] width 96 height 119
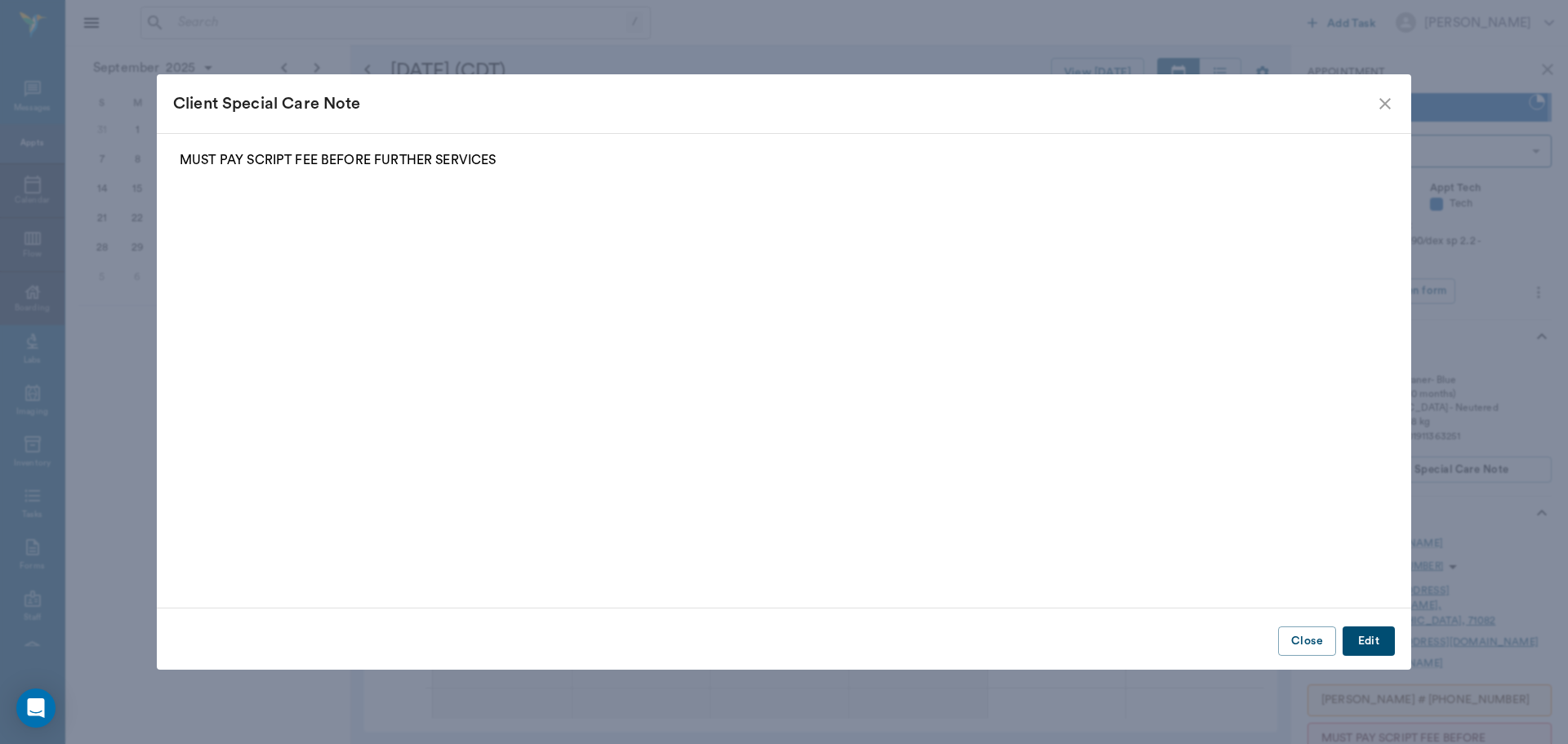
click at [1390, 102] on icon "close" at bounding box center [1384, 103] width 19 height 19
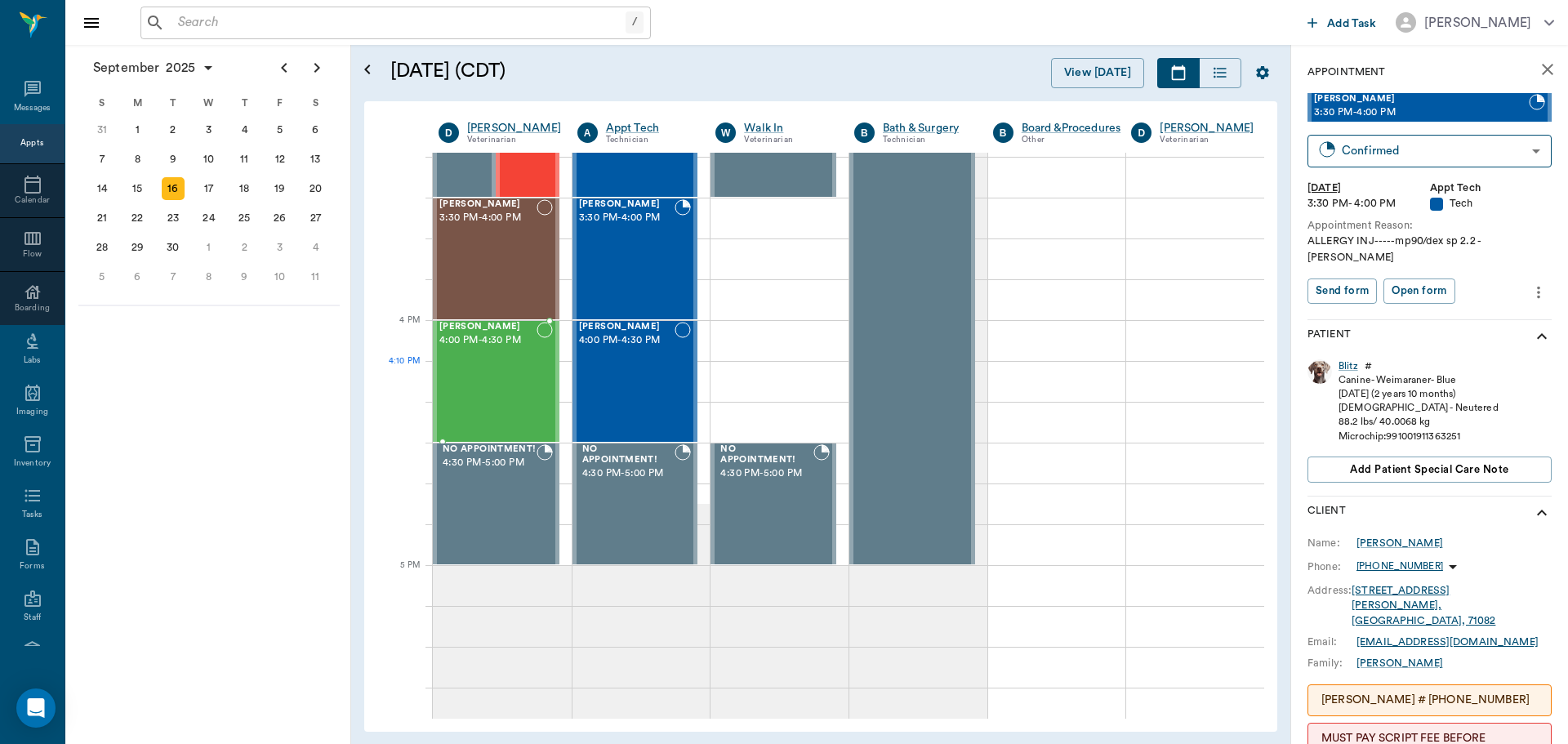
click at [524, 366] on div "Waylon McKnight 4:00 PM - 4:30 PM" at bounding box center [488, 380] width 97 height 119
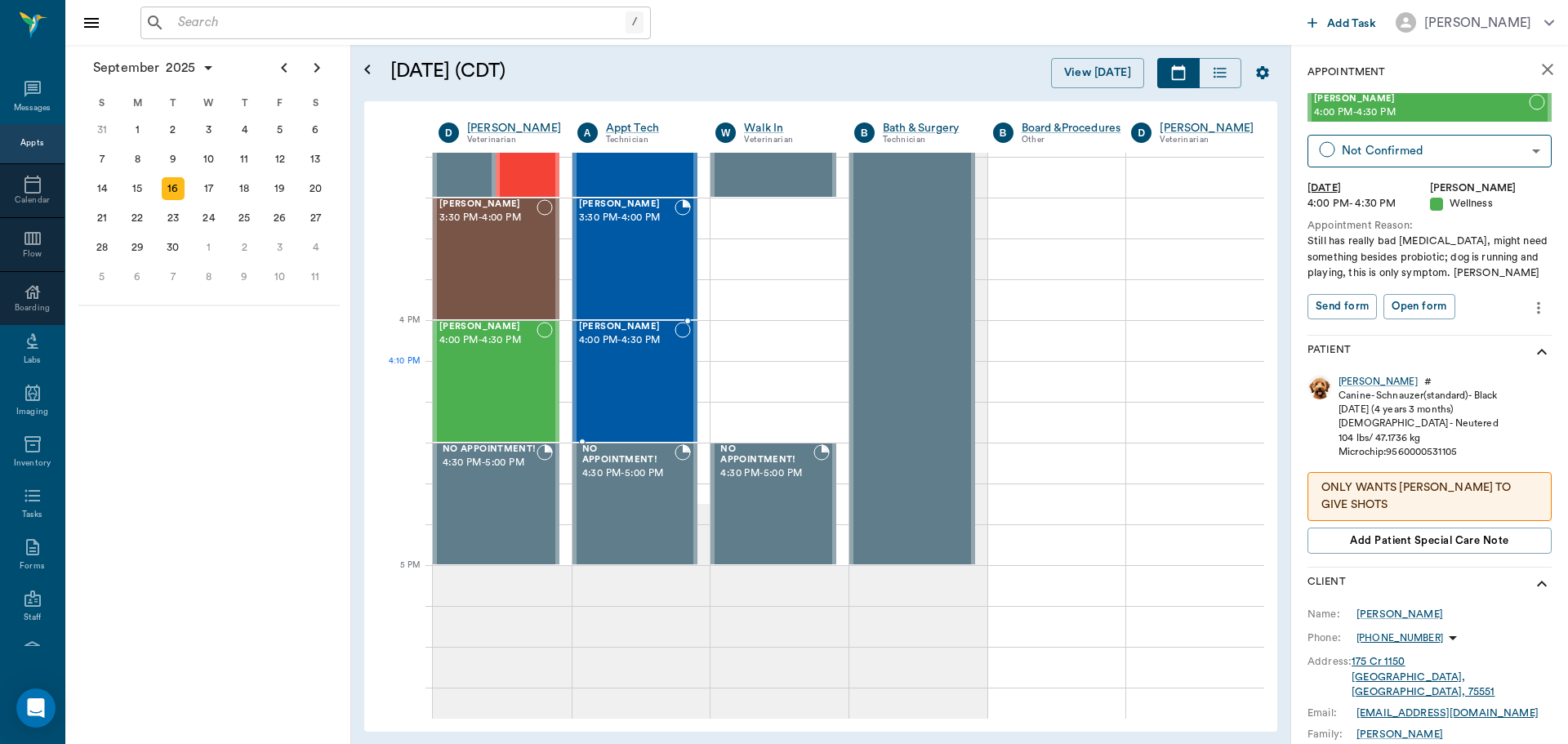
click at [620, 383] on div "Droopy Wynn 4:00 PM - 4:30 PM" at bounding box center [628, 380] width 96 height 119
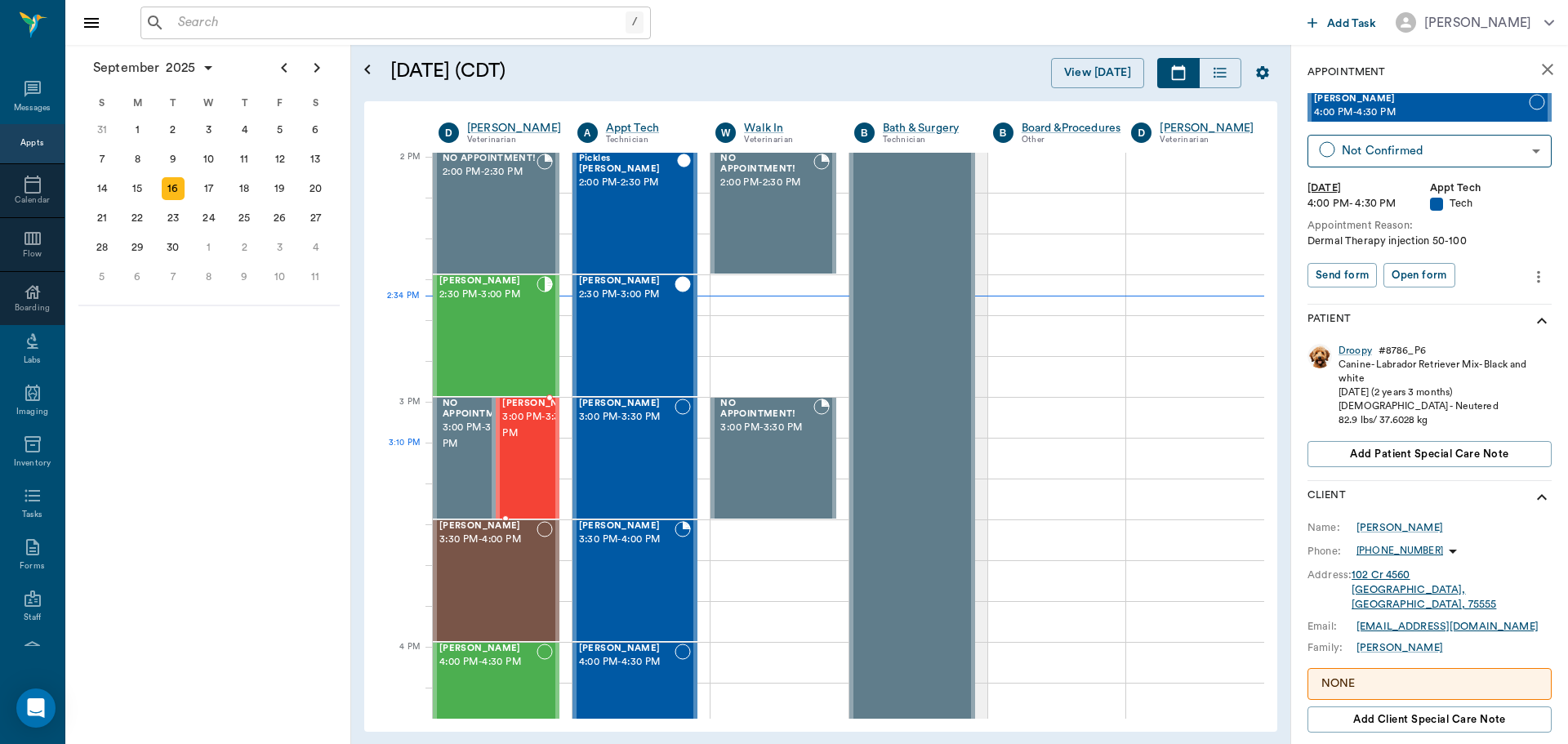
scroll to position [1472, 0]
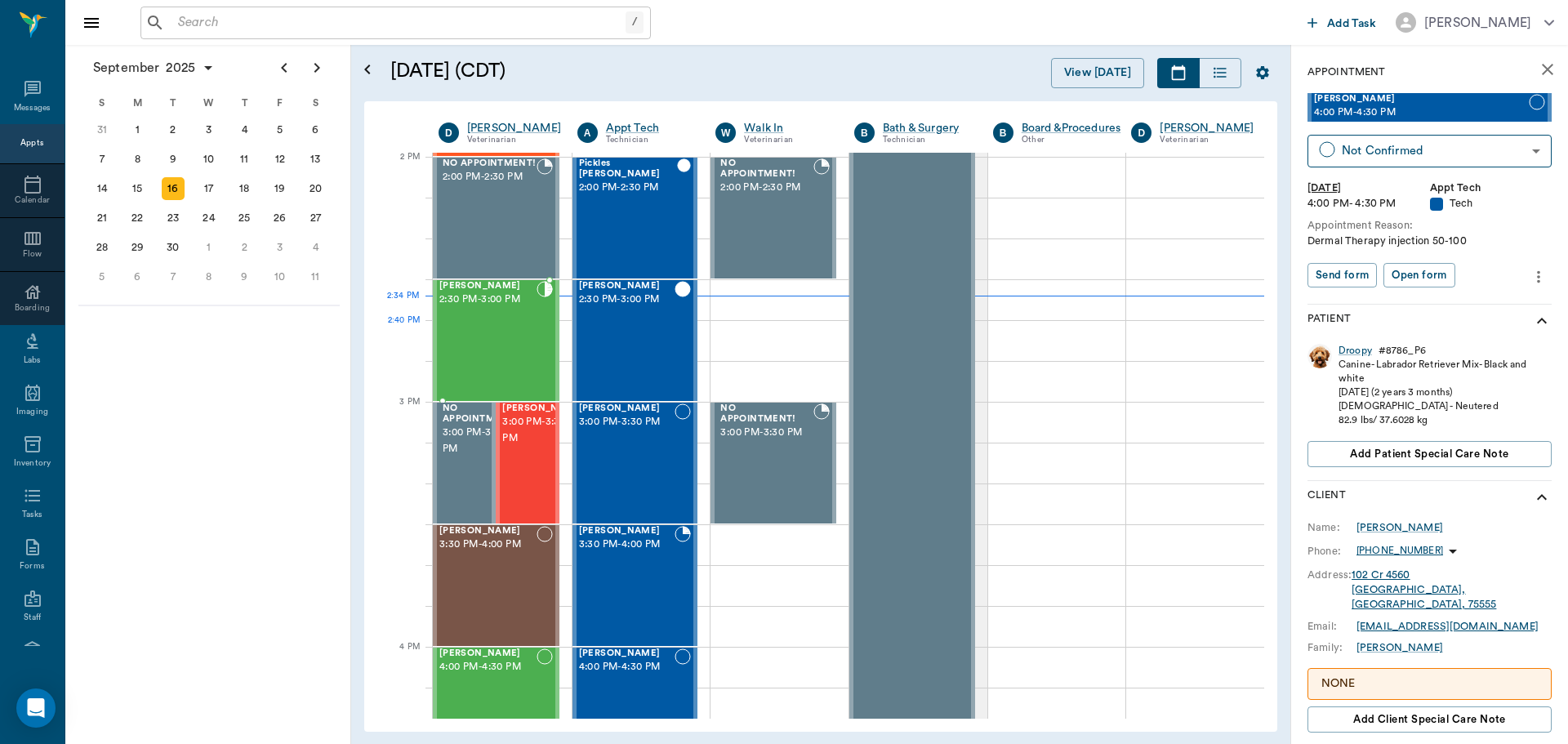
click at [478, 356] on div "Achillies Adams 2:30 PM - 3:00 PM" at bounding box center [488, 340] width 97 height 119
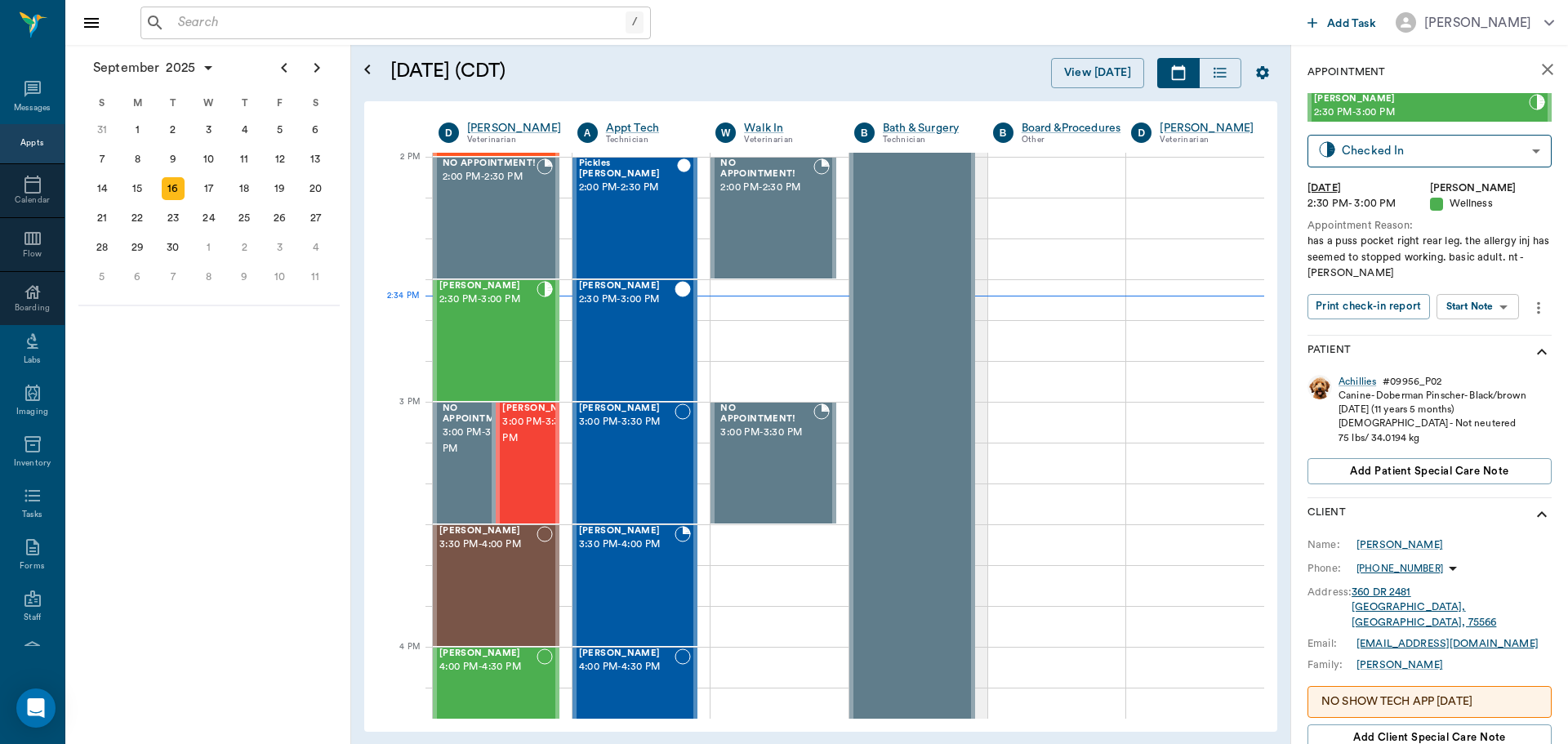
click at [1496, 305] on body "/ ​ Add Task Dr. Bert Ellsworth Nectar Messages Appts Calendar Flow Boarding La…" at bounding box center [784, 372] width 1568 height 744
click at [1496, 338] on li "Start SOAP" at bounding box center [1478, 339] width 113 height 27
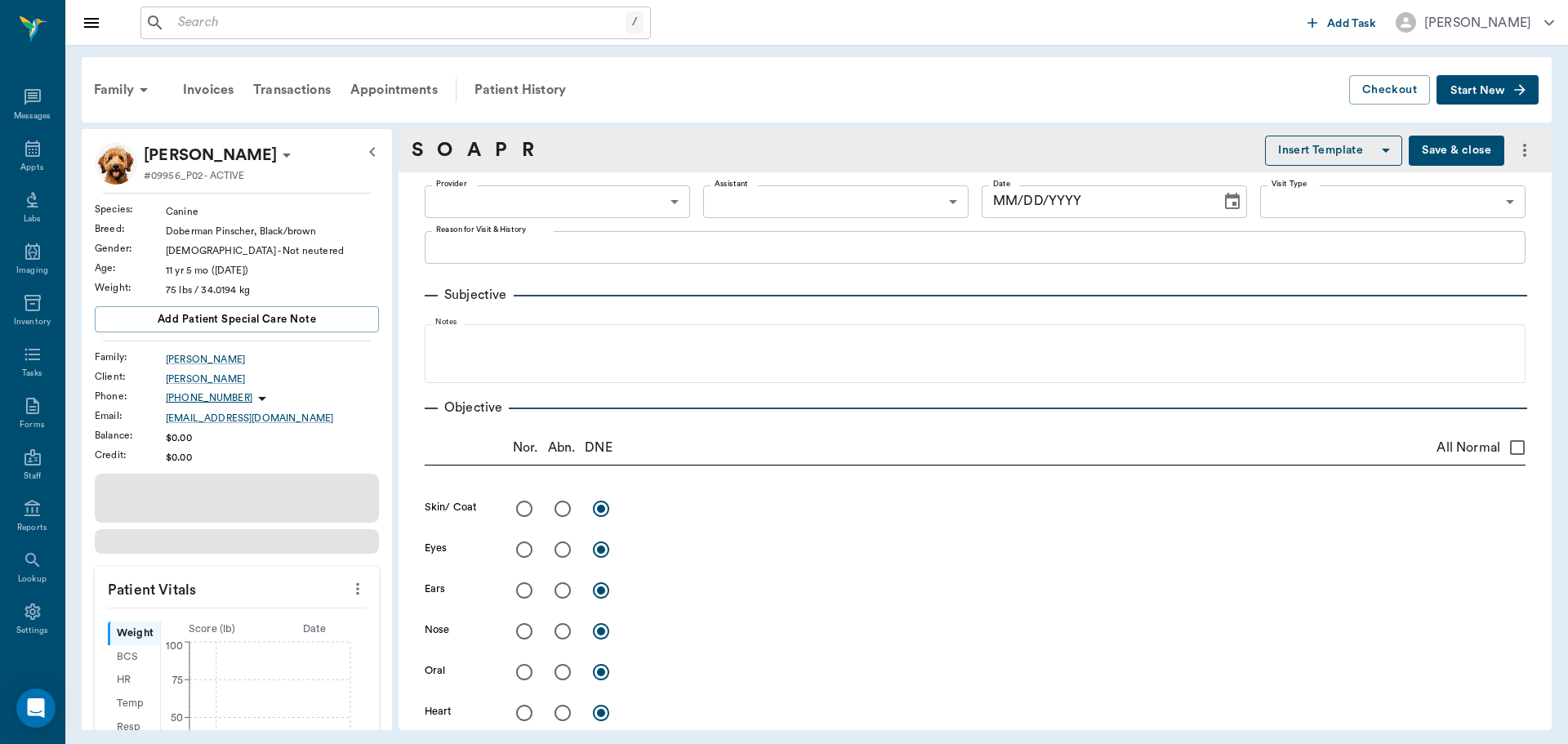
type input "63ec2f075fda476ae8351a4d"
type input "65d2be4f46e3a538d89b8c14"
type textarea "has a puss pocket right rear leg. the allergy inj has seemed to stopped working…"
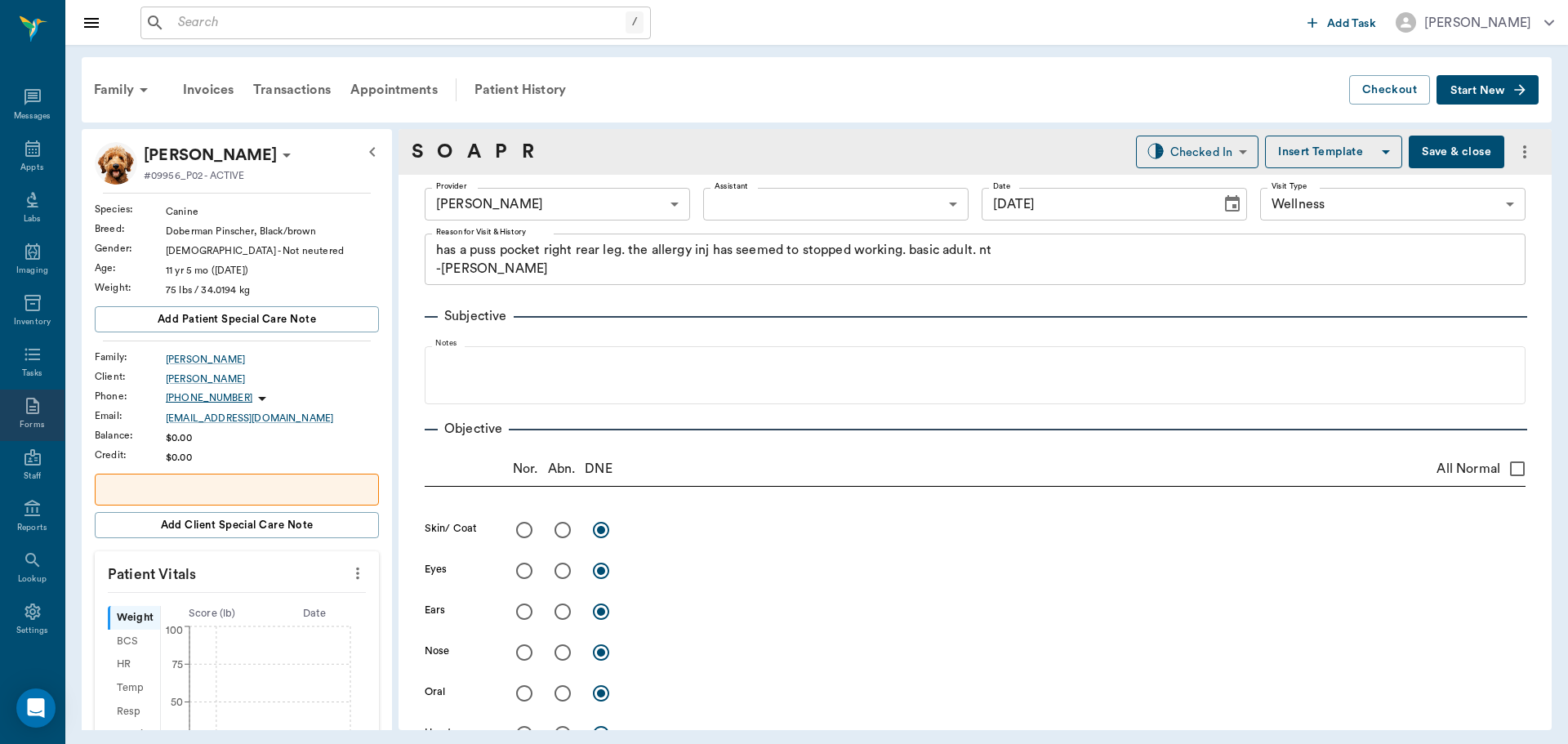
type input "[DATE]"
click at [813, 200] on body "/ ​ Add Task Dr. Bert Ellsworth Nectar Messages Appts Labs Imaging Inventory Ta…" at bounding box center [784, 372] width 1568 height 744
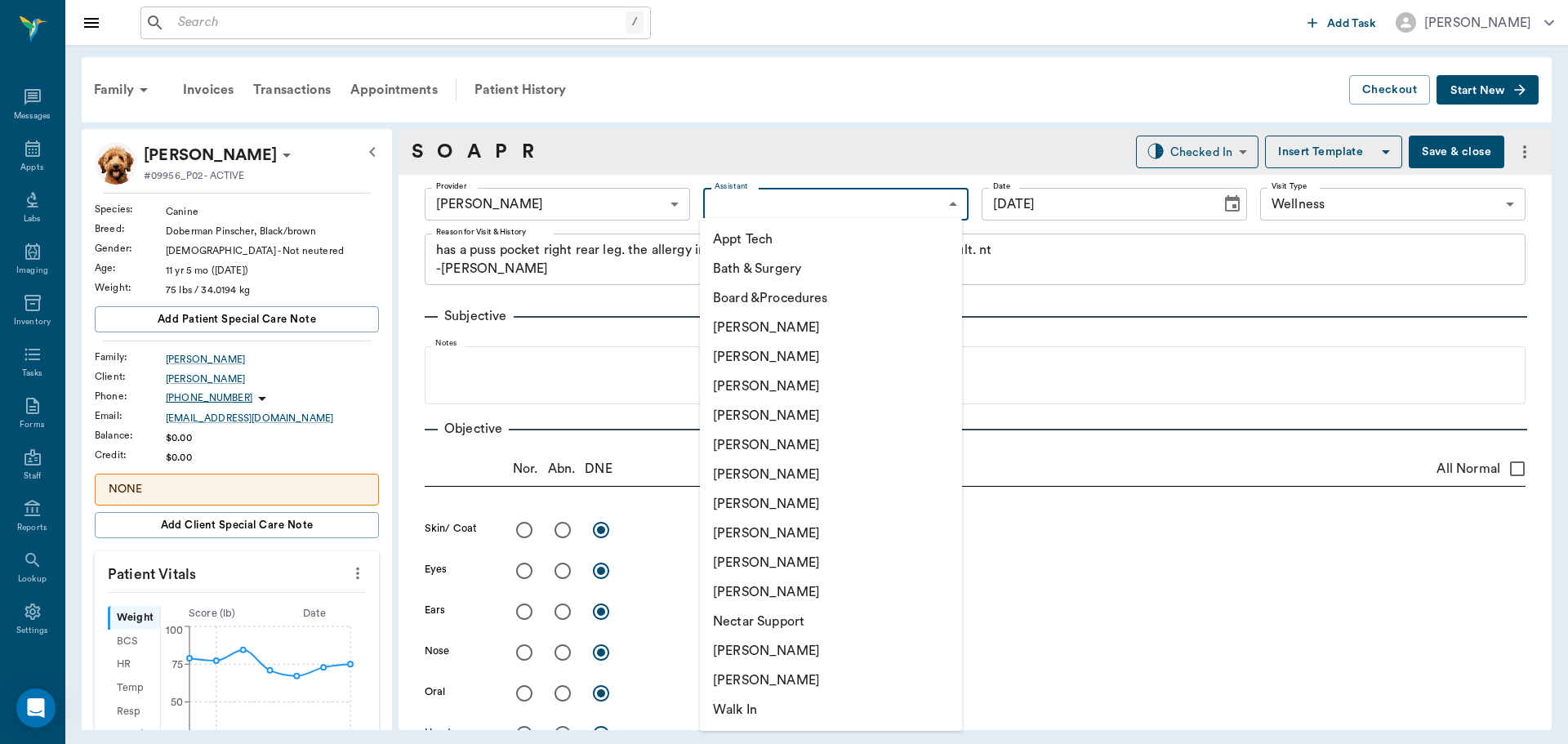
click at [836, 370] on li "Christy Dudley" at bounding box center [831, 357] width 262 height 30
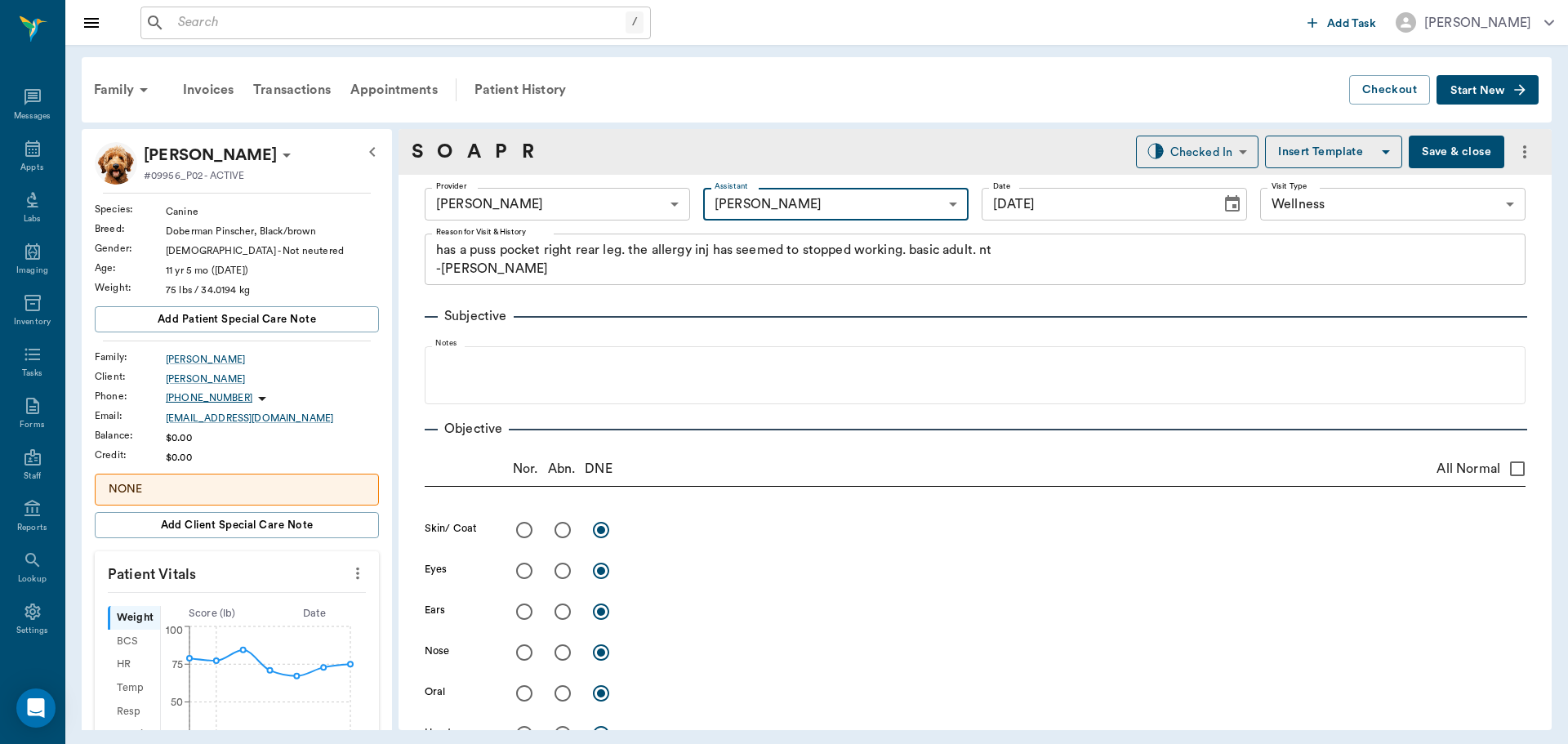
click at [862, 197] on body "/ ​ Add Task Dr. Bert Ellsworth Nectar Messages Appts Labs Imaging Inventory Ta…" at bounding box center [784, 372] width 1568 height 744
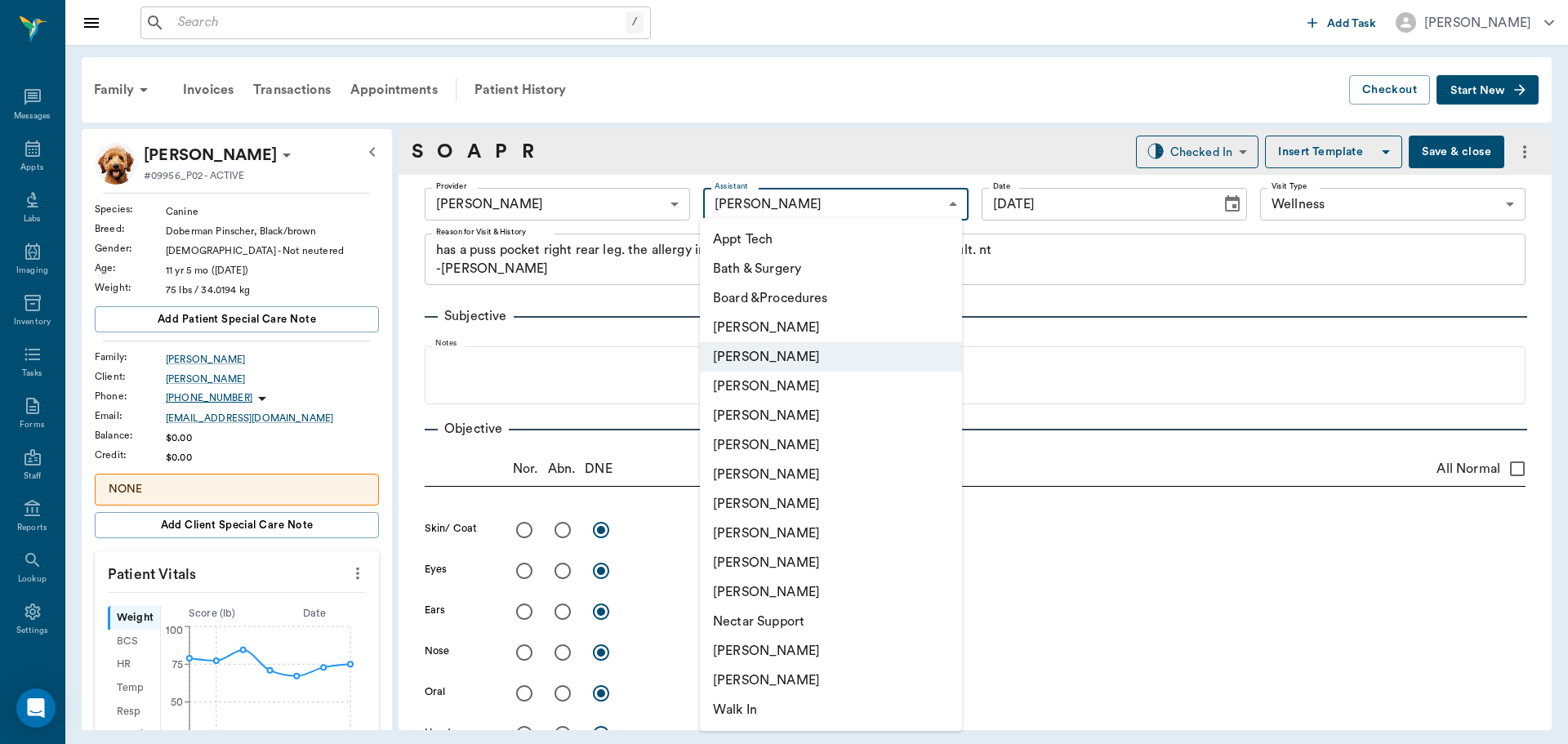
click at [810, 386] on li "[PERSON_NAME]" at bounding box center [831, 386] width 262 height 30
type input "642ef10e332a41444de2bad1"
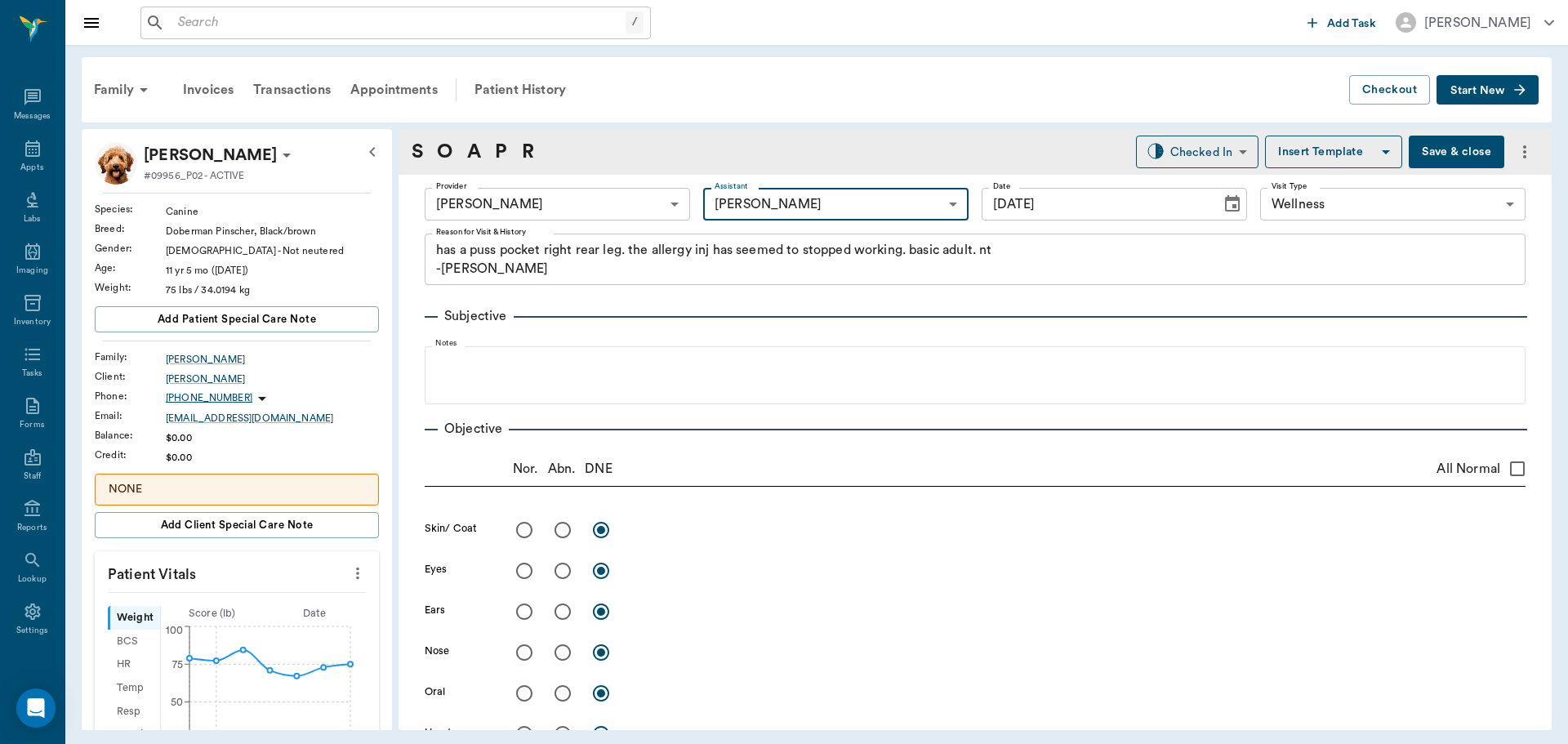
click at [348, 564] on icon "more" at bounding box center [357, 572] width 18 height 19
click at [249, 595] on span "Enter Vitals" at bounding box center [277, 601] width 137 height 17
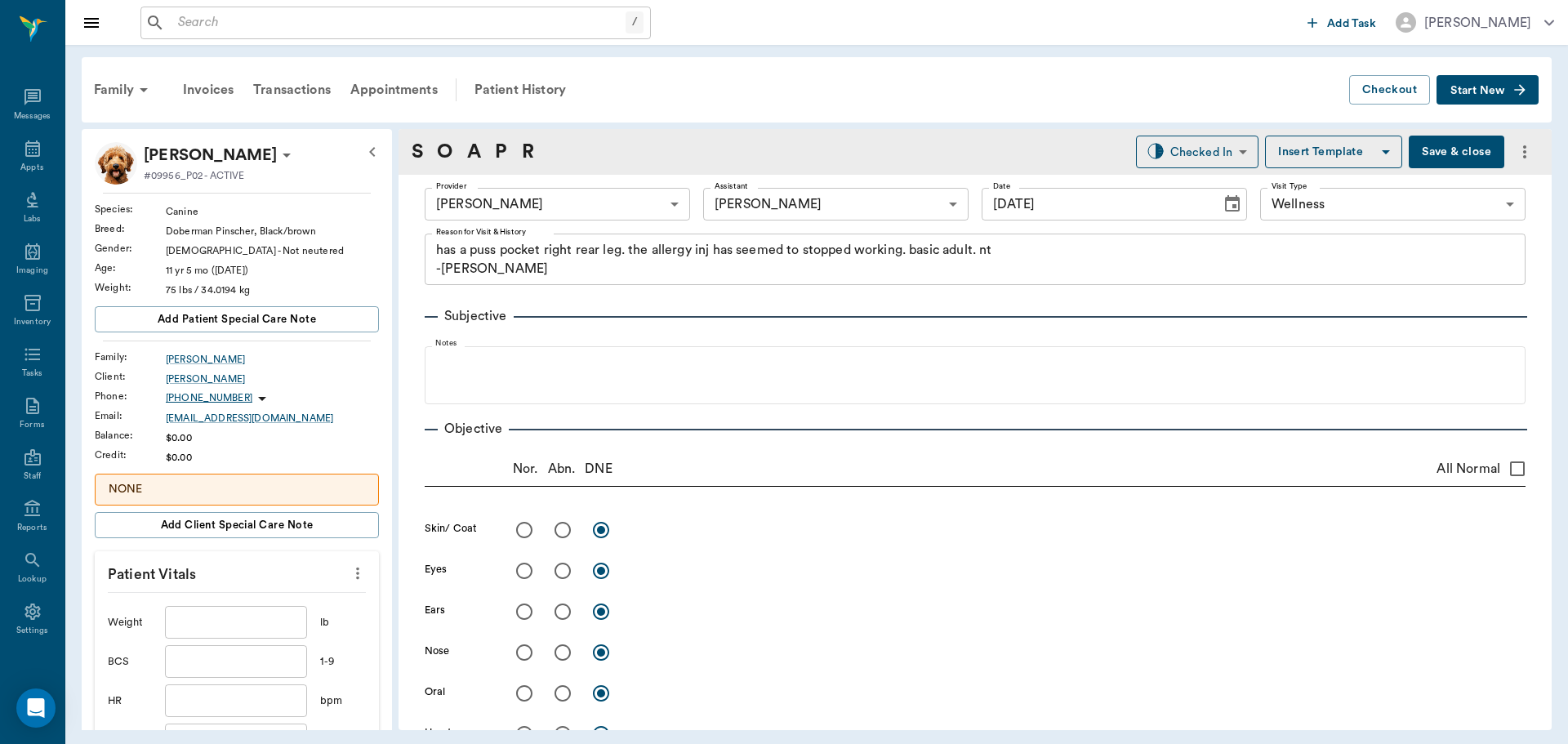
click at [235, 607] on input "text" at bounding box center [236, 622] width 142 height 33
type input "74.8"
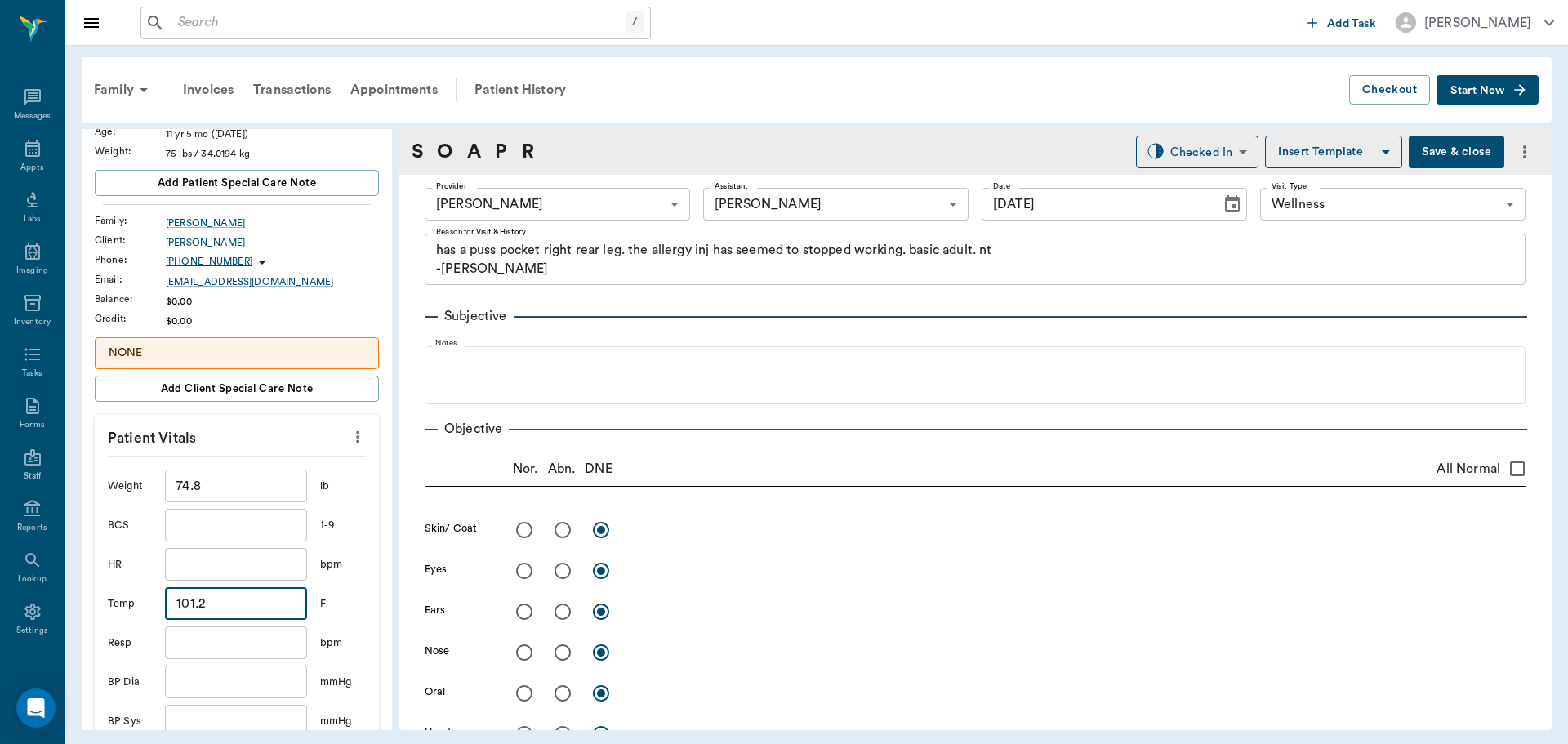
scroll to position [353, 0]
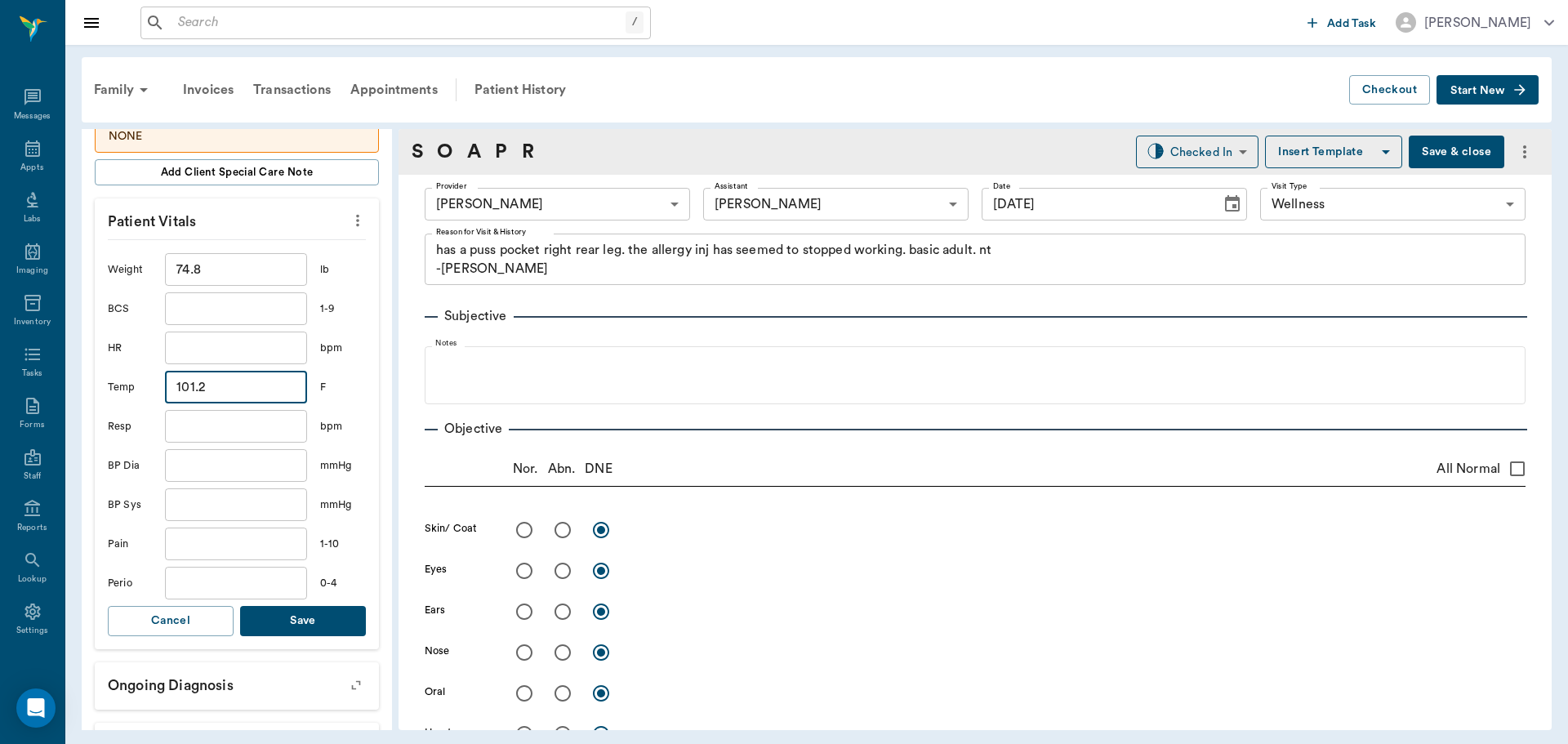
type input "101.2"
click at [295, 621] on button "Save" at bounding box center [303, 621] width 126 height 30
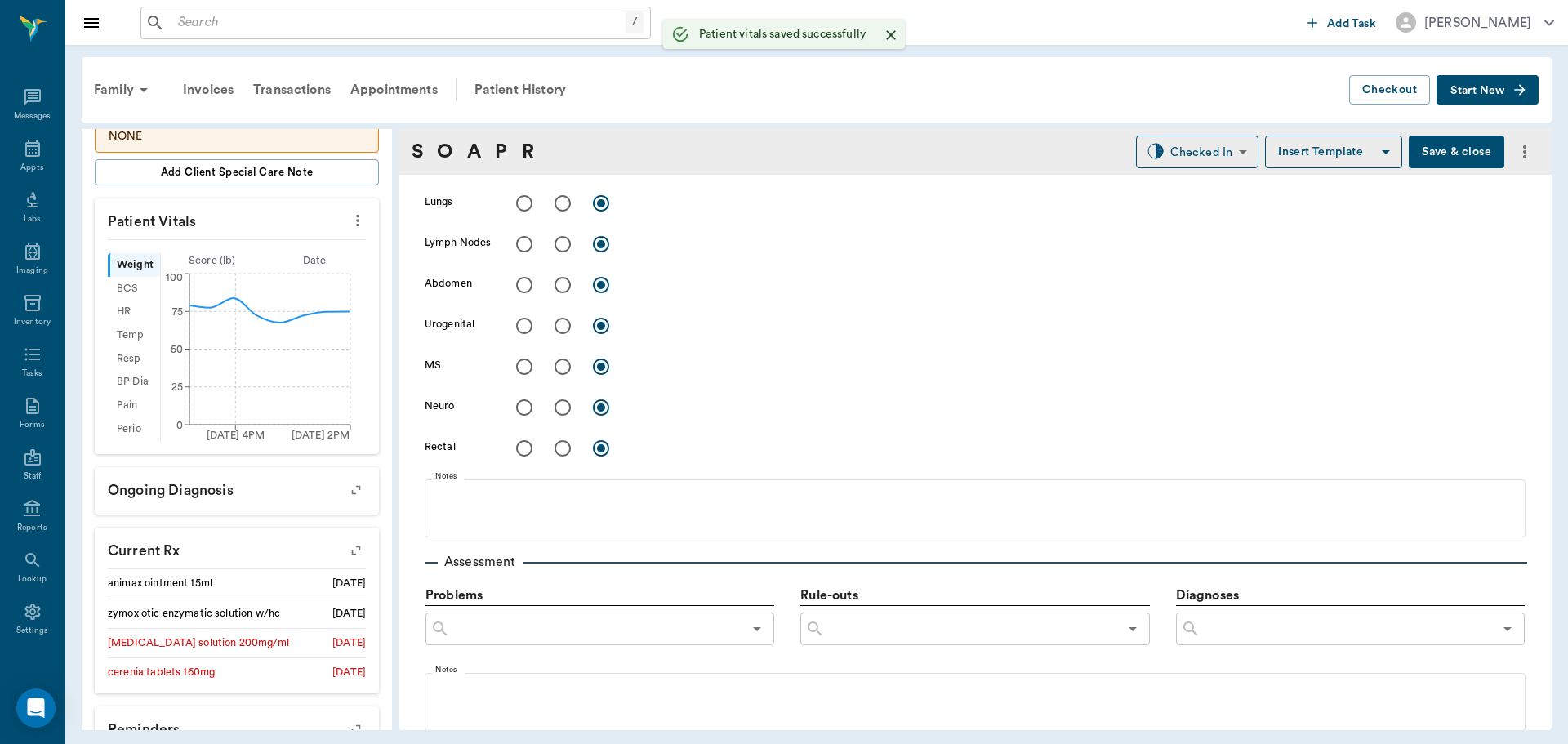
scroll to position [992, 0]
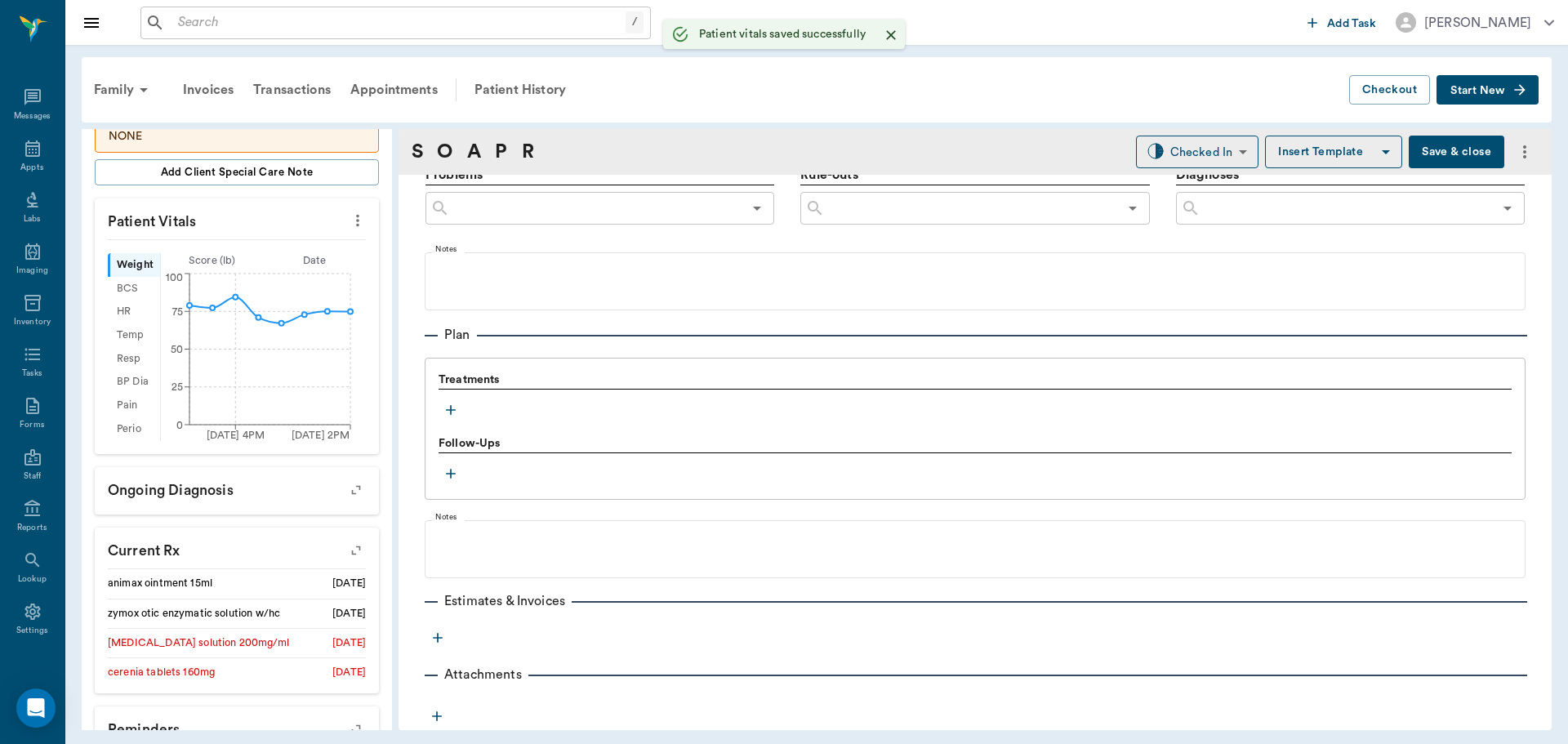
click at [452, 414] on icon "button" at bounding box center [450, 409] width 16 height 16
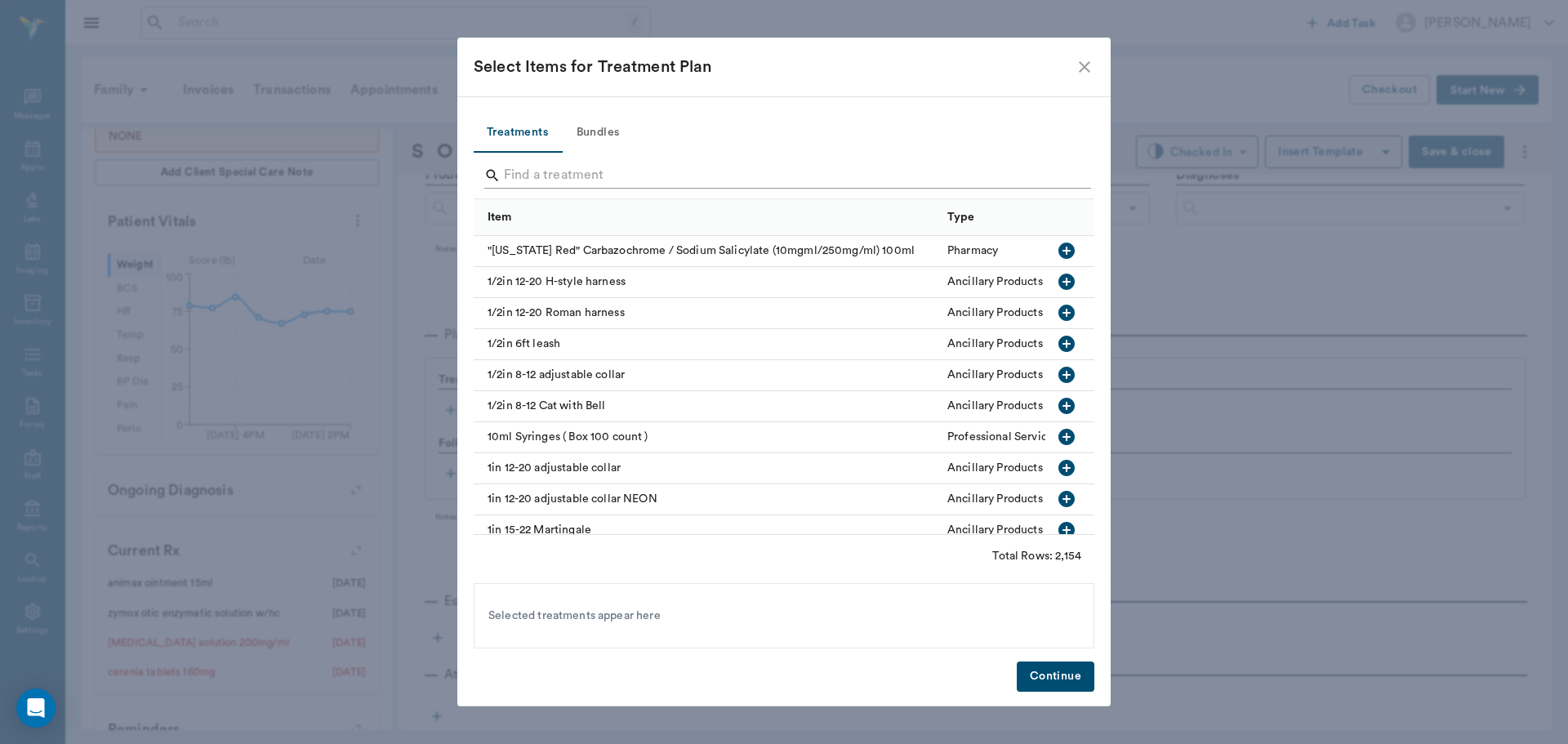
click at [615, 175] on input "Search" at bounding box center [785, 175] width 562 height 26
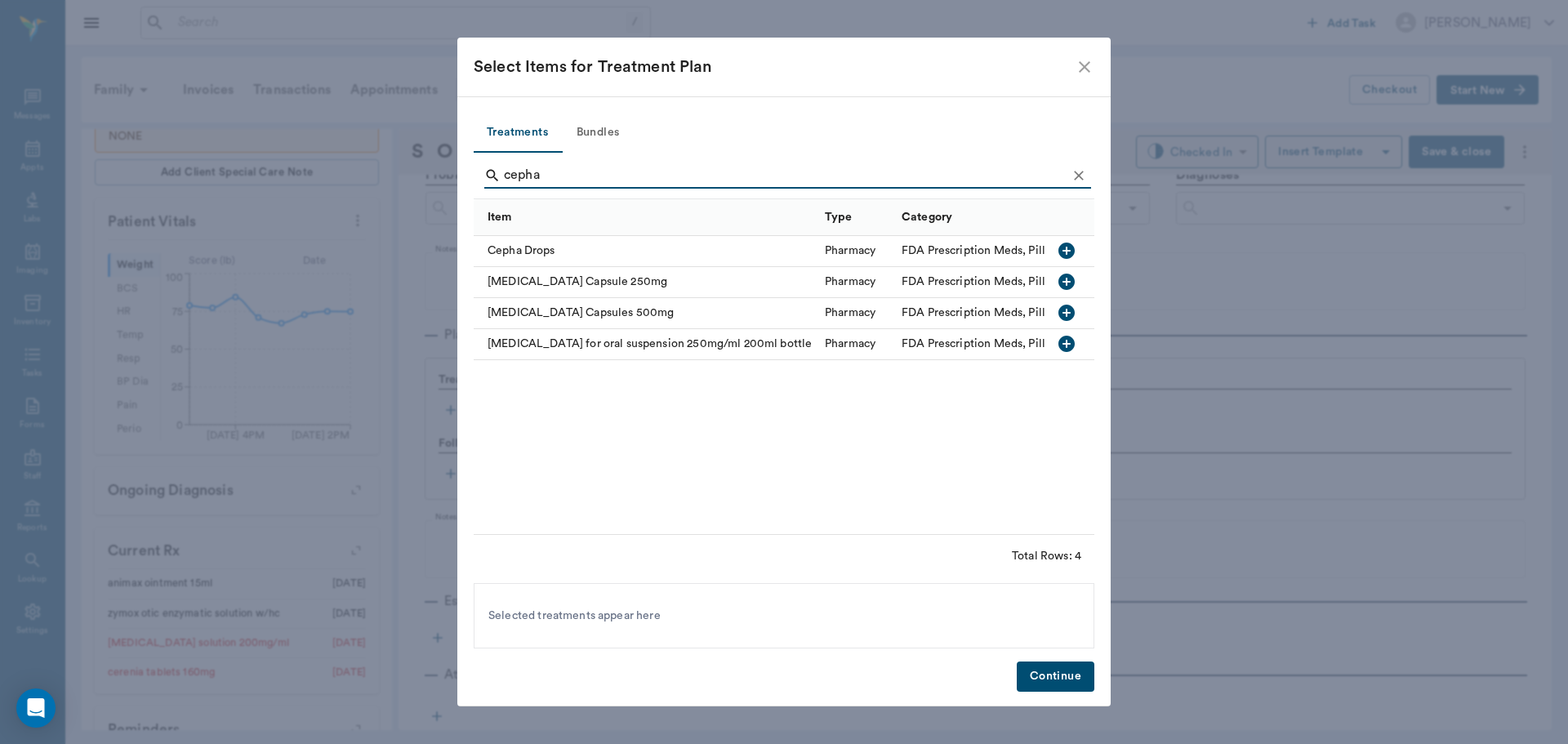
click at [1061, 309] on icon "button" at bounding box center [1066, 312] width 16 height 16
click at [756, 175] on input "cepha" at bounding box center [785, 175] width 562 height 26
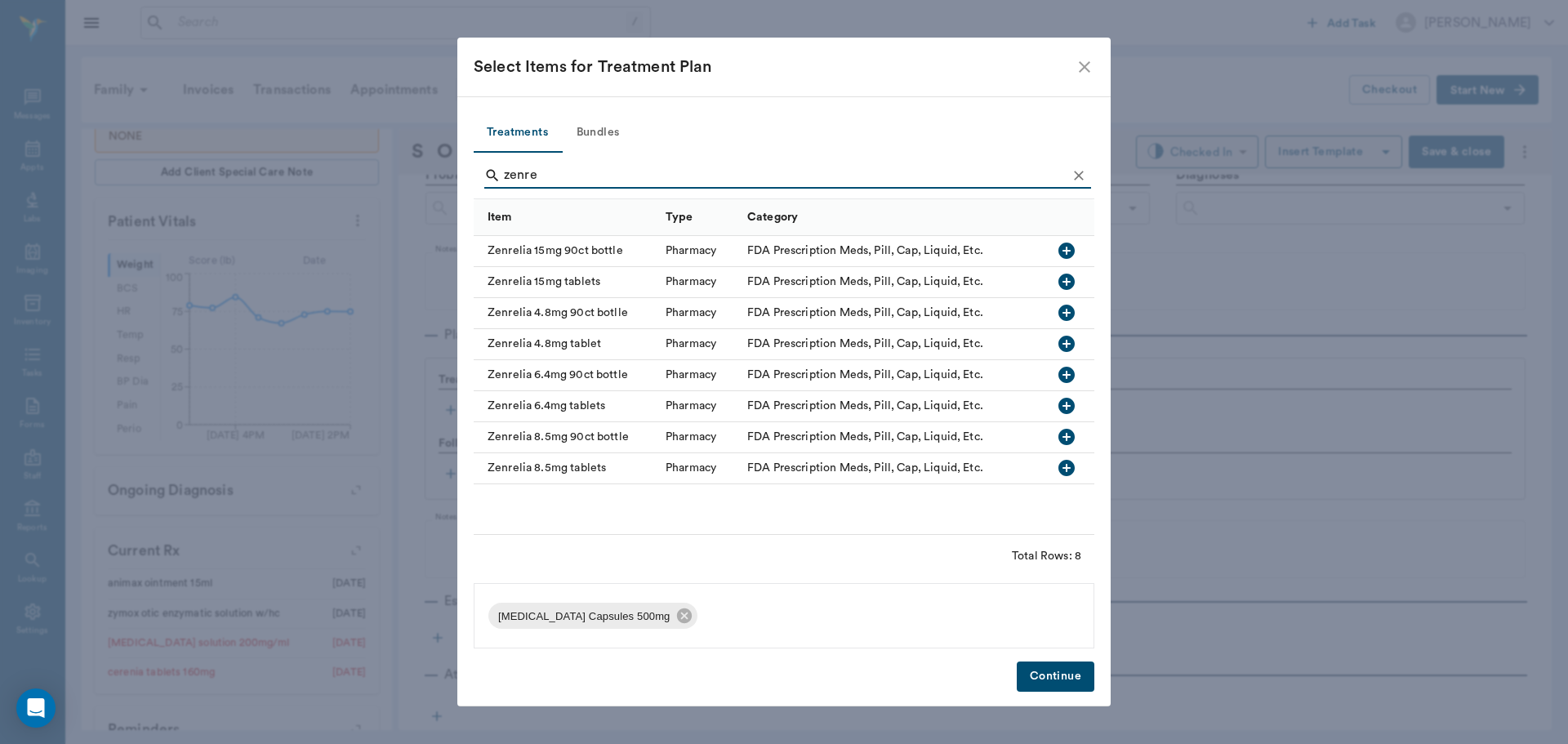
type input "zenre"
click at [1065, 280] on icon "button" at bounding box center [1066, 282] width 16 height 16
click at [1052, 672] on button "Continue" at bounding box center [1055, 676] width 78 height 30
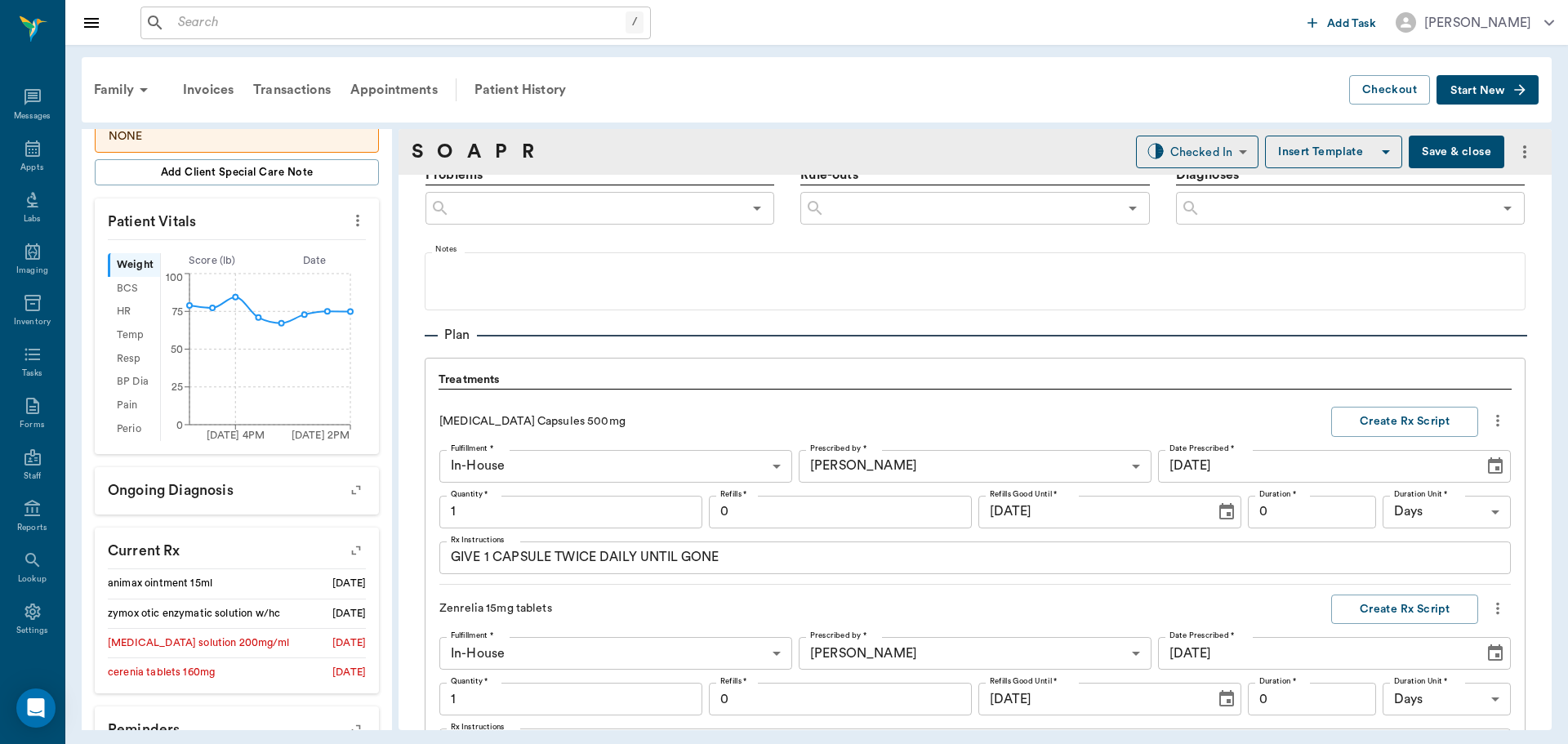
scroll to position [1354, 0]
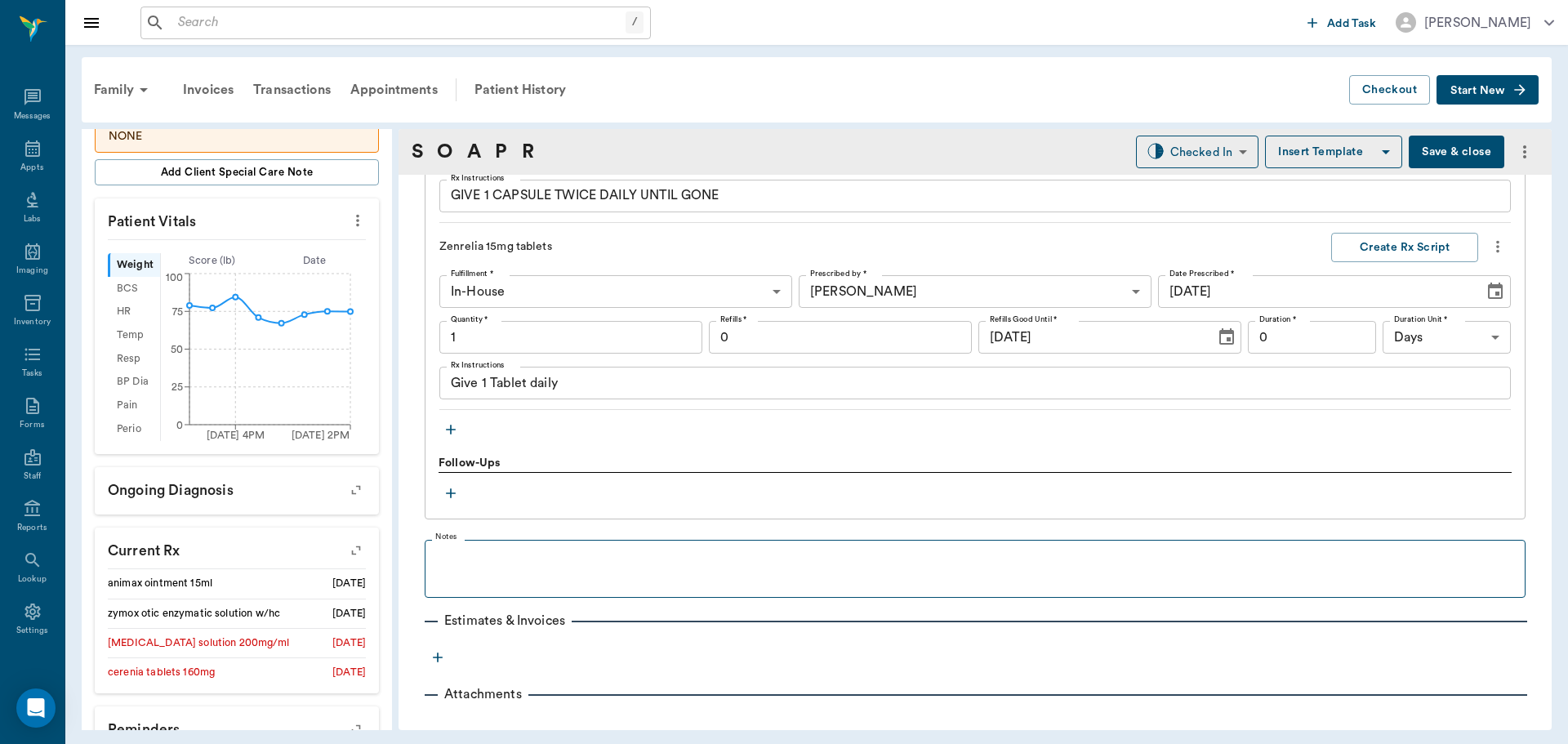
type input "1.00"
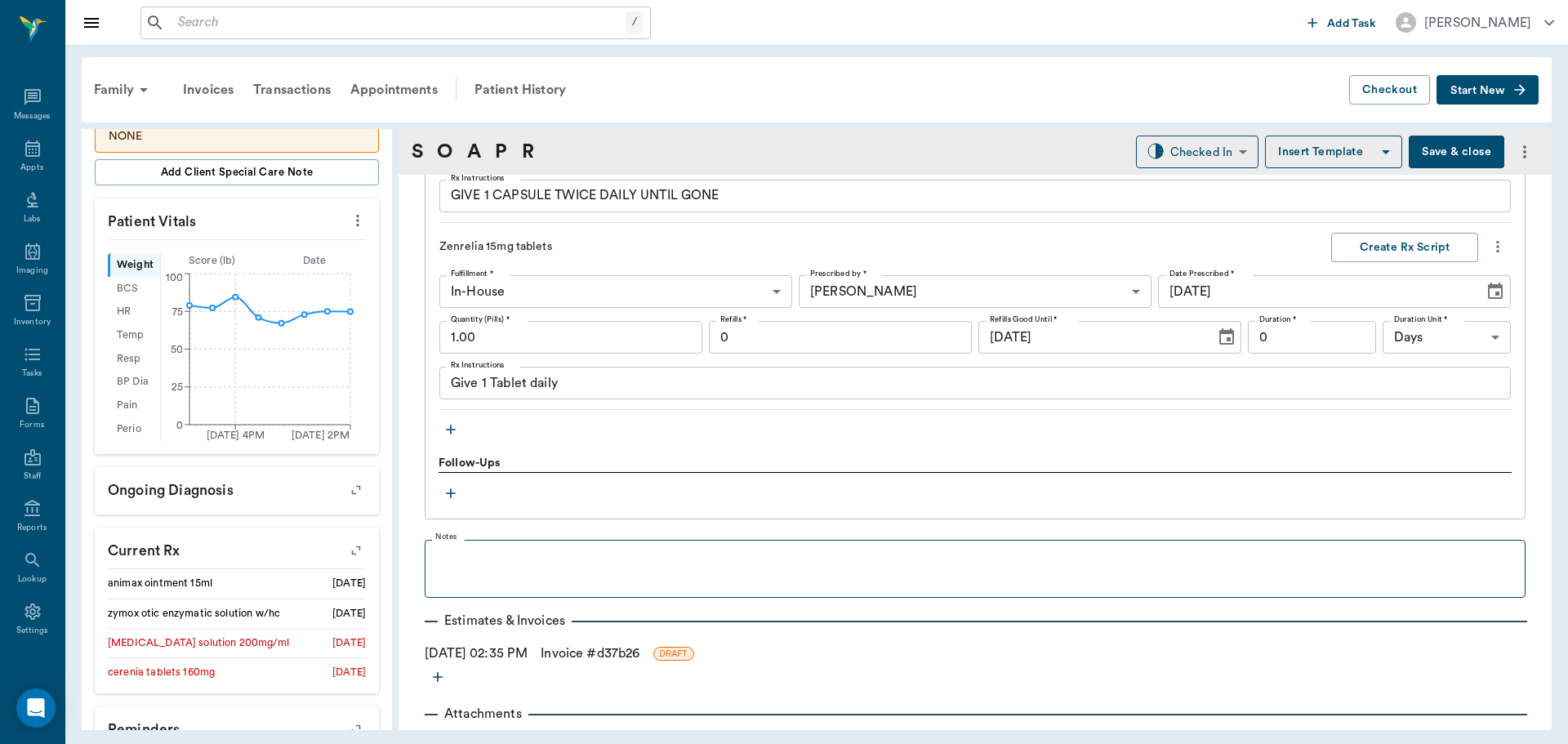
scroll to position [1272, 0]
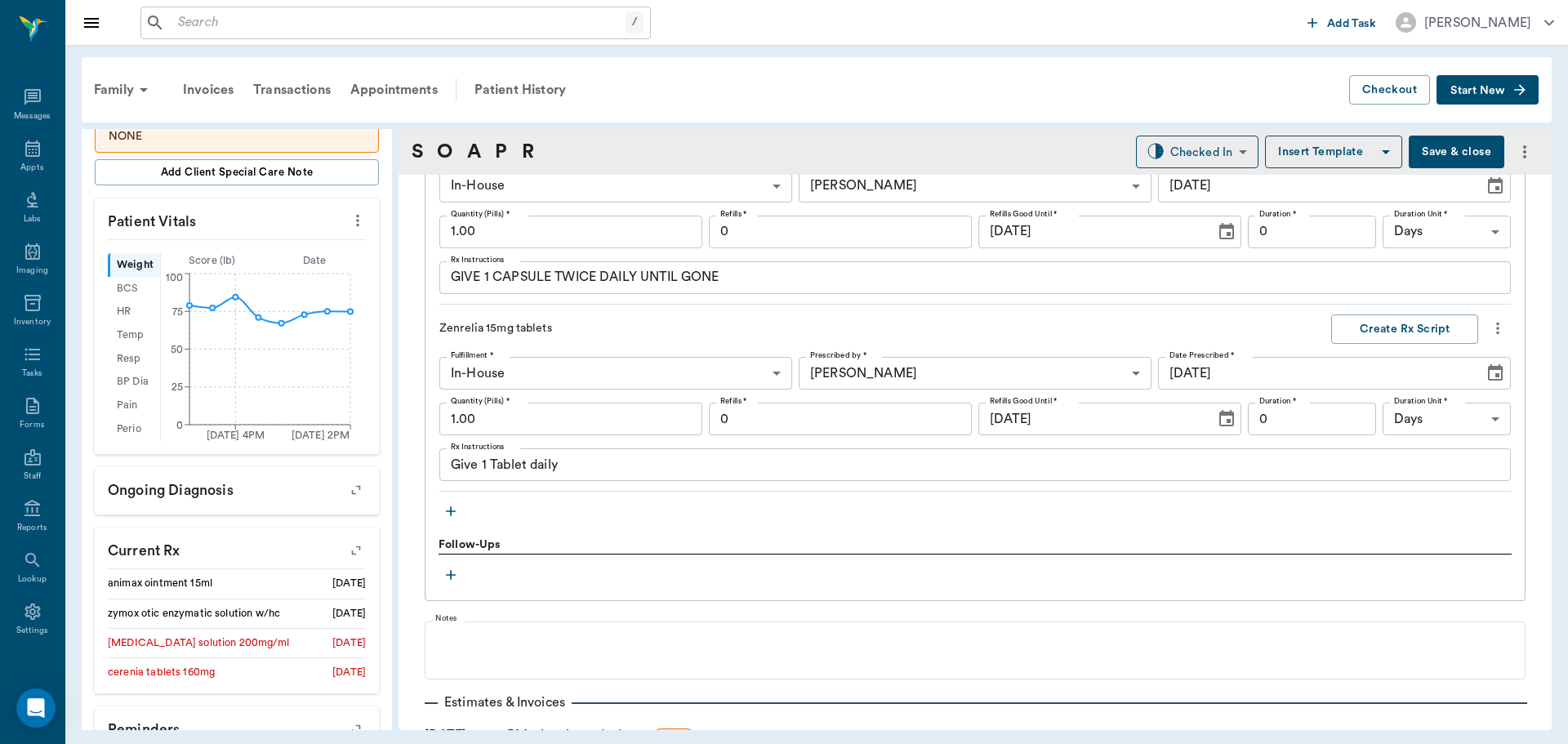
click at [531, 413] on input "1.00" at bounding box center [571, 418] width 263 height 33
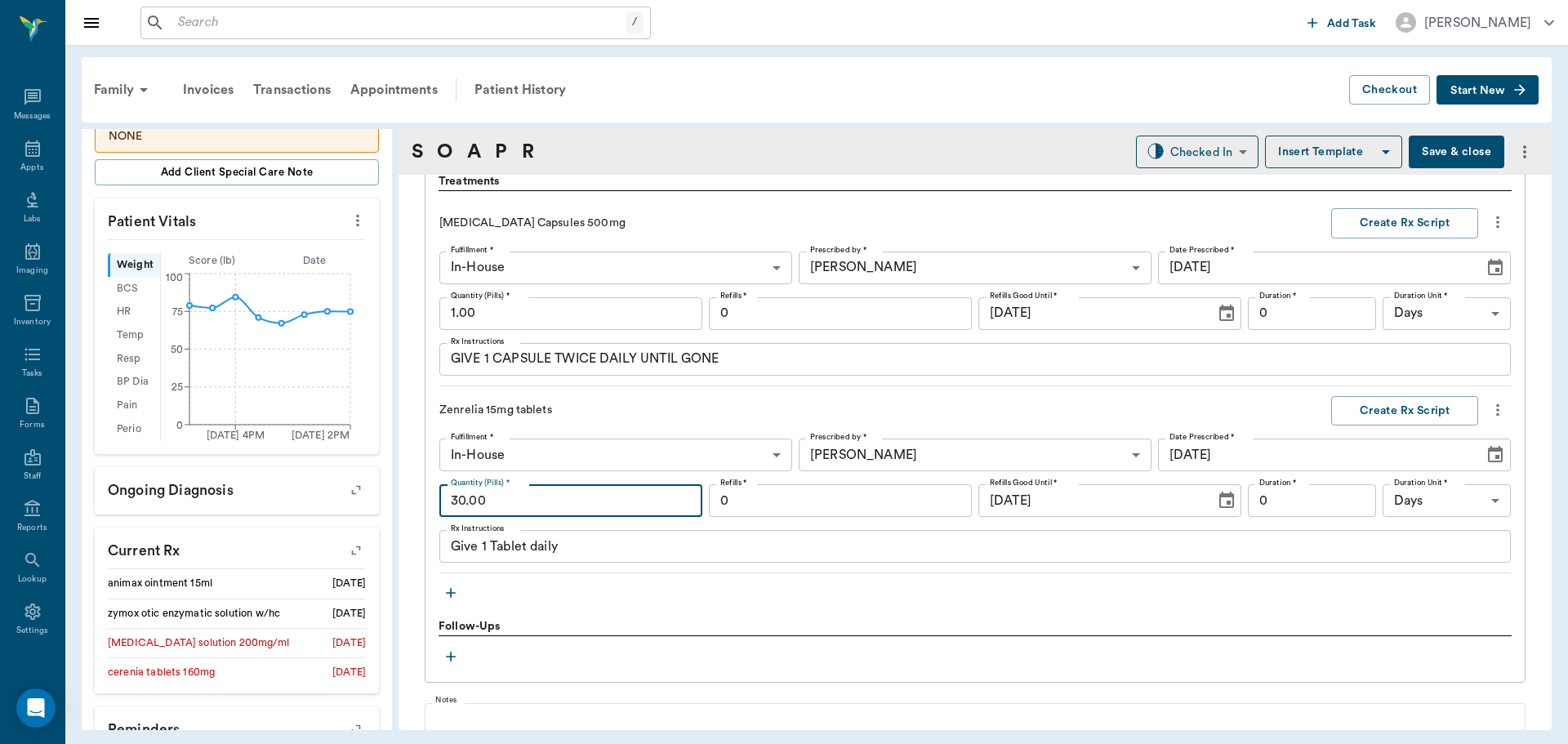
type input "30.00"
click at [743, 357] on textarea "GIVE 1 CAPSULE TWICE DAILY UNTIL GONE" at bounding box center [975, 358] width 1049 height 19
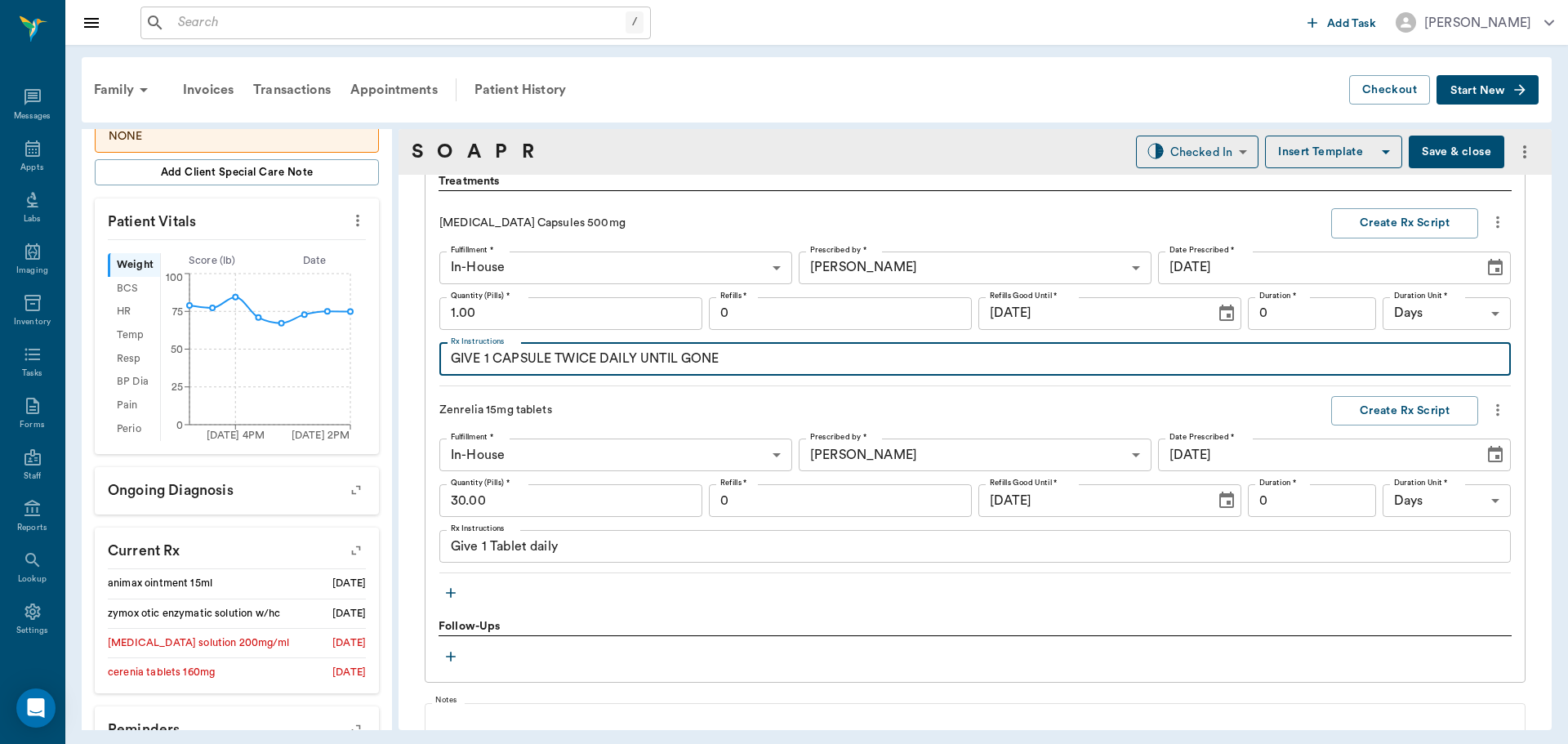
click at [603, 314] on input "1.00" at bounding box center [571, 314] width 263 height 33
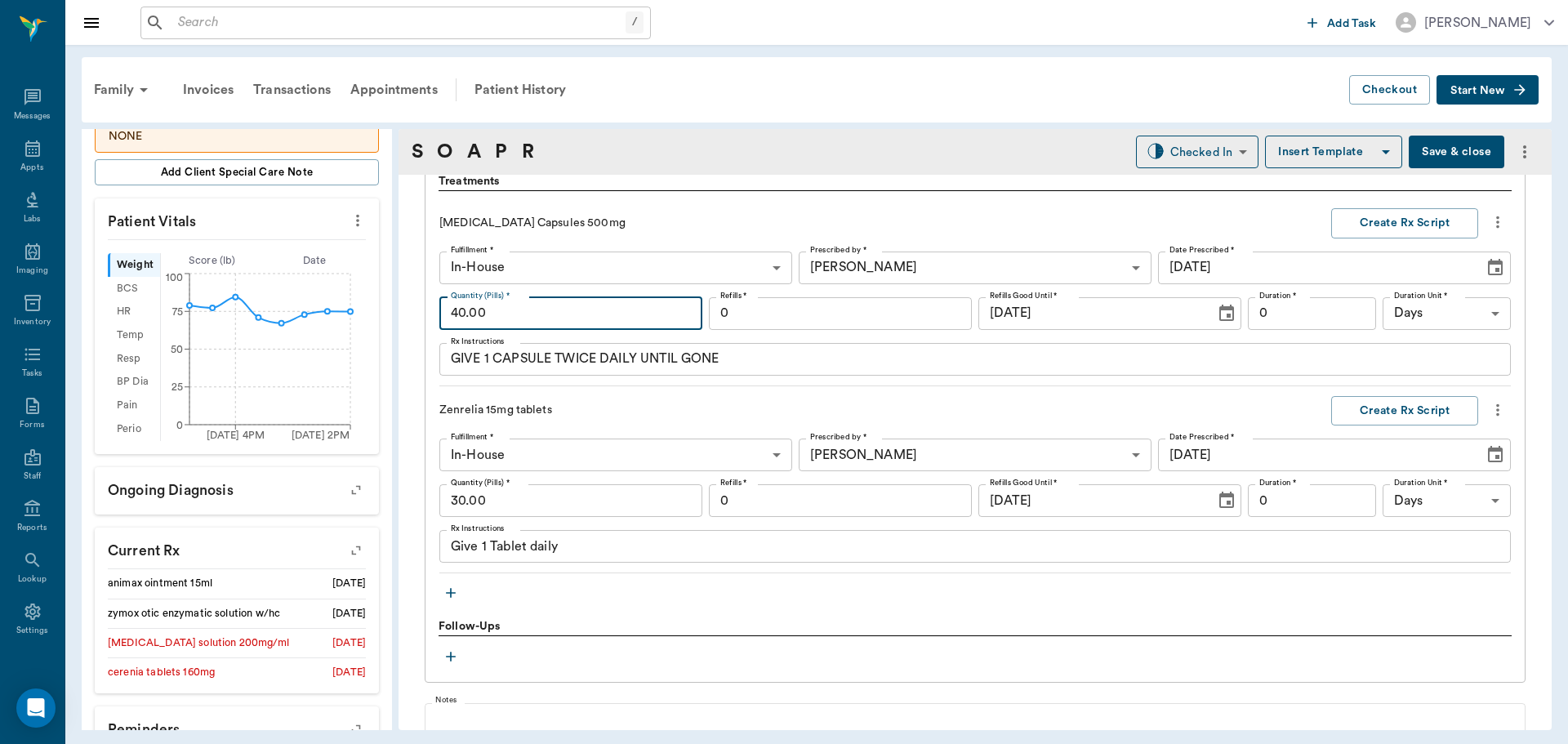
type input "40.00"
click at [1323, 314] on input "0" at bounding box center [1313, 314] width 129 height 33
type input "20"
click at [1384, 232] on button "Create Rx Script" at bounding box center [1405, 223] width 147 height 30
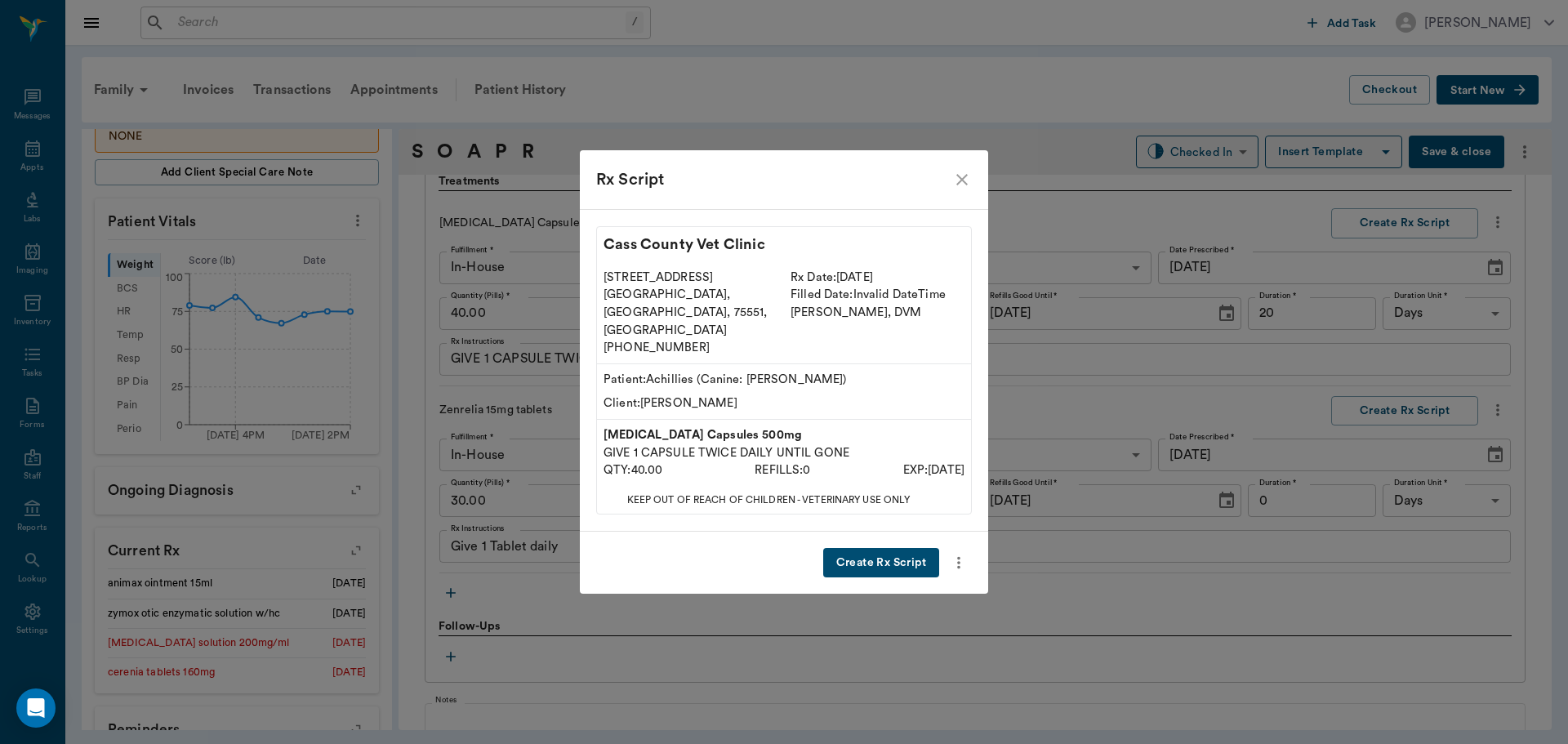
click at [854, 548] on button "Create Rx Script" at bounding box center [880, 563] width 116 height 30
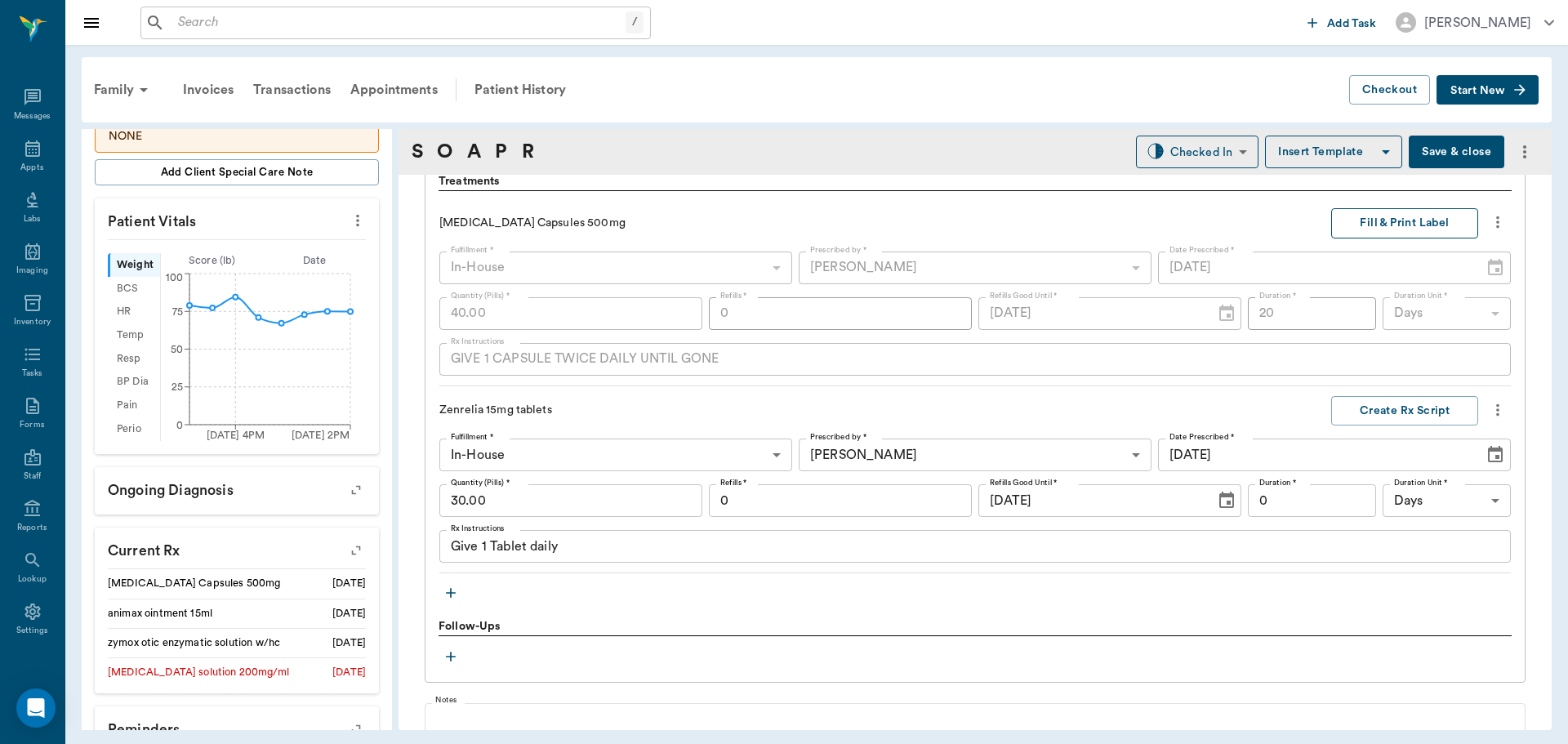
click at [1384, 216] on button "Fill & Print Label" at bounding box center [1405, 223] width 147 height 30
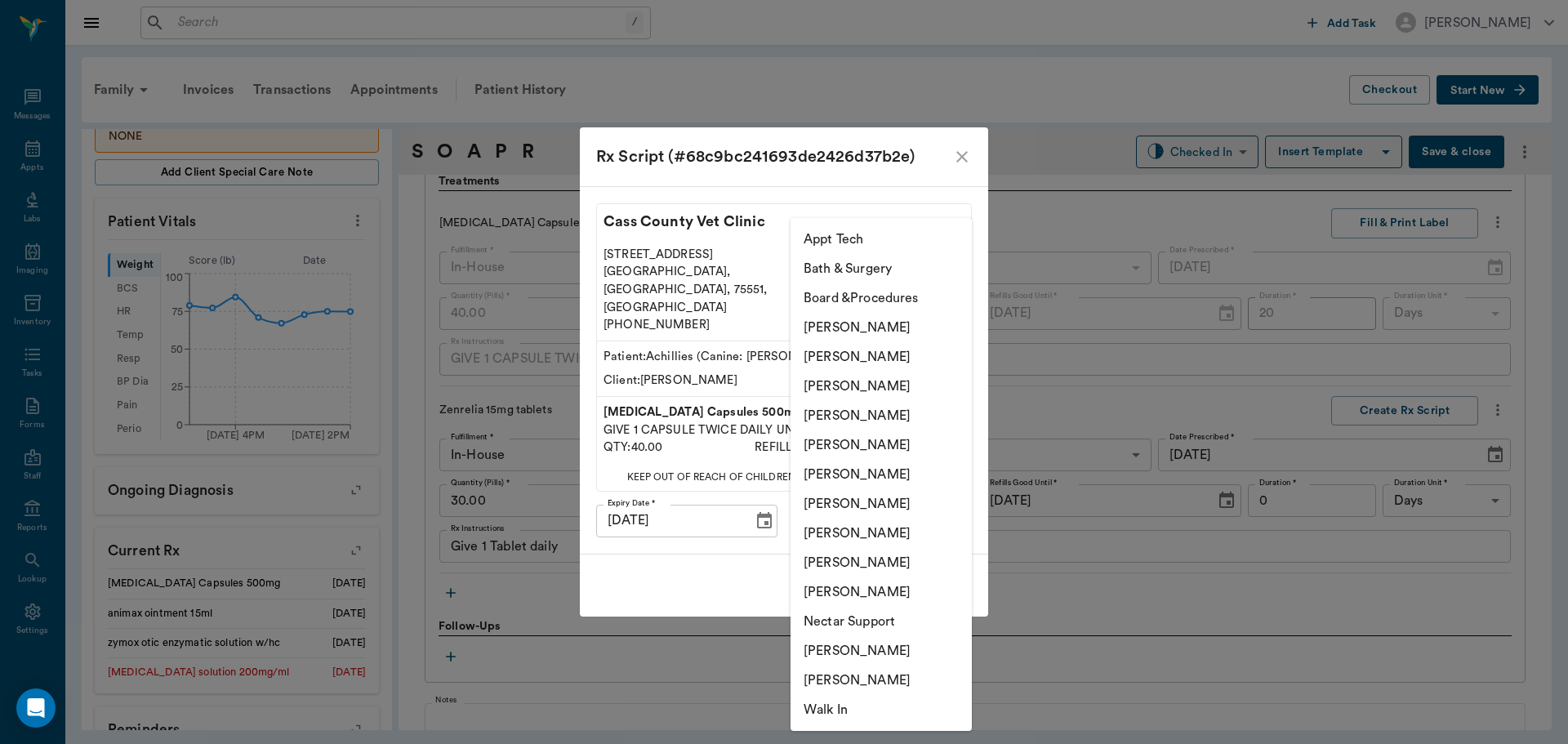
click at [871, 494] on body "/ ​ Add Task Dr. Bert Ellsworth Nectar Messages Appts Labs Imaging Inventory Ta…" at bounding box center [784, 372] width 1568 height 744
click at [877, 382] on li "[PERSON_NAME]" at bounding box center [881, 386] width 181 height 30
type input "642ef10e332a41444de2bad1"
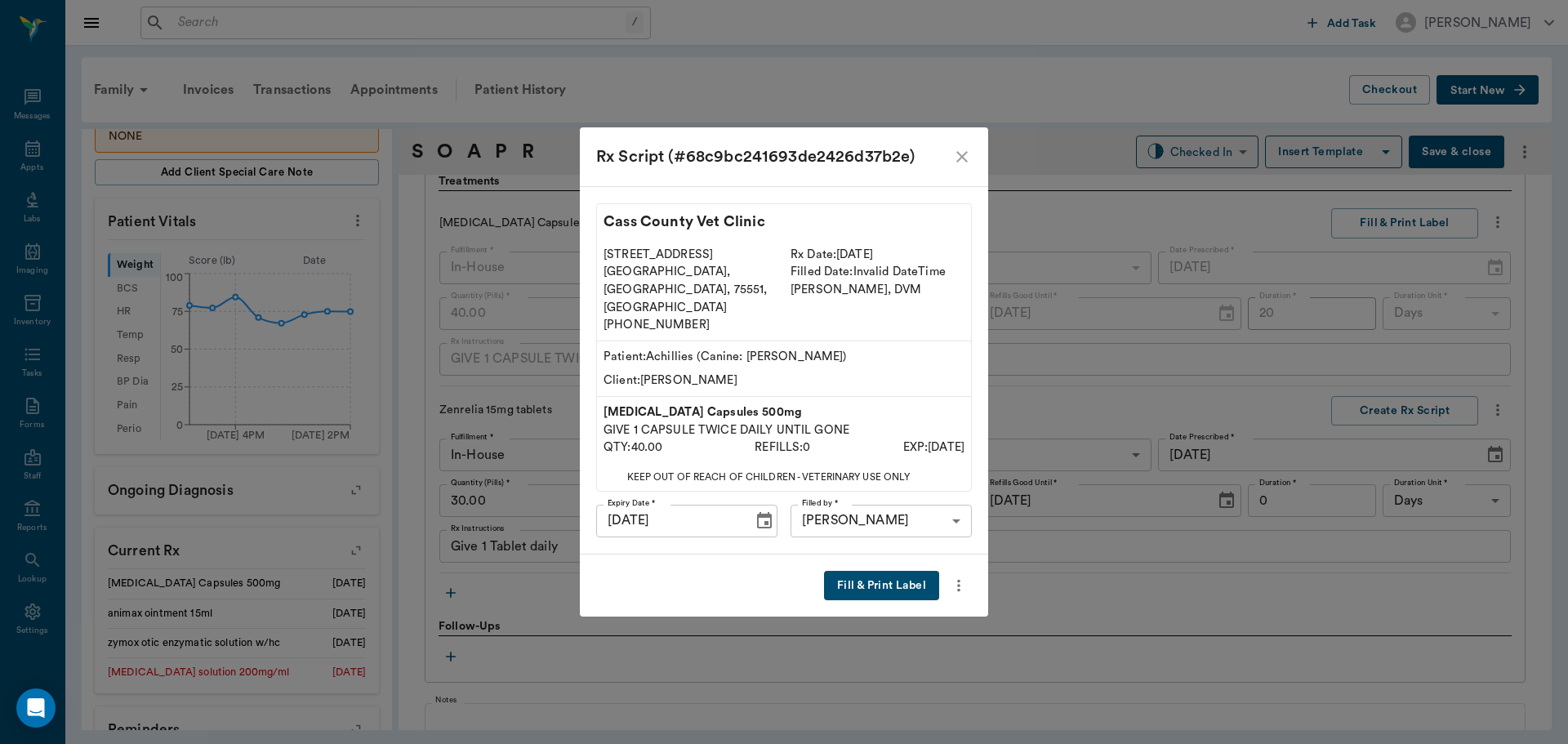
click at [857, 571] on button "Fill & Print Label" at bounding box center [881, 586] width 115 height 30
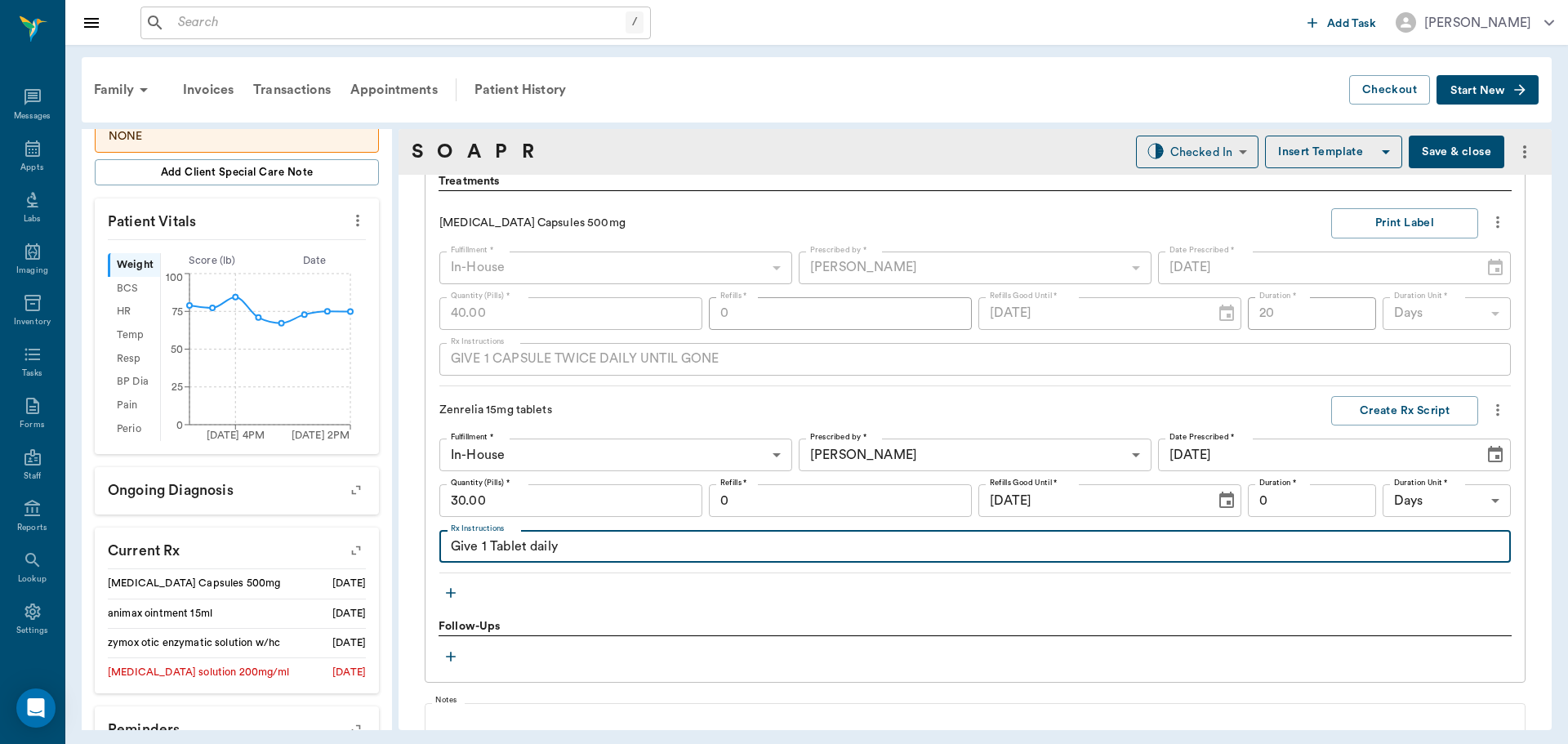
drag, startPoint x: 486, startPoint y: 544, endPoint x: 632, endPoint y: 544, distance: 146.0
click at [486, 544] on textarea "Give 1 Tablet daily" at bounding box center [975, 546] width 1049 height 19
click at [548, 539] on textarea "Give 1-1/2 Tablet daily" at bounding box center [975, 546] width 1049 height 19
type textarea "Give 1-1/2 Tablets daily"
click at [868, 502] on input "0" at bounding box center [840, 501] width 263 height 33
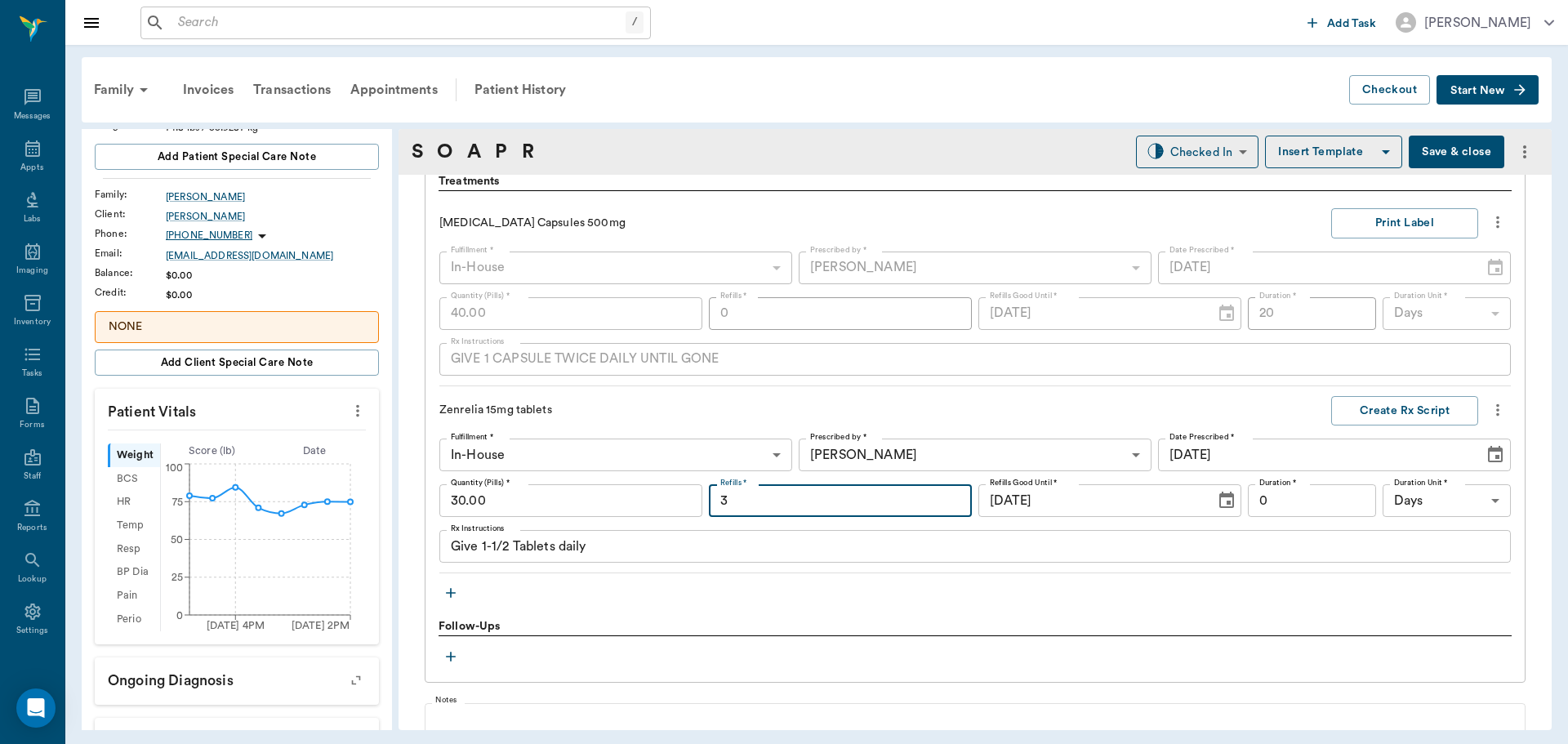
scroll to position [0, 0]
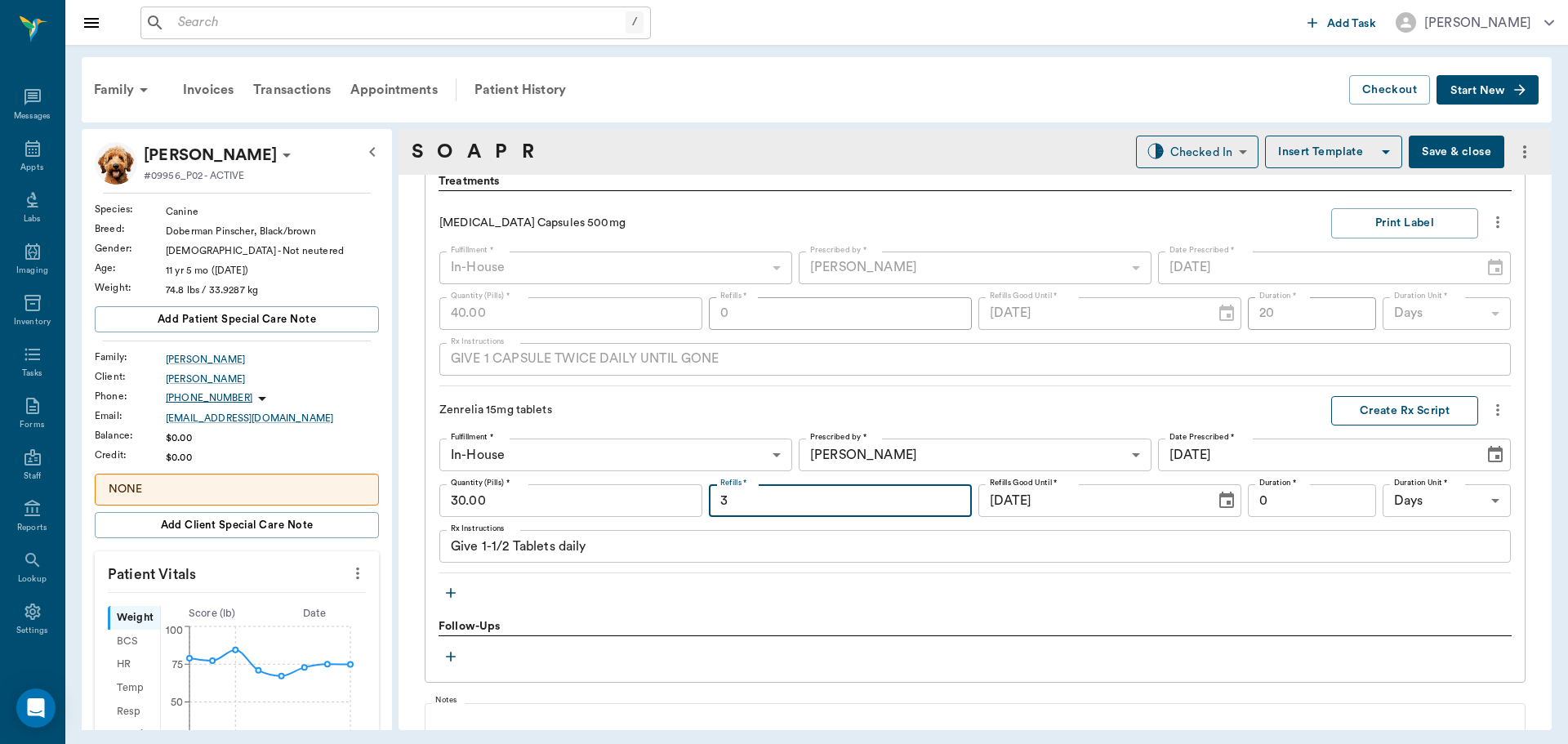
type input "3"
click at [1351, 404] on button "Create Rx Script" at bounding box center [1405, 411] width 147 height 30
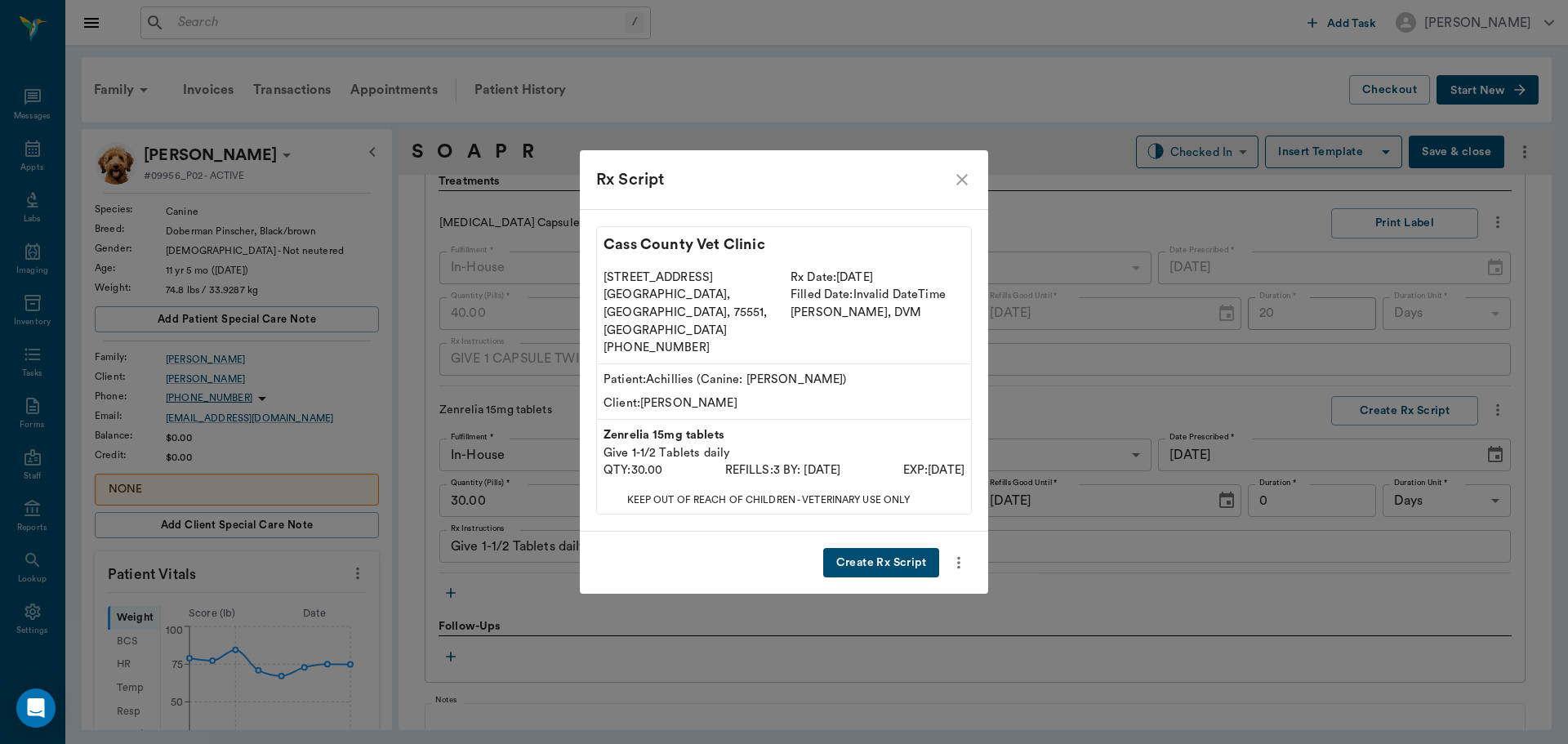
click at [874, 548] on button "Create Rx Script" at bounding box center [880, 563] width 116 height 30
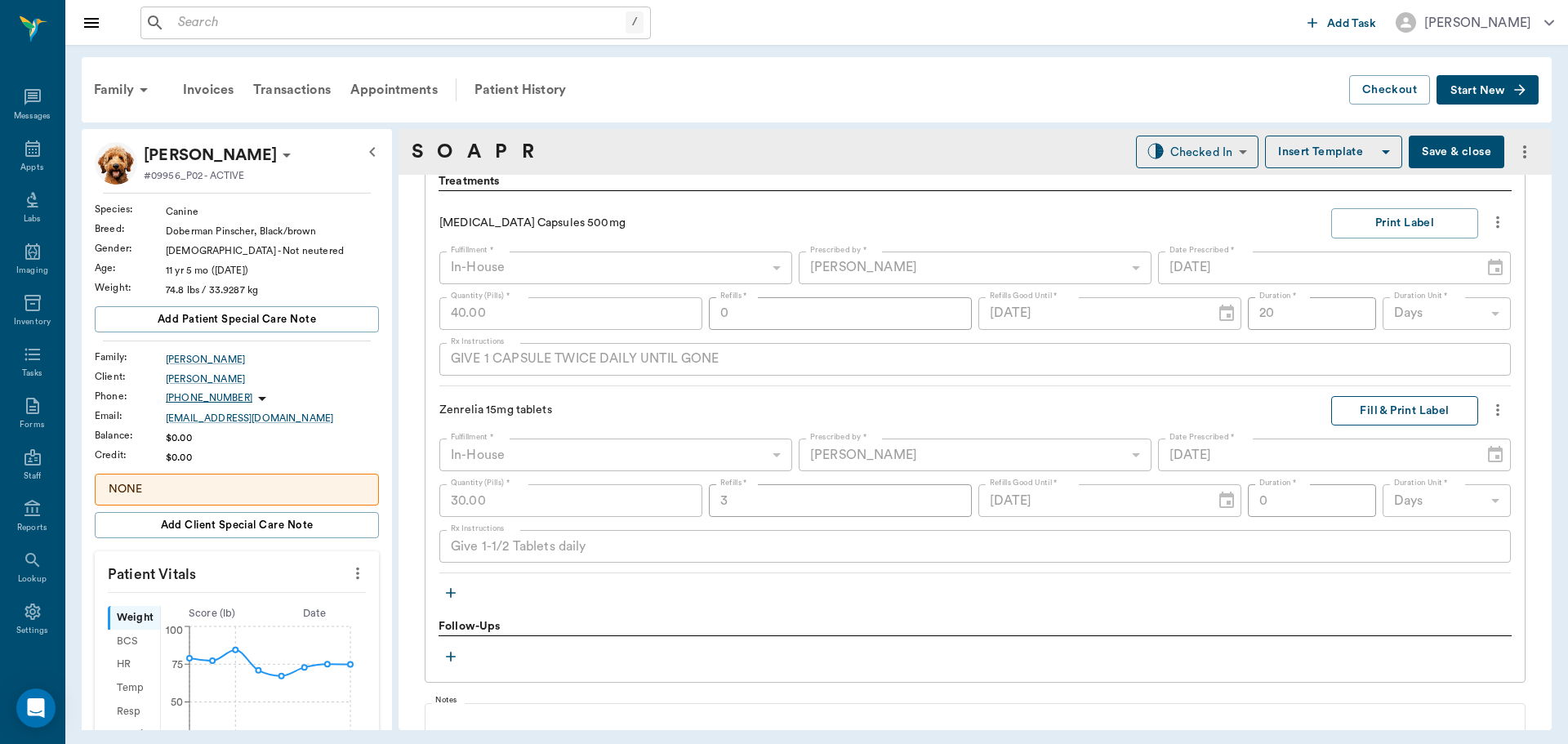
click at [1362, 419] on button "Fill & Print Label" at bounding box center [1405, 411] width 147 height 30
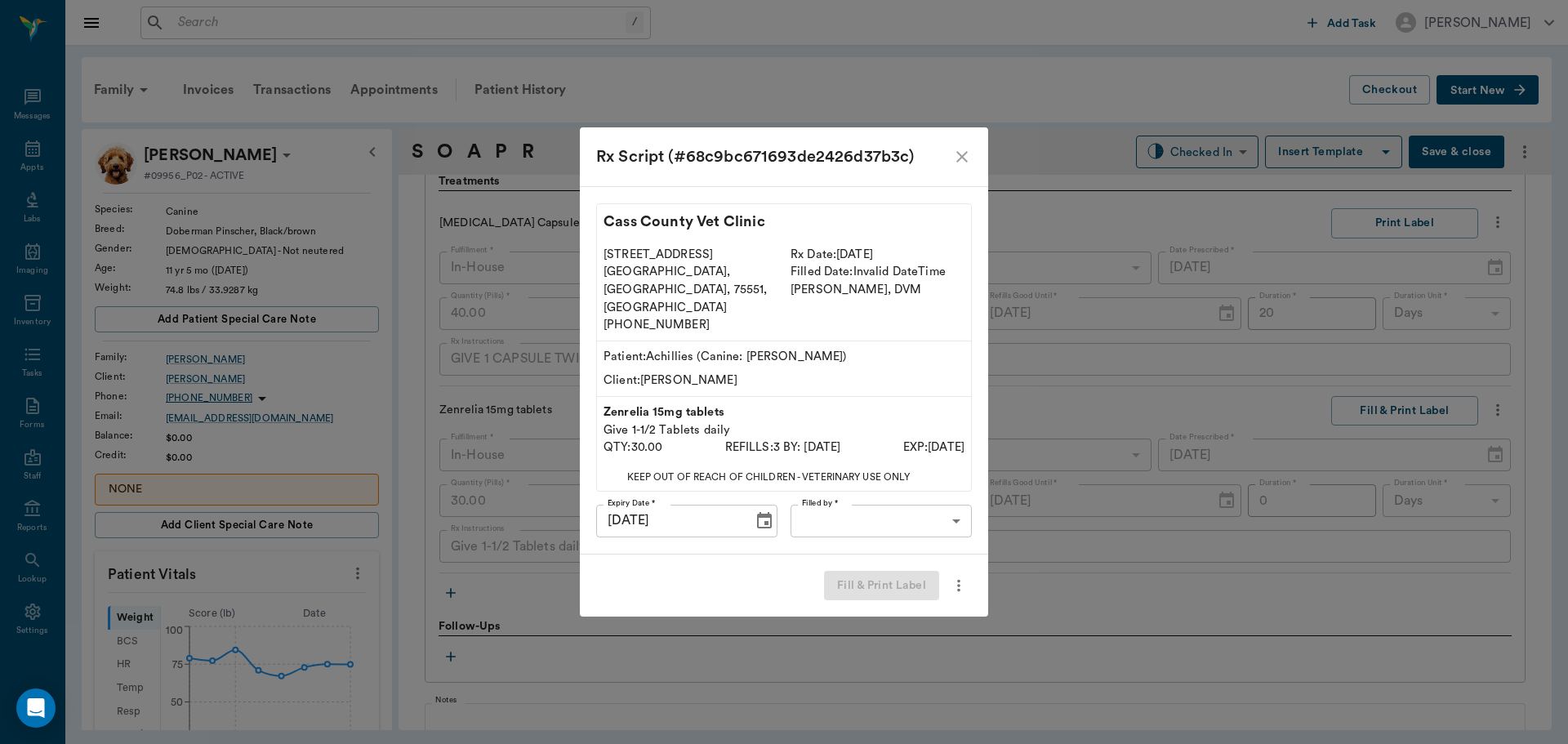
click at [846, 506] on body "/ ​ Add Task Dr. Bert Ellsworth Nectar Messages Appts Labs Imaging Inventory Ta…" at bounding box center [784, 372] width 1568 height 744
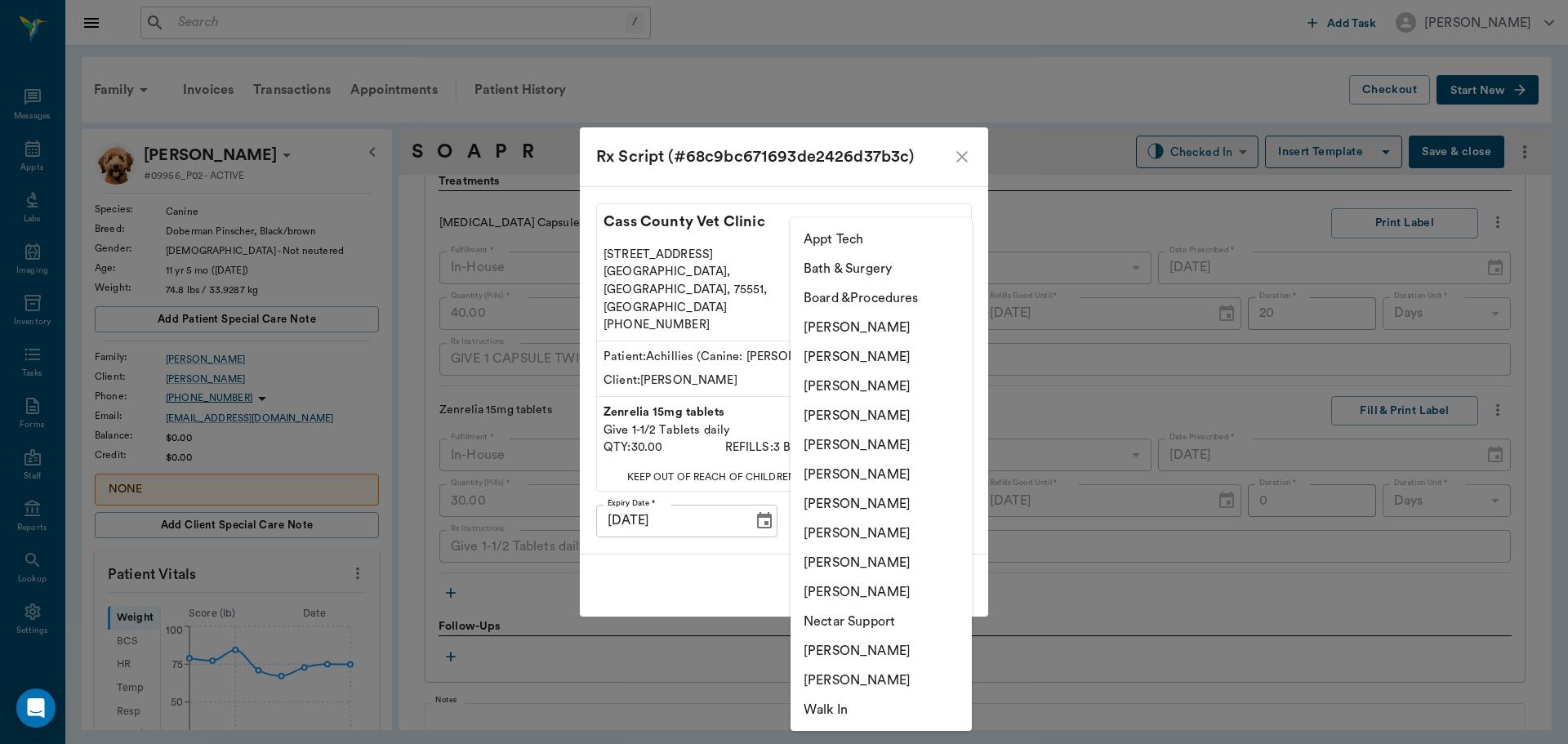
click at [875, 377] on li "[PERSON_NAME]" at bounding box center [881, 386] width 181 height 30
type input "642ef10e332a41444de2bad1"
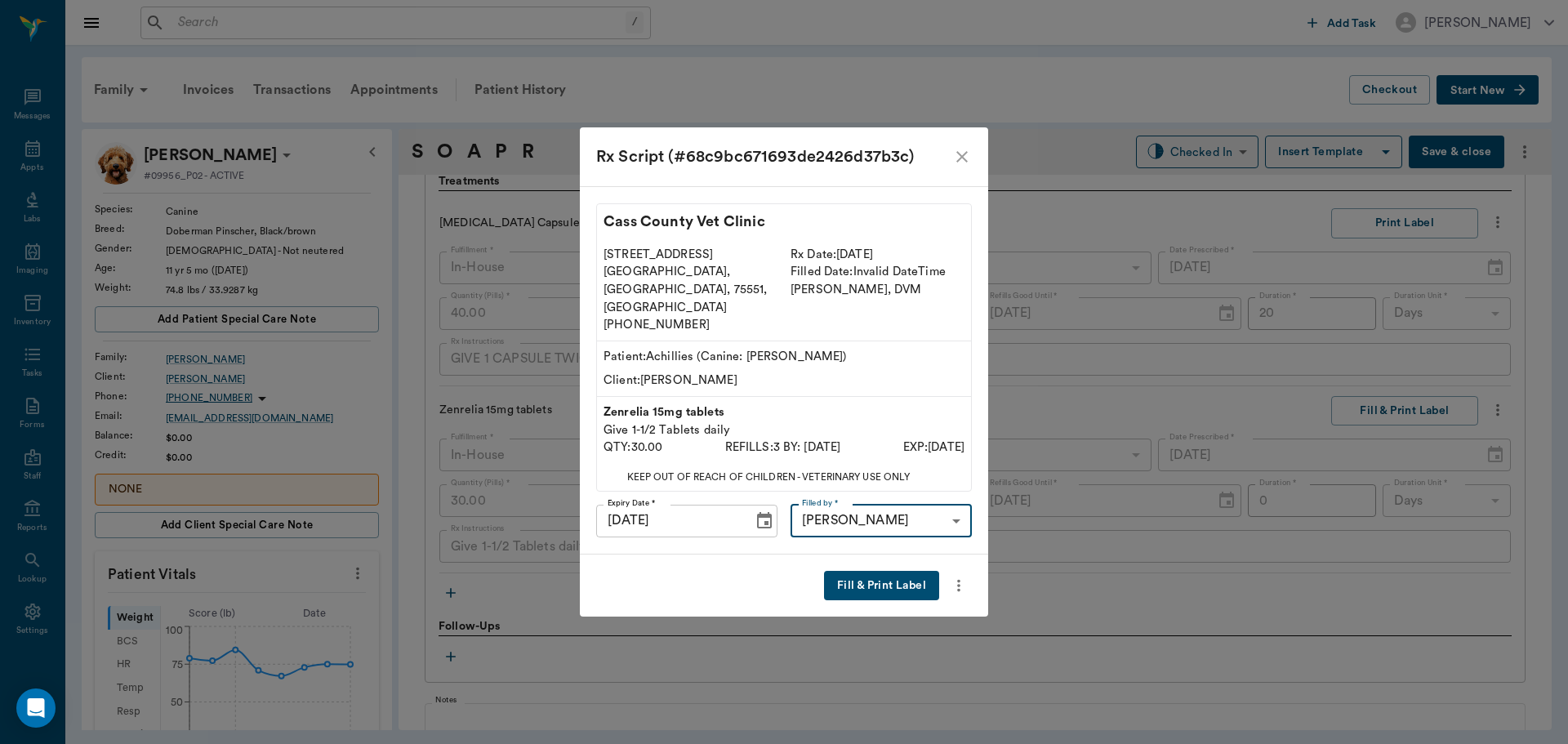
click at [871, 571] on button "Fill & Print Label" at bounding box center [881, 586] width 115 height 30
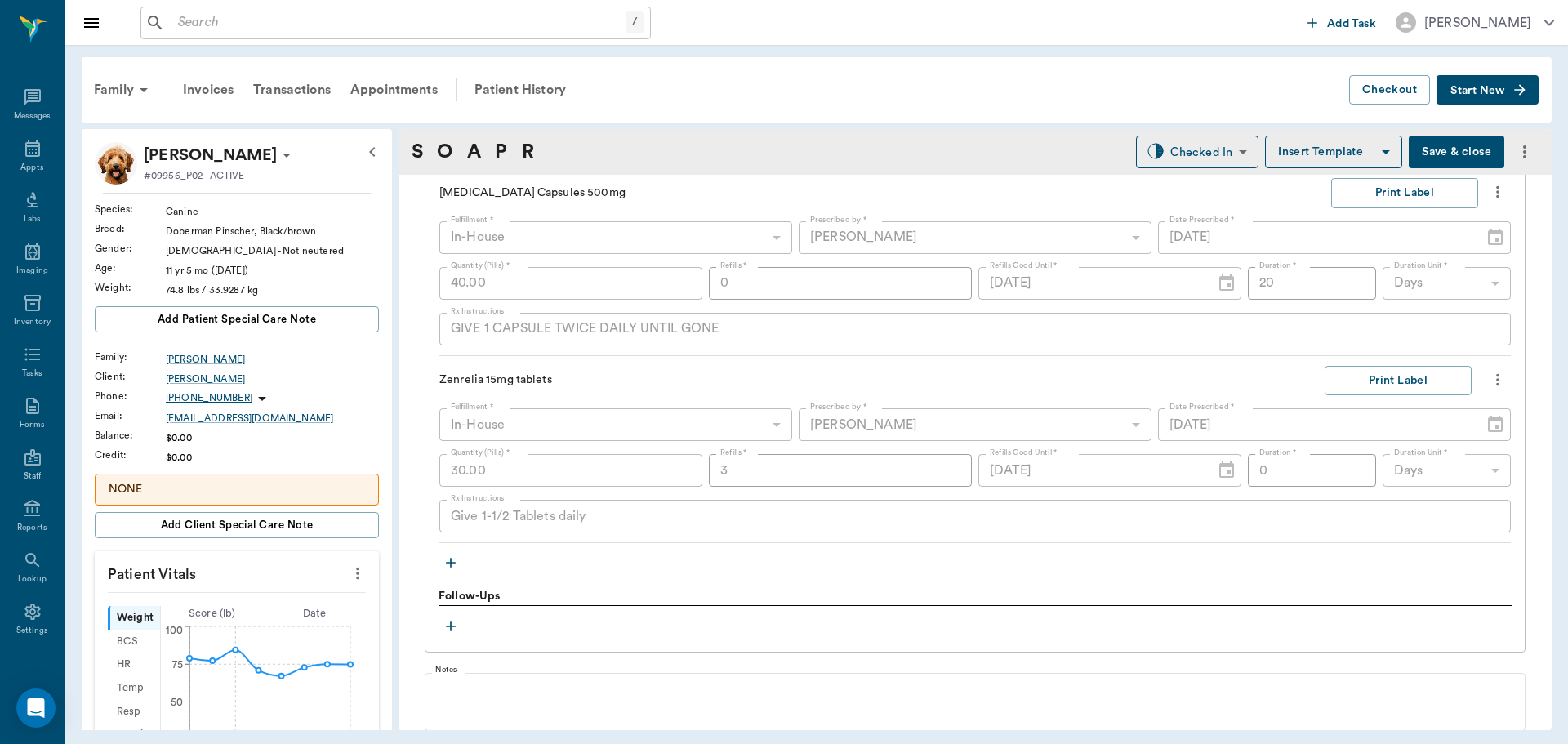
scroll to position [1311, 0]
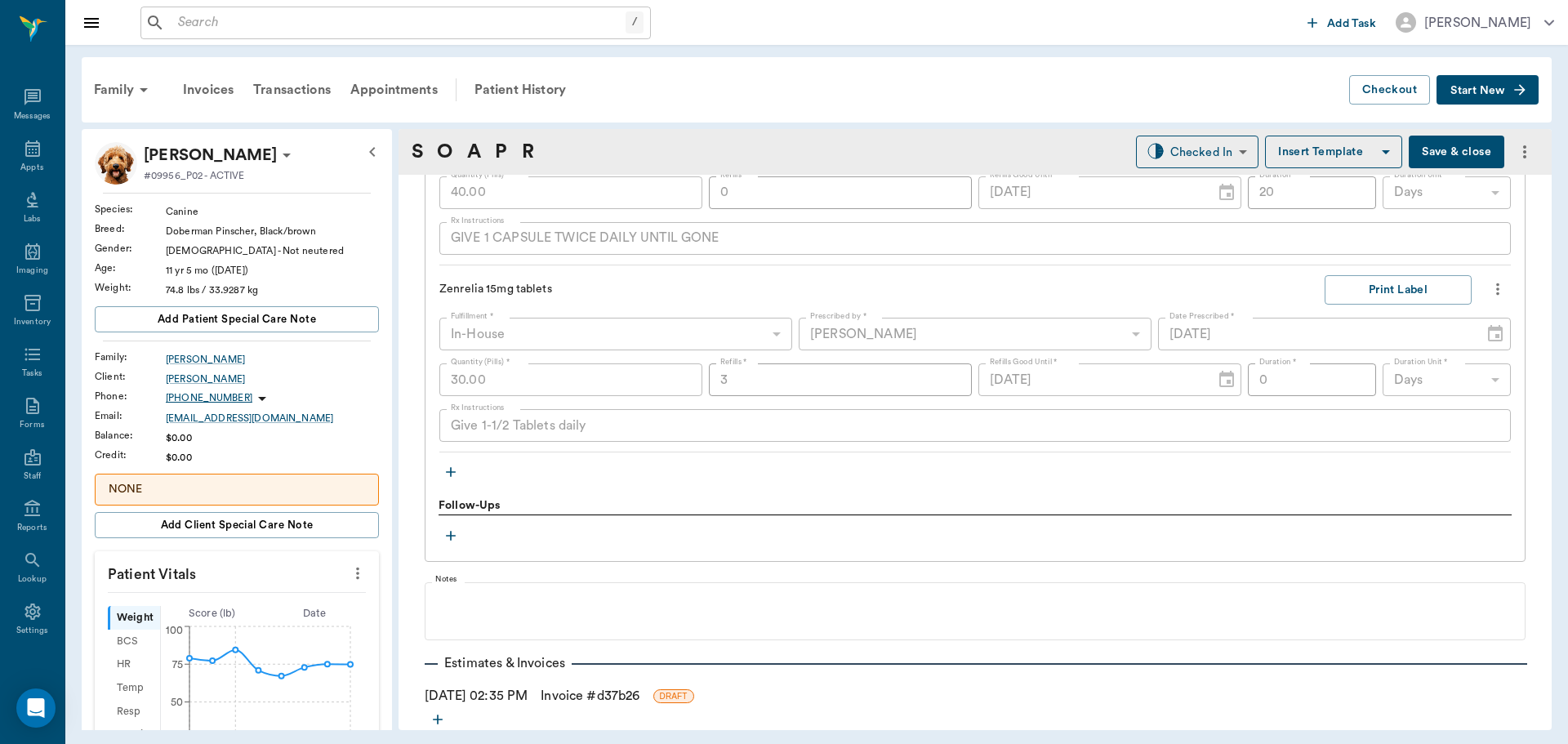
click at [454, 472] on icon "button" at bounding box center [451, 472] width 10 height 10
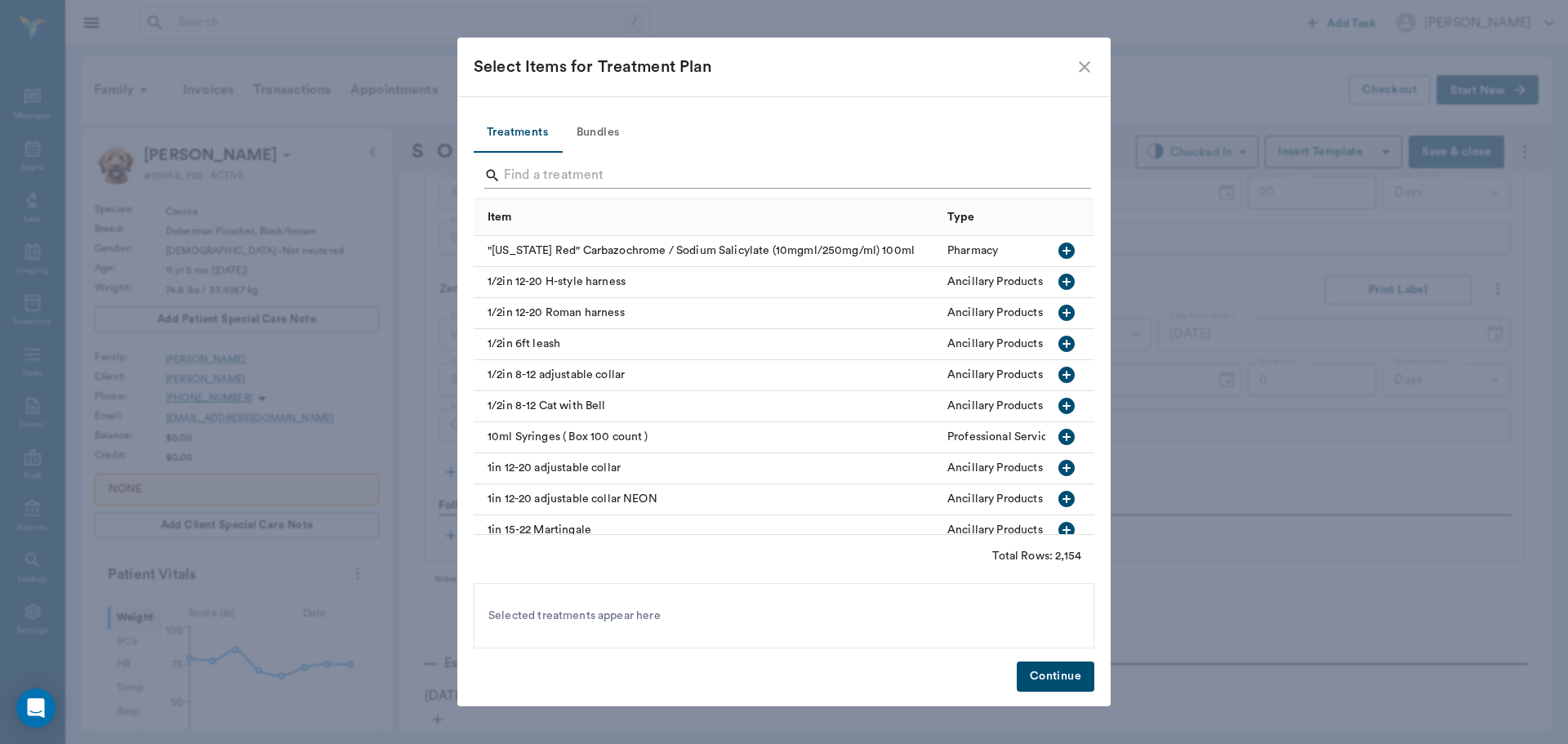
click at [573, 169] on input "Search" at bounding box center [785, 175] width 562 height 26
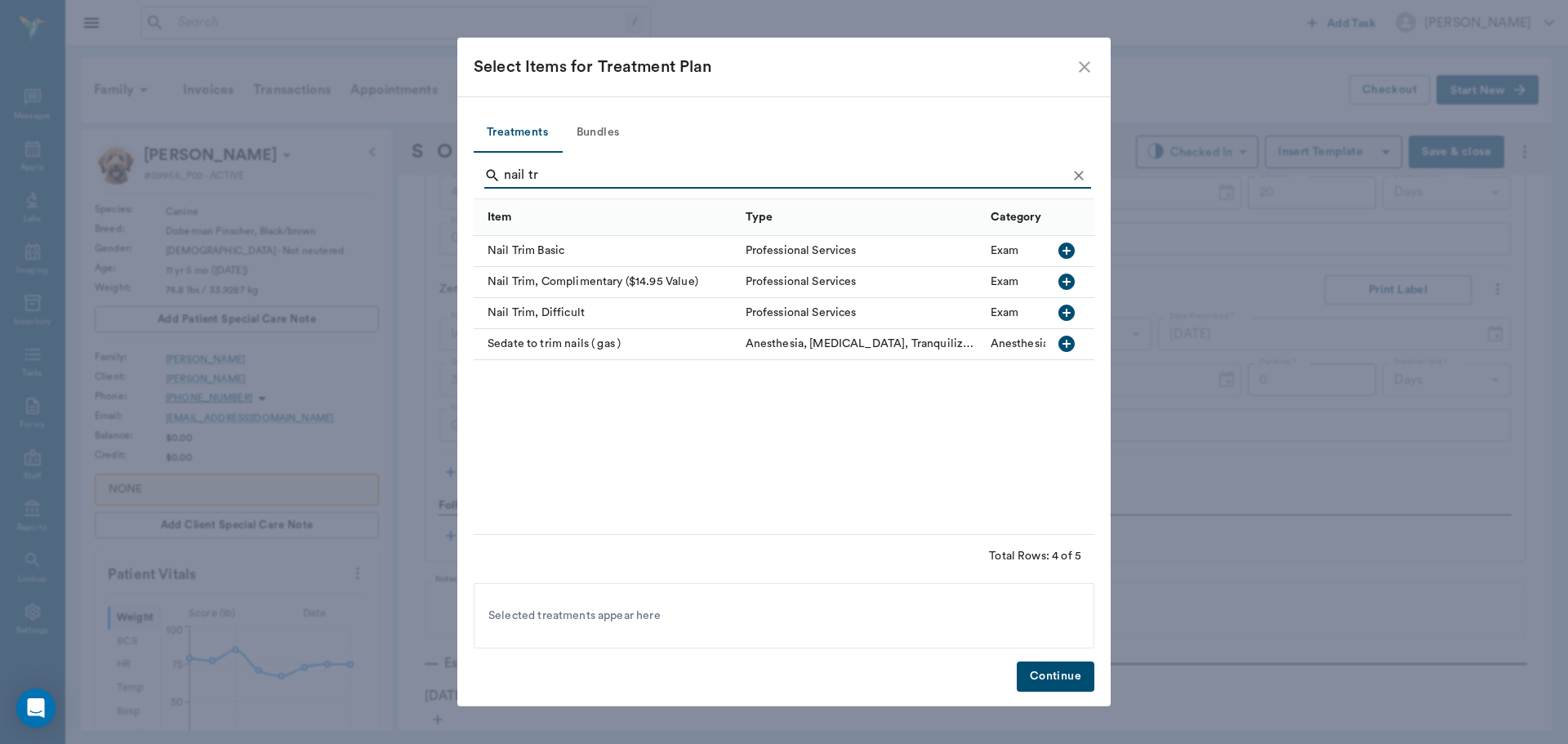
click at [1072, 248] on icon "button" at bounding box center [1066, 250] width 16 height 16
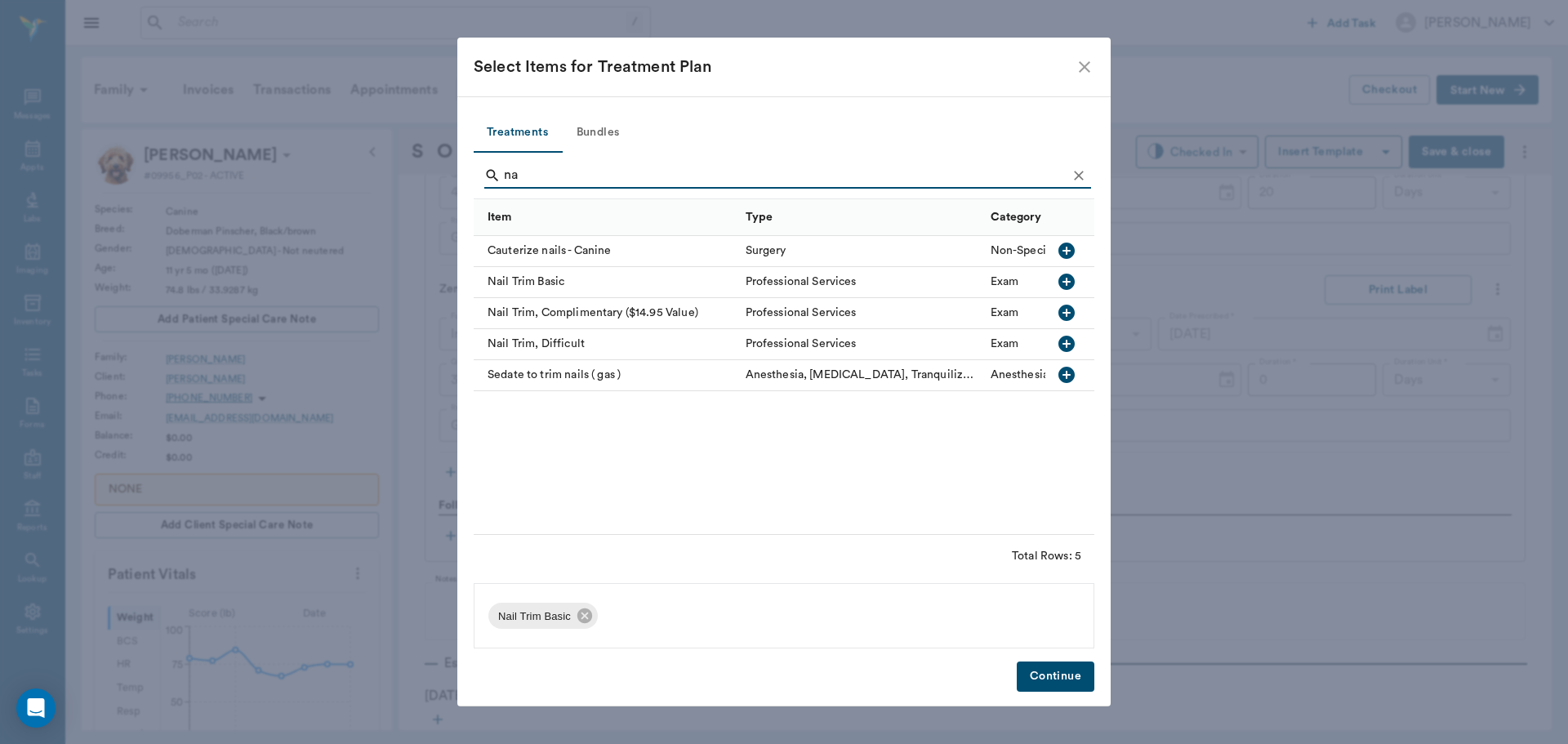
type input "n"
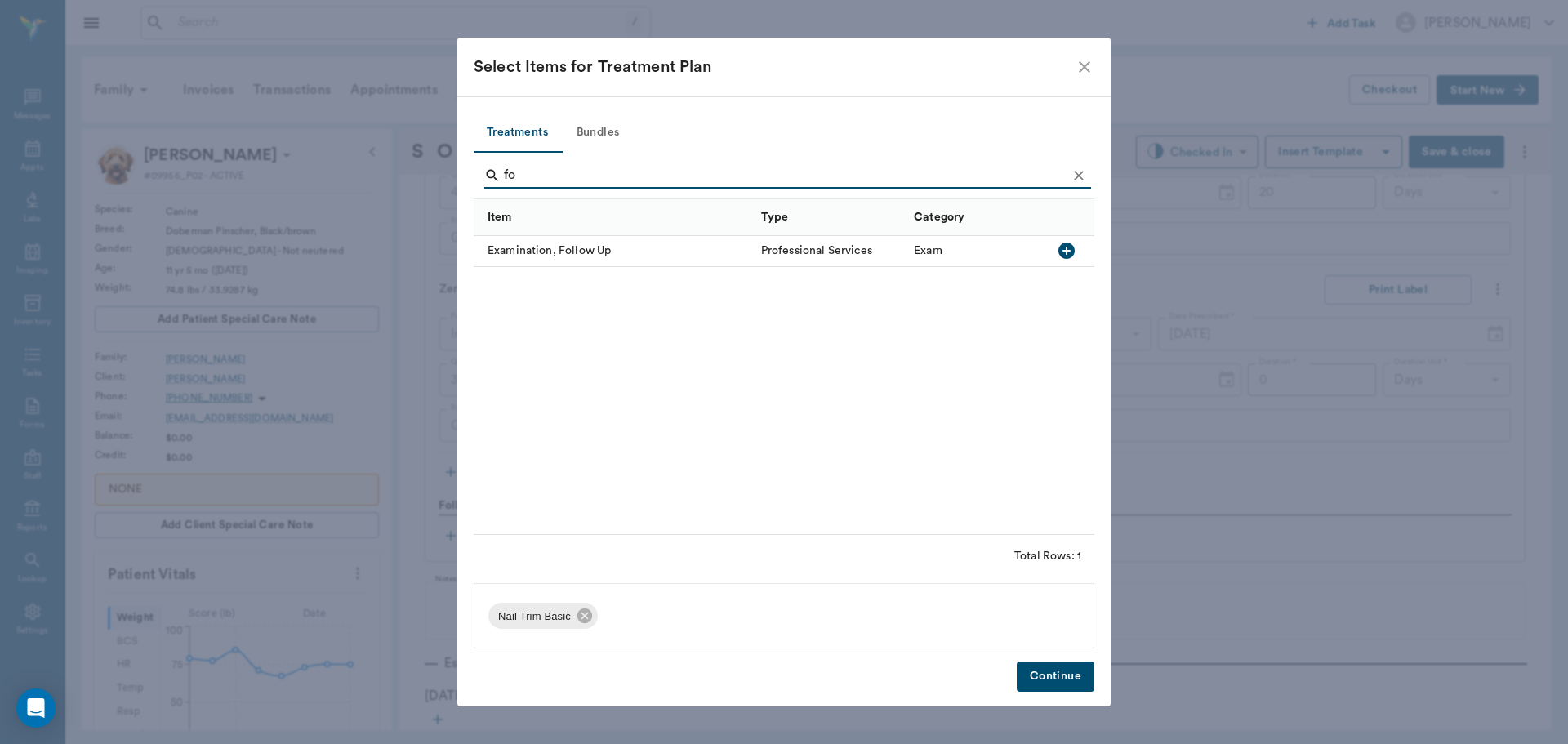
type input "f"
type input "brief"
click at [1068, 253] on icon "button" at bounding box center [1066, 250] width 16 height 16
click at [1057, 685] on button "Continue" at bounding box center [1055, 676] width 78 height 30
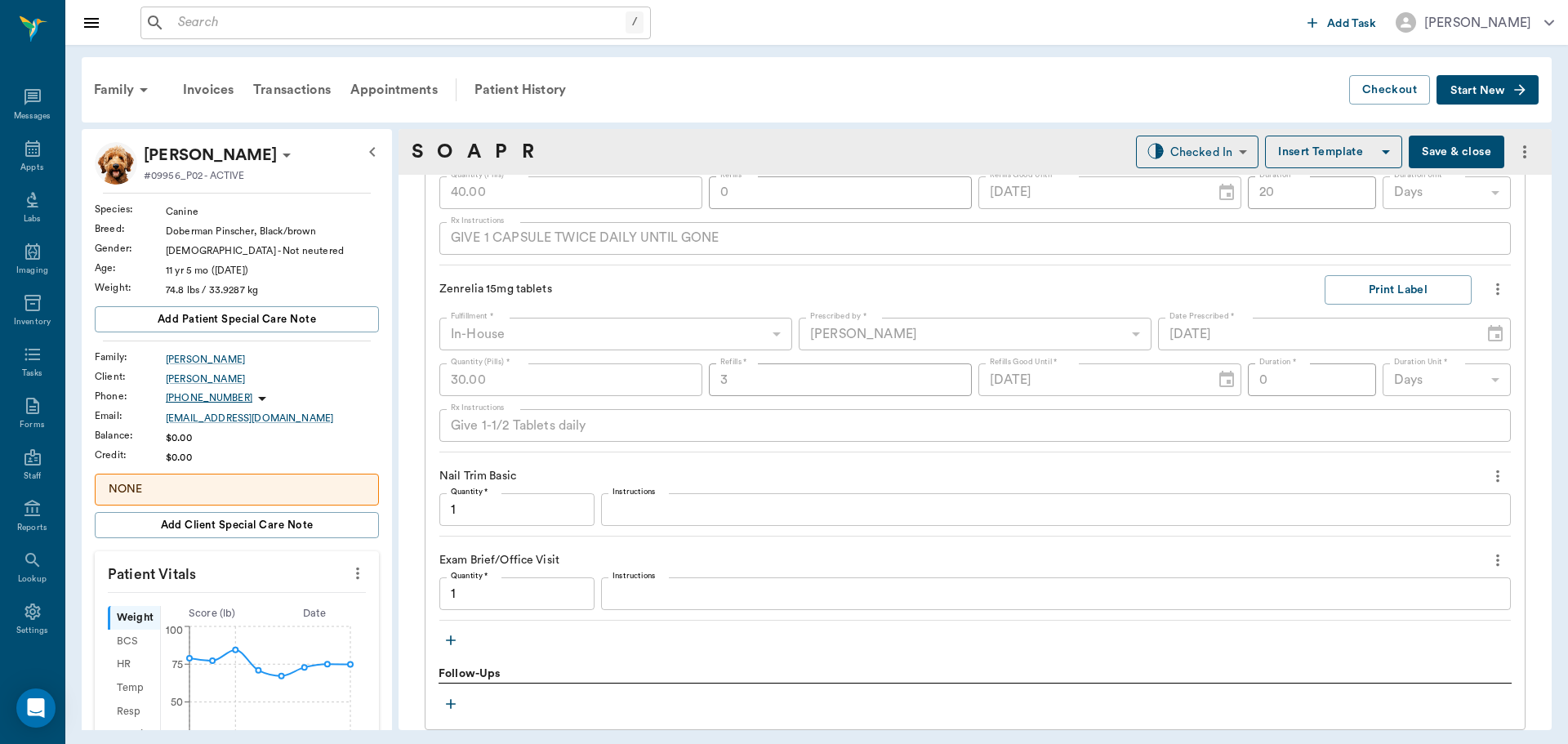
type input "1.00"
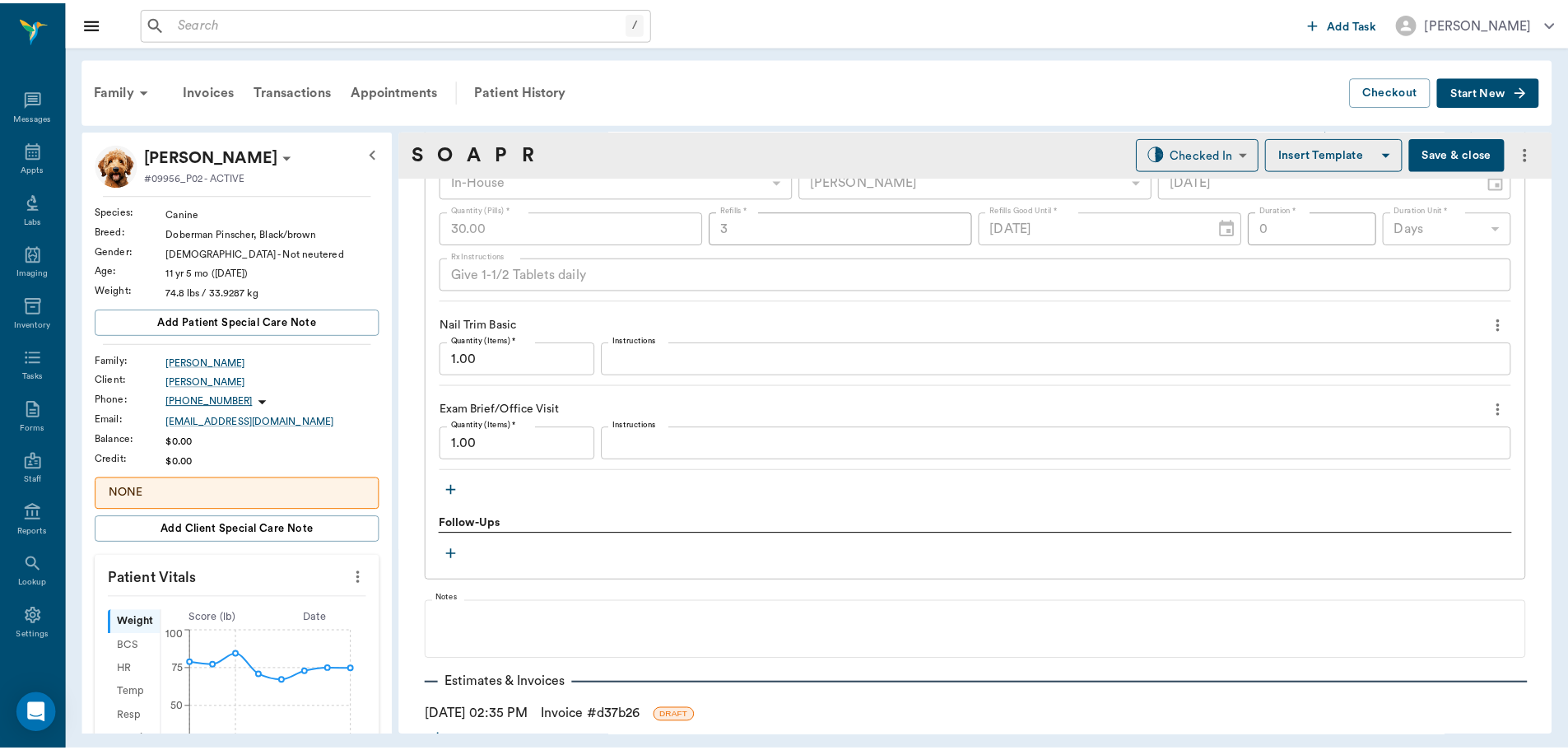
scroll to position [1573, 0]
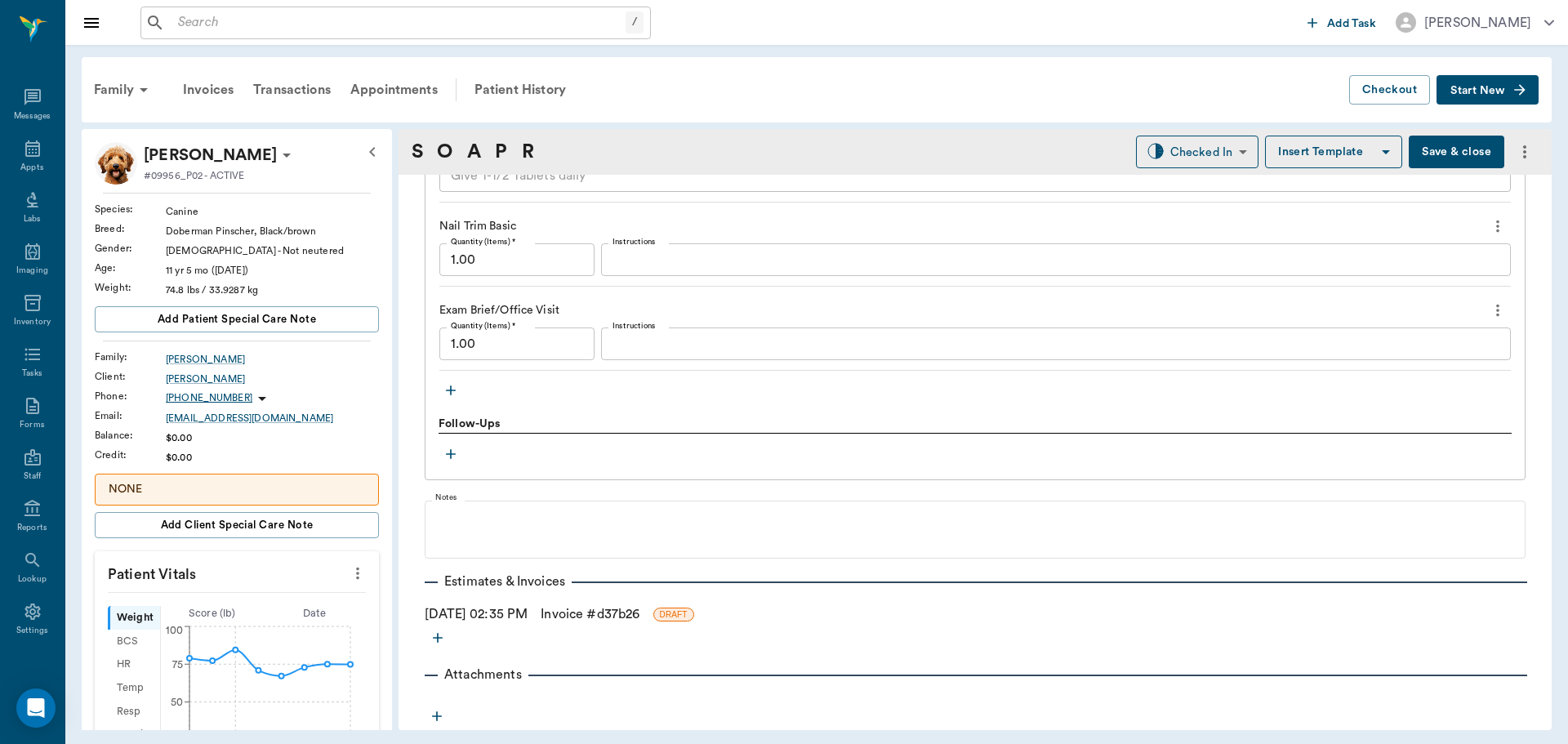
click at [597, 613] on link "Invoice # d37b26" at bounding box center [589, 614] width 99 height 19
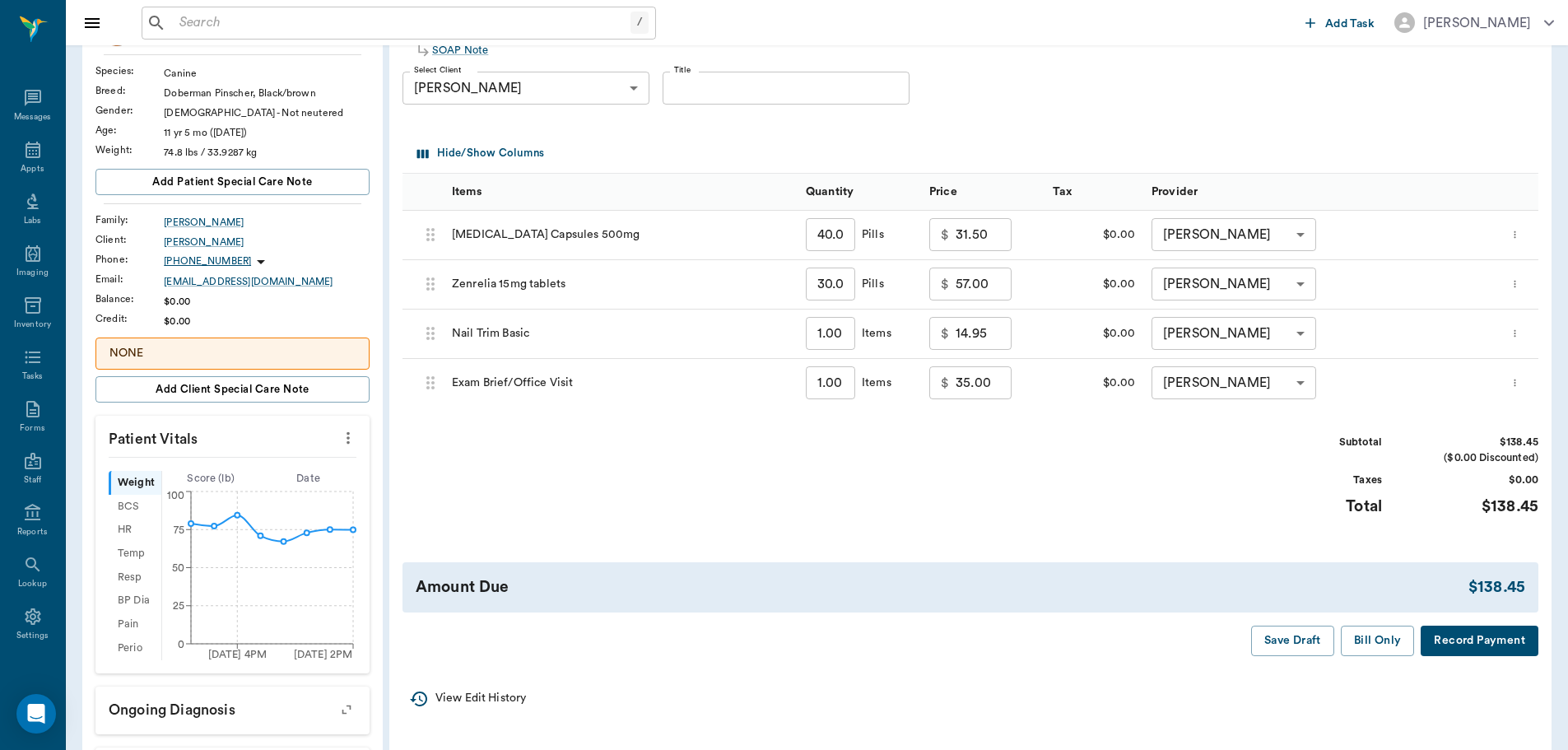
scroll to position [247, 0]
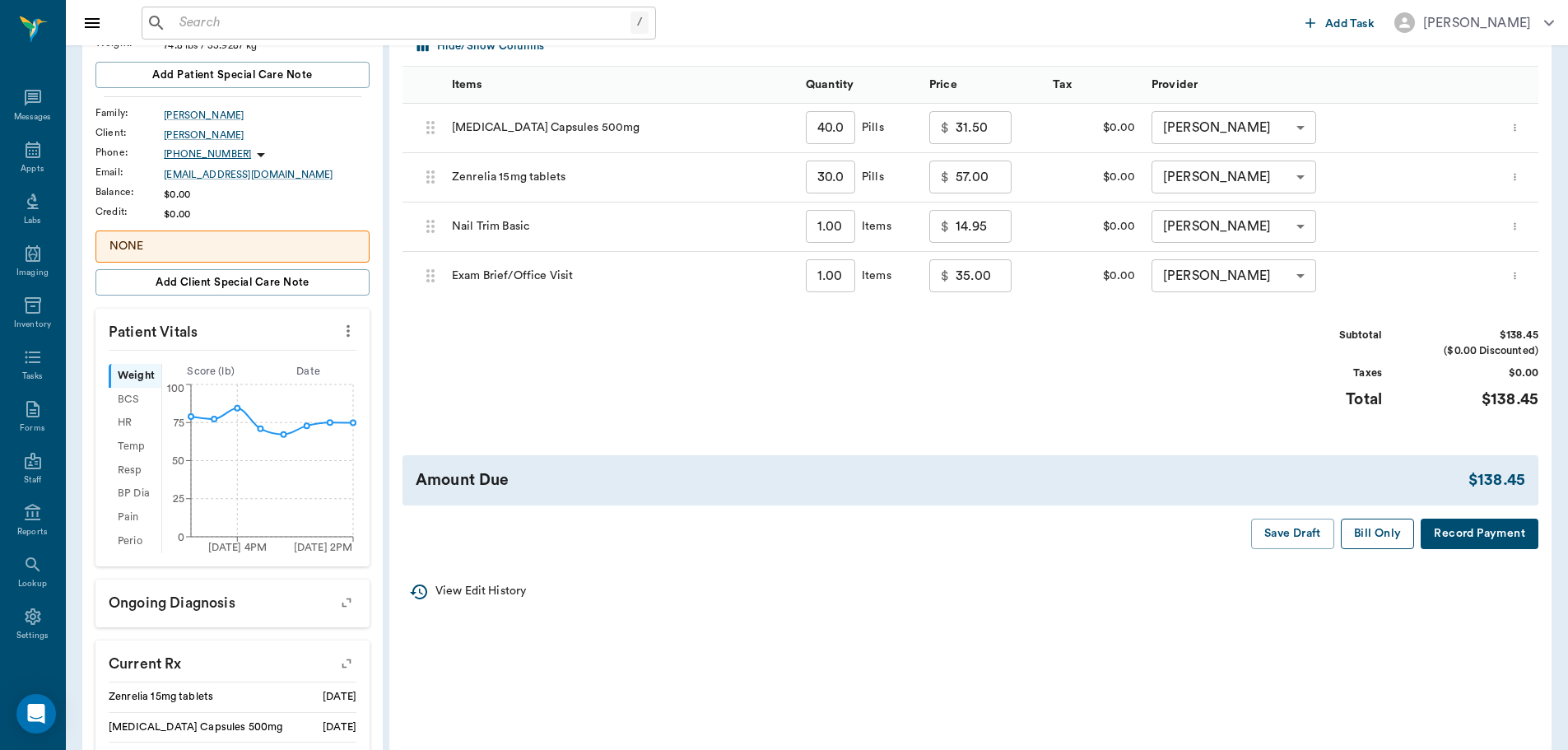
click at [1367, 529] on button "Bill Only" at bounding box center [1377, 534] width 74 height 31
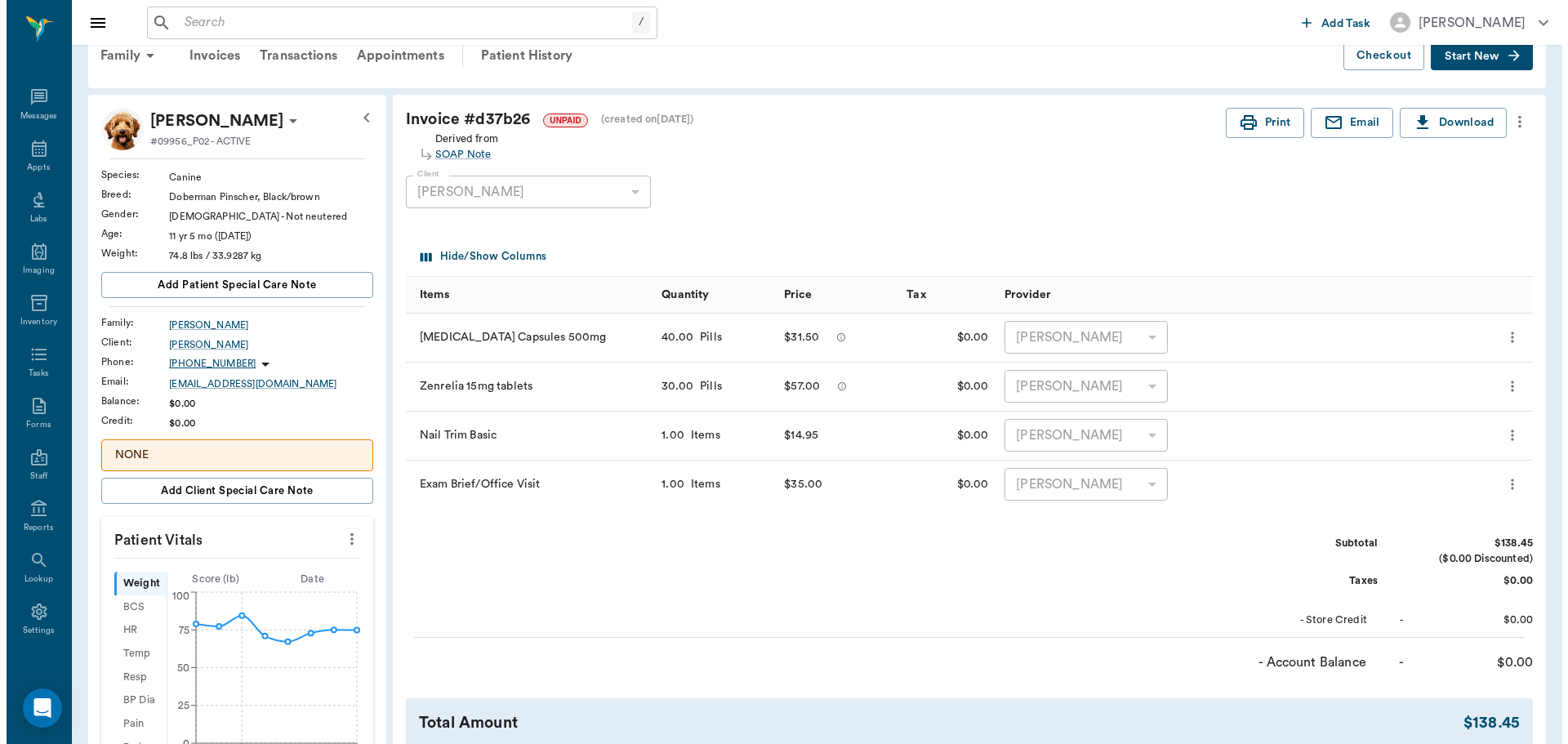
scroll to position [0, 0]
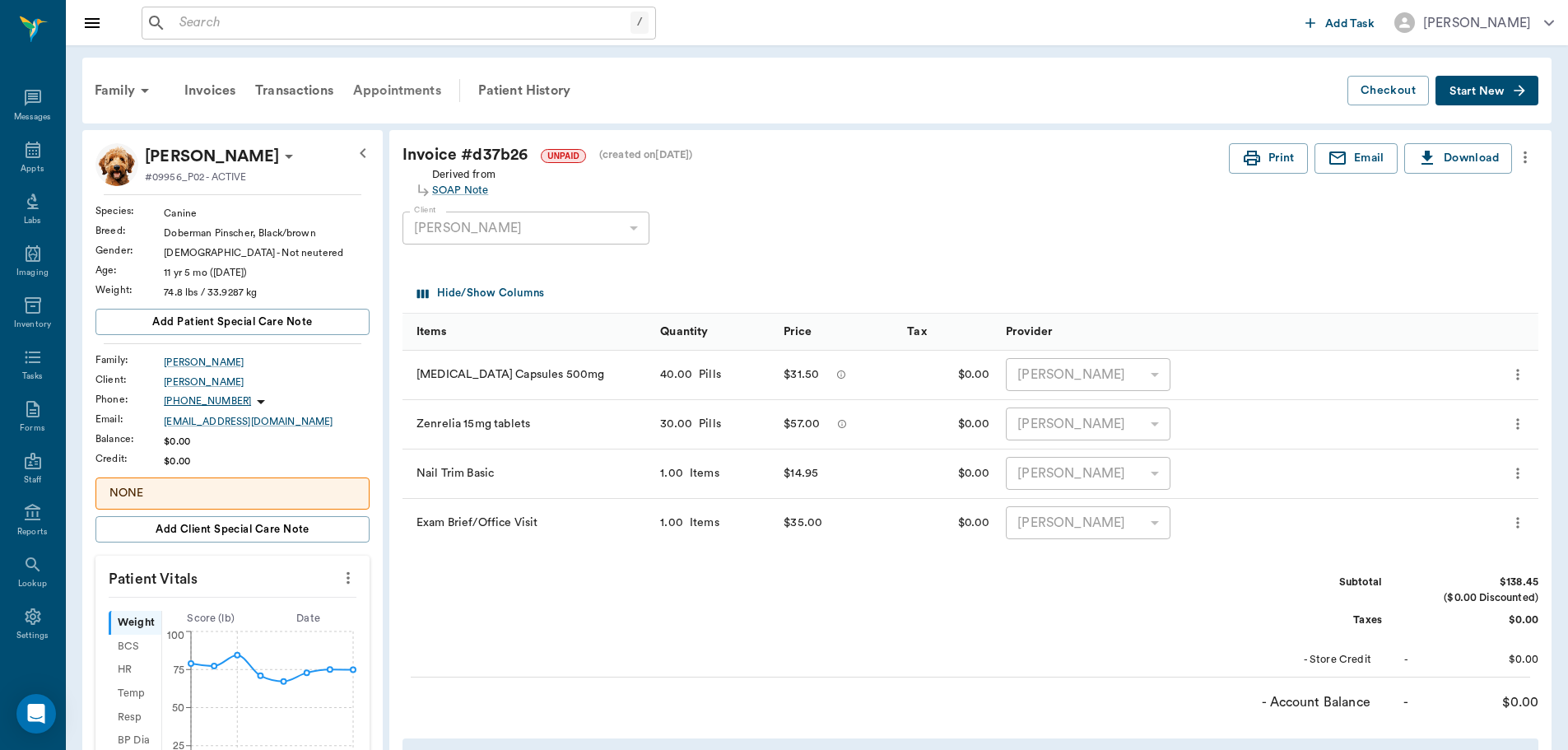
click at [396, 87] on div "Appointments" at bounding box center [397, 90] width 108 height 39
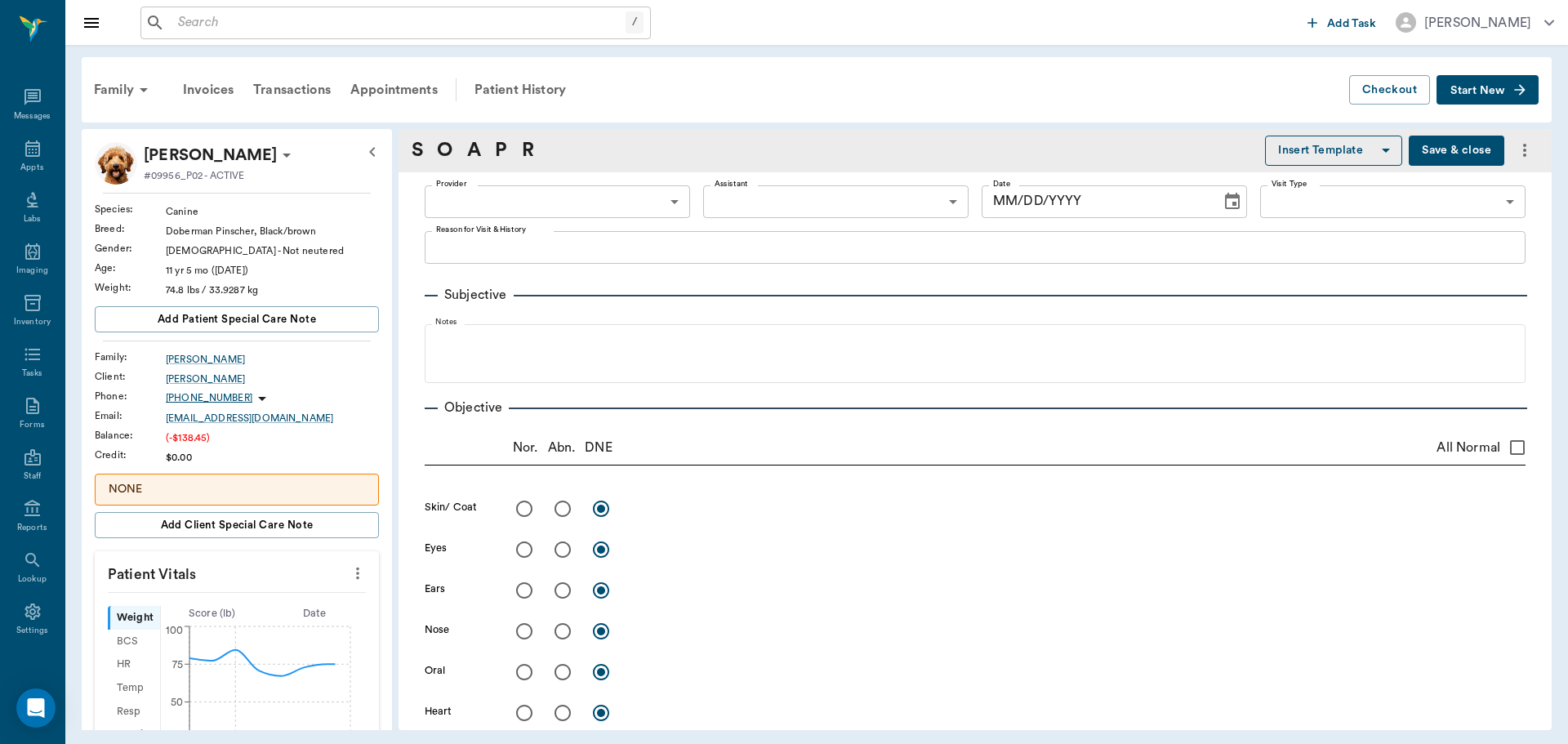
type input "63ec2f075fda476ae8351a4d"
type input "642ef10e332a41444de2bad1"
type input "65d2be4f46e3a538d89b8c14"
type textarea "has a puss pocket right rear leg. the allergy inj has seemed to stopped working…"
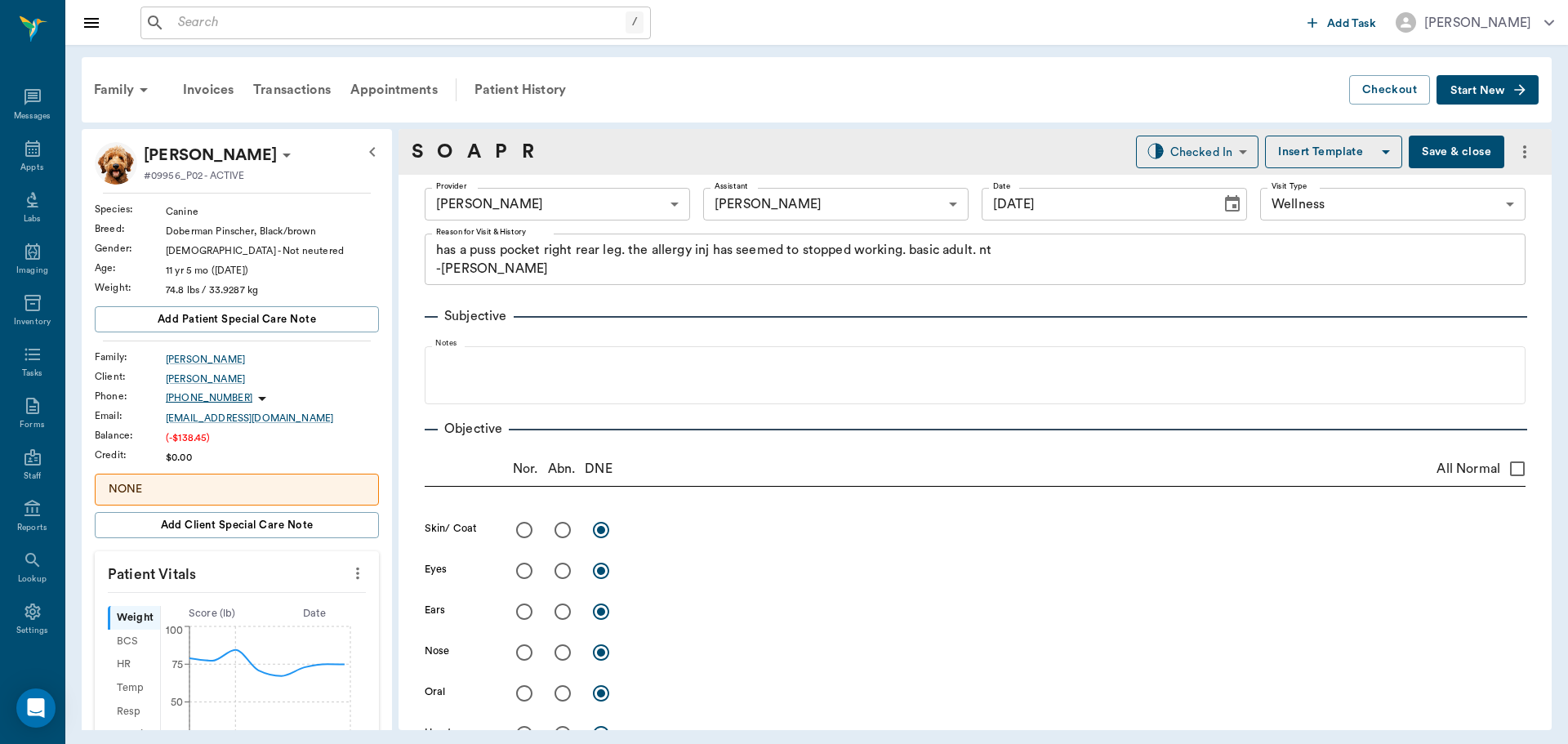
type input "[DATE]"
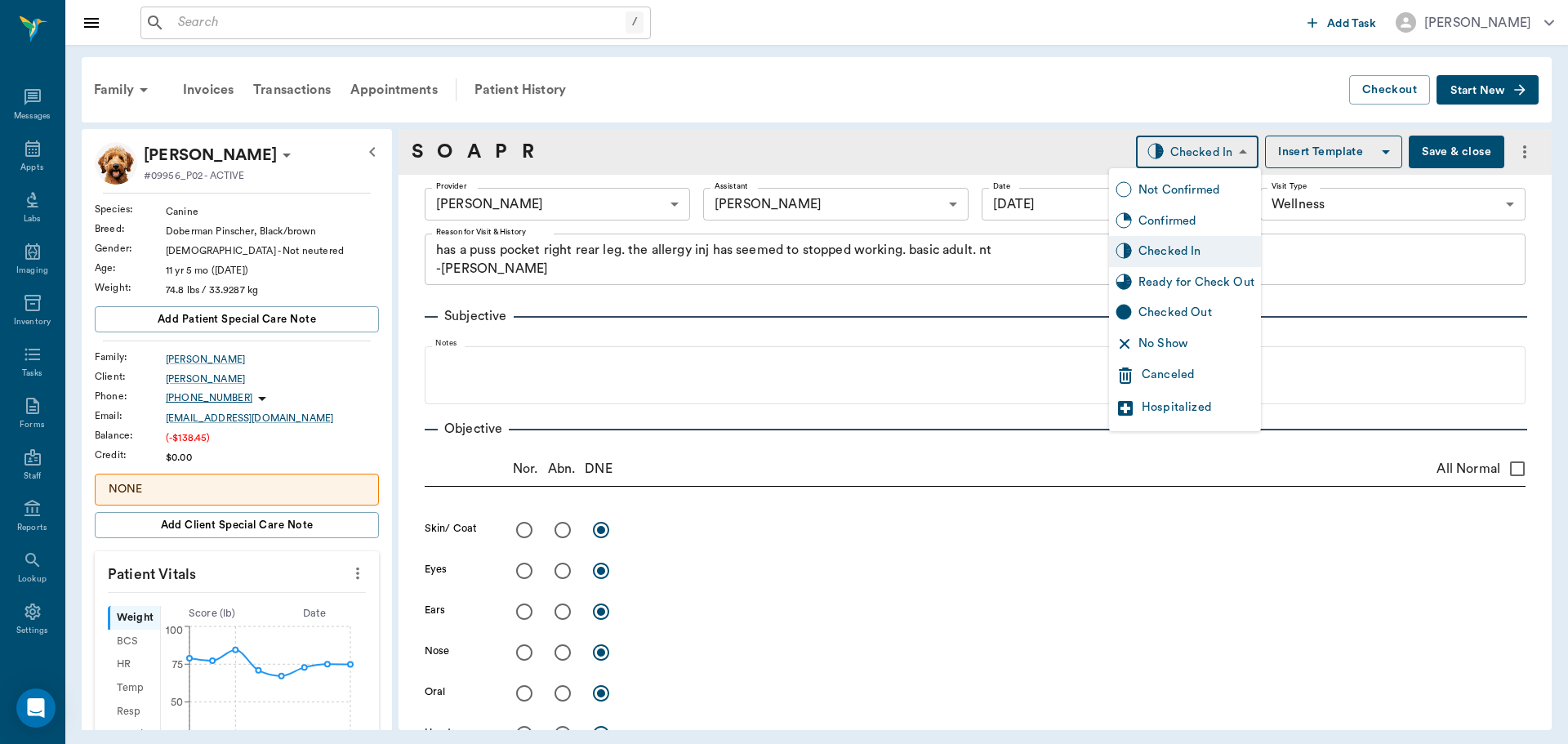
click at [1212, 144] on body "/ ​ Add Task Dr. Bert Ellsworth Nectar Messages Appts Labs Imaging Inventory Ta…" at bounding box center [784, 372] width 1568 height 744
click at [1211, 283] on div "Ready for Check Out" at bounding box center [1196, 282] width 116 height 18
type input "READY_TO_CHECKOUT"
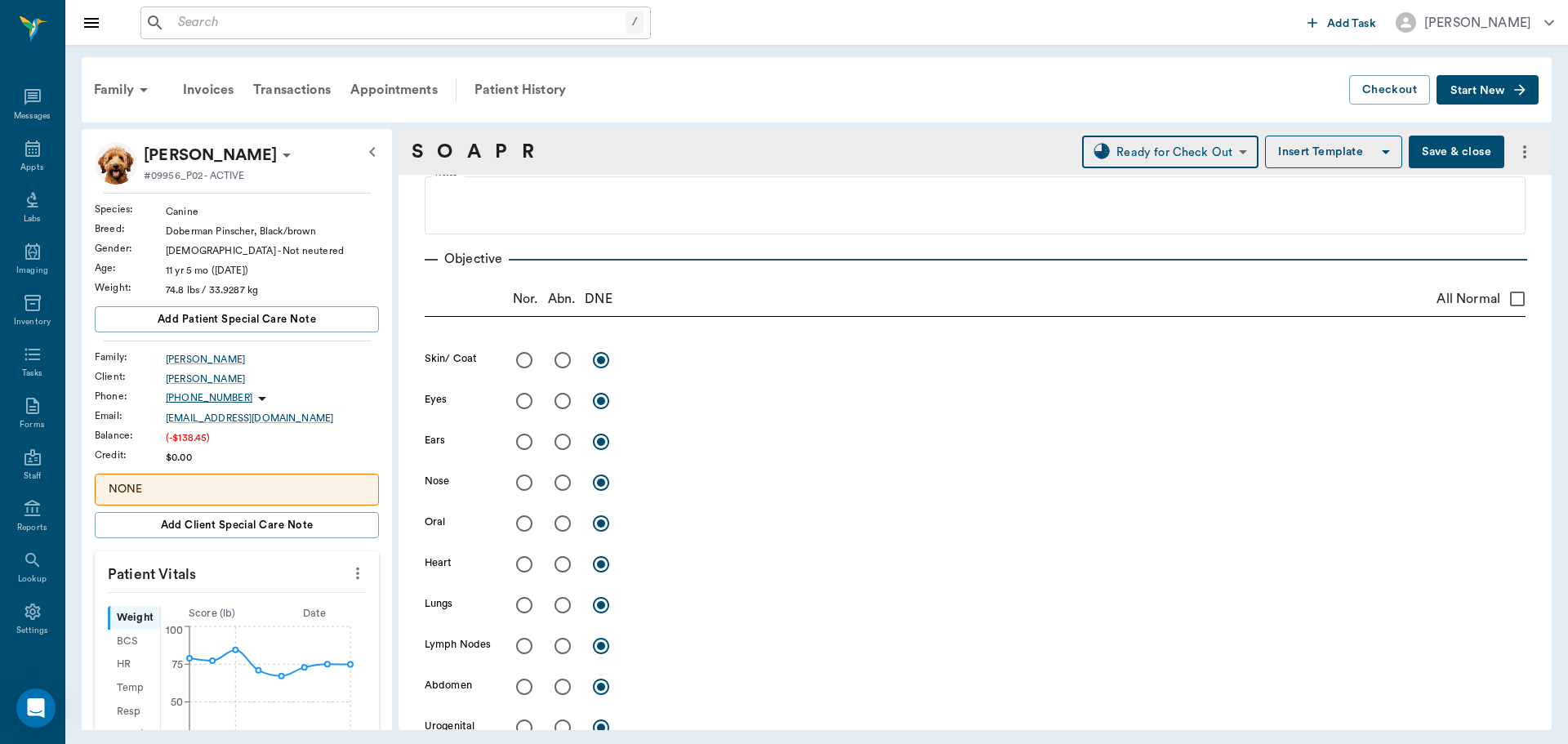
scroll to position [163, 0]
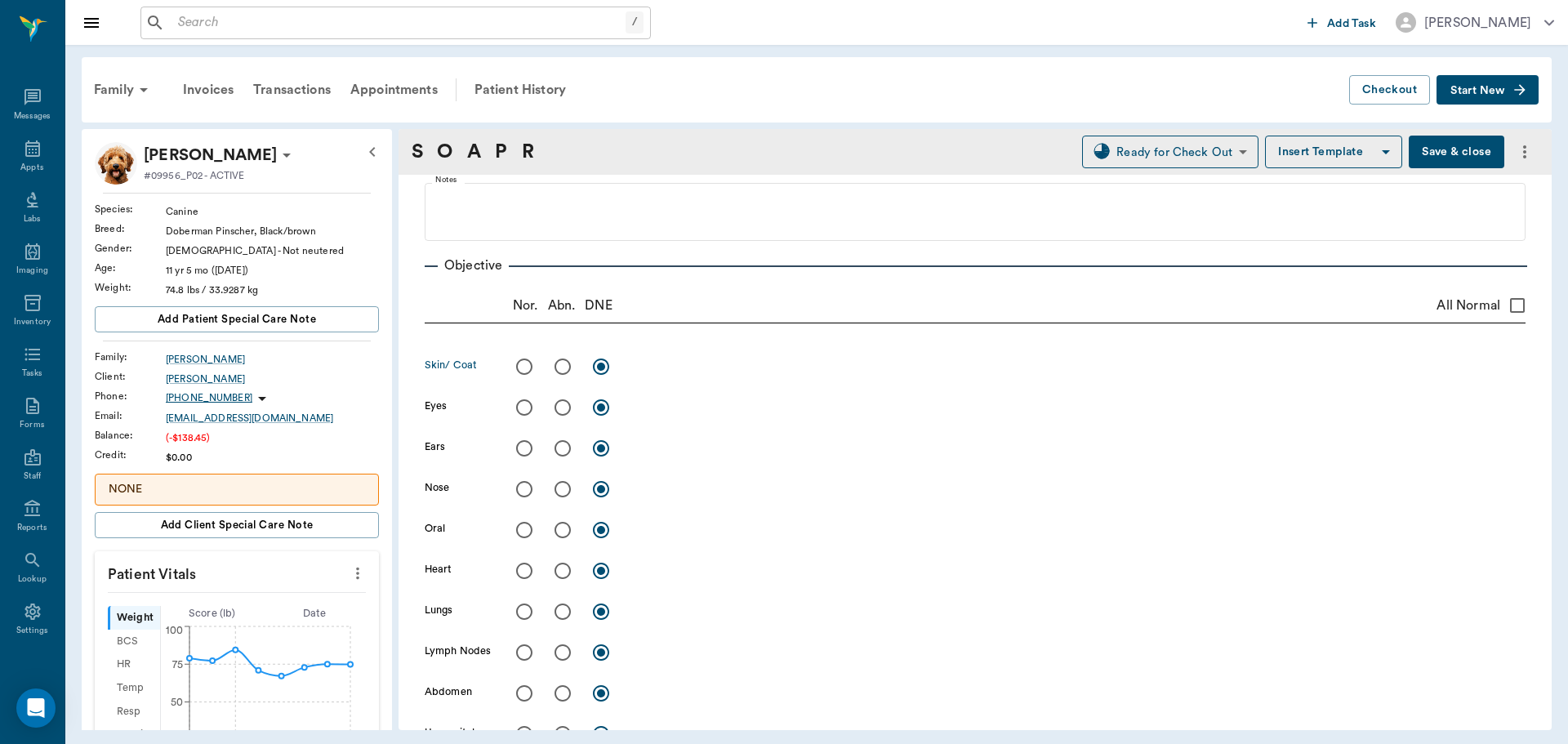
click at [560, 370] on input "radio" at bounding box center [562, 366] width 35 height 35
radio input "true"
click at [679, 362] on textarea at bounding box center [1078, 366] width 894 height 19
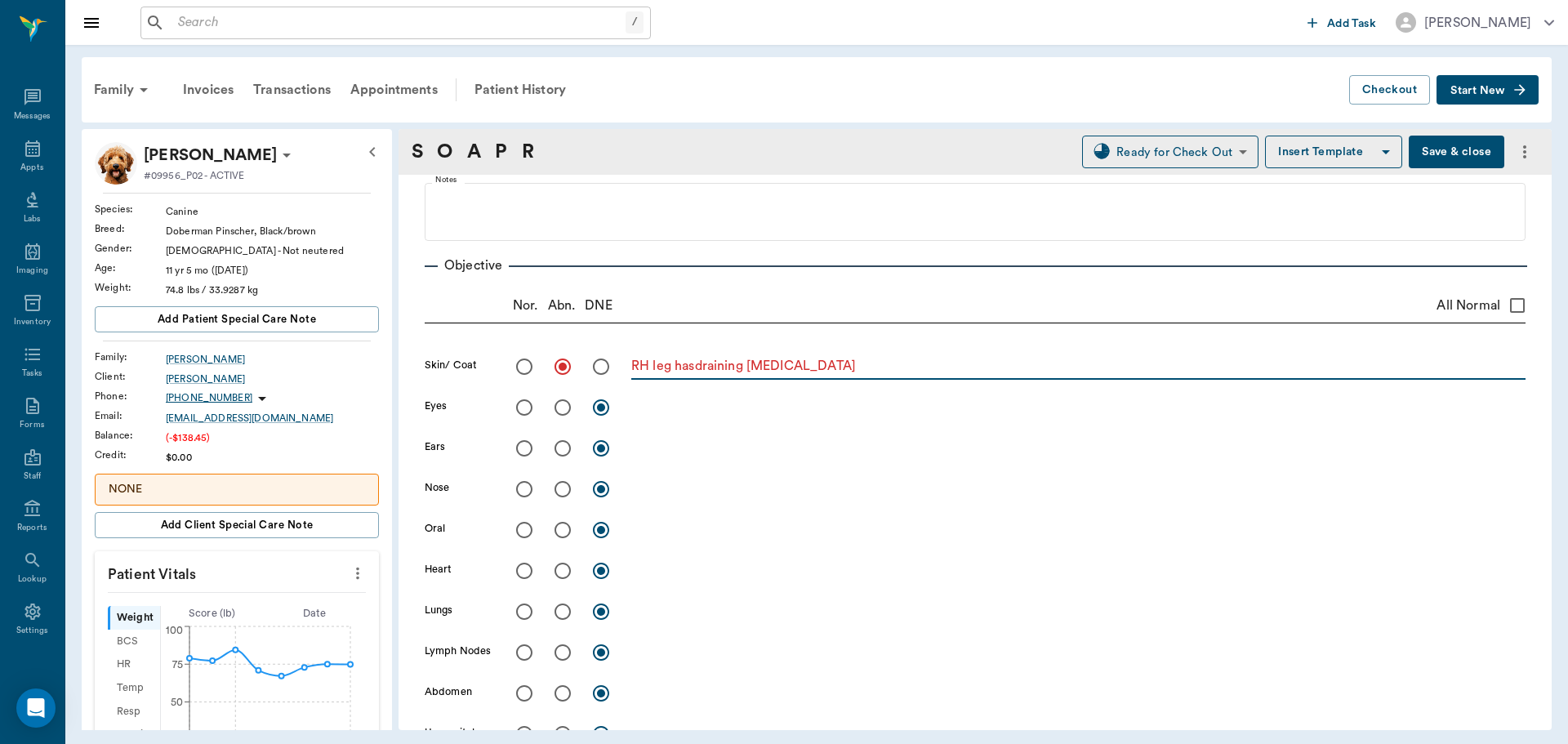
click at [701, 368] on textarea "RH leg hasdraining abscess" at bounding box center [1078, 366] width 894 height 19
click at [855, 371] on textarea "RH leg has draining abscess" at bounding box center [1078, 366] width 894 height 19
type textarea "RH leg has draining [MEDICAL_DATA], open wound with raised mound of alopecia. C…"
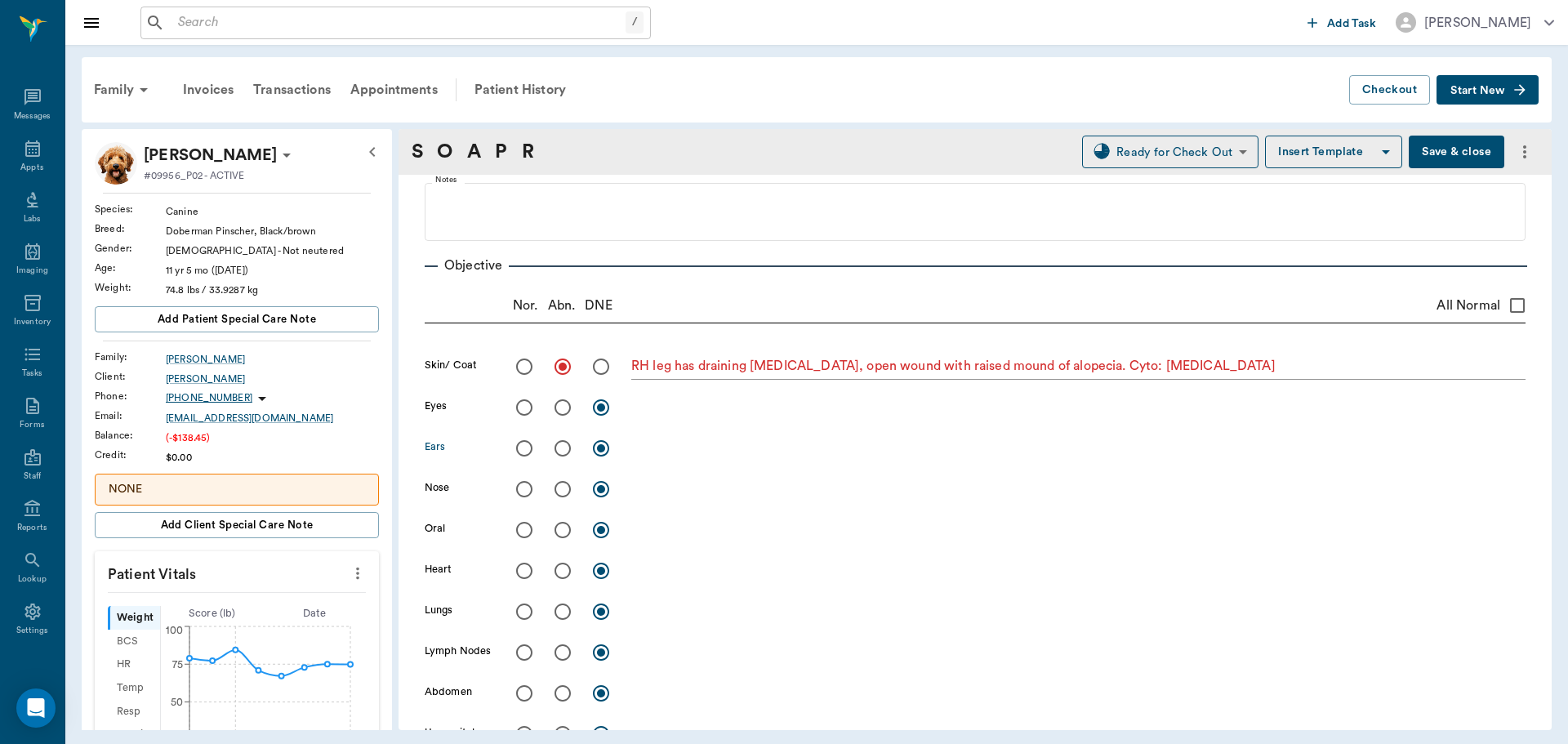
click at [560, 451] on input "radio" at bounding box center [562, 448] width 35 height 35
radio input "true"
click at [663, 444] on textarea at bounding box center [1078, 448] width 894 height 19
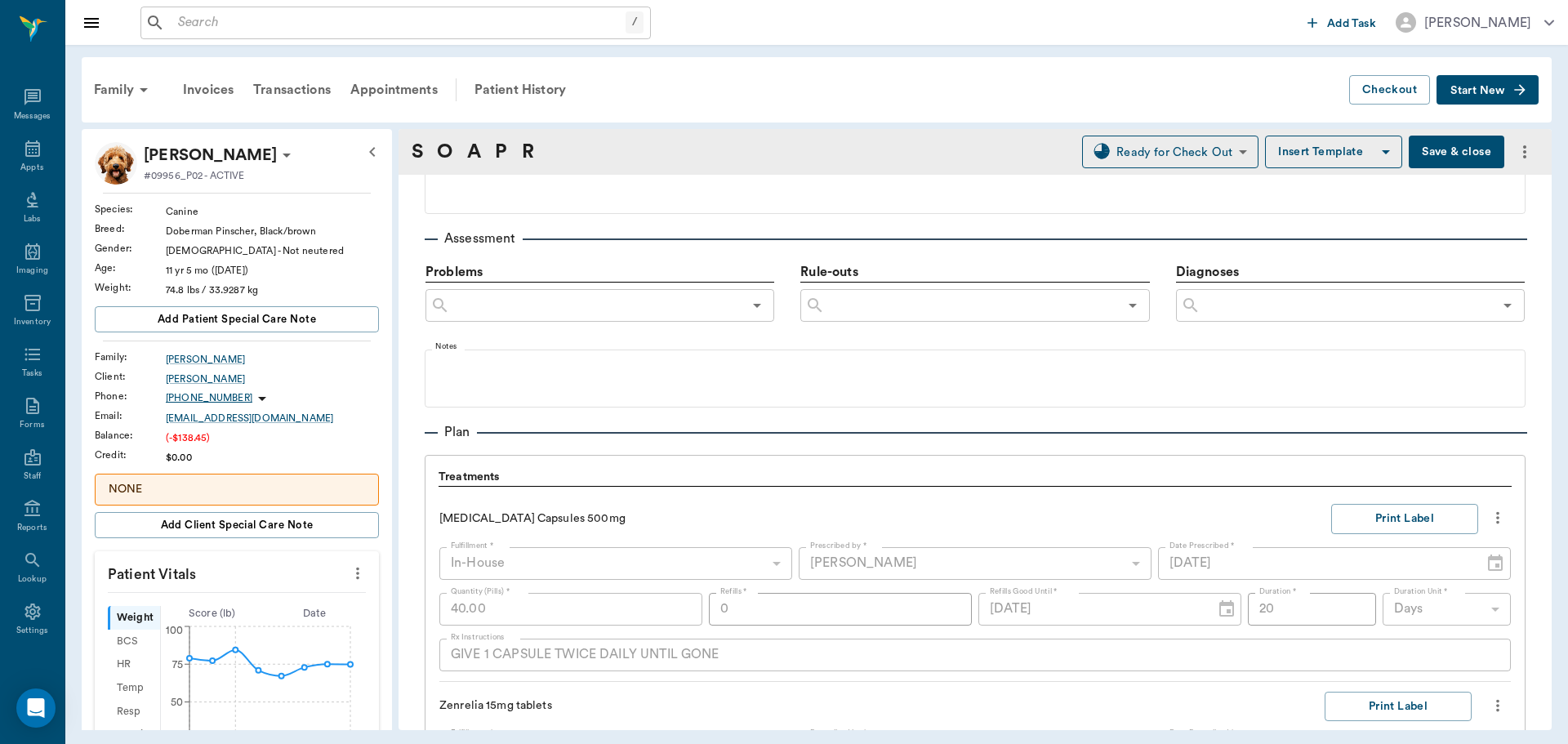
scroll to position [898, 0]
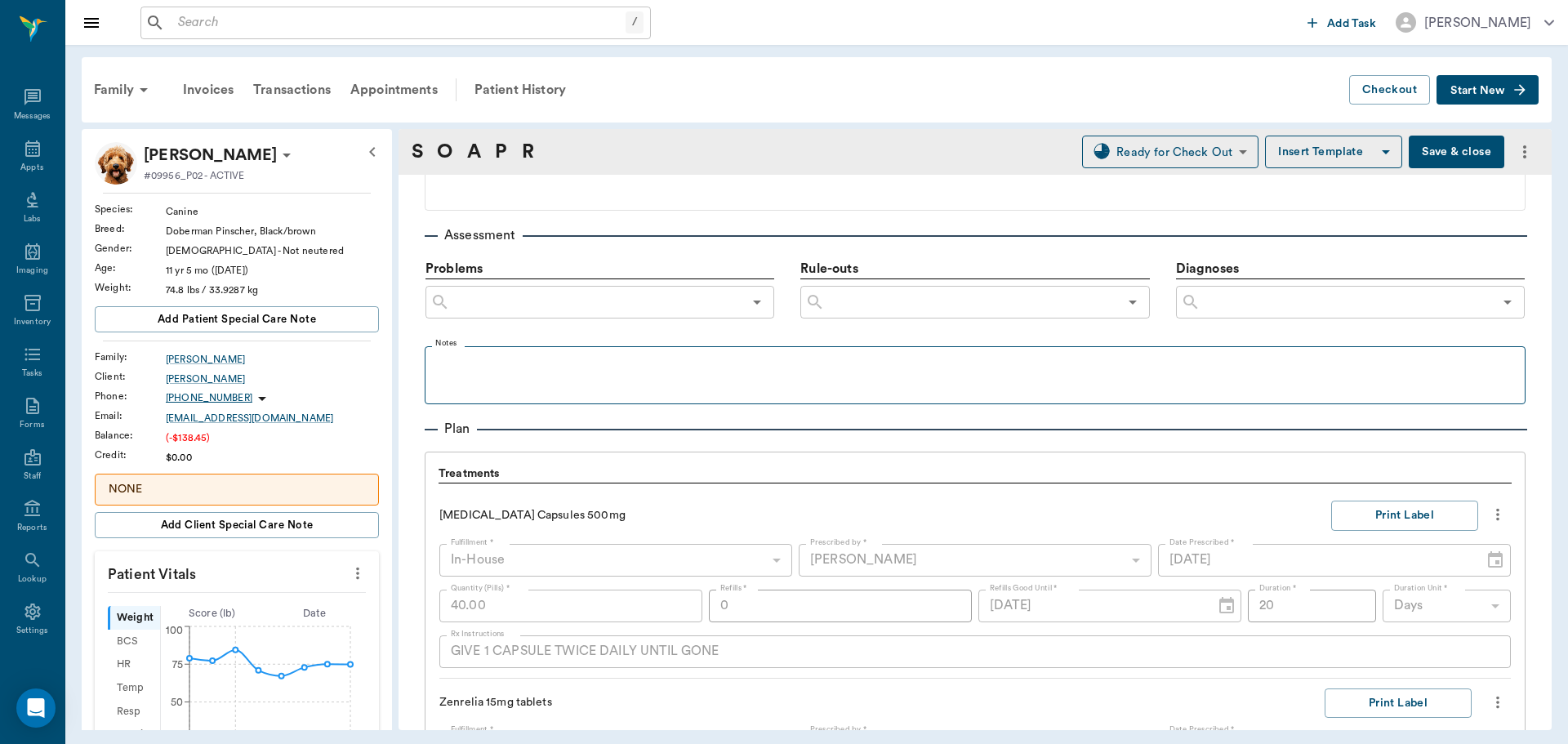
type textarea "L ear alopecia, thickened skin. most of pinnae and inside"
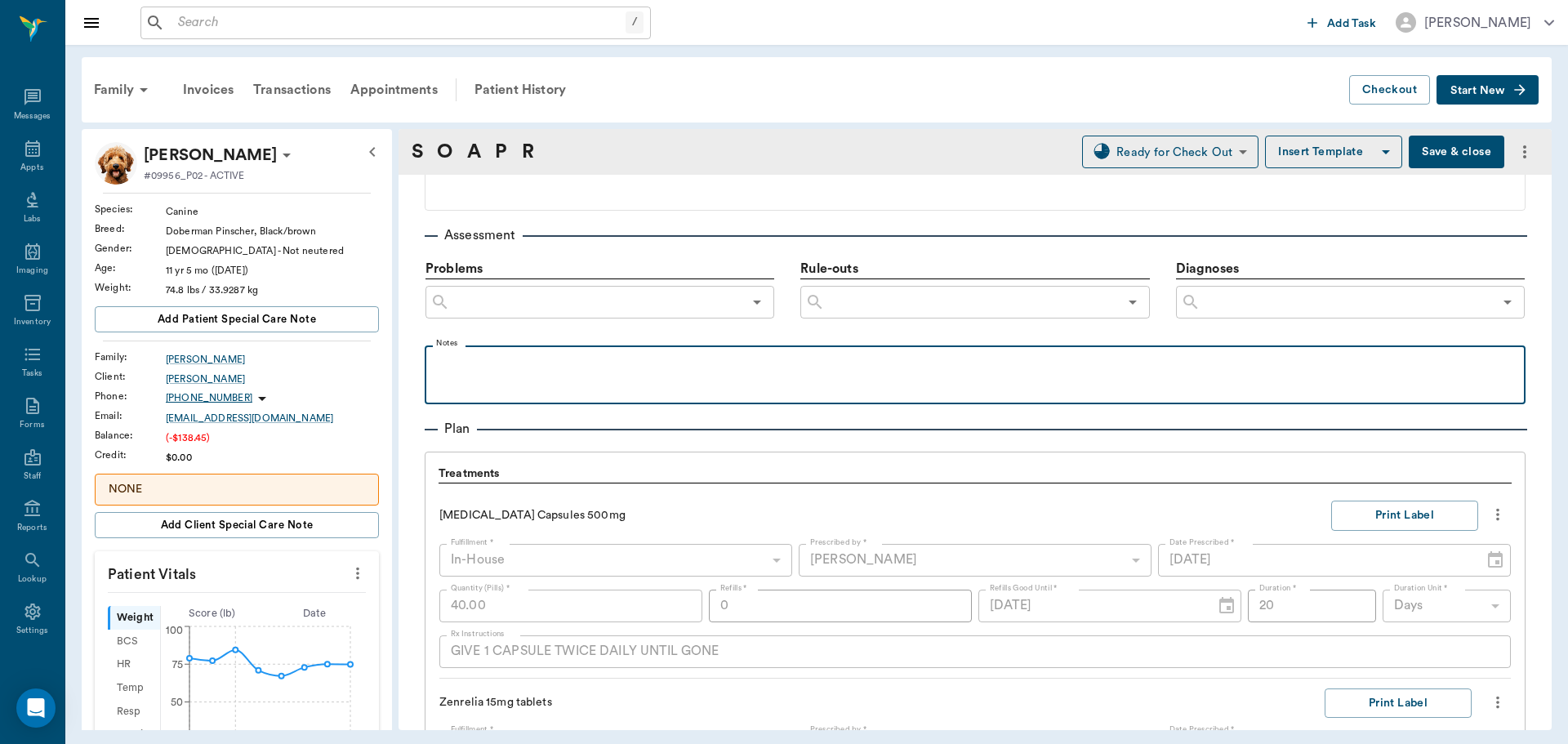
click at [446, 371] on p at bounding box center [975, 363] width 1084 height 19
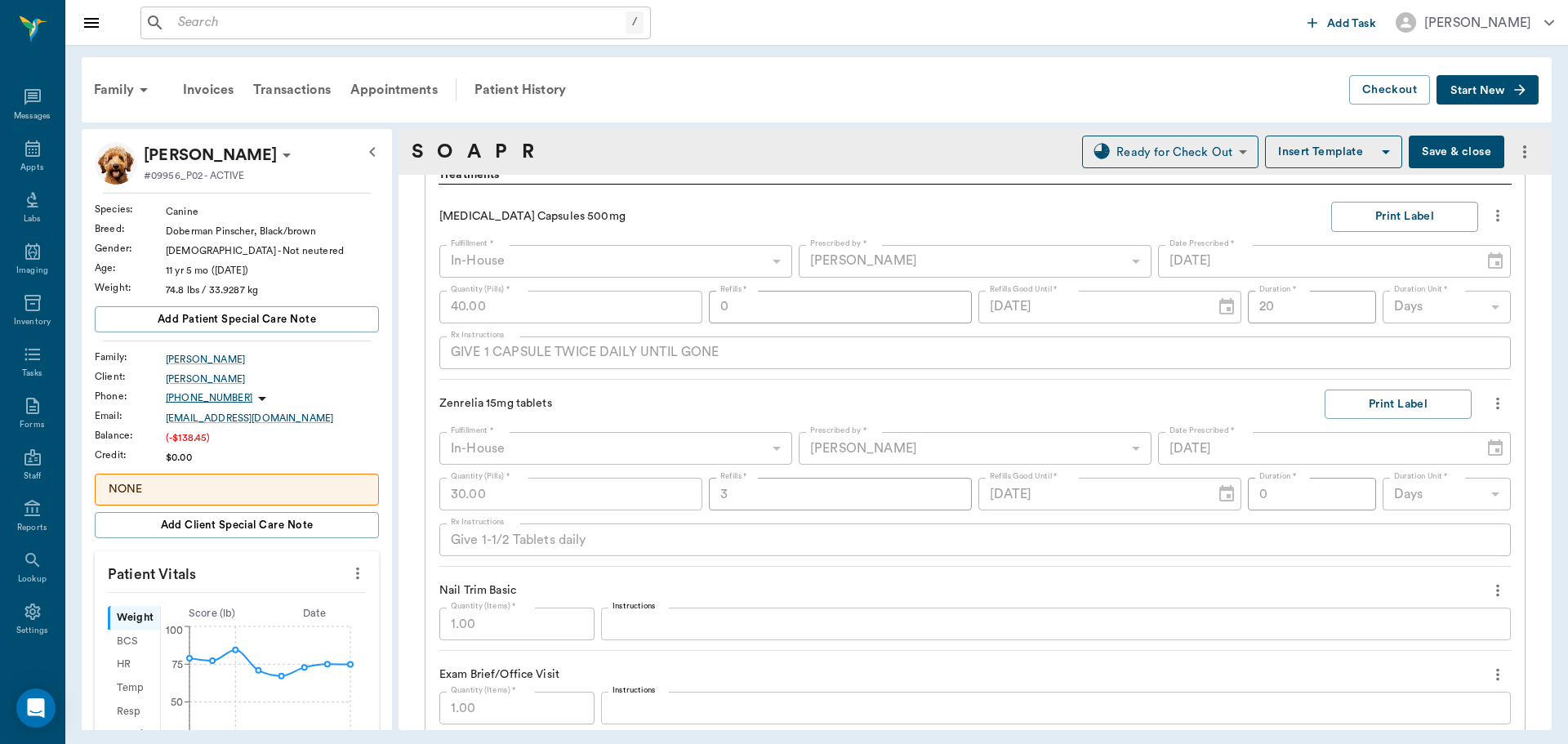
scroll to position [1225, 0]
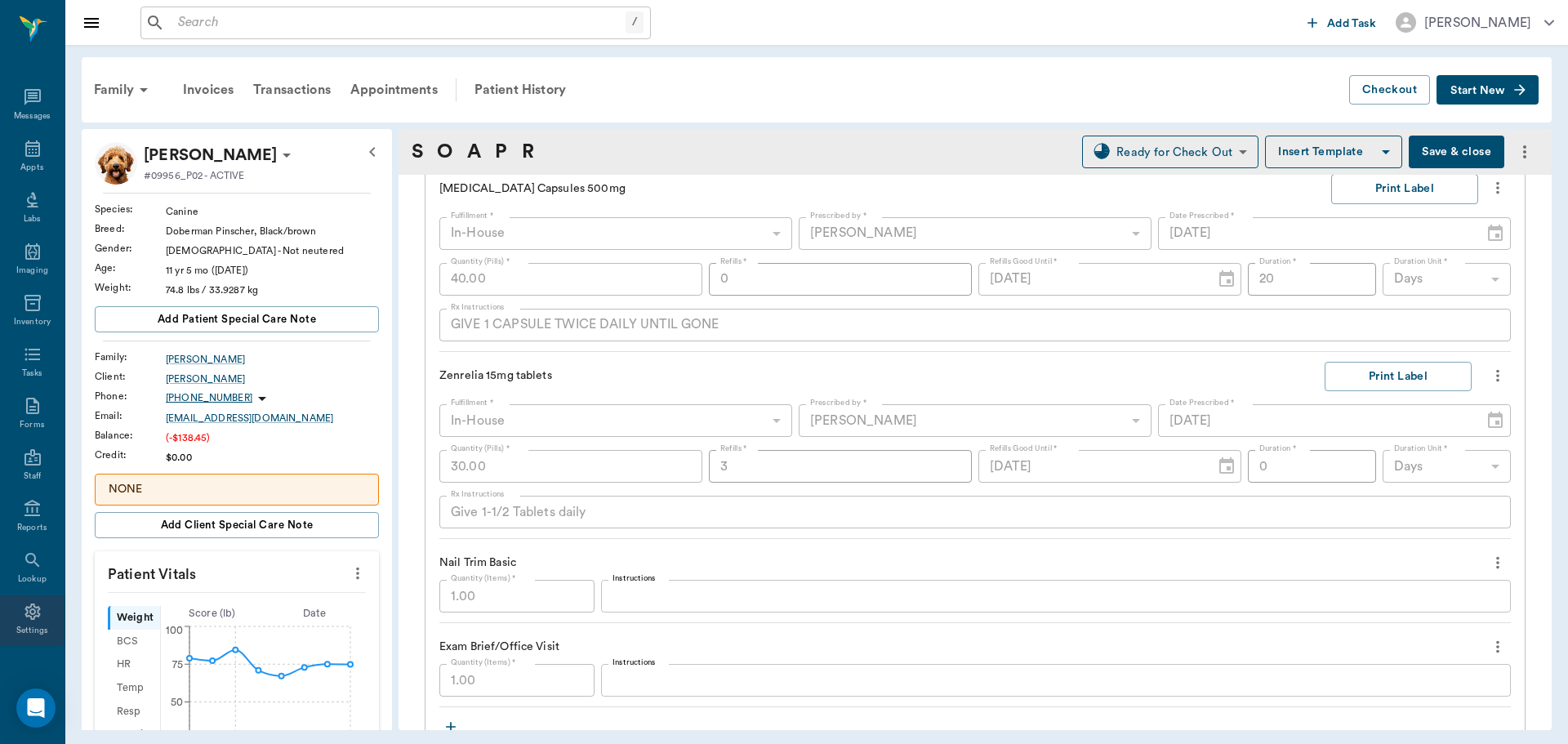
click at [23, 617] on icon at bounding box center [32, 611] width 19 height 19
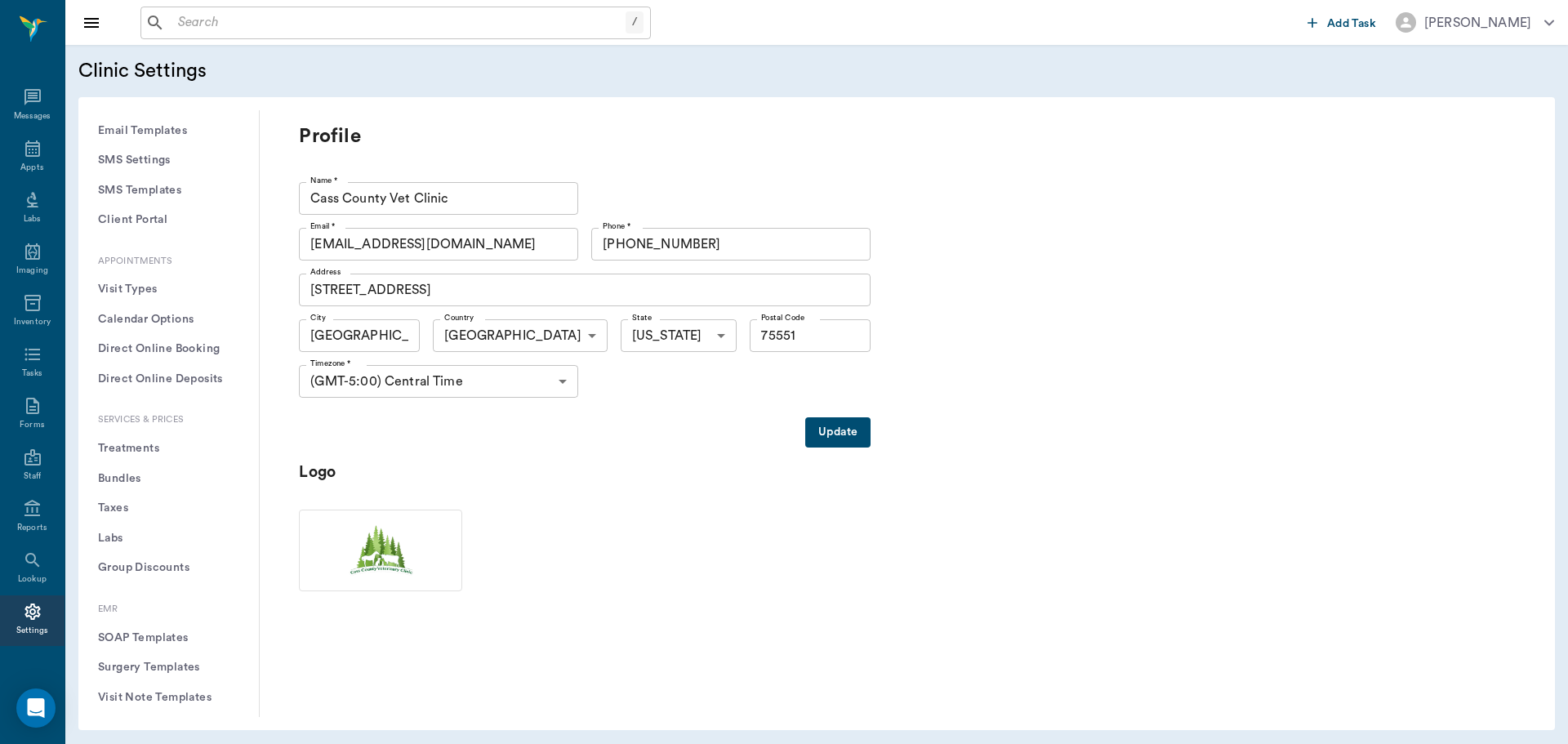
scroll to position [82, 0]
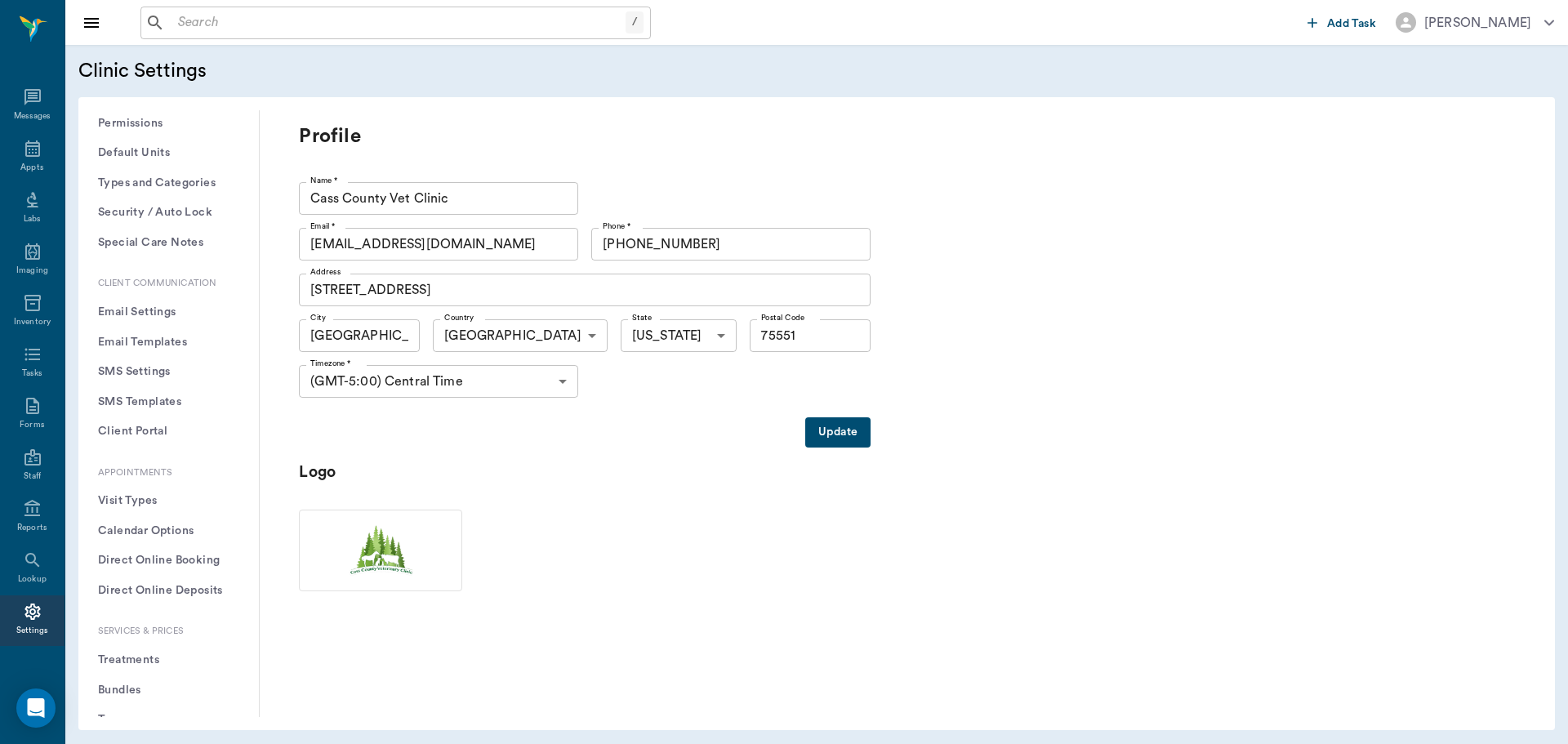
click at [123, 661] on button "Treatments" at bounding box center [168, 660] width 155 height 30
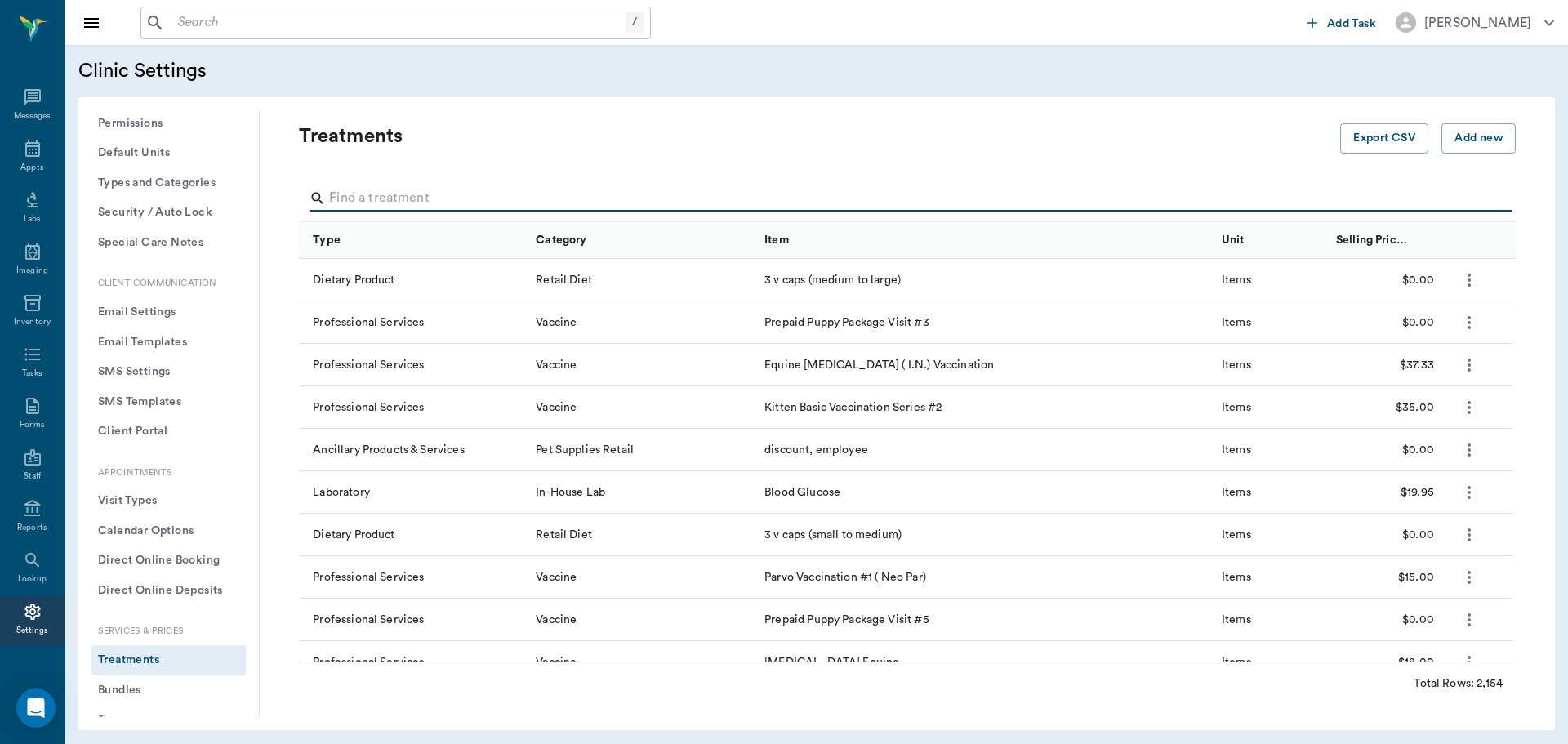
click at [480, 211] on input "Search" at bounding box center [908, 198] width 1159 height 26
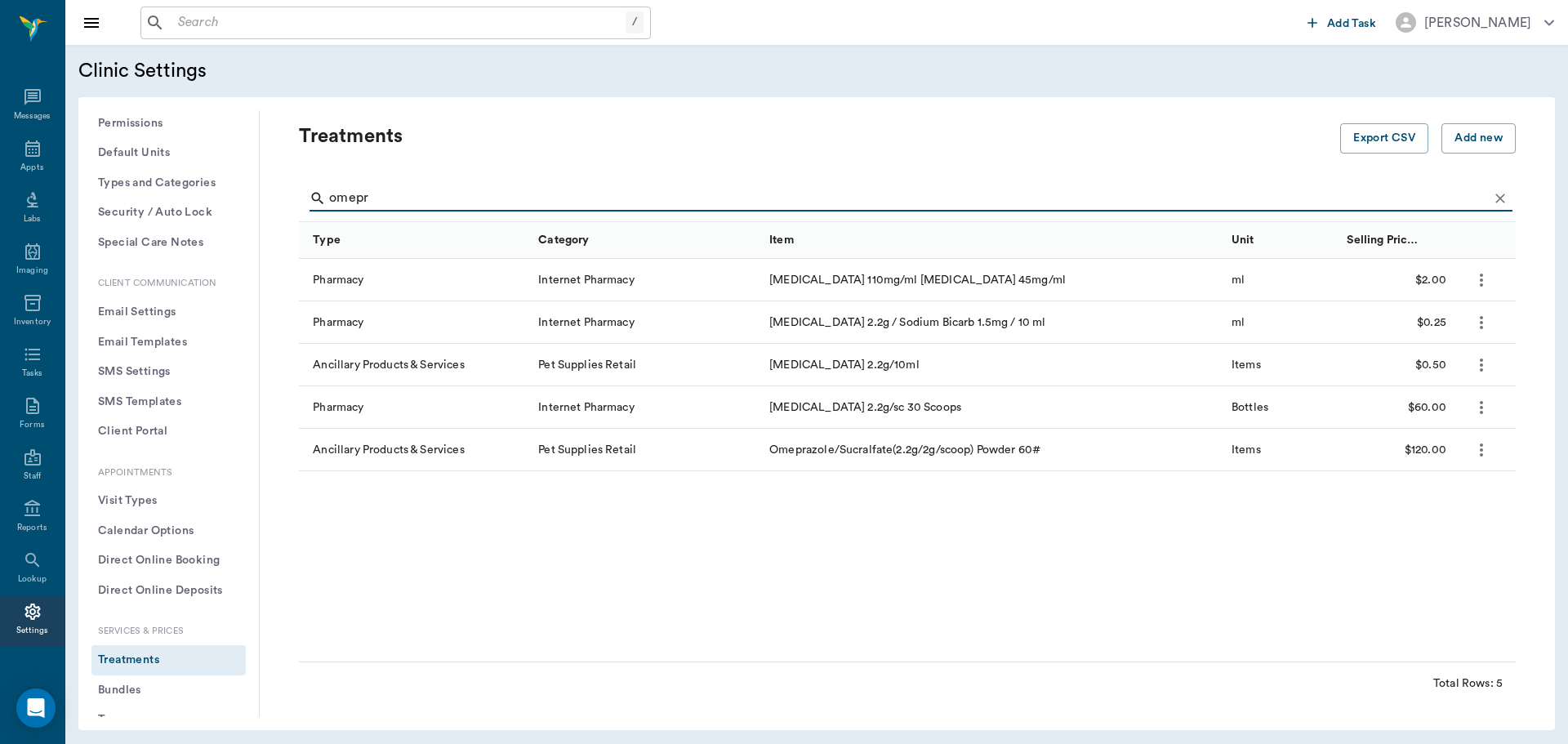
type input "omepr"
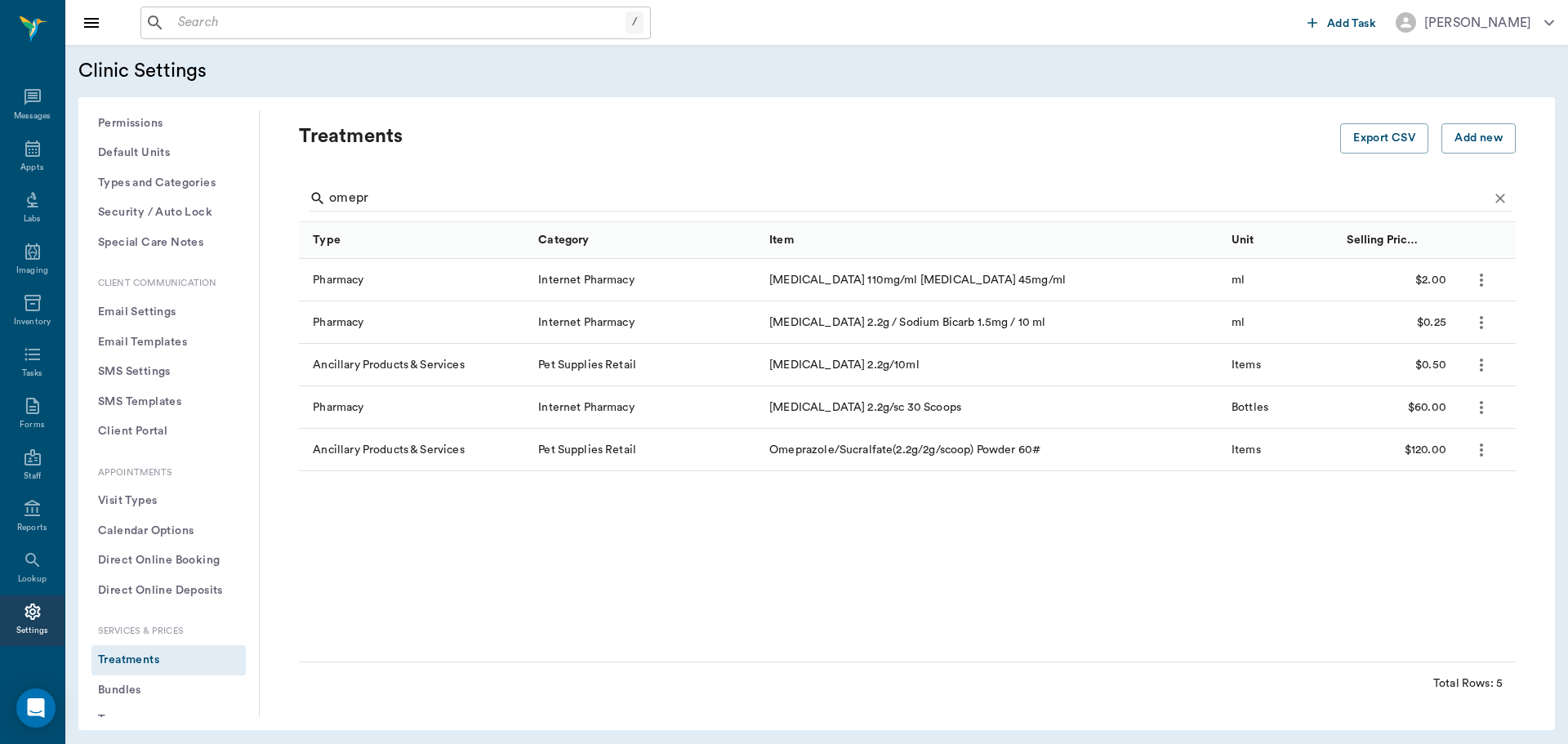
drag, startPoint x: 1470, startPoint y: 308, endPoint x: 1049, endPoint y: 443, distance: 442.1
click at [1049, 443] on div "Omeprazole/Sucralfate(2.2g/2g/scoop) Powder 60#" at bounding box center [992, 450] width 463 height 42
click at [25, 145] on icon at bounding box center [32, 148] width 19 height 19
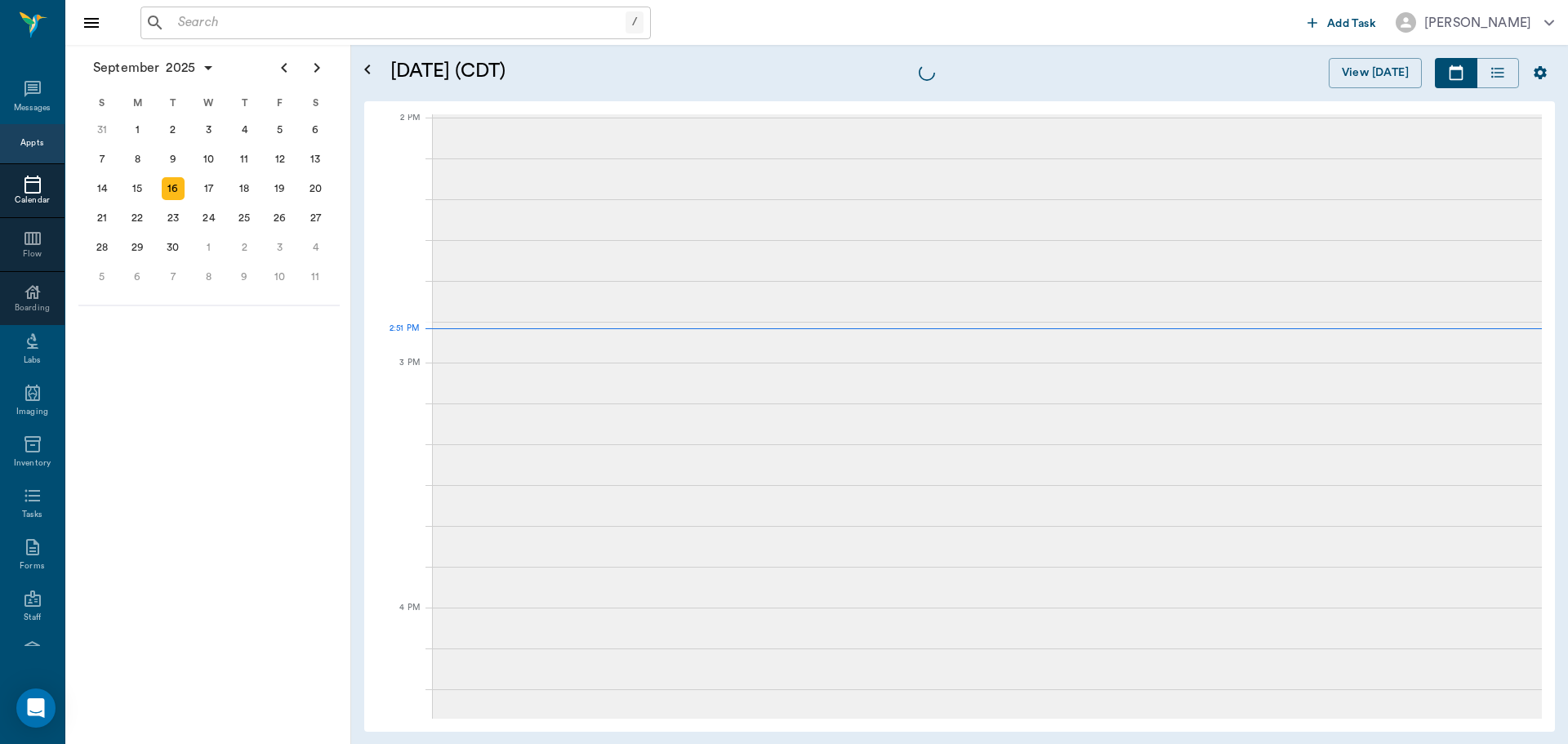
scroll to position [1470, 0]
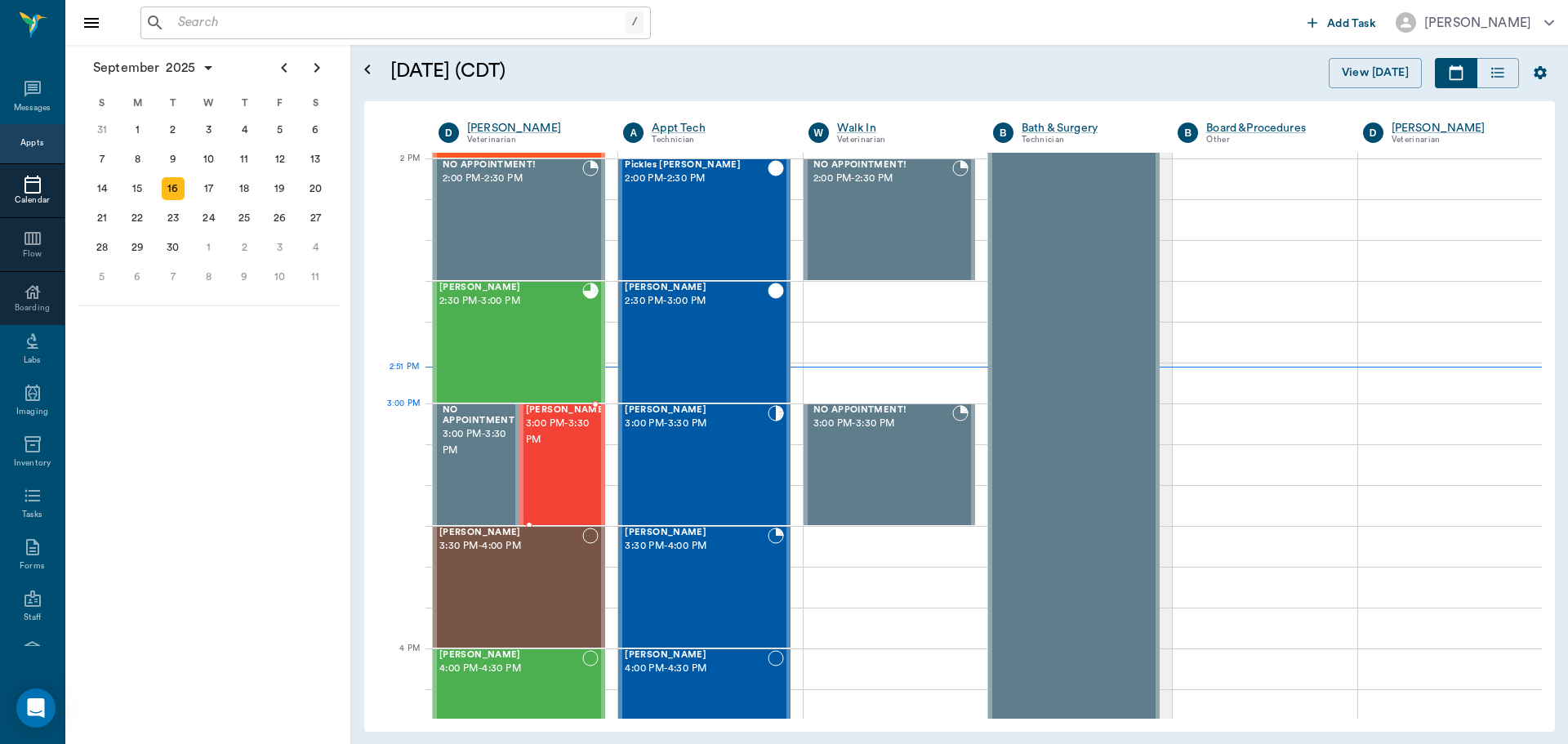
click at [566, 440] on span "3:00 PM - 3:30 PM" at bounding box center [567, 432] width 82 height 33
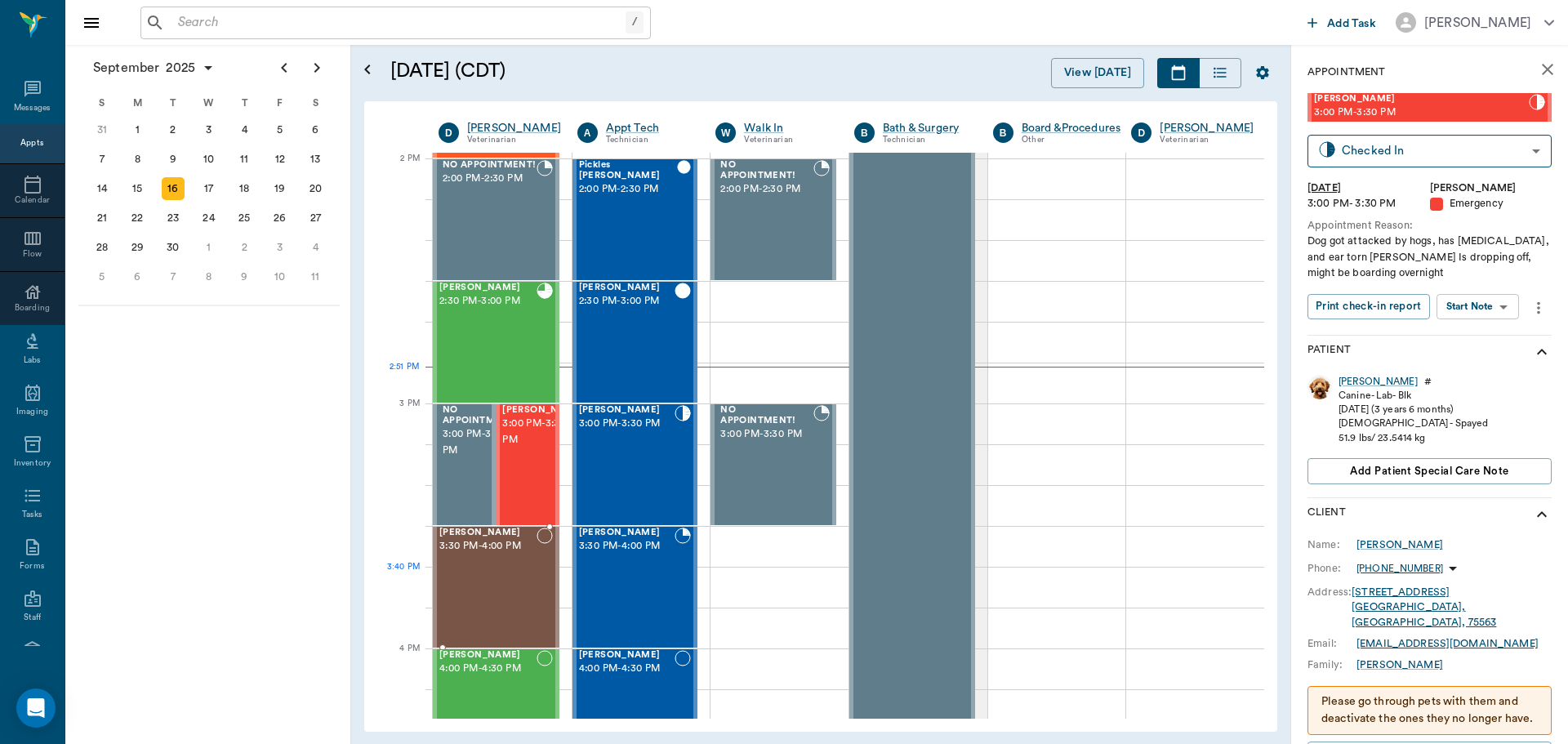
click at [487, 569] on div "Clarice BONINE 3:30 PM - 4:00 PM" at bounding box center [488, 587] width 97 height 119
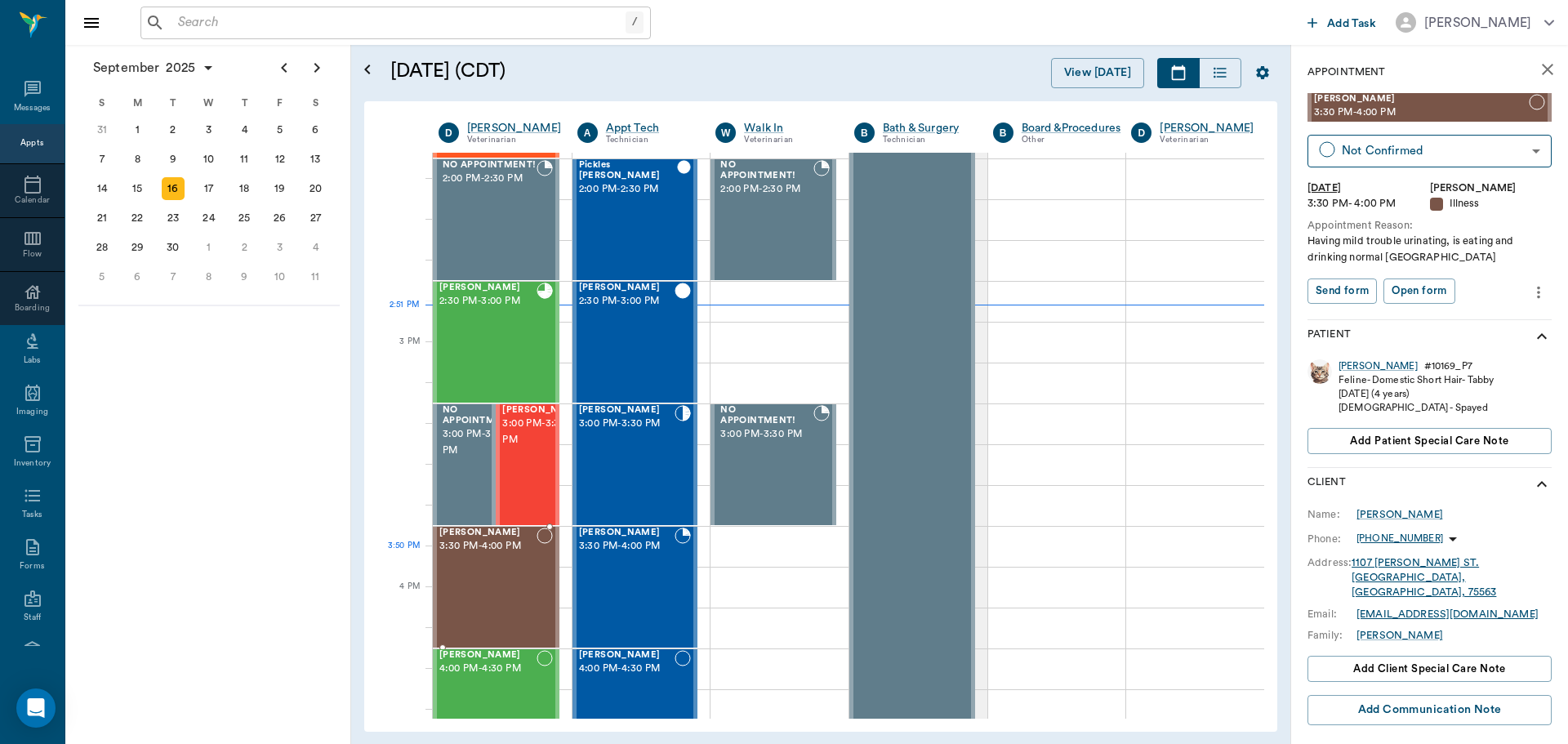
scroll to position [1633, 0]
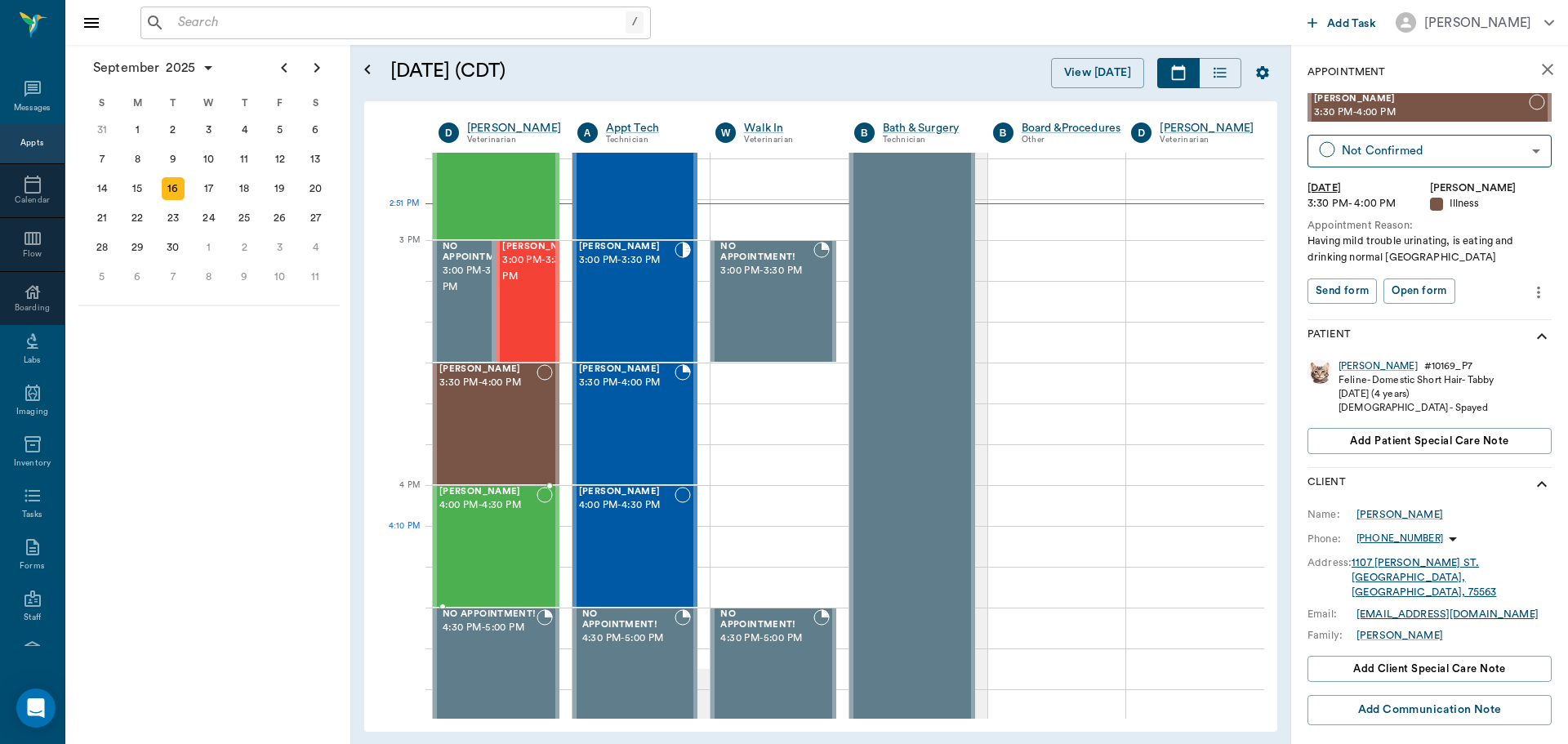
click at [511, 557] on div "Waylon McKnight 4:00 PM - 4:30 PM" at bounding box center [488, 546] width 97 height 119
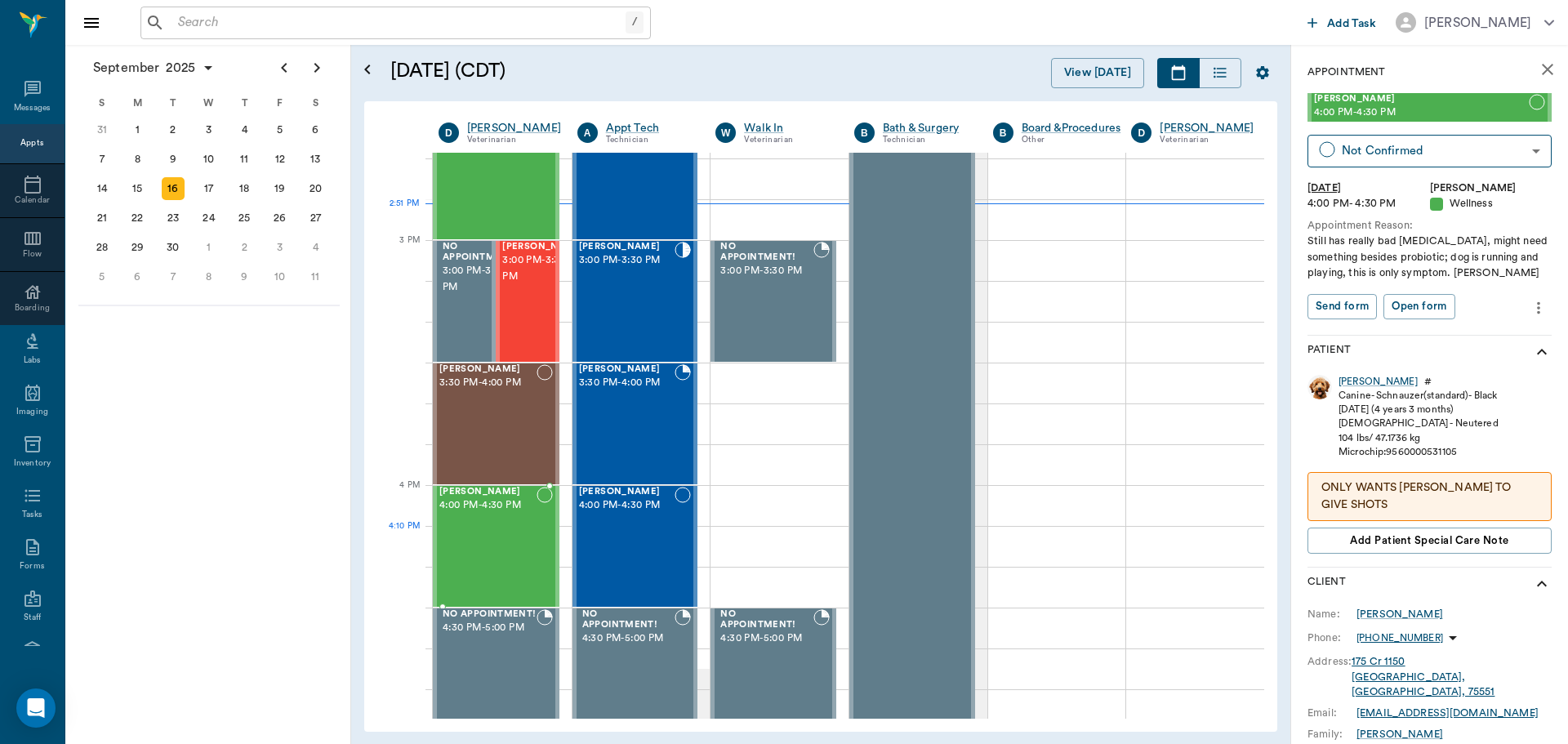
click at [510, 555] on div "Waylon McKnight 4:00 PM - 4:30 PM" at bounding box center [488, 546] width 97 height 119
click at [510, 555] on div "Waylon McKnight 4:00 PM - 4:30 PM" at bounding box center [488, 546] width 97 height 119
click at [510, 550] on div "Waylon McKnight 4:00 PM - 4:30 PM" at bounding box center [488, 546] width 97 height 119
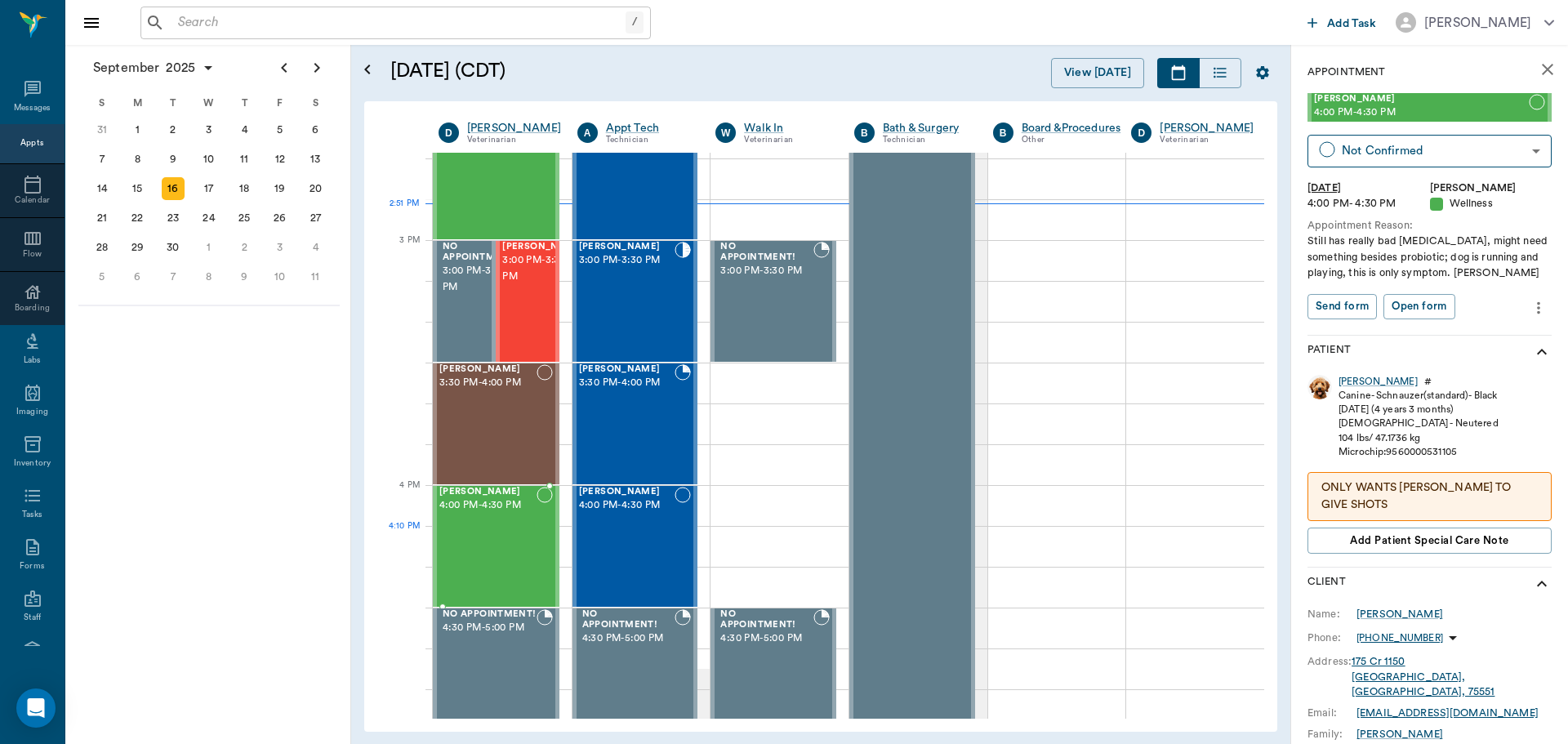
click at [510, 550] on div "Waylon McKnight 4:00 PM - 4:30 PM" at bounding box center [488, 546] width 97 height 119
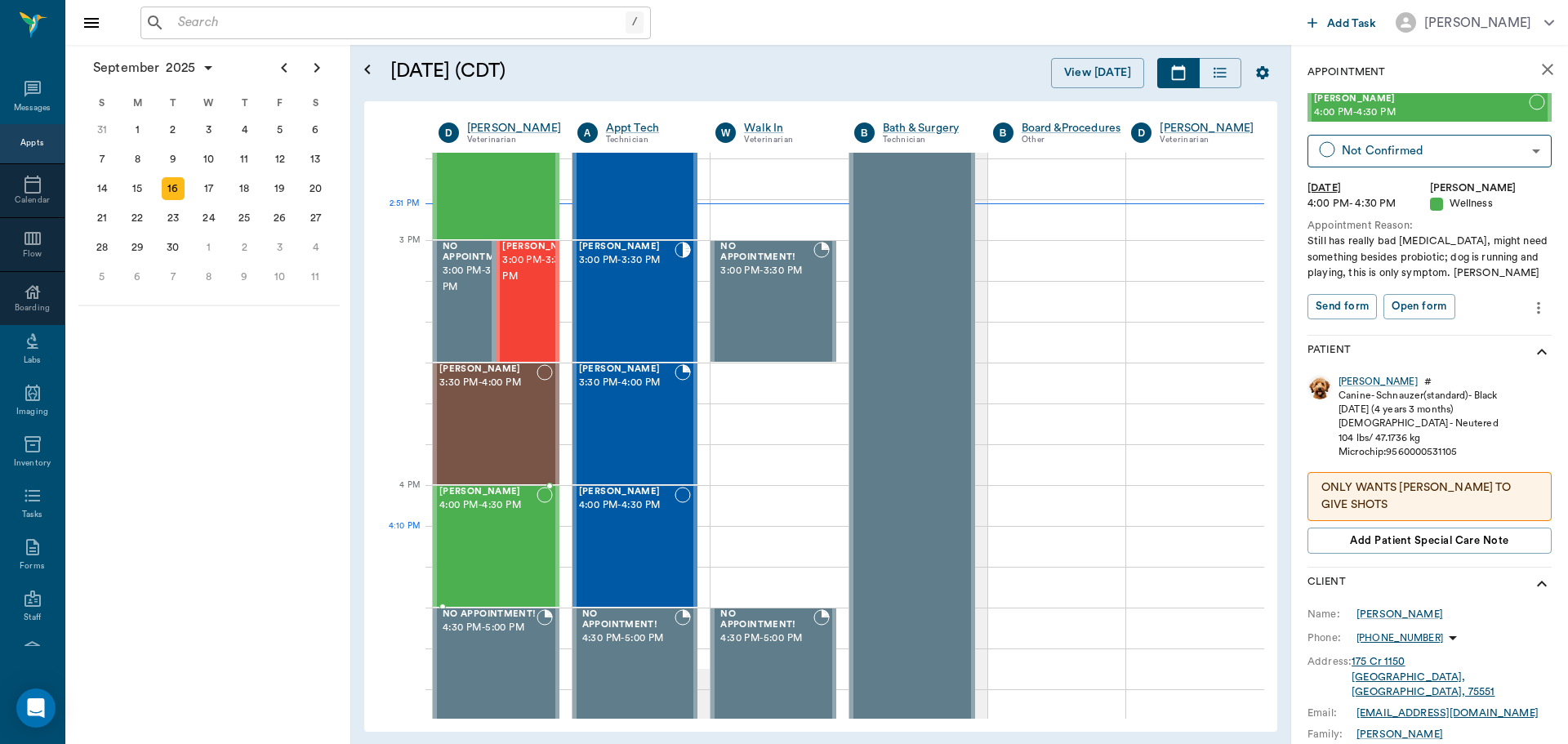
click at [510, 550] on div "Waylon McKnight 4:00 PM - 4:30 PM" at bounding box center [488, 546] width 97 height 119
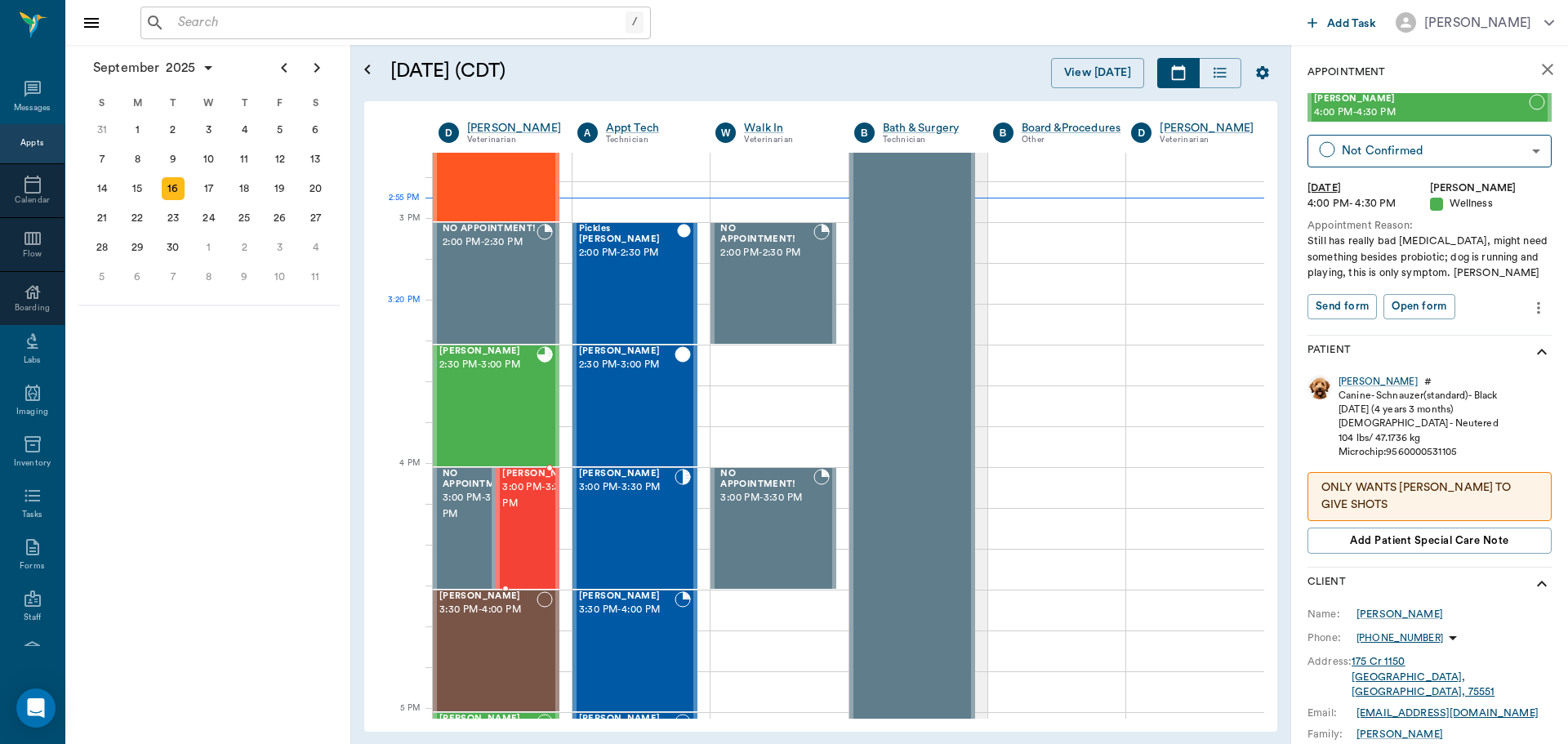
scroll to position [1389, 0]
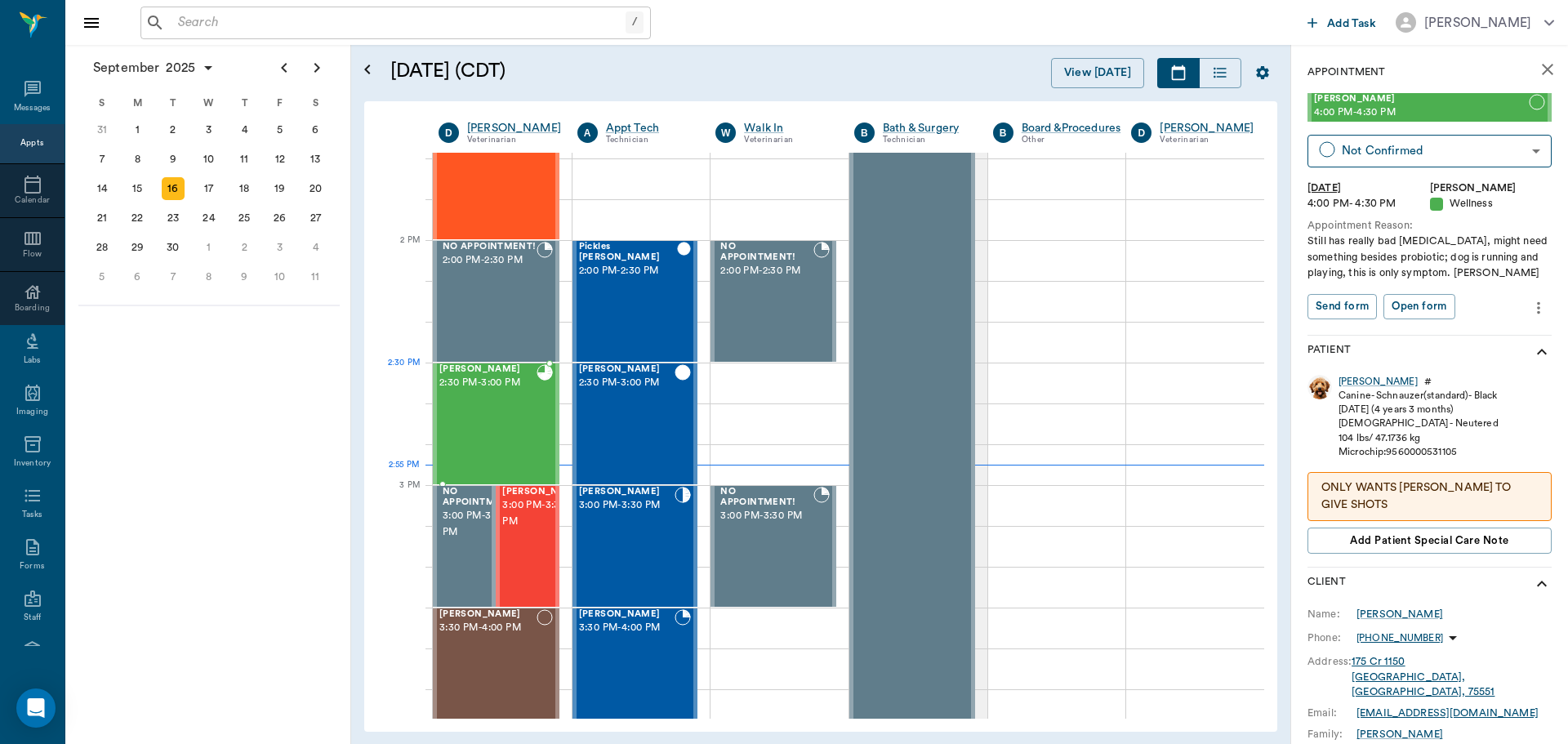
click at [481, 400] on div "Achillies Adams 2:30 PM - 3:00 PM" at bounding box center [488, 424] width 97 height 119
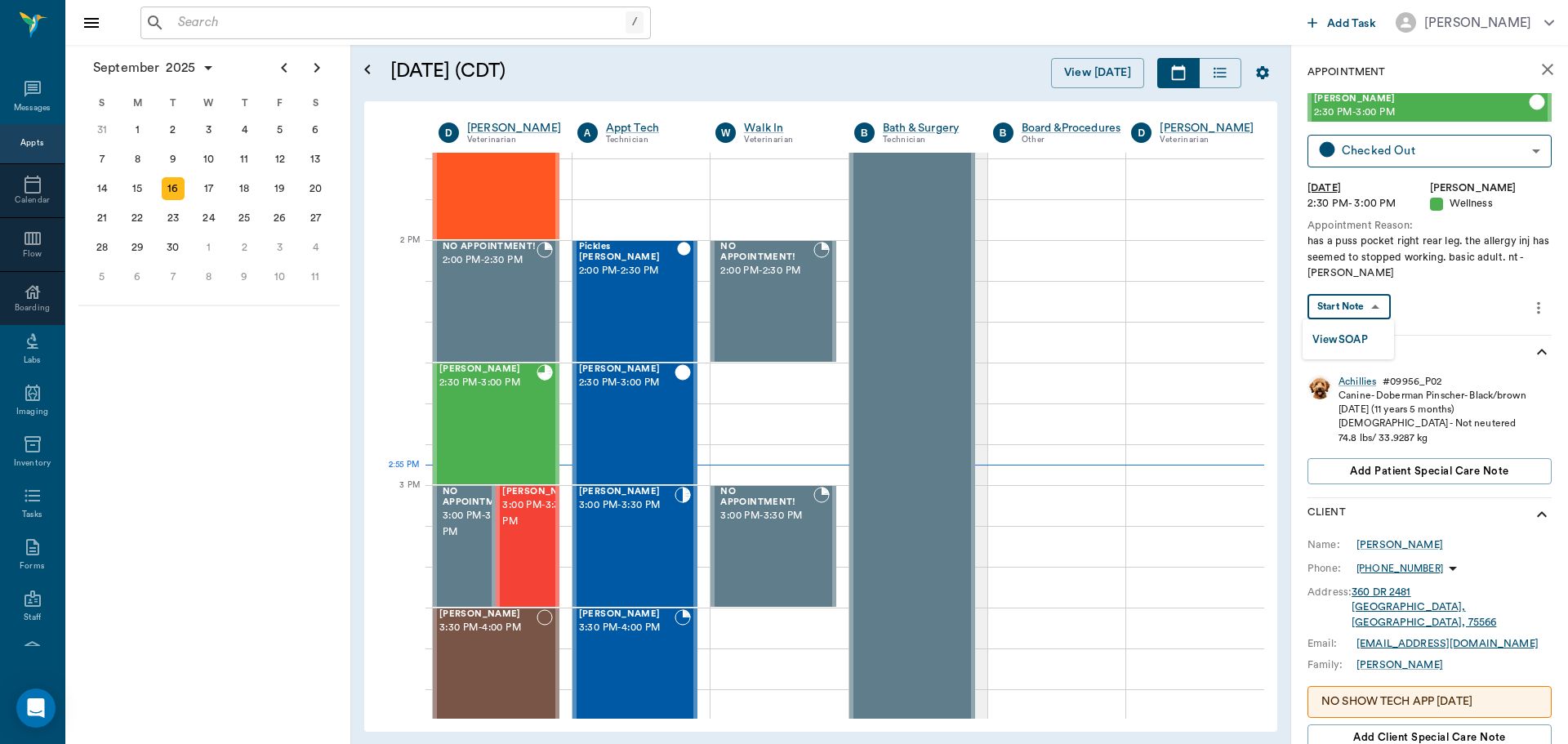
click at [1370, 305] on body "/ ​ Add Task Dr. Bert Ellsworth Nectar Messages Appts Calendar Flow Boarding La…" at bounding box center [784, 372] width 1568 height 744
click at [1351, 337] on button "View SOAP" at bounding box center [1340, 340] width 56 height 19
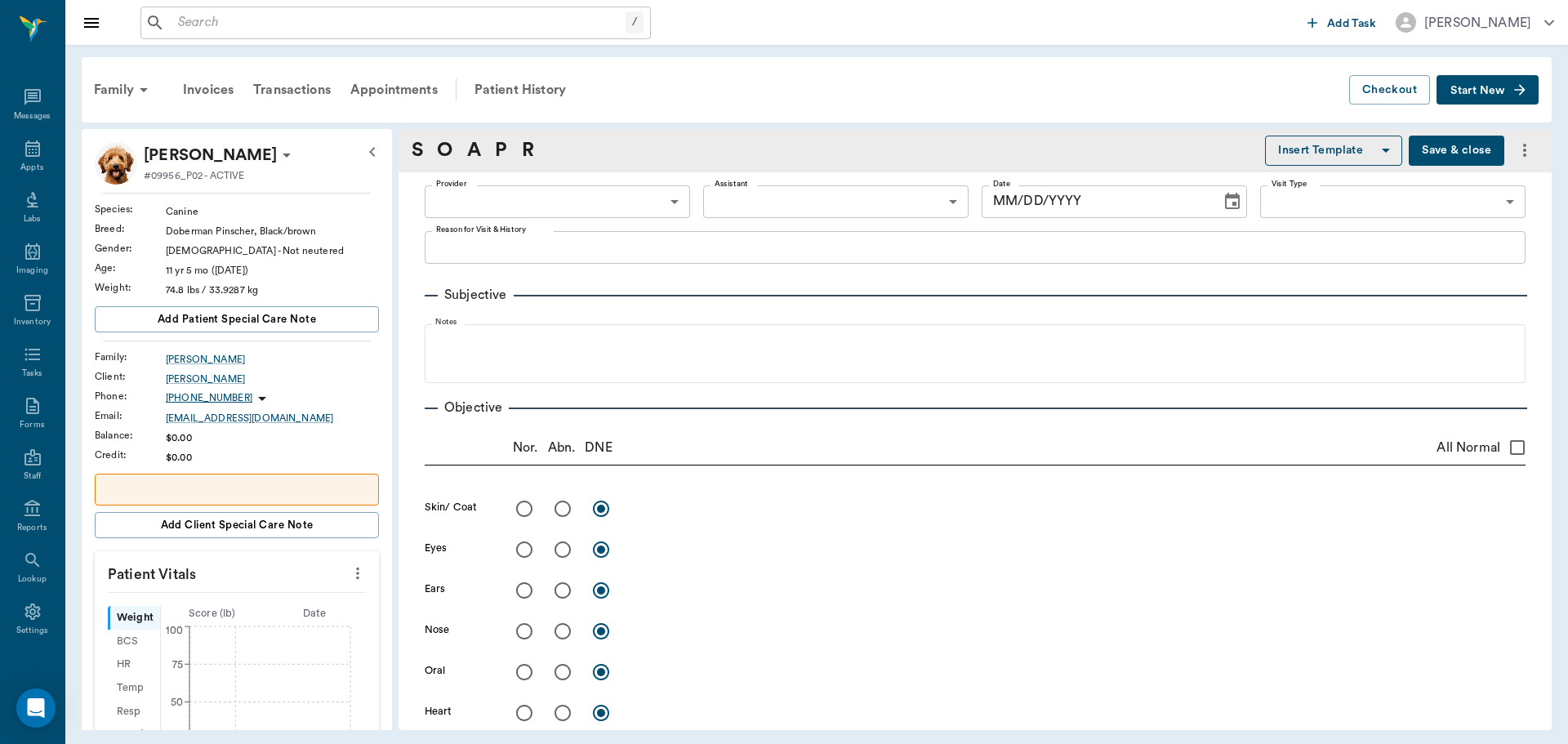
type input "63ec2f075fda476ae8351a4d"
type input "642ef10e332a41444de2bad1"
type input "65d2be4f46e3a538d89b8c14"
type textarea "has a puss pocket right rear leg. the allergy inj has seemed to stopped working…"
radio input "true"
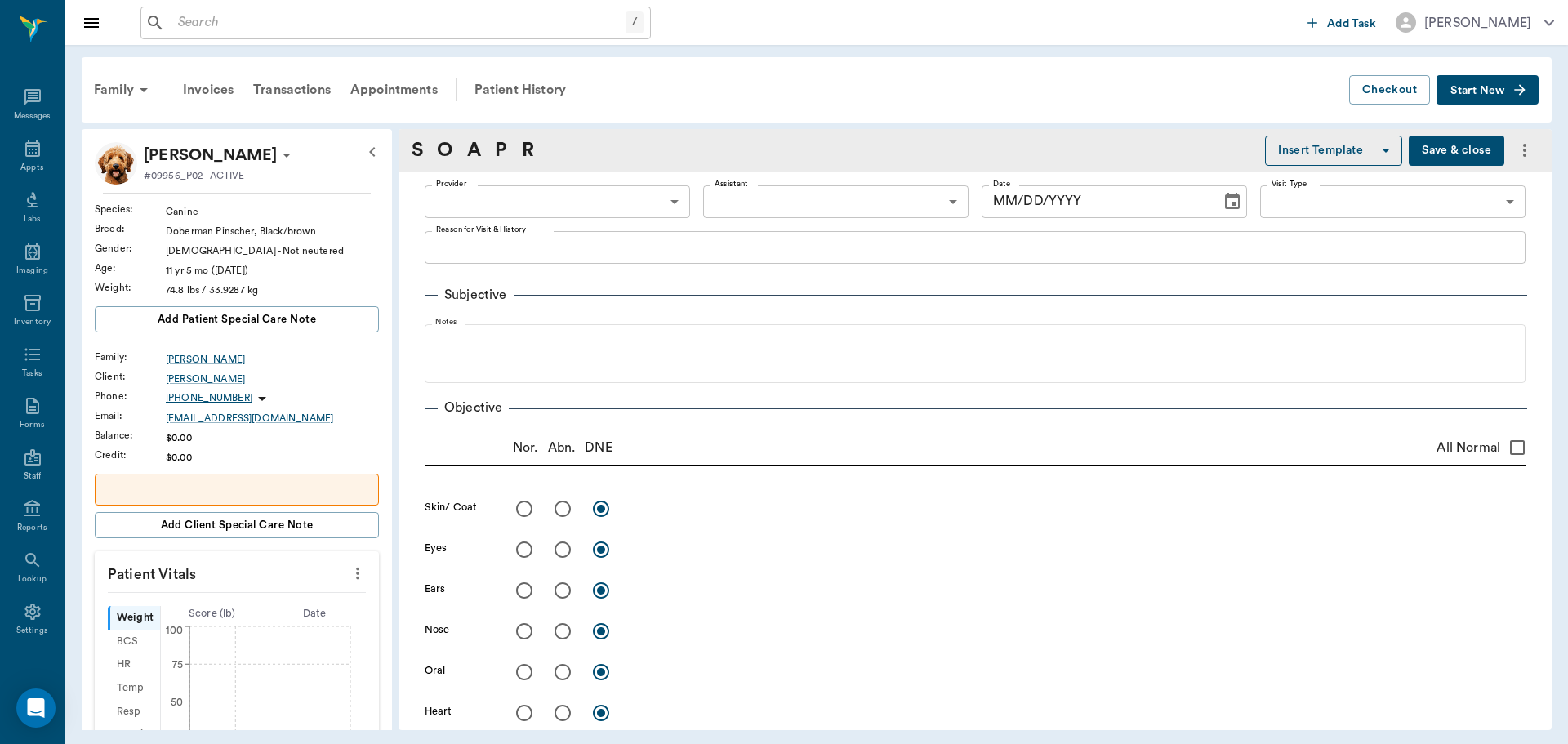
type textarea "RH leg has draining [MEDICAL_DATA], open wound with raised mound of alopecia. C…"
radio input "true"
type textarea "L ear alopecia, thickened skin. most of pinnae and inside"
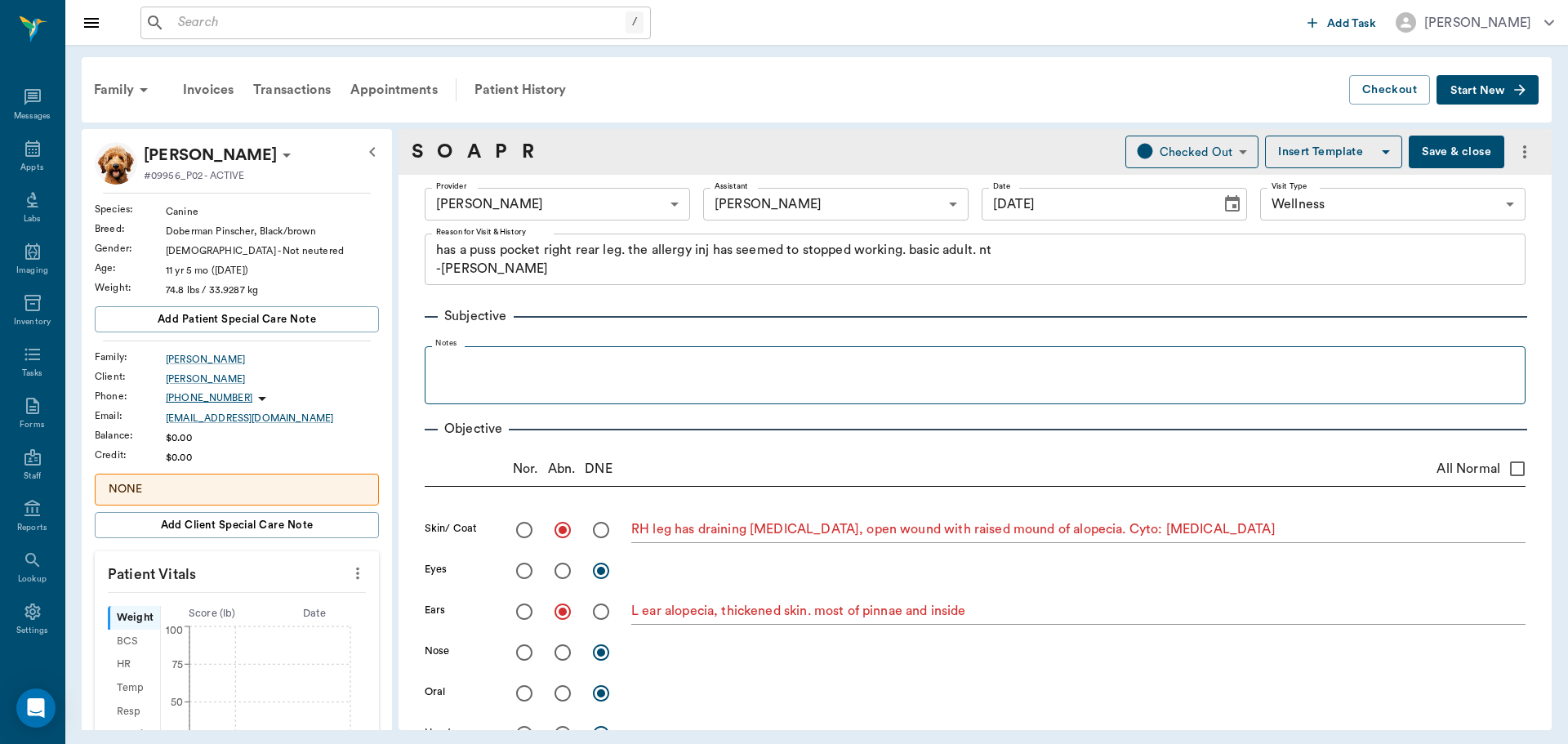
type input "[DATE]"
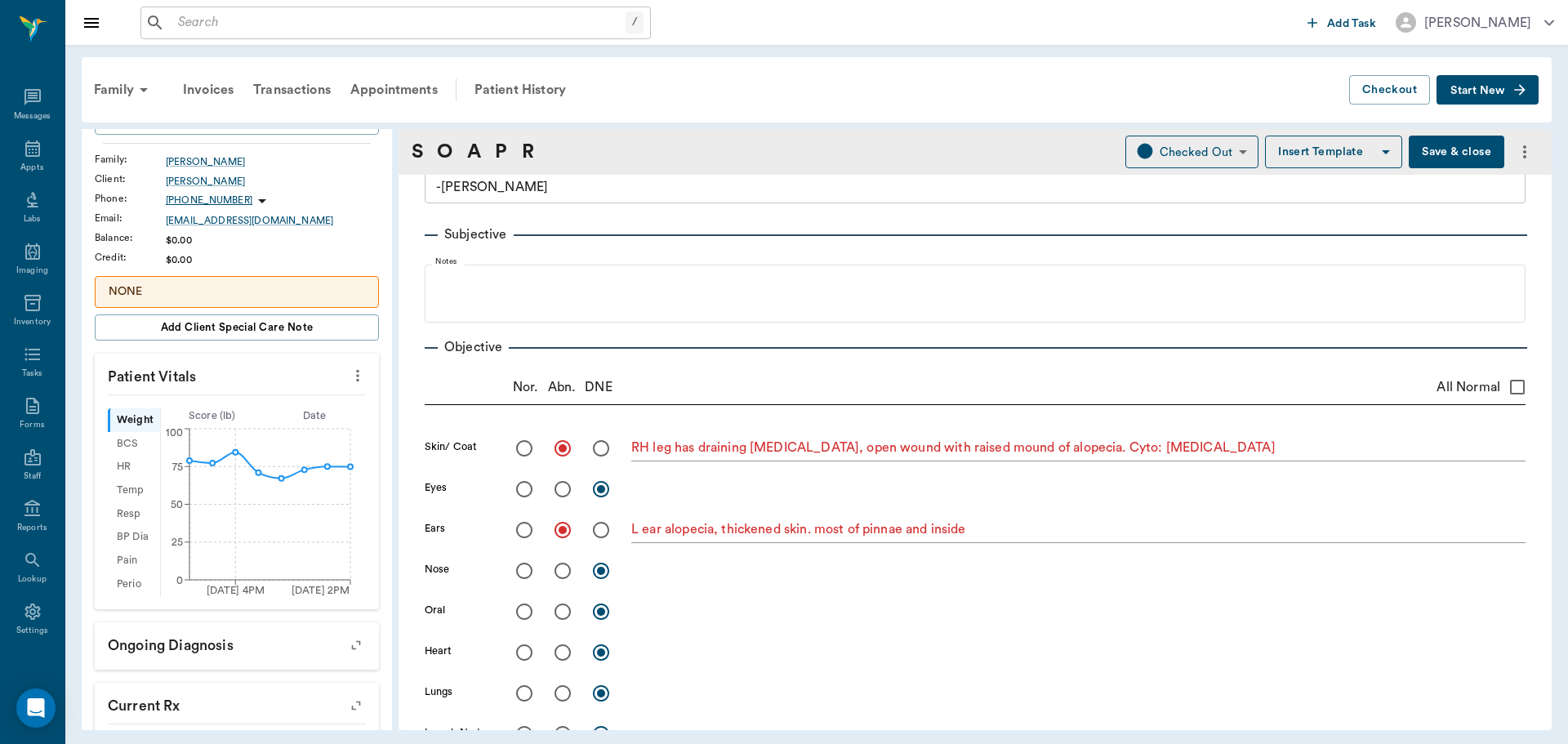
scroll to position [626, 0]
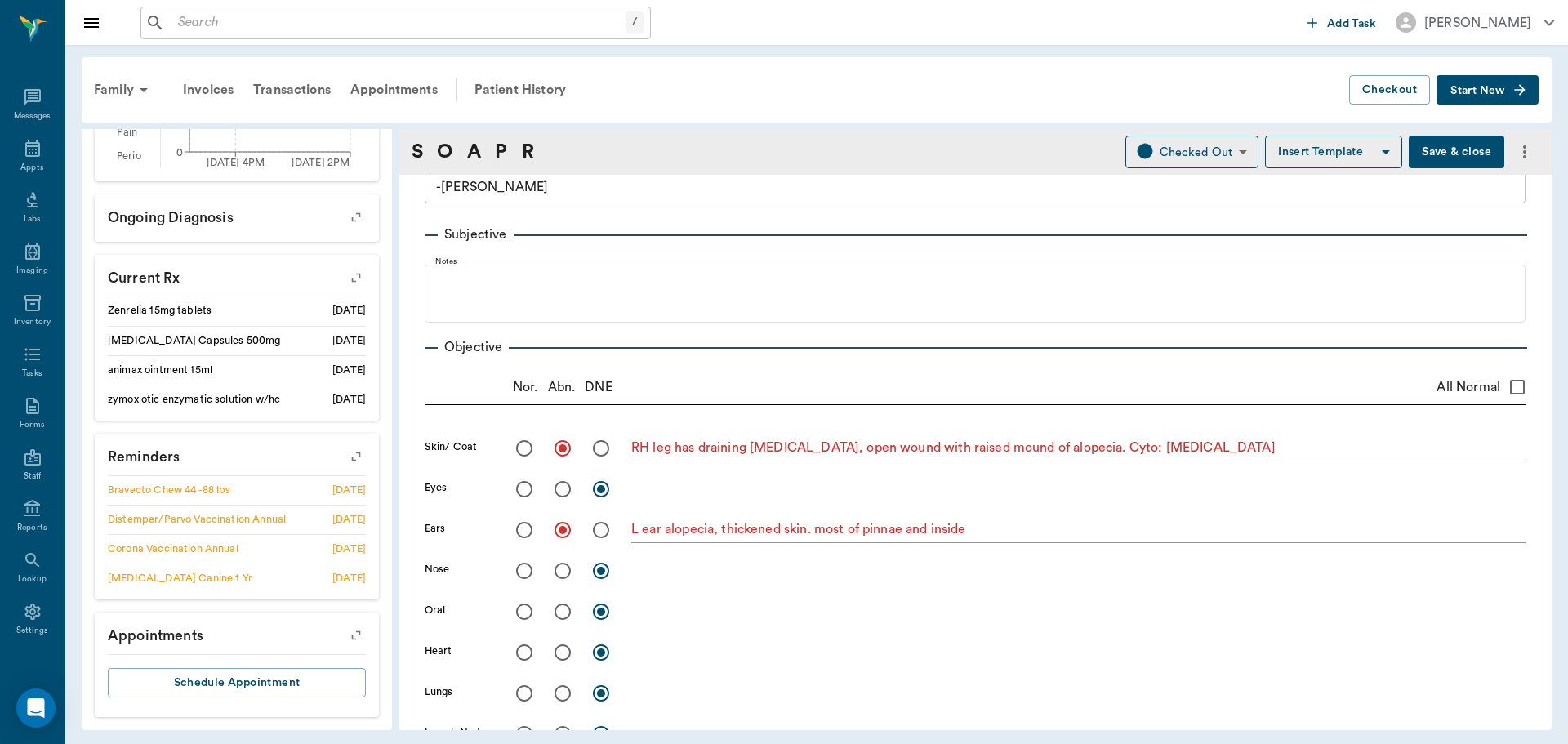
click at [345, 456] on icon "button" at bounding box center [356, 456] width 23 height 23
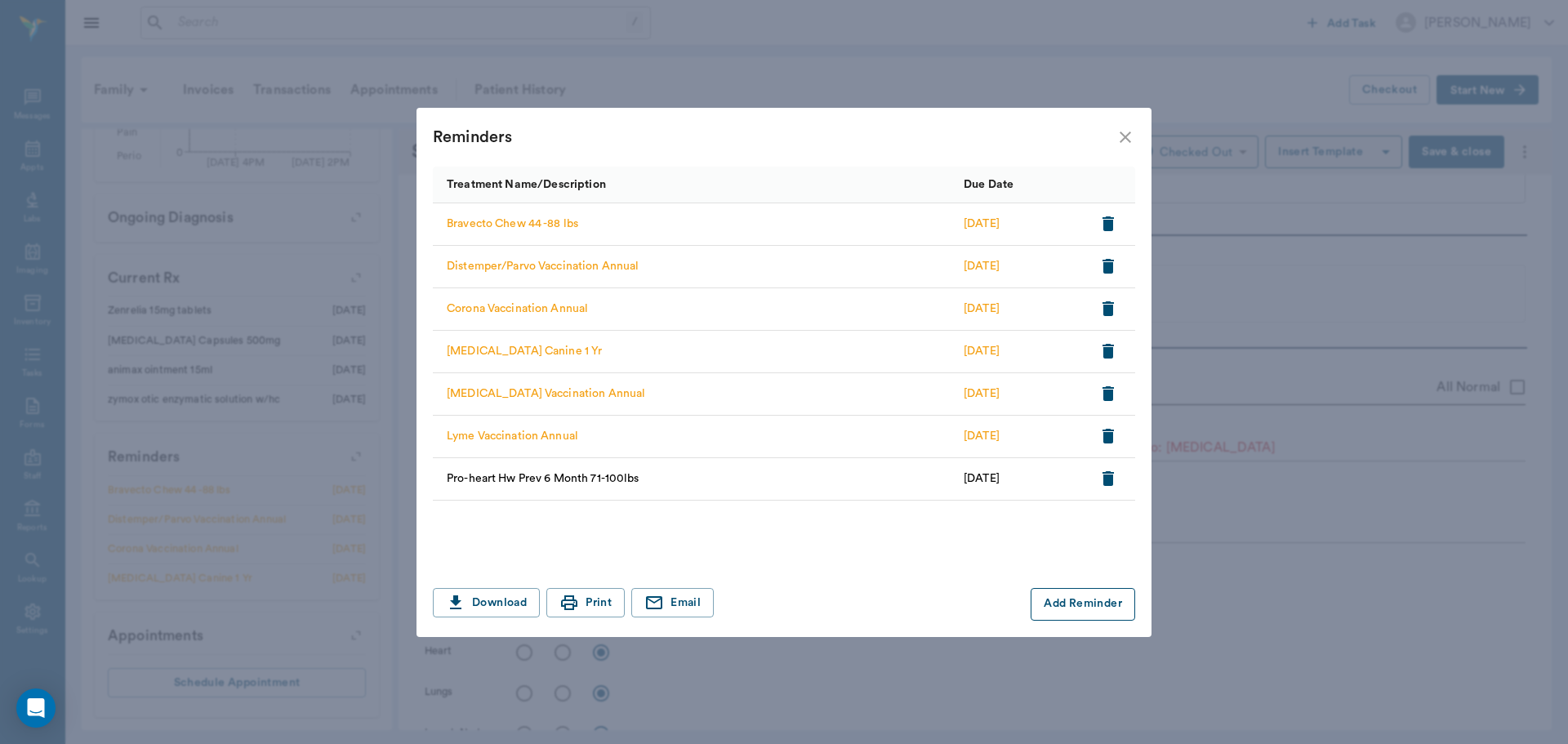
click at [1064, 606] on button "Add Reminder" at bounding box center [1083, 604] width 105 height 33
click at [584, 616] on div "Treatment *" at bounding box center [589, 604] width 312 height 33
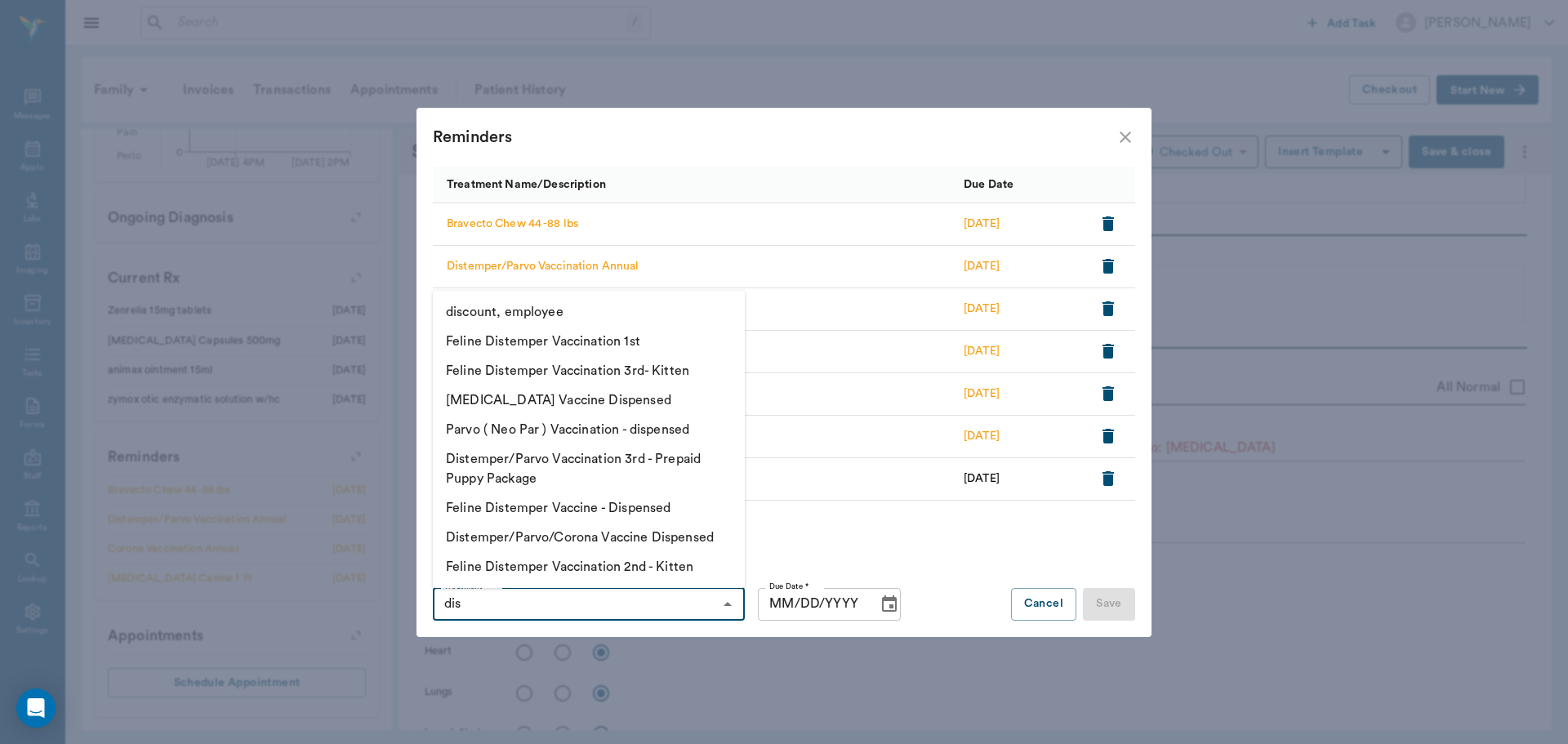
type input "dist"
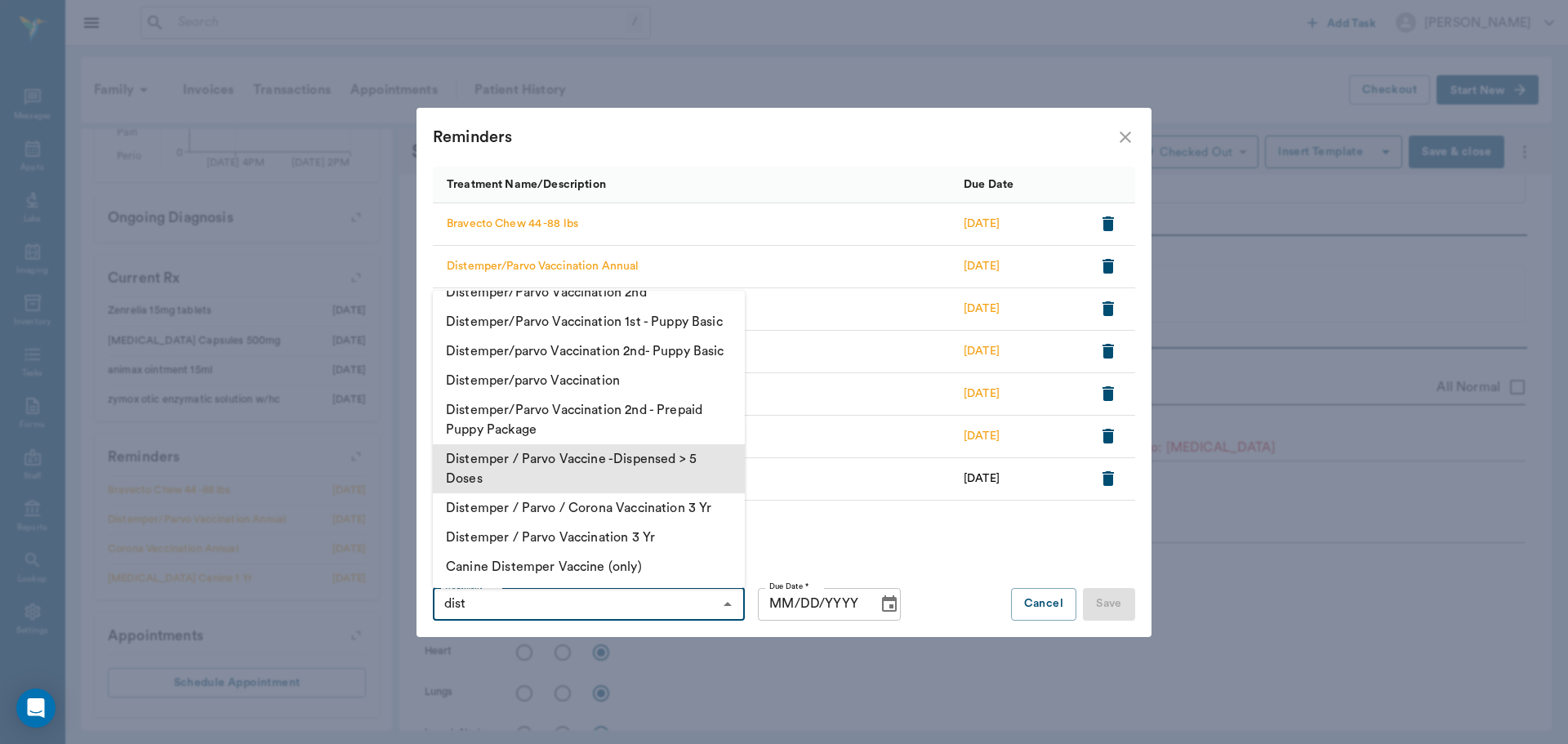
scroll to position [686, 0]
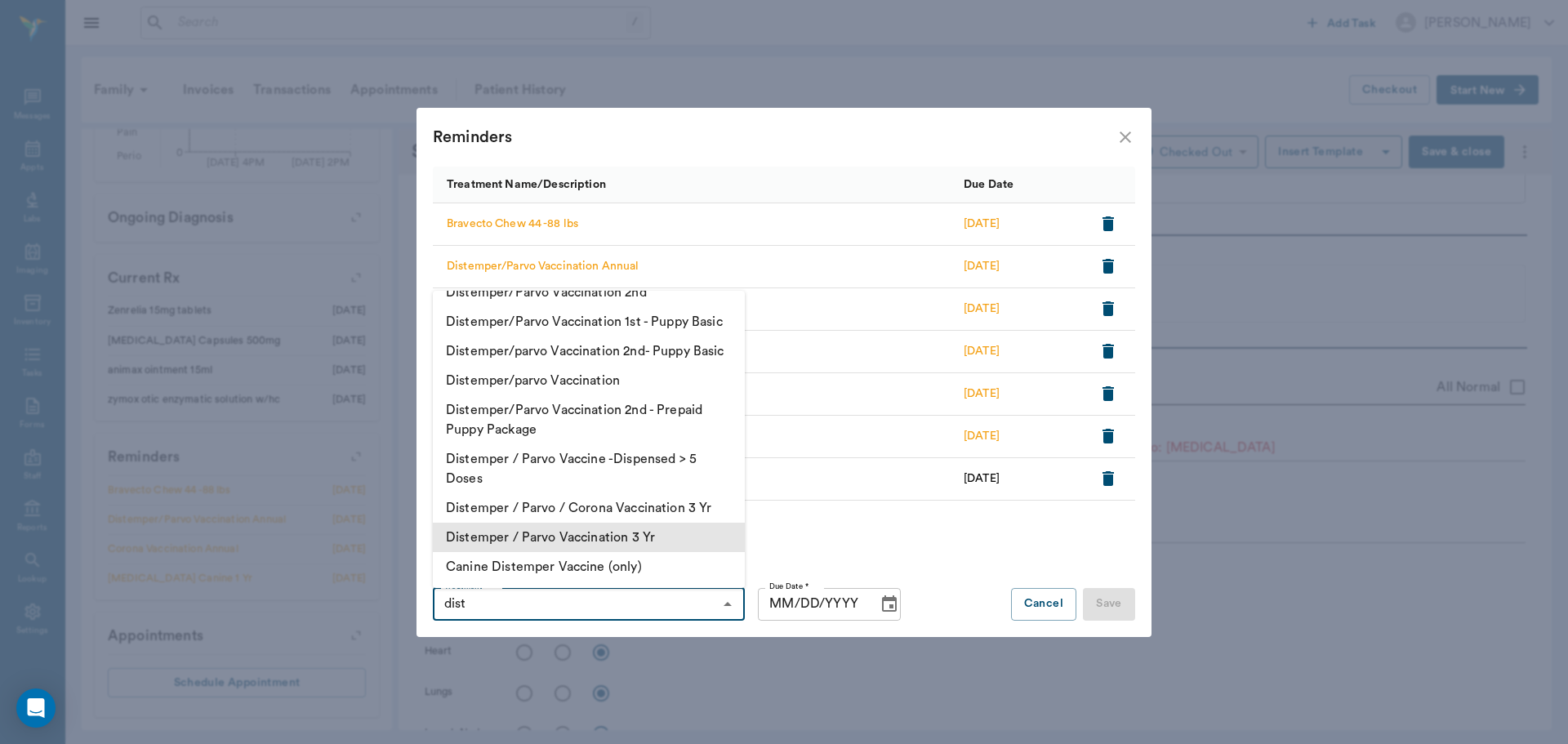
click at [622, 542] on li "Distemper / Parvo Vaccination 3 Yr" at bounding box center [589, 537] width 312 height 30
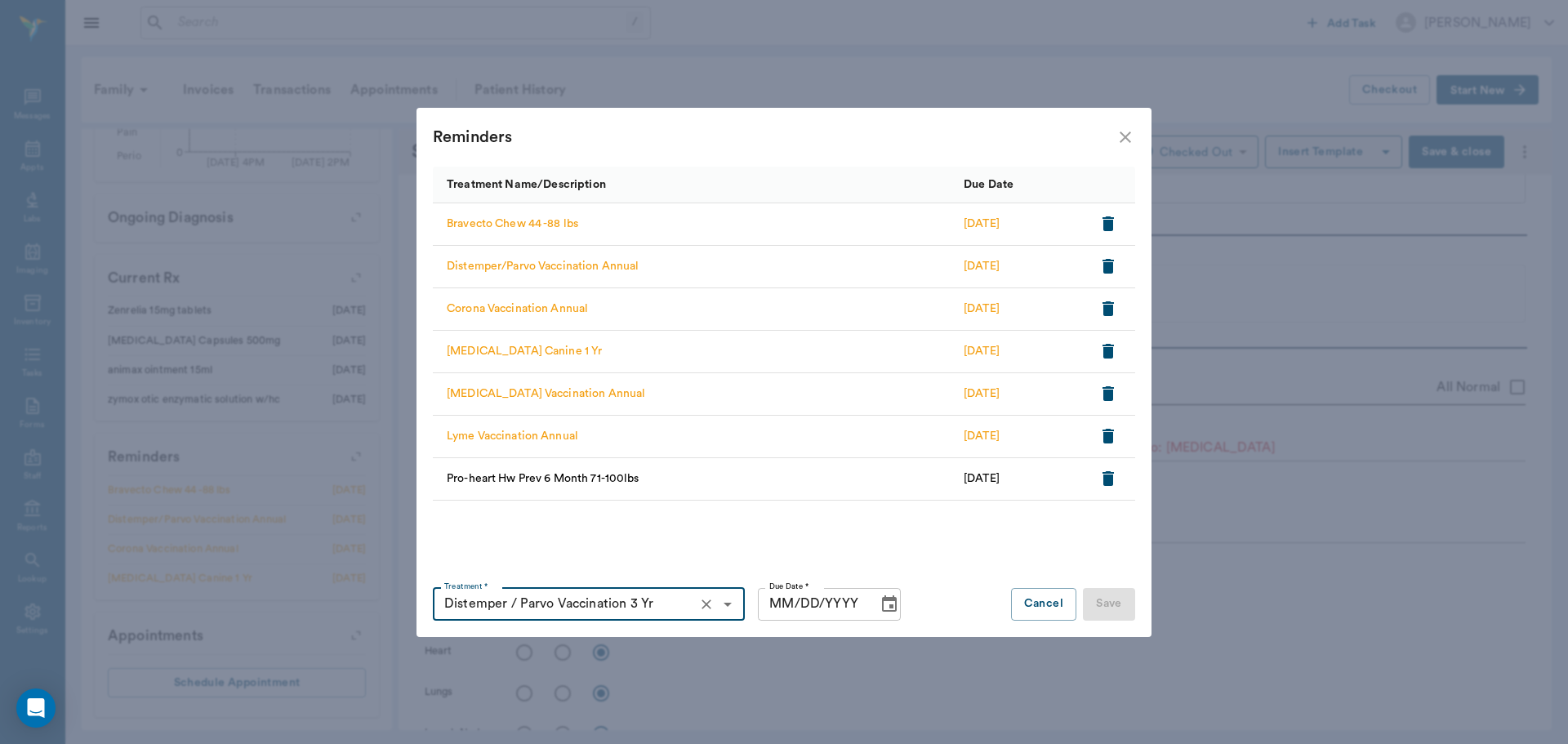
type input "Distemper / Parvo Vaccination 3 Yr"
click at [884, 608] on icon "Choose date" at bounding box center [889, 603] width 14 height 16
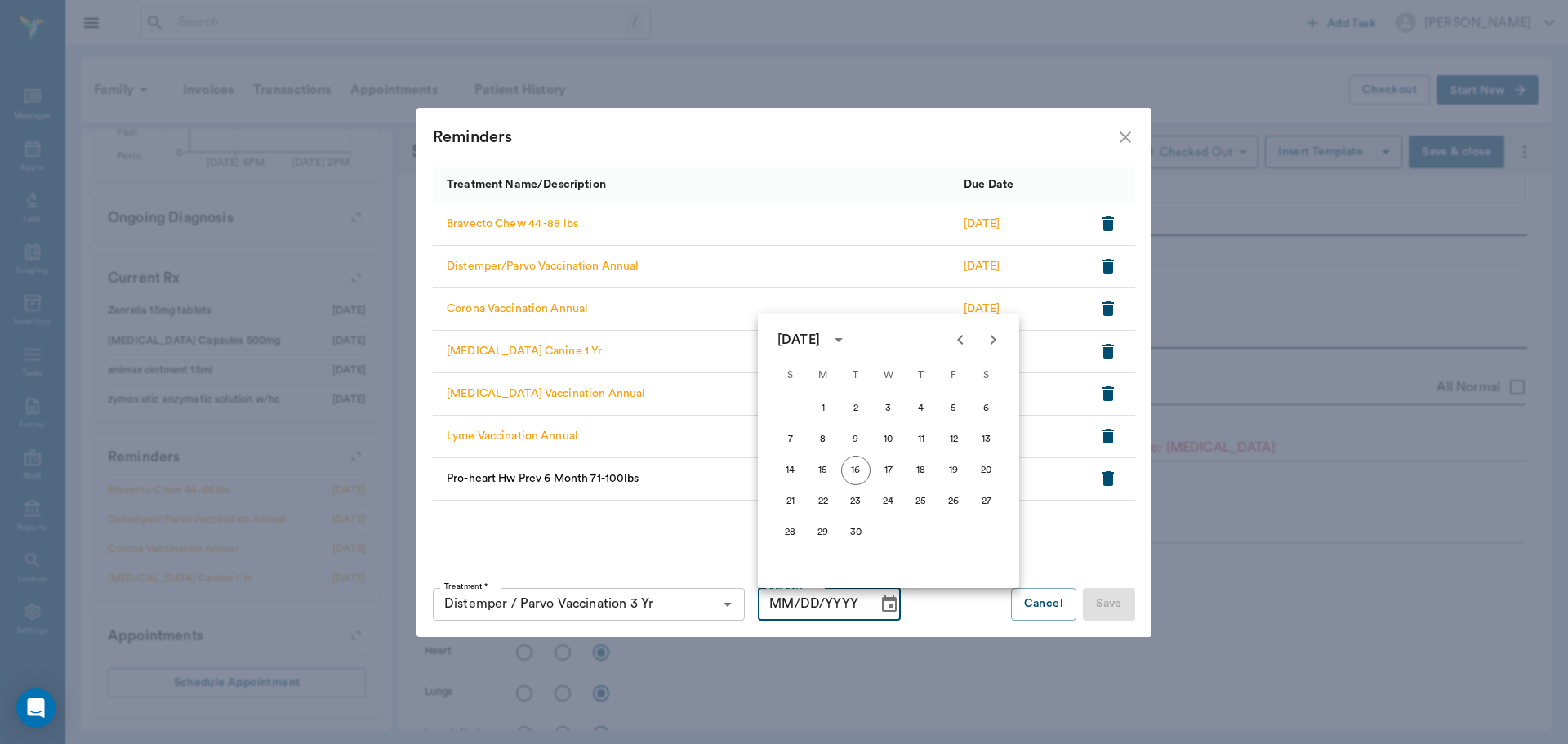
click at [848, 342] on icon "calendar view is open, switch to year view" at bounding box center [838, 339] width 19 height 19
click at [967, 479] on button "2027" at bounding box center [984, 473] width 59 height 30
click at [996, 342] on icon "Next month" at bounding box center [993, 339] width 19 height 19
click at [889, 445] on button "6" at bounding box center [888, 439] width 30 height 30
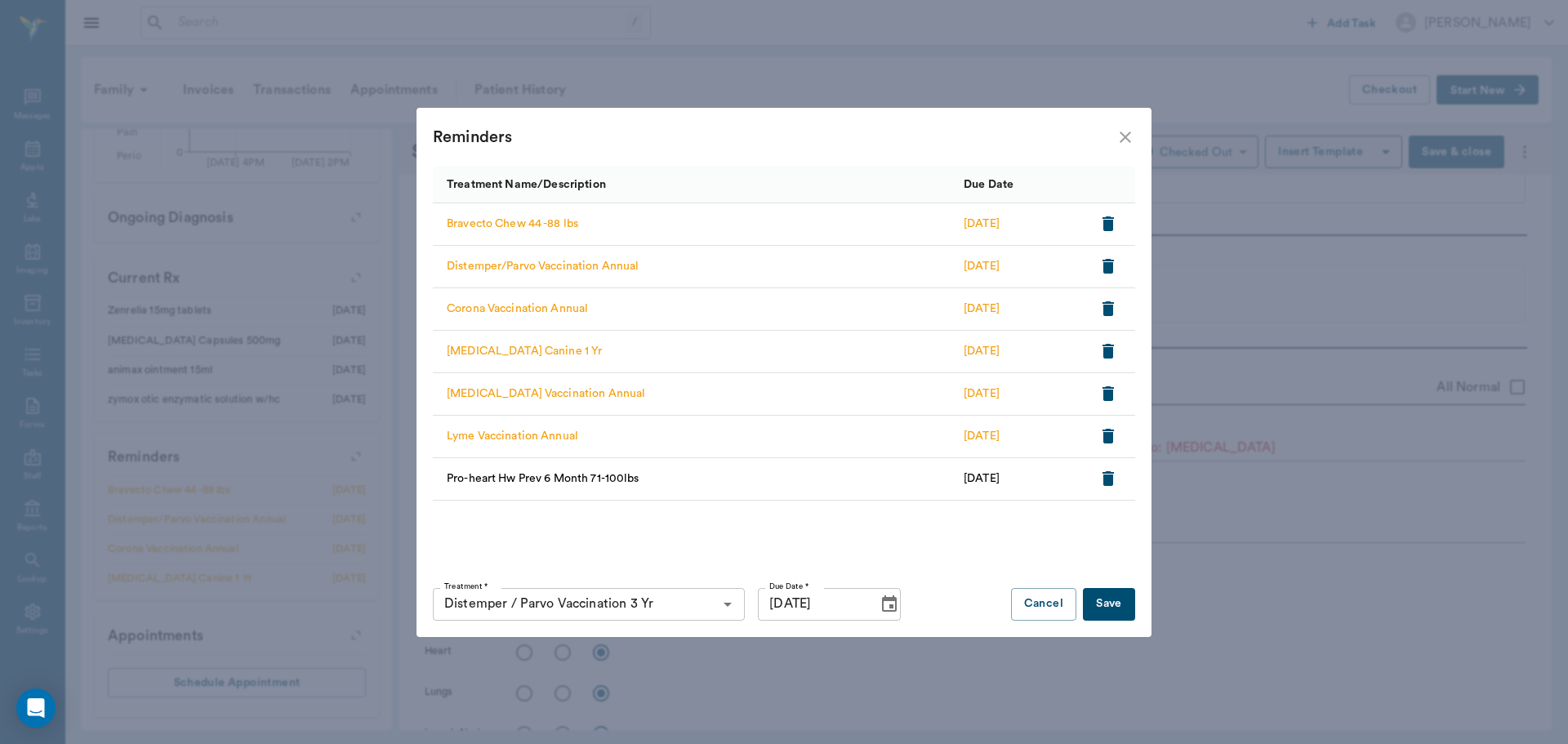
type input "[DATE]"
click at [1111, 605] on button "Save" at bounding box center [1110, 604] width 52 height 33
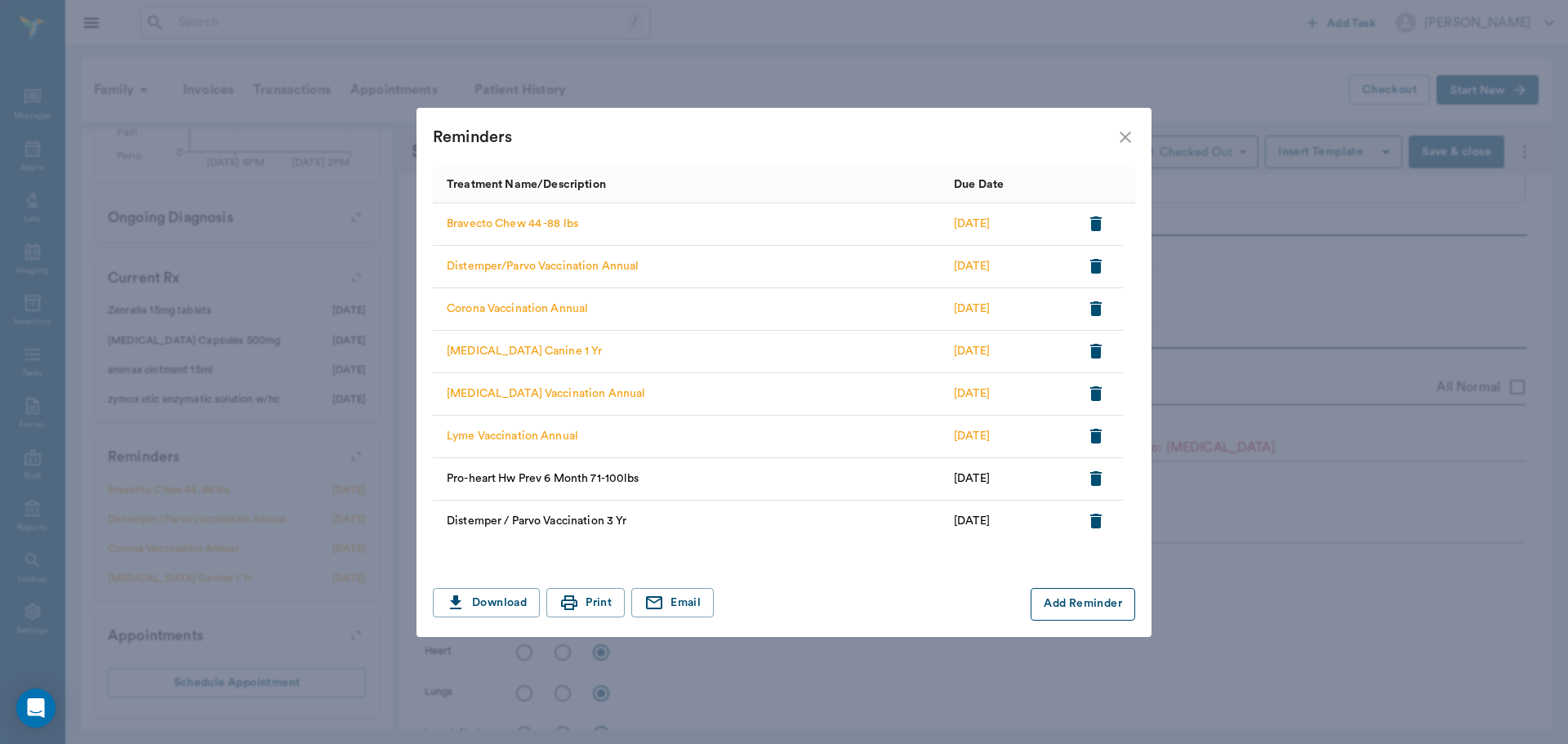
click at [1074, 602] on button "Add Reminder" at bounding box center [1083, 604] width 105 height 33
click at [557, 604] on input "Treatment *" at bounding box center [575, 604] width 275 height 23
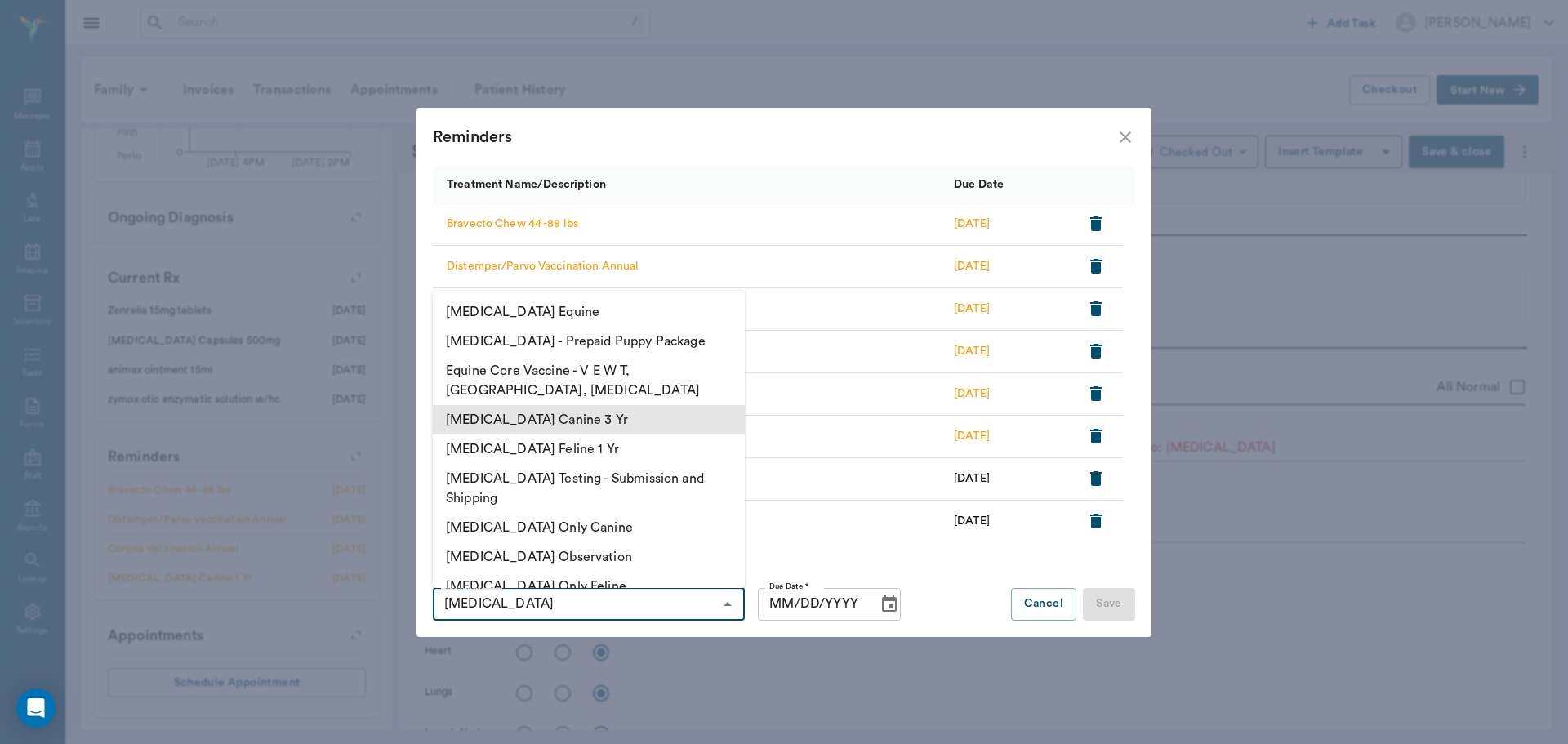
click at [626, 422] on li "[MEDICAL_DATA] Canine 3 Yr" at bounding box center [589, 419] width 312 height 30
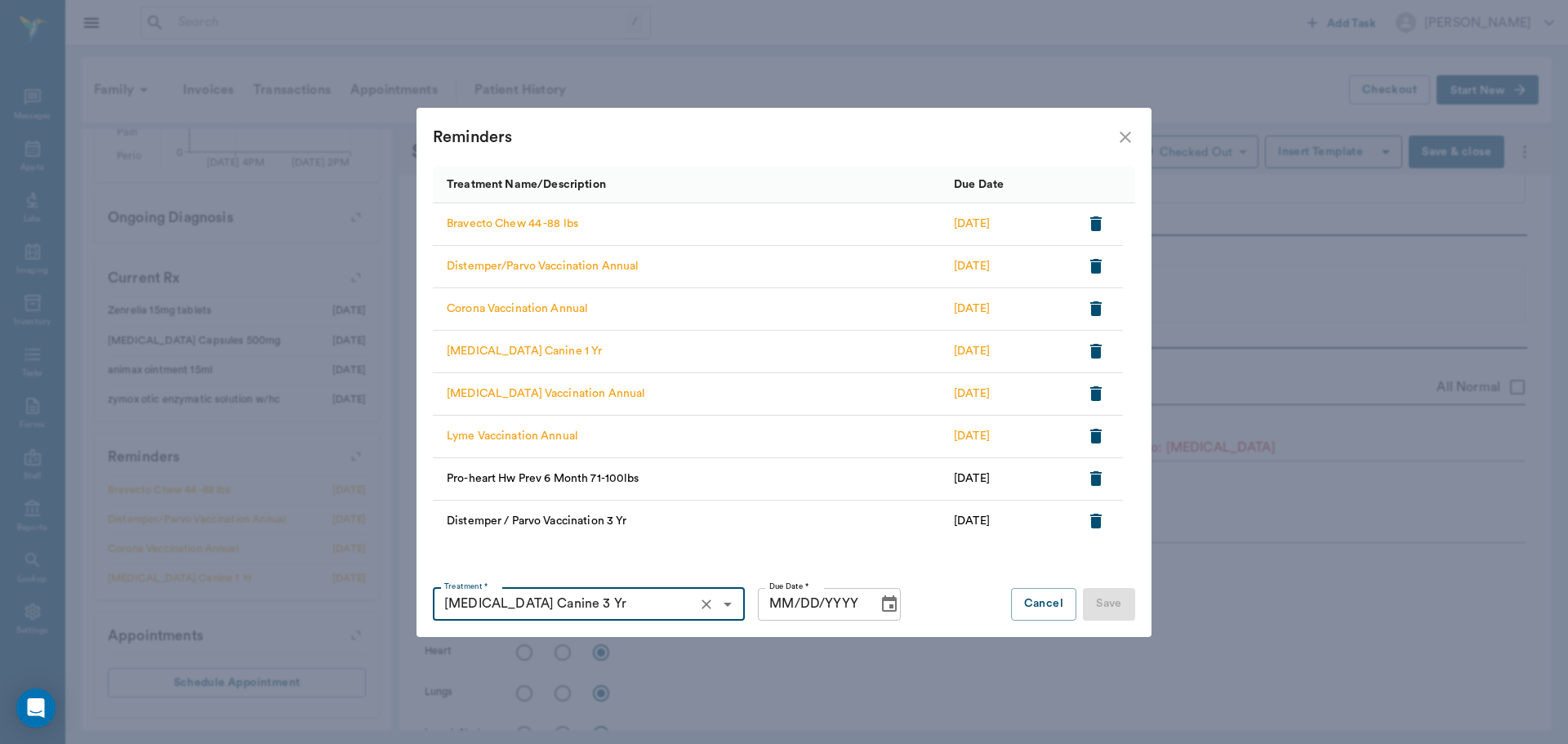
type input "[MEDICAL_DATA] Canine 3 Yr"
click at [886, 598] on icon "Choose date" at bounding box center [889, 603] width 14 height 16
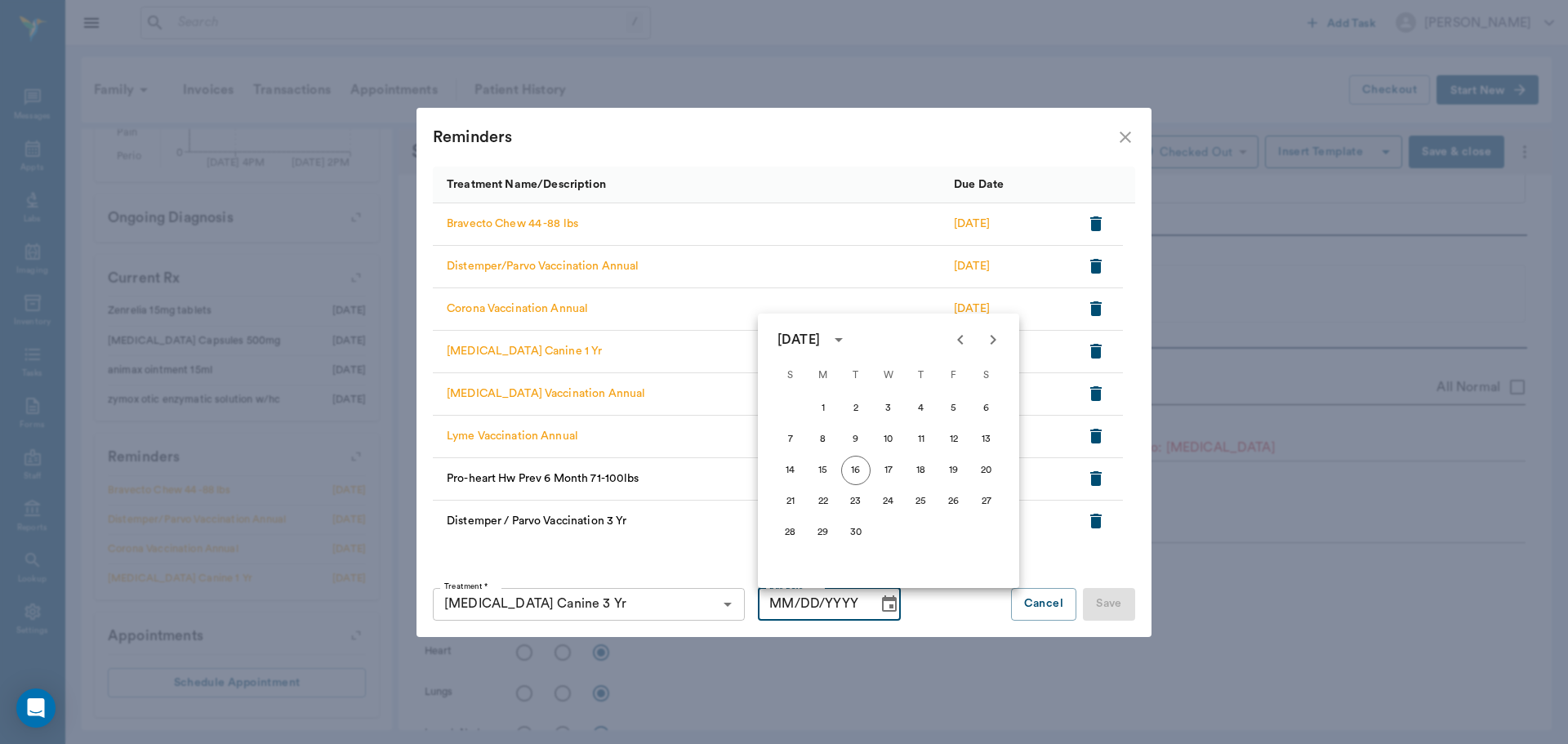
click at [848, 337] on icon "calendar view is open, switch to year view" at bounding box center [838, 339] width 19 height 19
click at [971, 471] on button "2027" at bounding box center [984, 473] width 59 height 30
click at [980, 343] on button "Next month" at bounding box center [993, 339] width 33 height 33
click at [891, 435] on button "6" at bounding box center [888, 439] width 30 height 30
type input "[DATE]"
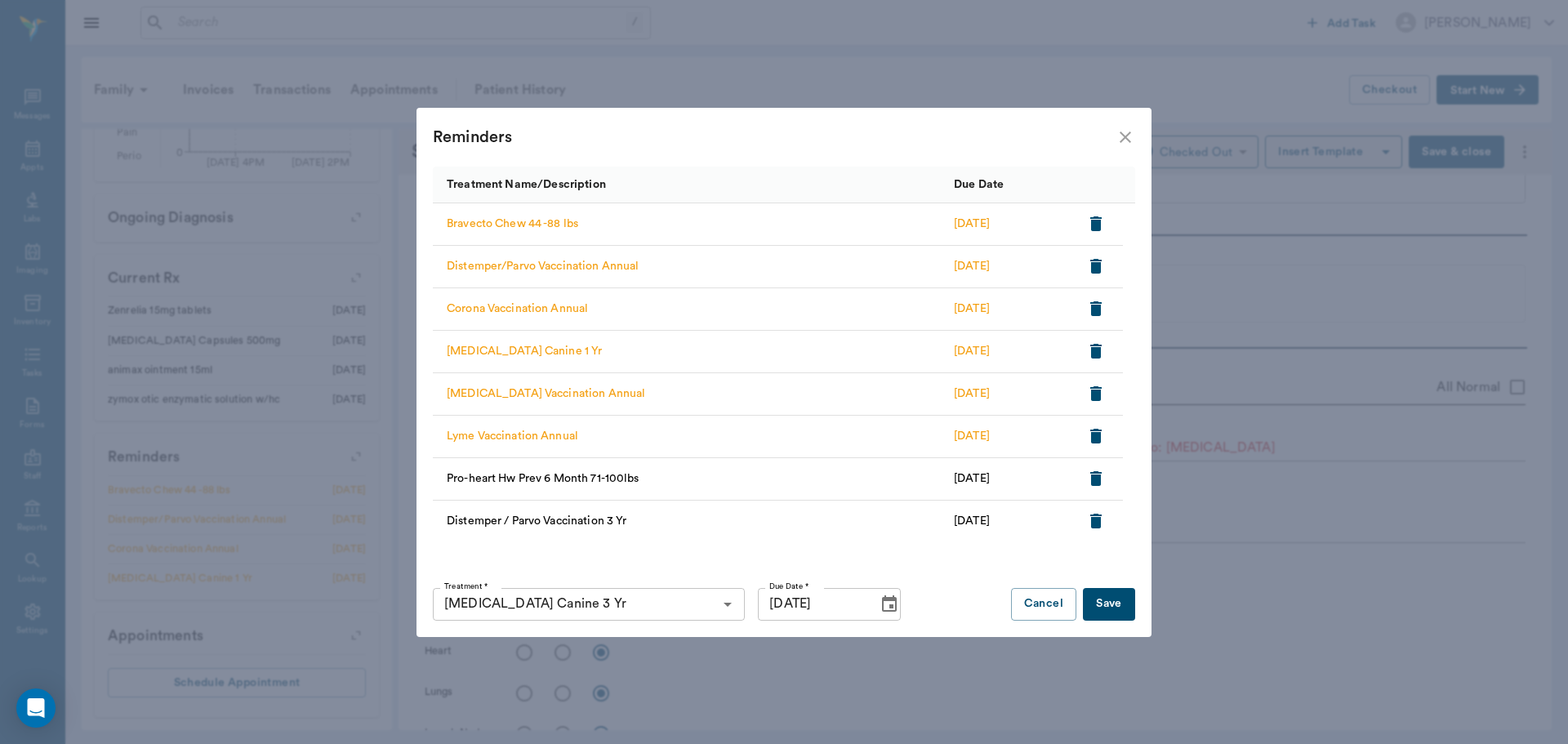
scroll to position [14, 0]
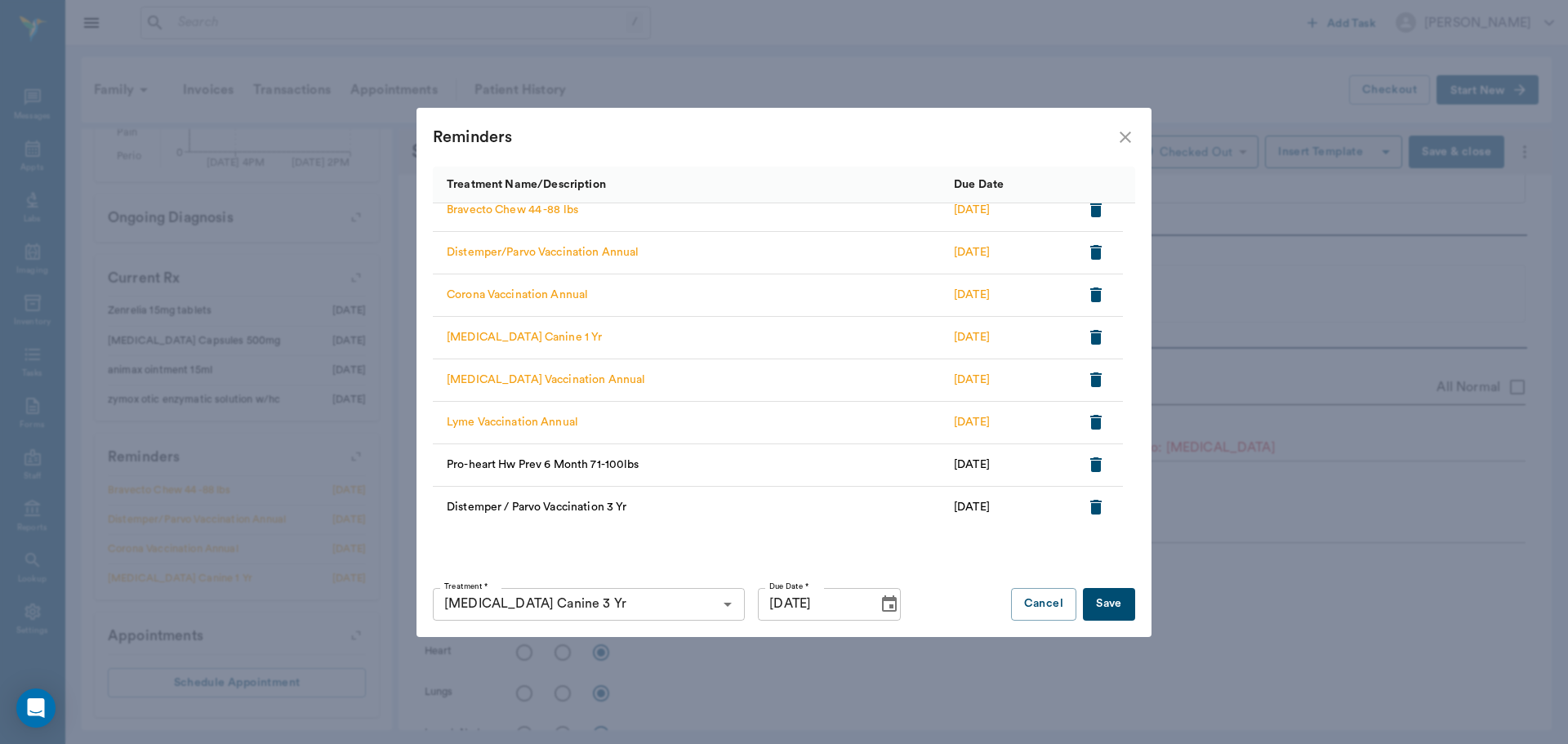
click at [1112, 610] on button "Save" at bounding box center [1110, 604] width 52 height 33
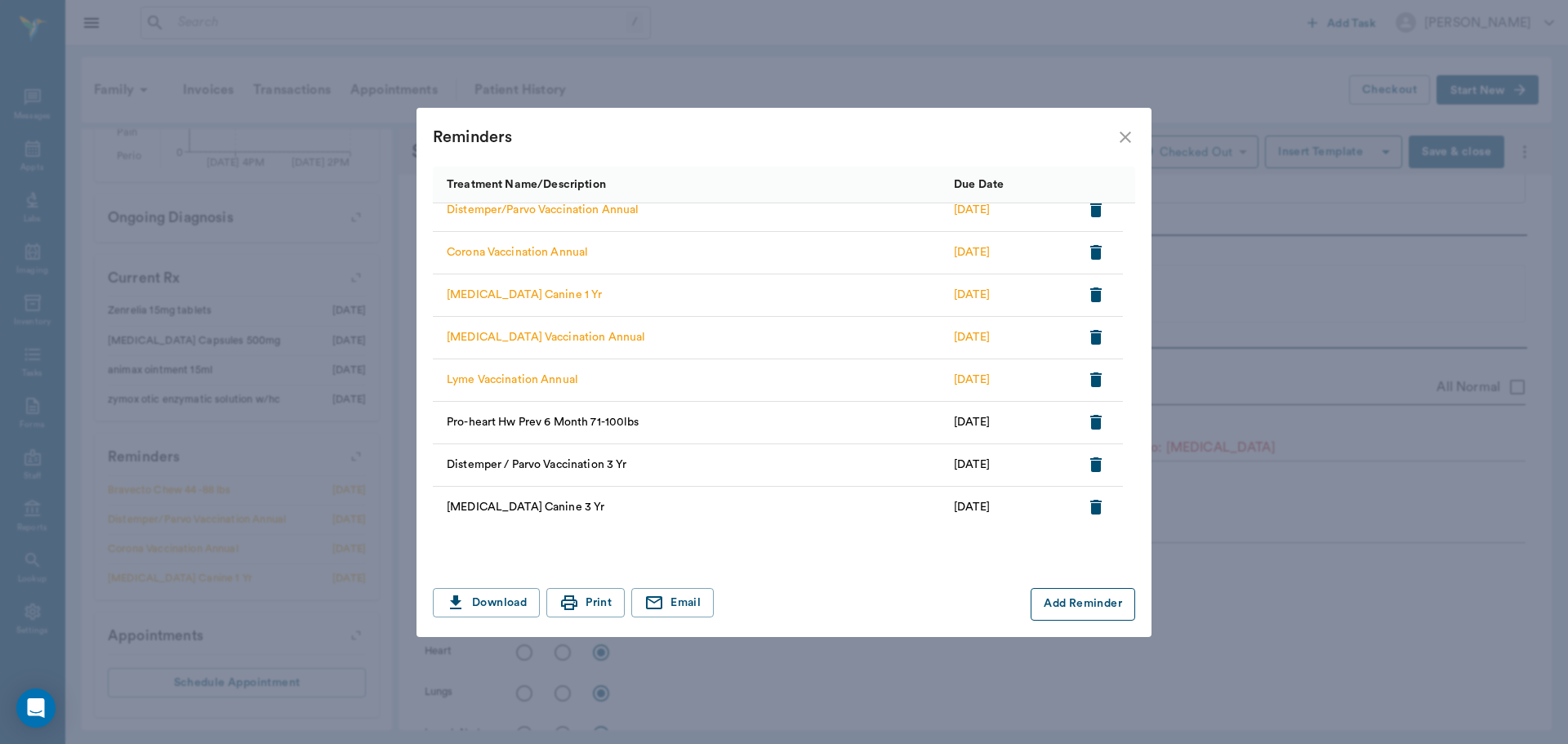
click at [1083, 599] on button "Add Reminder" at bounding box center [1083, 604] width 105 height 33
click at [701, 604] on input "Treatment *" at bounding box center [575, 604] width 275 height 23
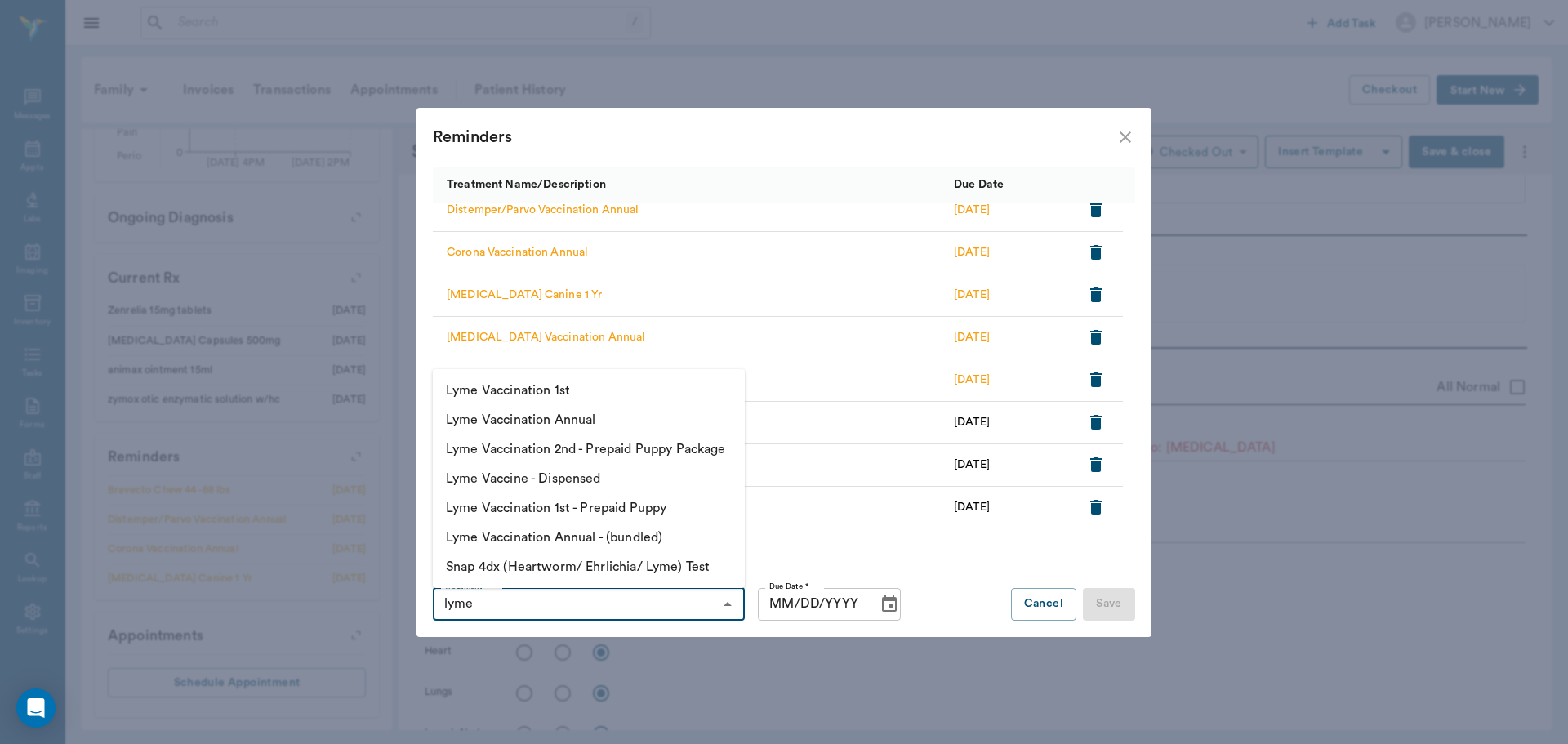
type input "lyme"
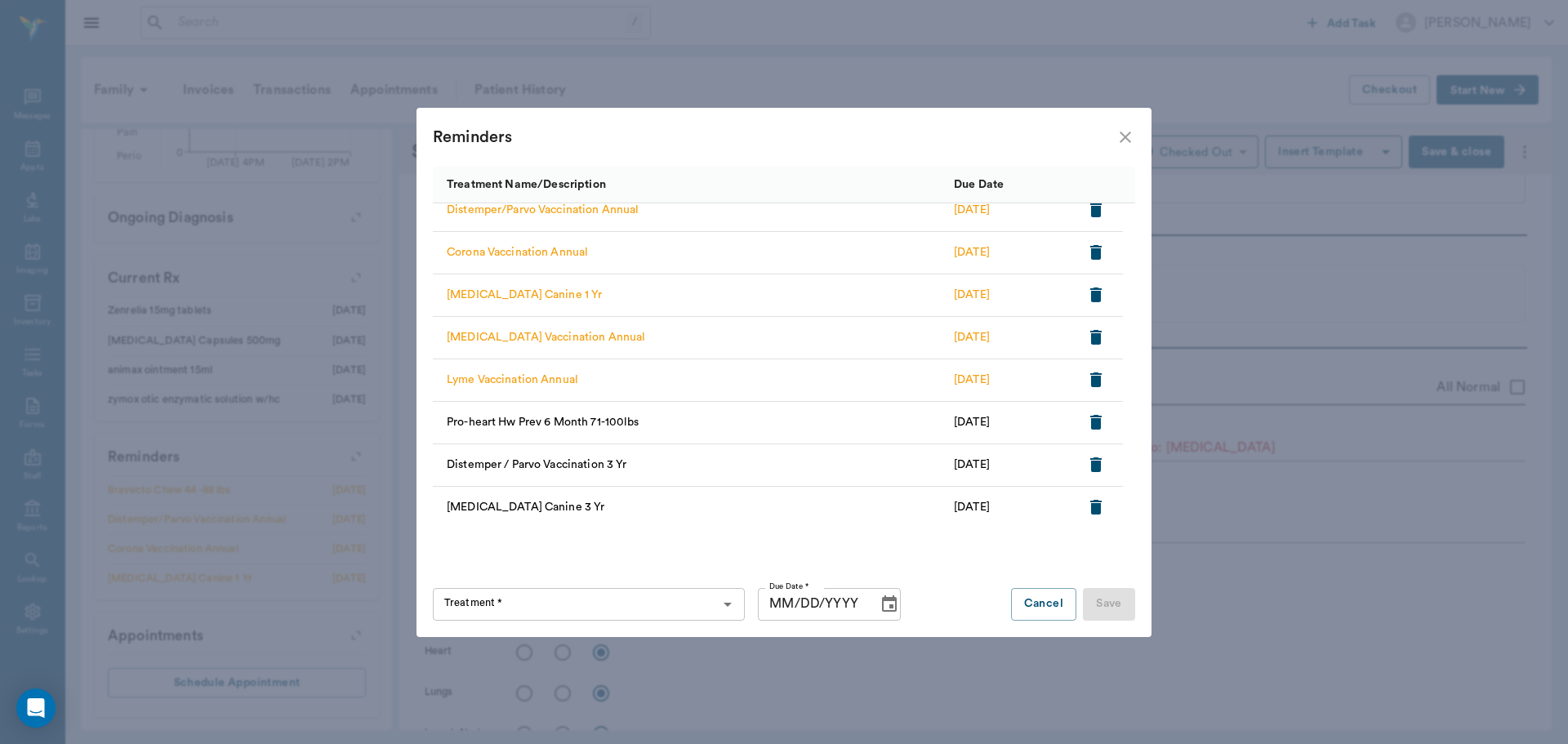
click at [817, 526] on div "[MEDICAL_DATA] Canine 3 Yr" at bounding box center [689, 508] width 513 height 42
click at [1099, 375] on icon "button" at bounding box center [1096, 379] width 12 height 14
click at [1095, 331] on icon "button" at bounding box center [1096, 336] width 12 height 14
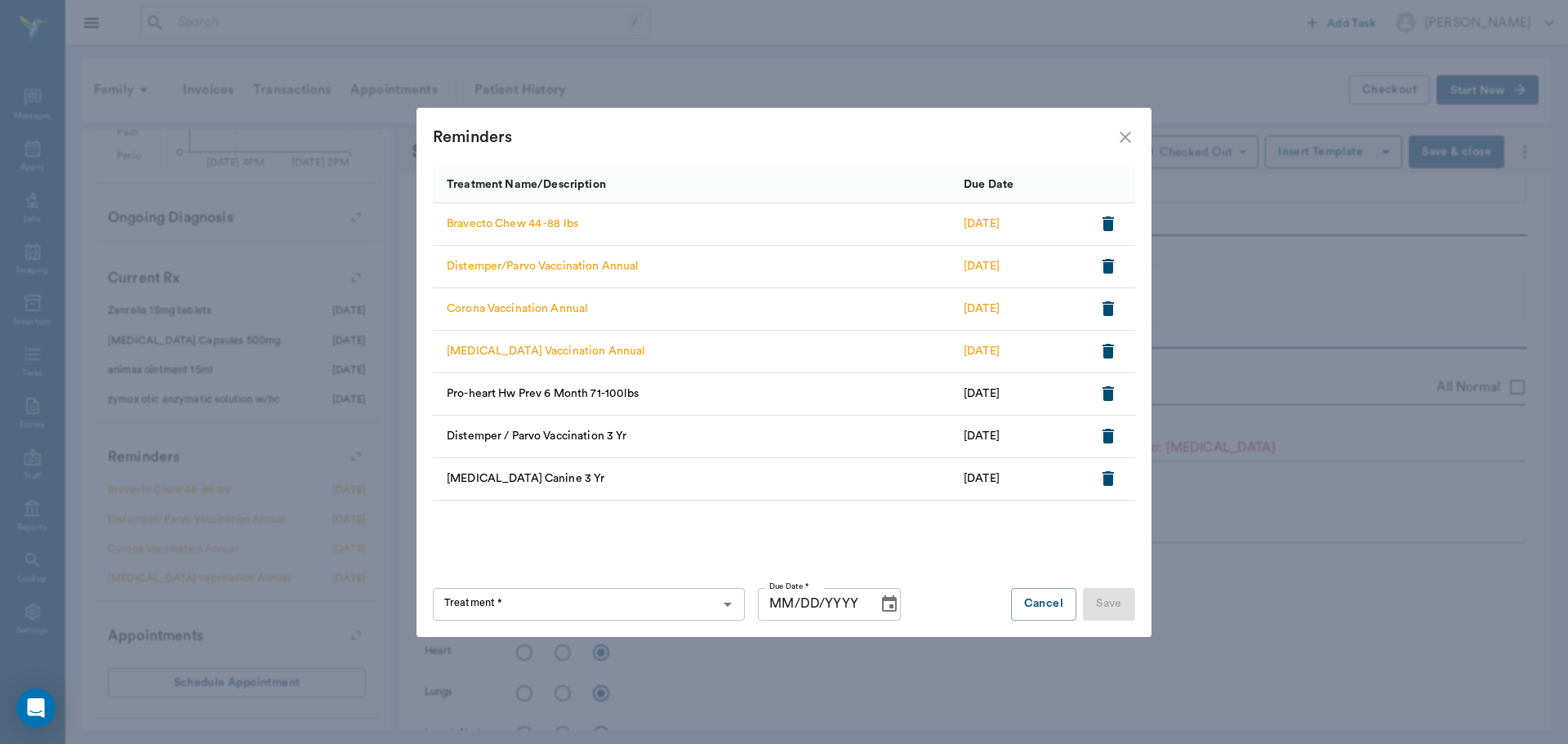
scroll to position [0, 0]
click at [1110, 309] on icon "button" at bounding box center [1109, 308] width 12 height 14
click at [1101, 264] on icon "button" at bounding box center [1108, 265] width 19 height 19
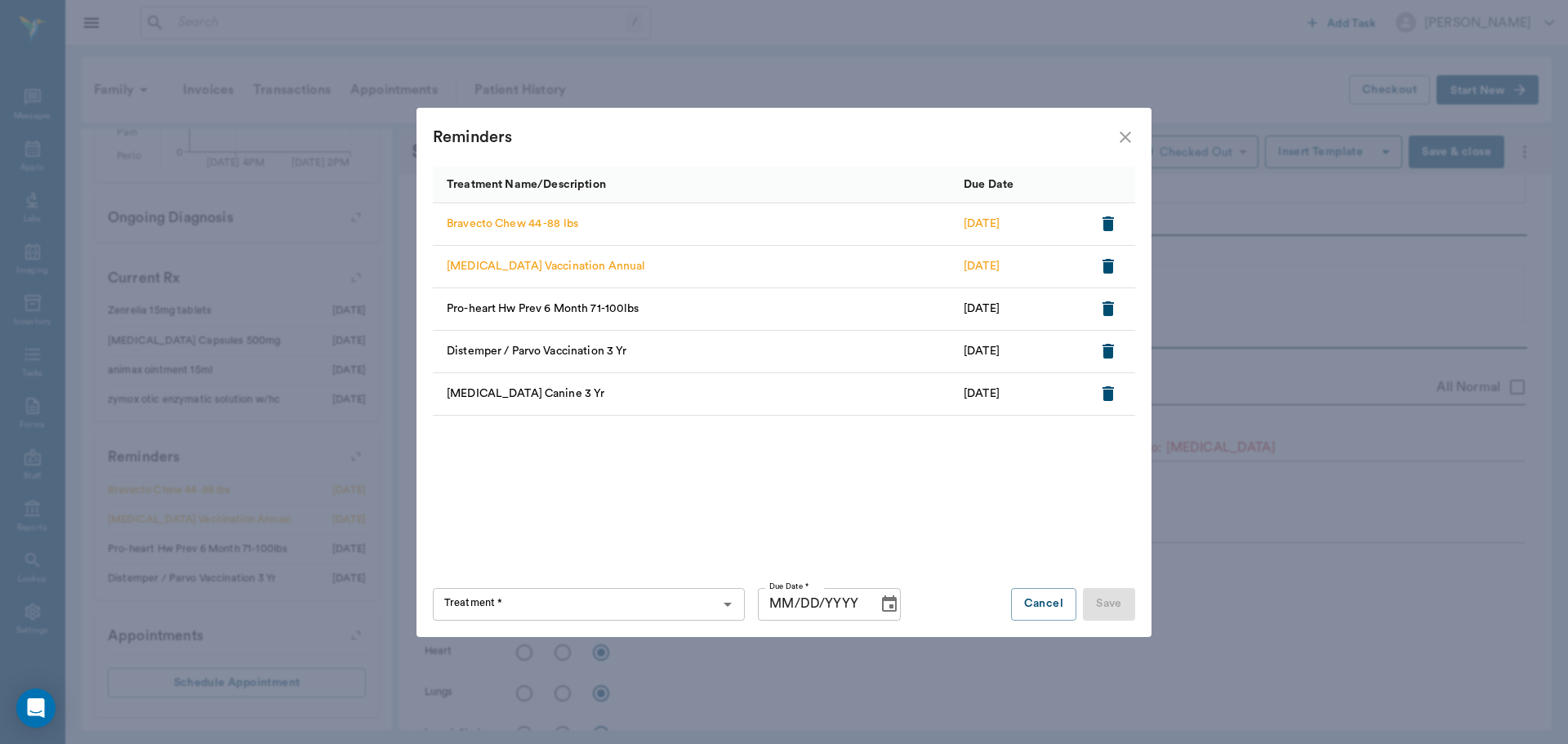
click at [1124, 136] on icon "close" at bounding box center [1125, 137] width 19 height 19
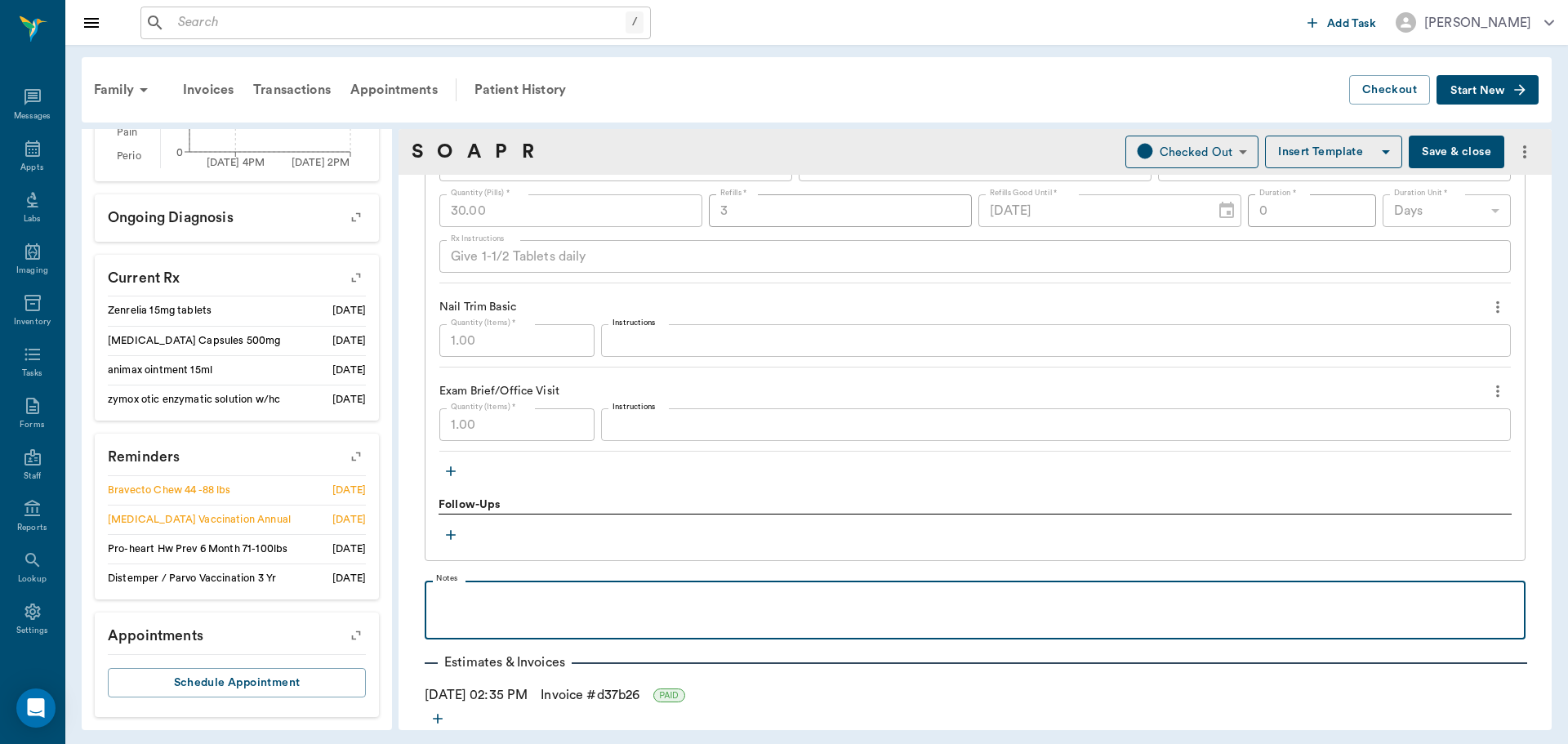
drag, startPoint x: 962, startPoint y: 561, endPoint x: 963, endPoint y: 548, distance: 13.0
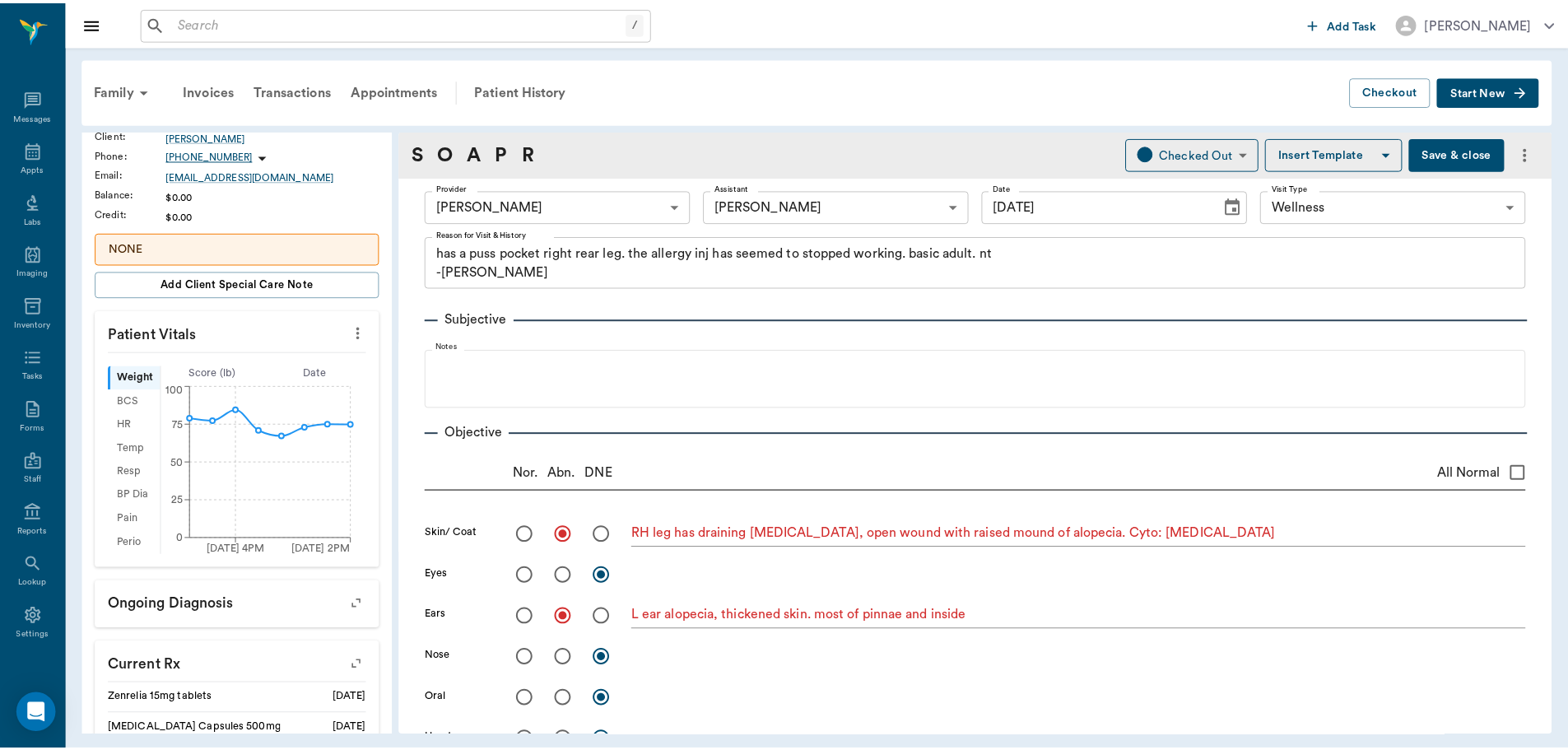
scroll to position [72, 0]
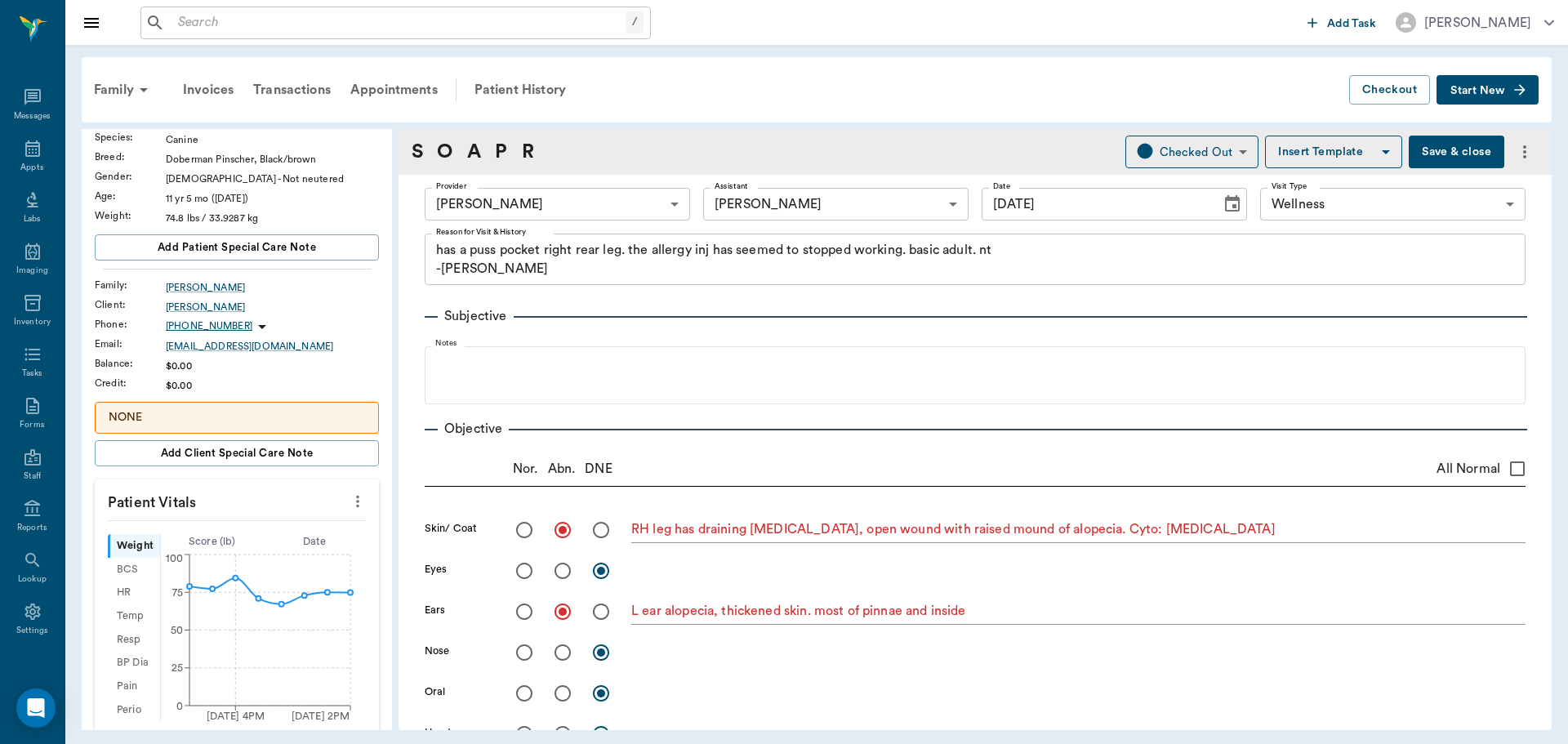
click at [1464, 153] on button "Save & close" at bounding box center [1456, 151] width 96 height 33
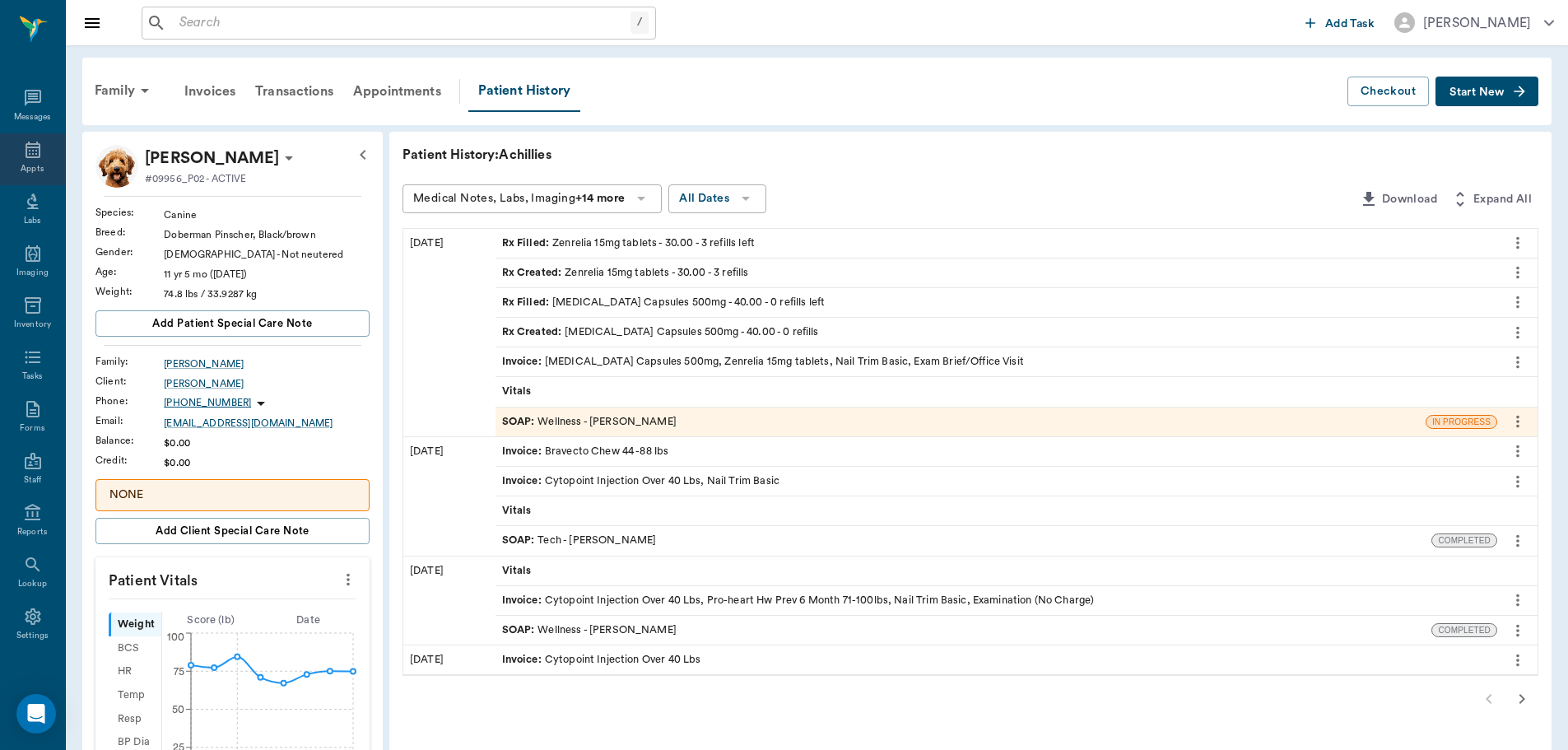
click at [43, 155] on div "Appts" at bounding box center [32, 159] width 65 height 52
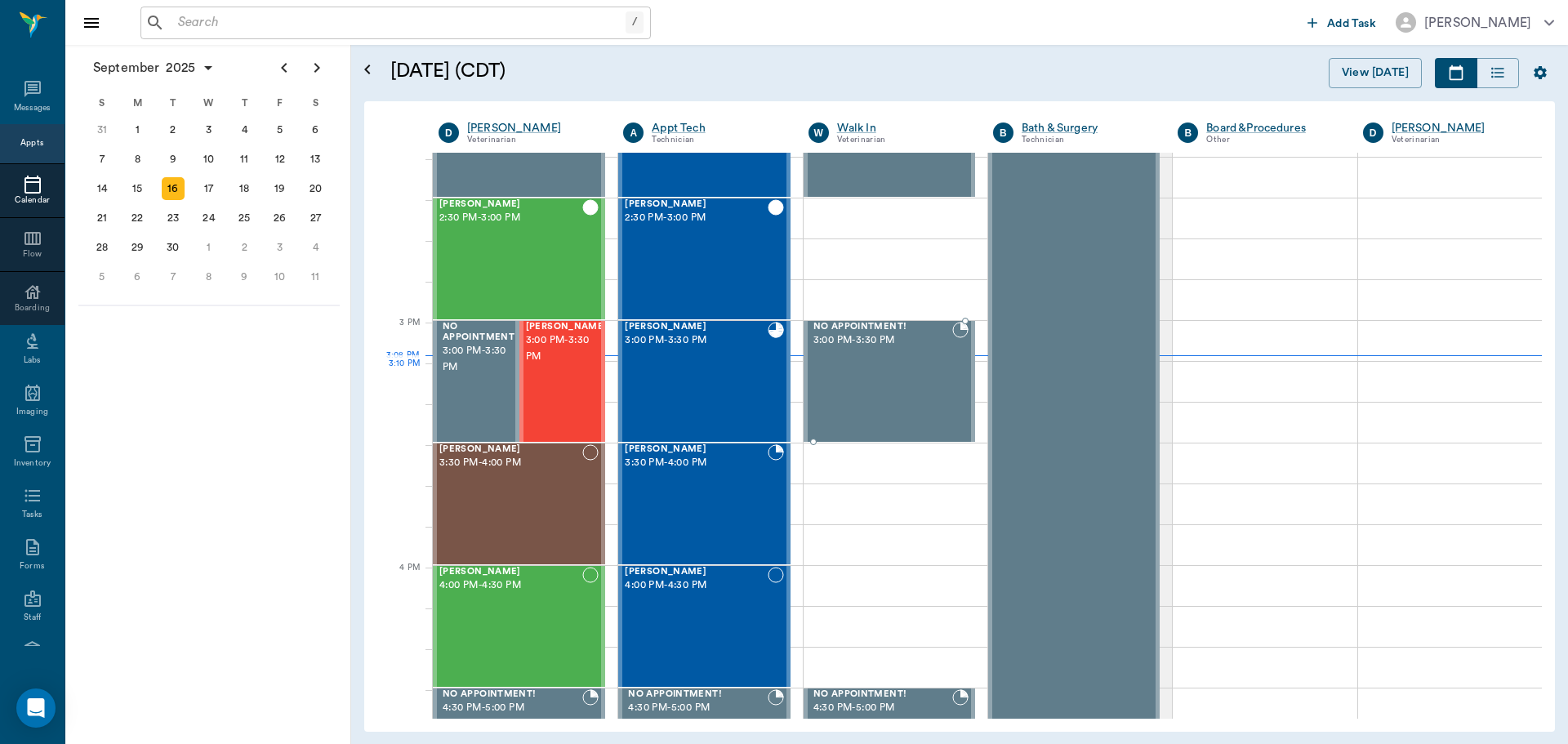
scroll to position [1551, 0]
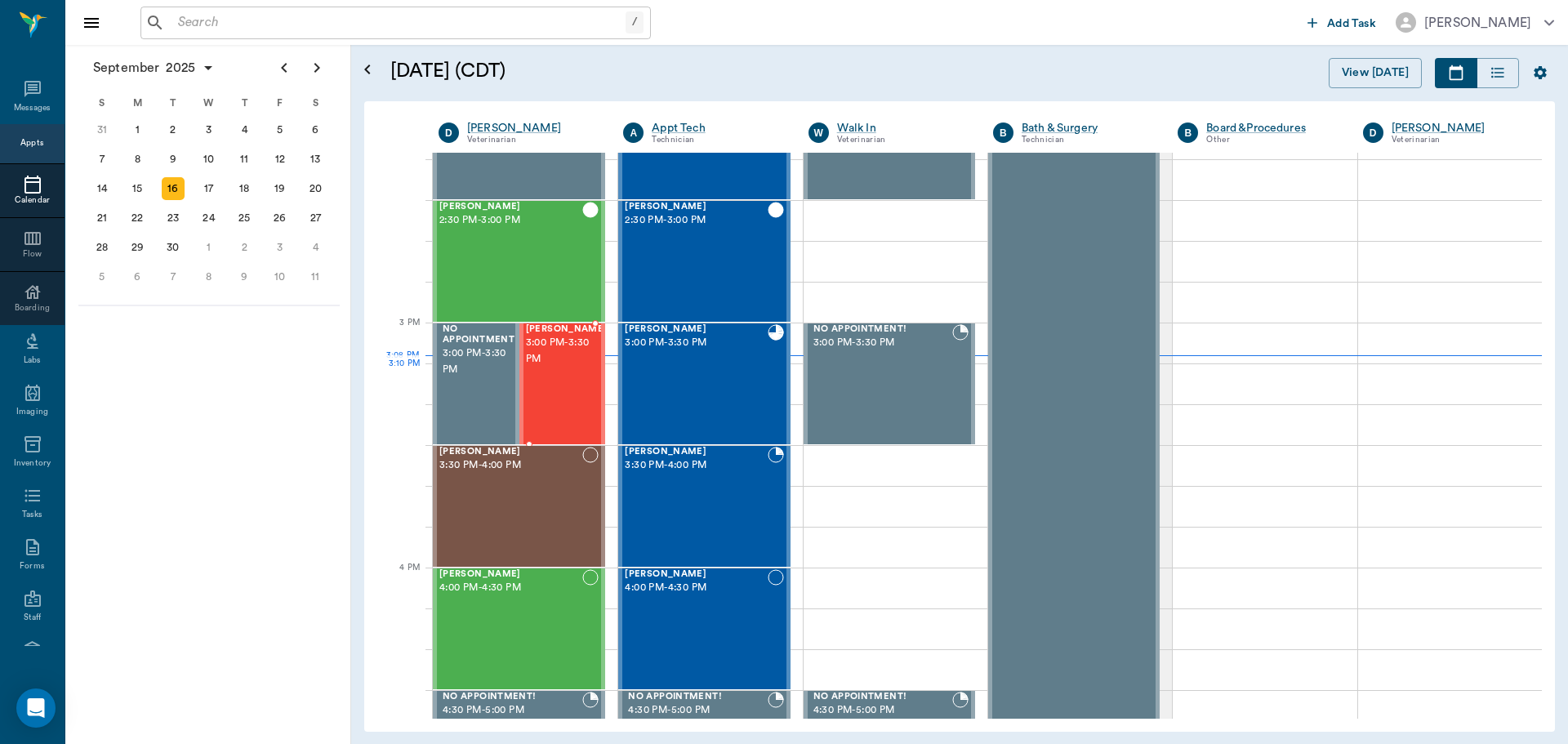
click at [531, 368] on span "3:00 PM - 3:30 PM" at bounding box center [567, 351] width 82 height 33
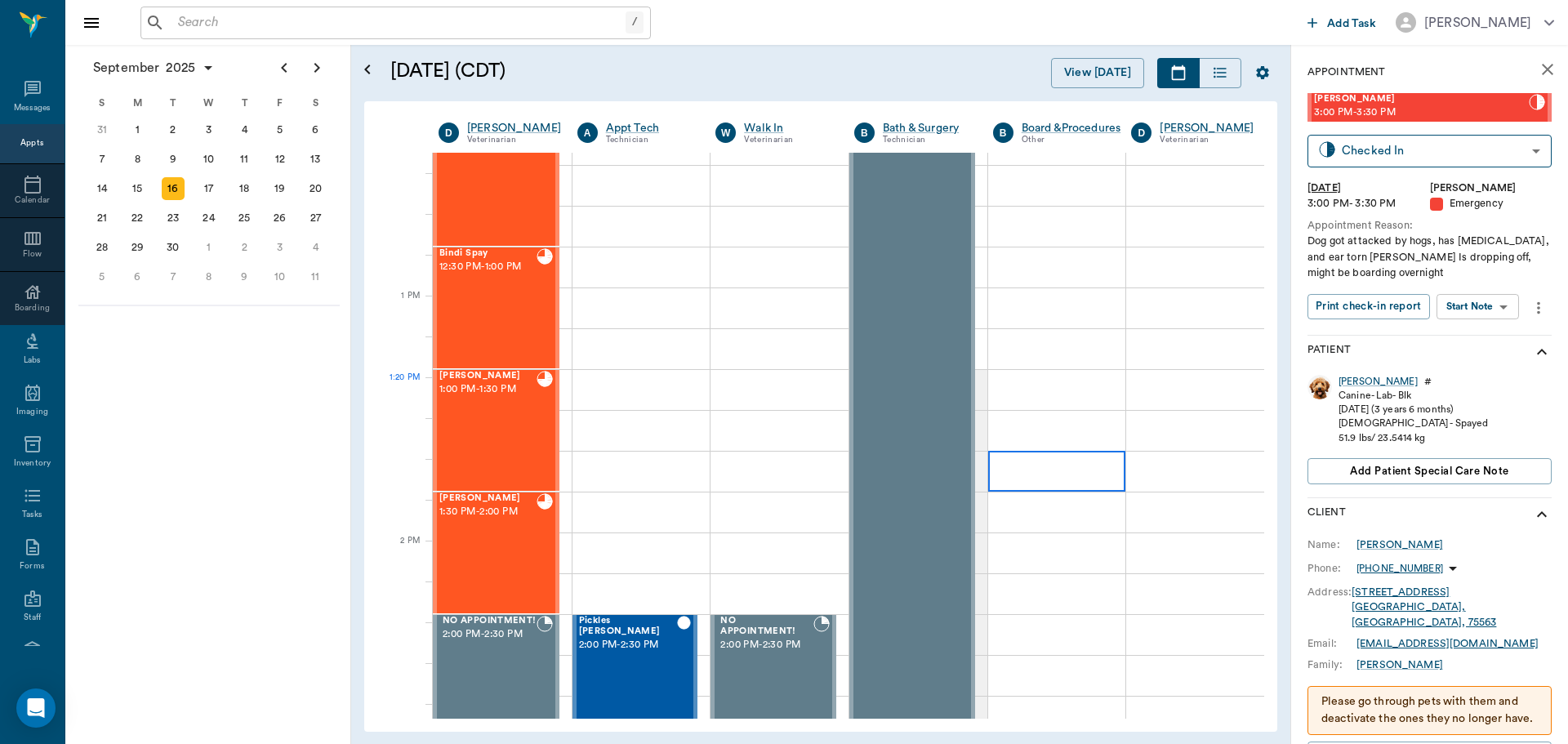
scroll to position [980, 0]
